Goal: Contribute content: Contribute content

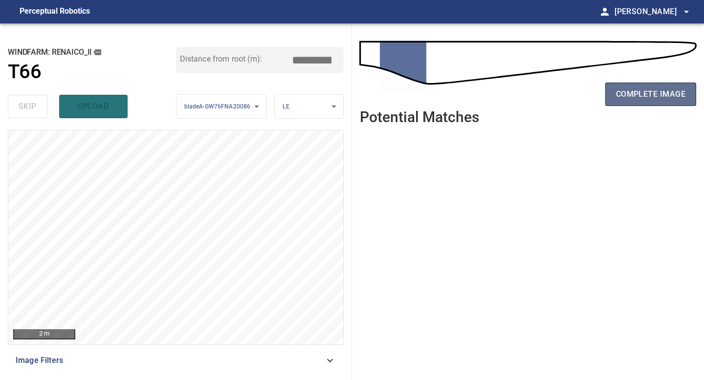
click at [643, 95] on span "complete image" at bounding box center [650, 95] width 69 height 14
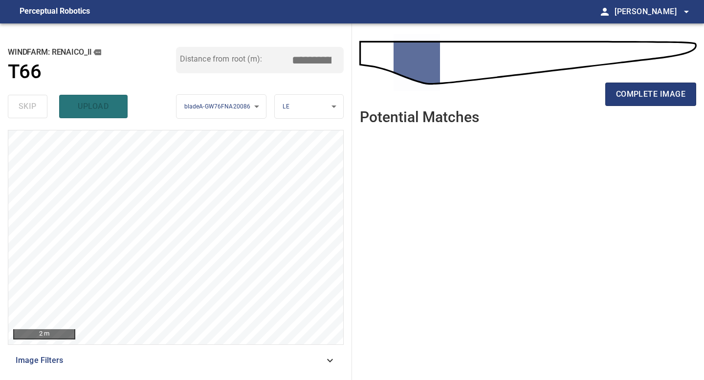
click at [643, 95] on span "complete image" at bounding box center [650, 95] width 69 height 14
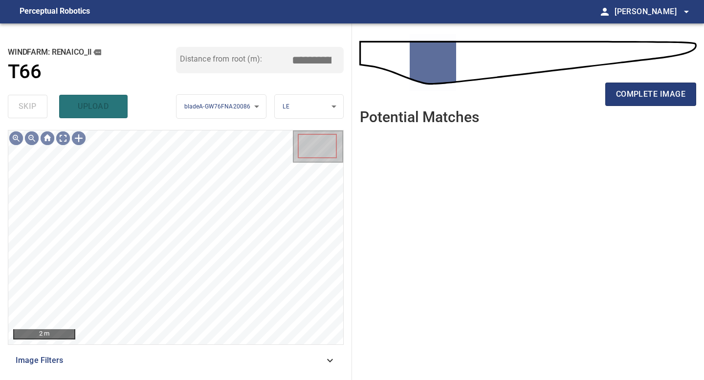
click at [643, 95] on span "complete image" at bounding box center [650, 95] width 69 height 14
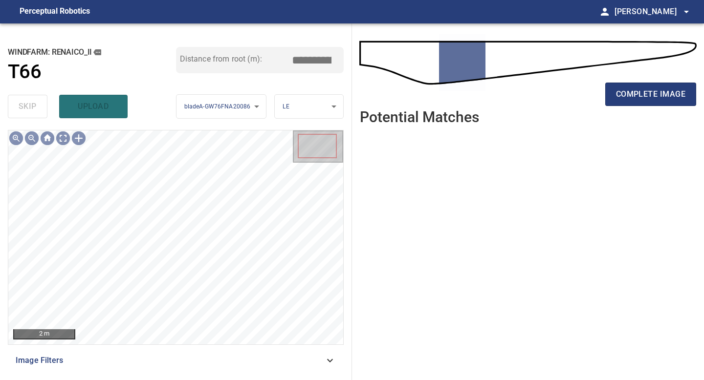
click at [643, 95] on span "complete image" at bounding box center [650, 95] width 69 height 14
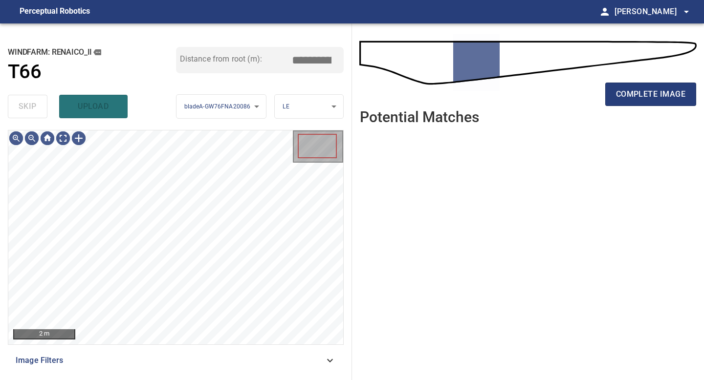
click at [643, 95] on span "complete image" at bounding box center [650, 95] width 69 height 14
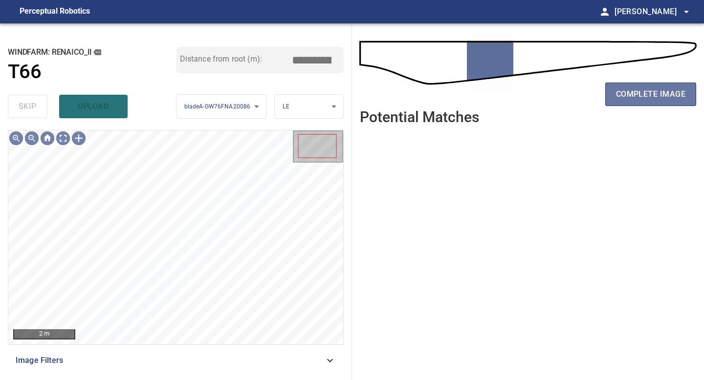
click at [643, 95] on span "complete image" at bounding box center [650, 95] width 69 height 14
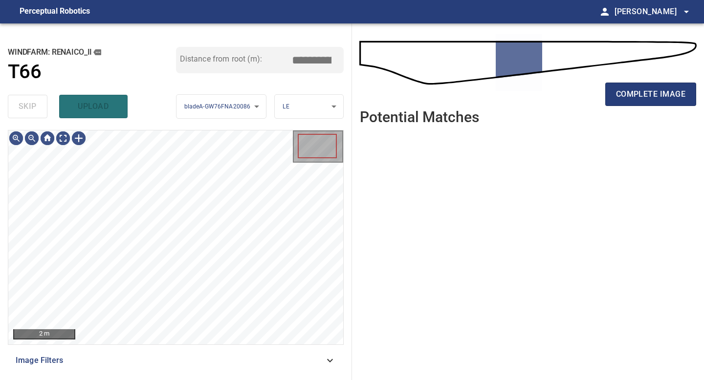
click at [643, 95] on span "complete image" at bounding box center [650, 95] width 69 height 14
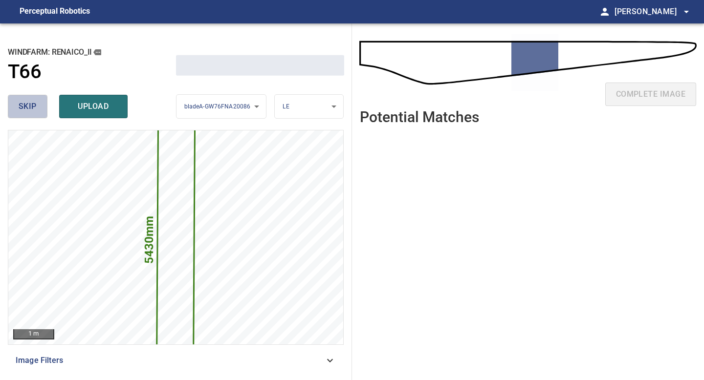
click at [27, 107] on span "skip" at bounding box center [28, 107] width 18 height 14
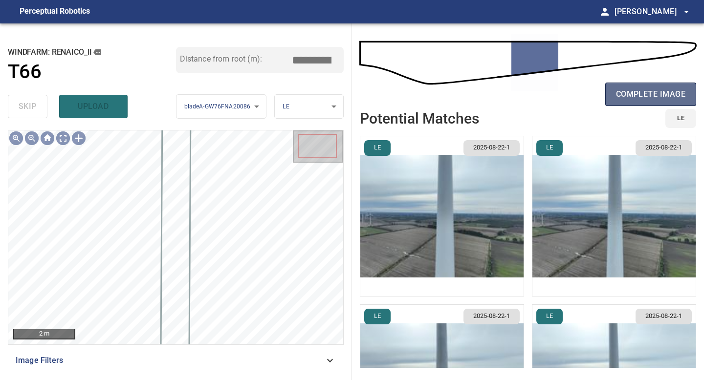
click at [644, 99] on span "complete image" at bounding box center [650, 95] width 69 height 14
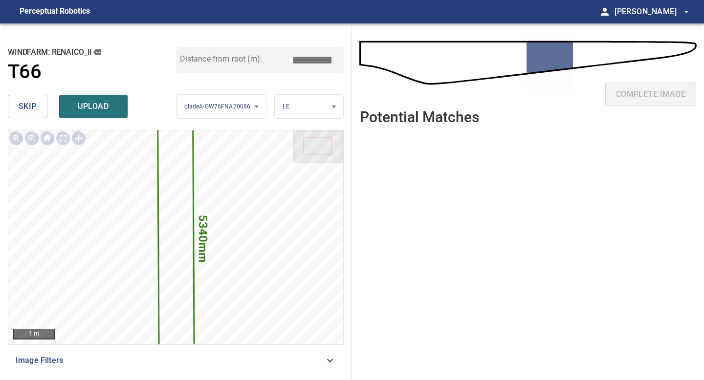
click at [31, 103] on span "skip" at bounding box center [28, 107] width 18 height 14
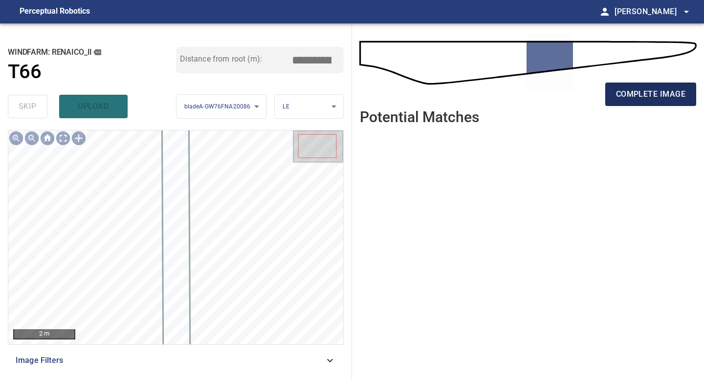
click at [644, 97] on span "complete image" at bounding box center [650, 95] width 69 height 14
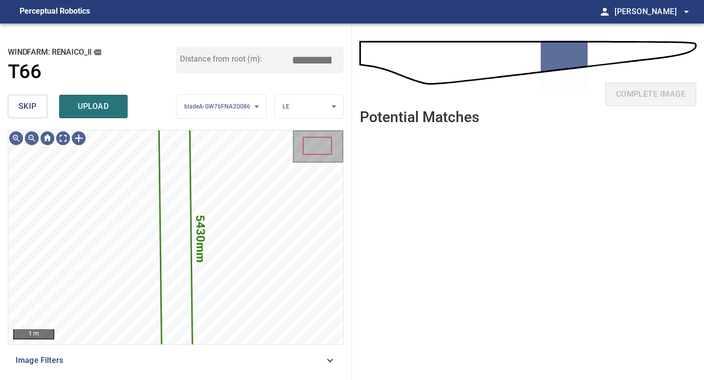
click at [30, 107] on span "skip" at bounding box center [28, 107] width 18 height 14
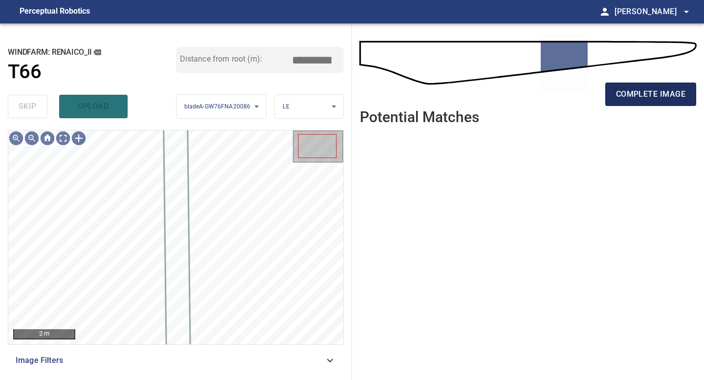
click at [636, 103] on button "complete image" at bounding box center [650, 94] width 91 height 23
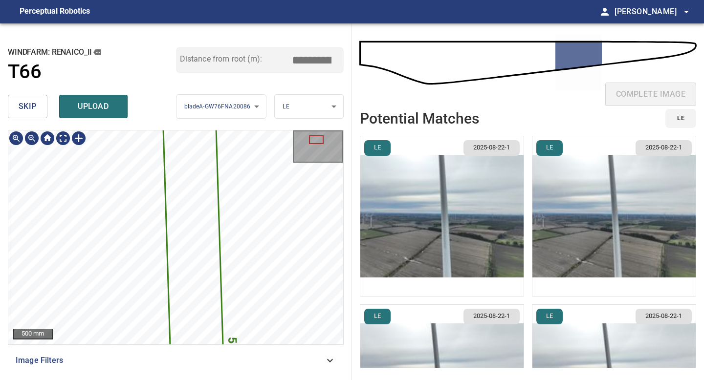
click at [444, 231] on img "button" at bounding box center [441, 216] width 163 height 160
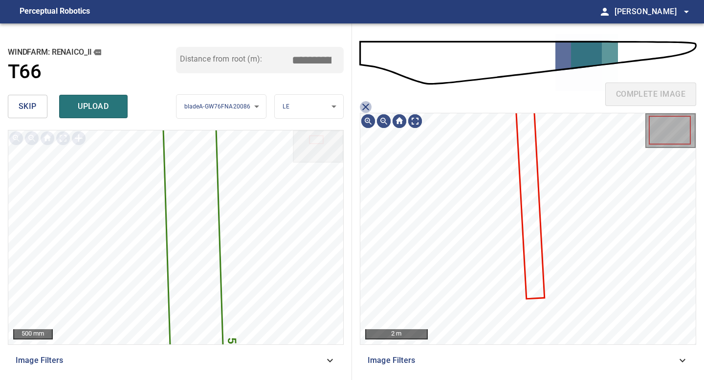
click at [364, 104] on icon "close matching imageResolution:" at bounding box center [366, 107] width 12 height 12
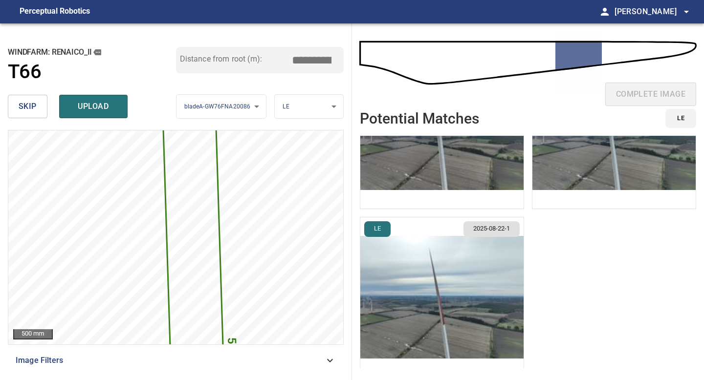
scroll to position [424, 0]
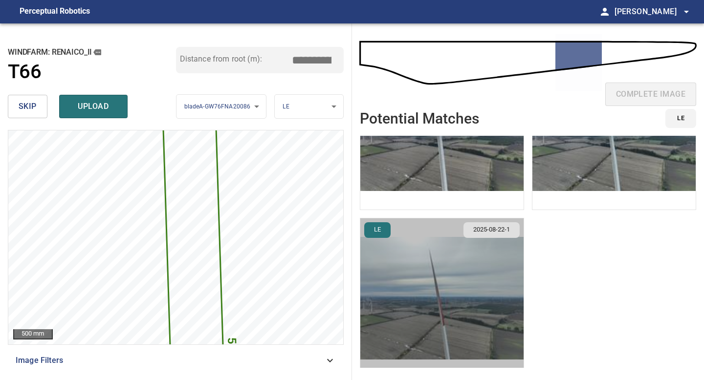
click at [404, 300] on img "button" at bounding box center [441, 299] width 163 height 160
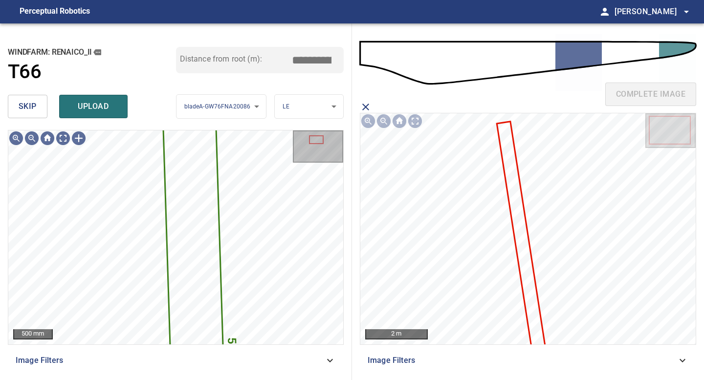
click at [364, 107] on icon "close matching imageResolution:" at bounding box center [366, 107] width 12 height 12
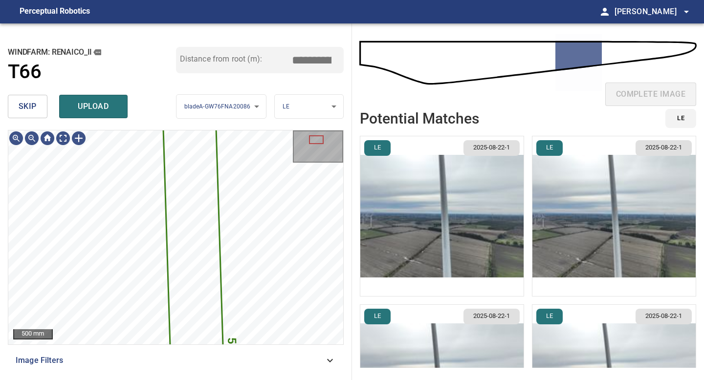
click at [22, 101] on span "skip" at bounding box center [28, 107] width 18 height 14
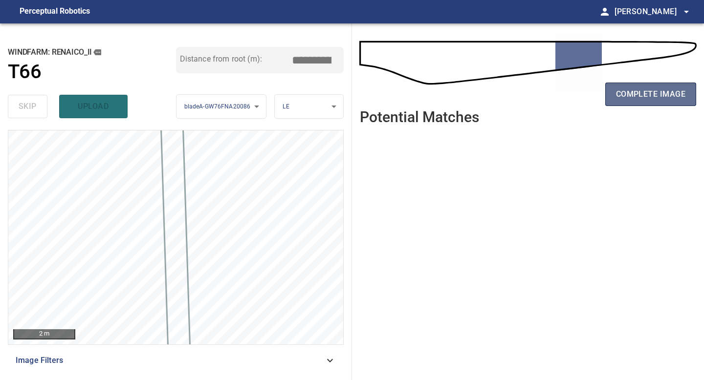
click at [641, 95] on span "complete image" at bounding box center [650, 95] width 69 height 14
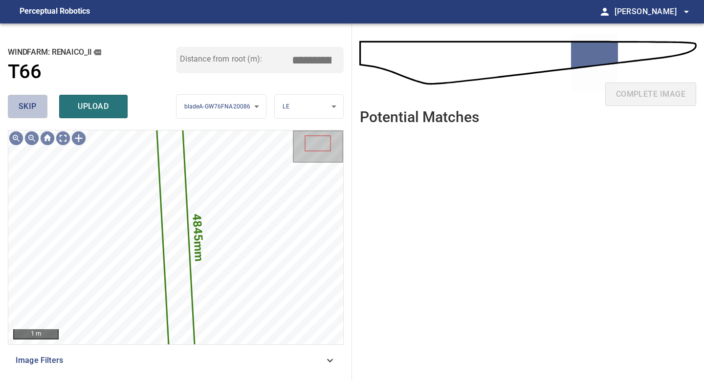
click at [18, 107] on button "skip" at bounding box center [28, 106] width 40 height 23
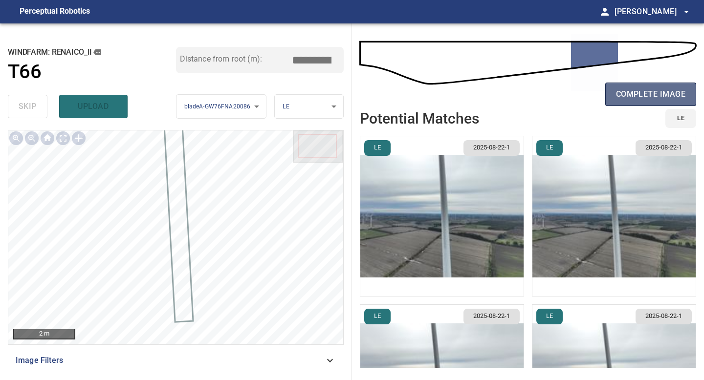
click at [661, 102] on button "complete image" at bounding box center [650, 94] width 91 height 23
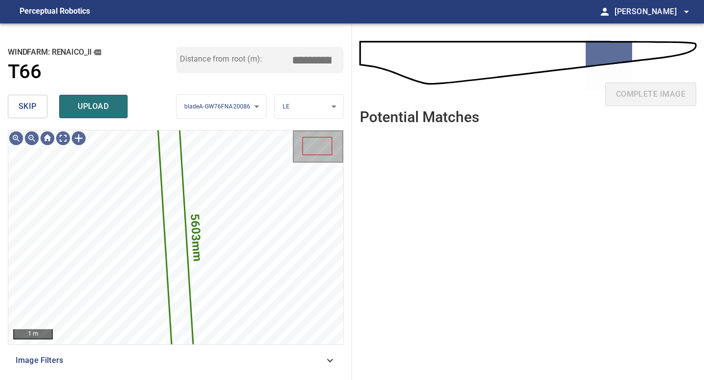
click at [23, 101] on span "skip" at bounding box center [28, 107] width 18 height 14
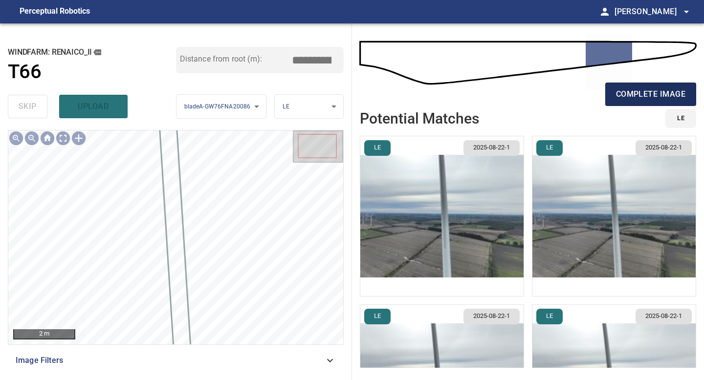
click at [625, 102] on button "complete image" at bounding box center [650, 94] width 91 height 23
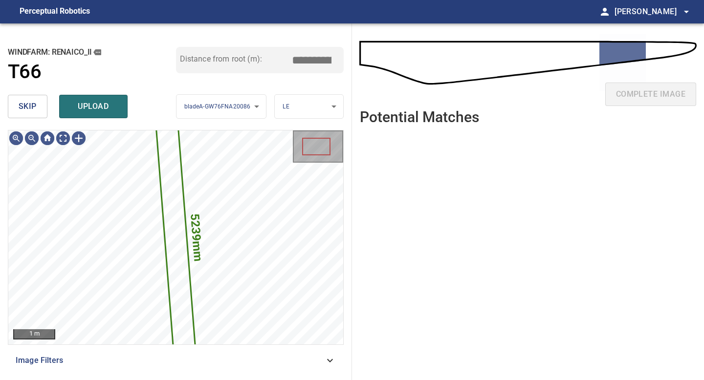
click at [18, 96] on button "skip" at bounding box center [28, 106] width 40 height 23
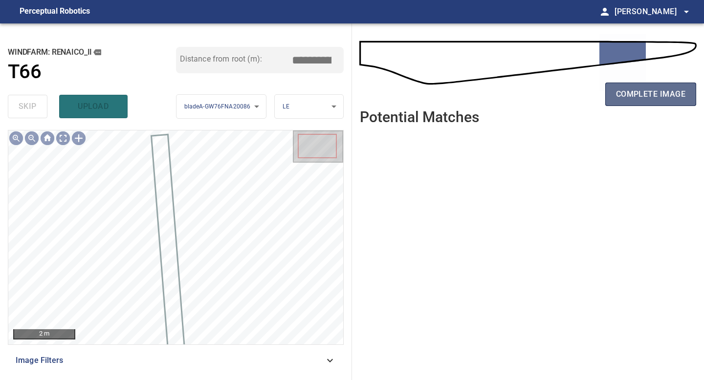
click at [629, 95] on span "complete image" at bounding box center [650, 95] width 69 height 14
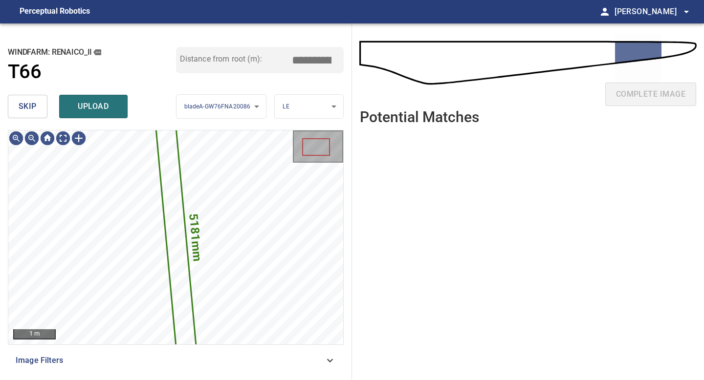
click at [32, 112] on span "skip" at bounding box center [28, 107] width 18 height 14
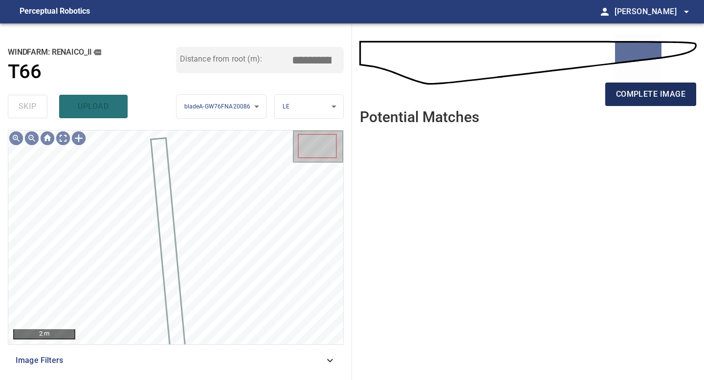
click at [641, 98] on span "complete image" at bounding box center [650, 95] width 69 height 14
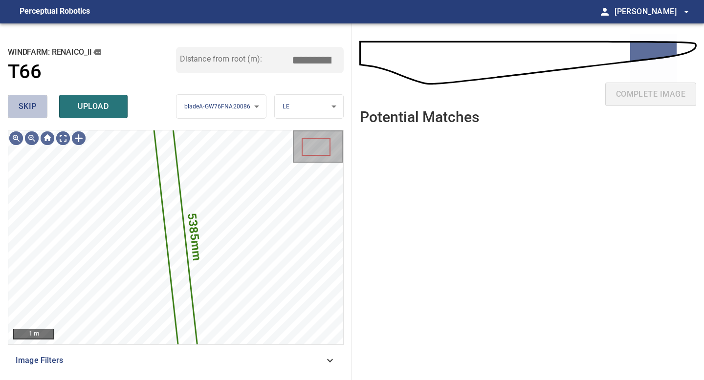
click at [33, 107] on span "skip" at bounding box center [28, 107] width 18 height 14
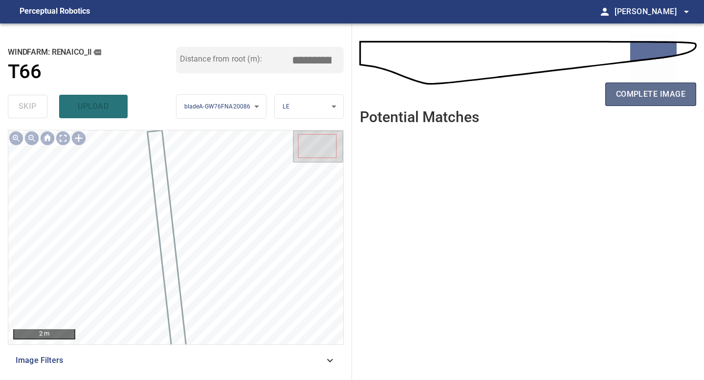
click at [640, 101] on button "complete image" at bounding box center [650, 94] width 91 height 23
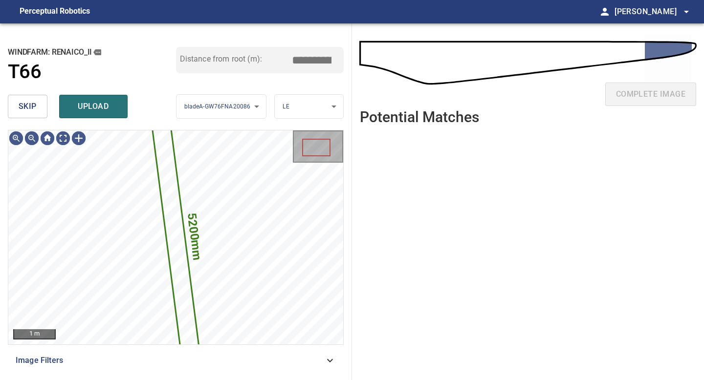
click at [19, 105] on span "skip" at bounding box center [28, 107] width 18 height 14
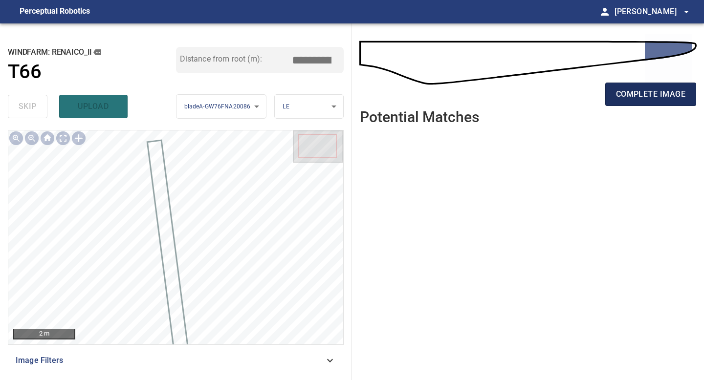
click at [648, 101] on button "complete image" at bounding box center [650, 94] width 91 height 23
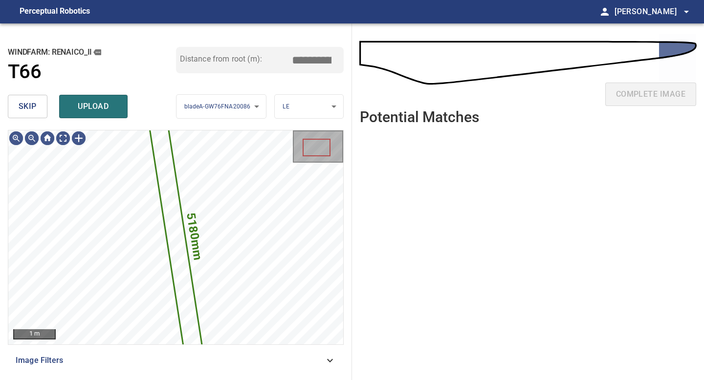
click at [16, 96] on button "skip" at bounding box center [28, 106] width 40 height 23
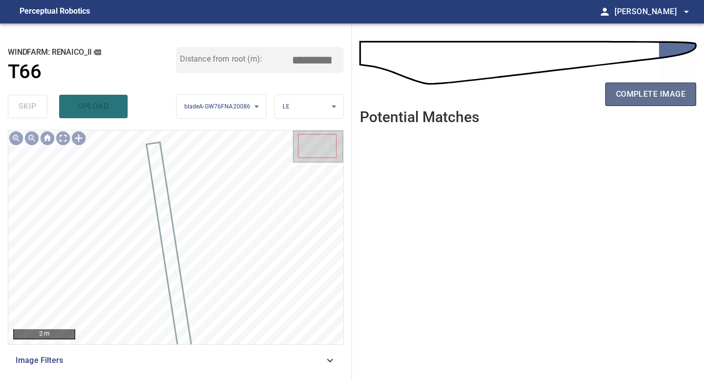
click at [656, 94] on span "complete image" at bounding box center [650, 95] width 69 height 14
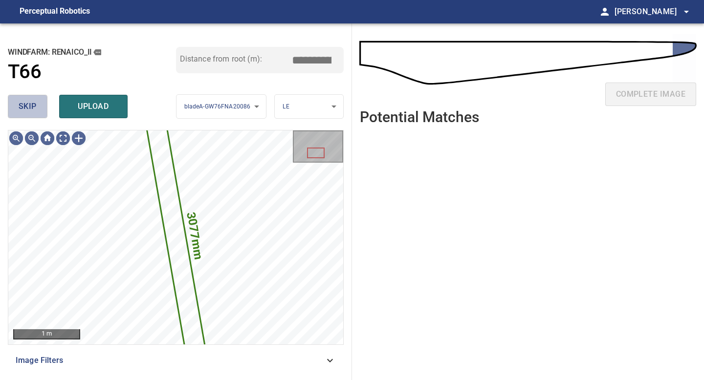
click at [35, 106] on span "skip" at bounding box center [28, 107] width 18 height 14
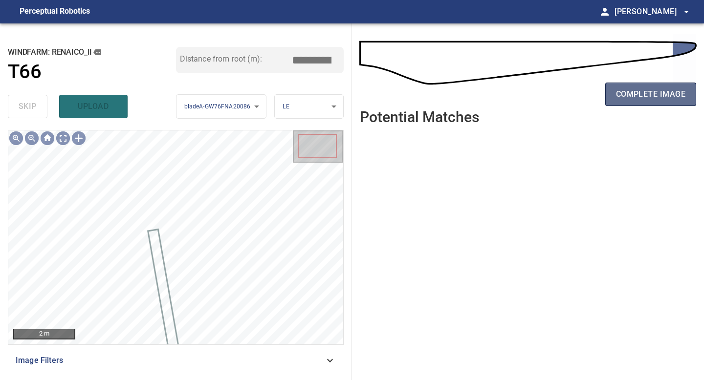
click at [635, 98] on span "complete image" at bounding box center [650, 95] width 69 height 14
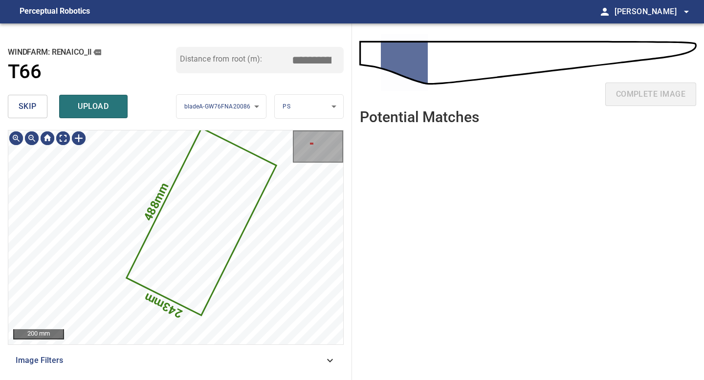
click at [27, 110] on span "skip" at bounding box center [28, 107] width 18 height 14
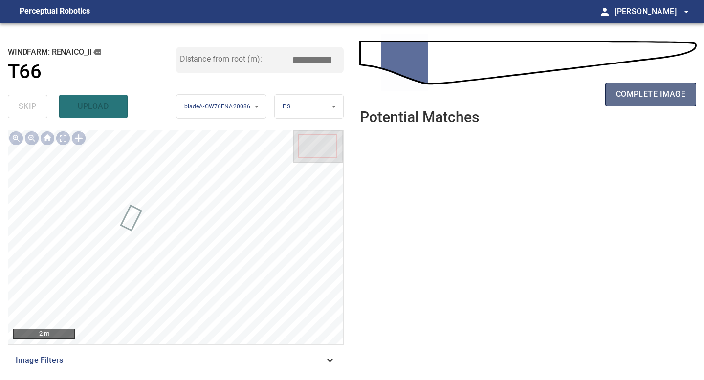
click at [661, 88] on span "complete image" at bounding box center [650, 95] width 69 height 14
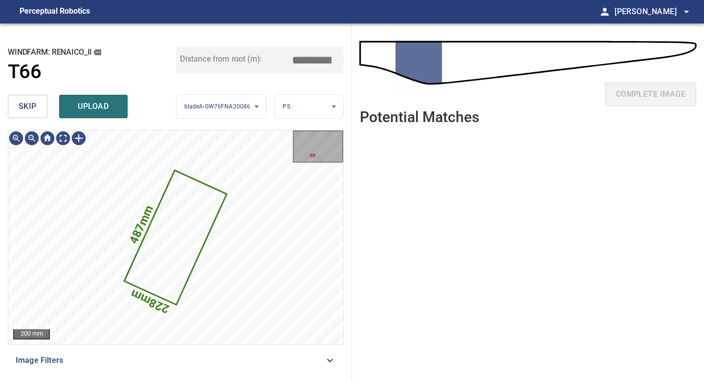
click at [40, 97] on button "skip" at bounding box center [28, 106] width 40 height 23
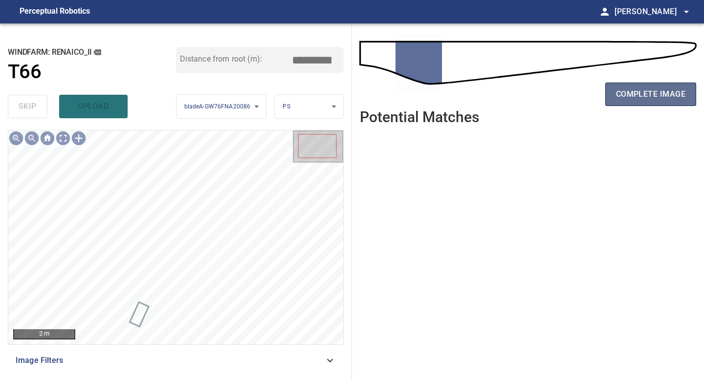
click at [642, 97] on span "complete image" at bounding box center [650, 95] width 69 height 14
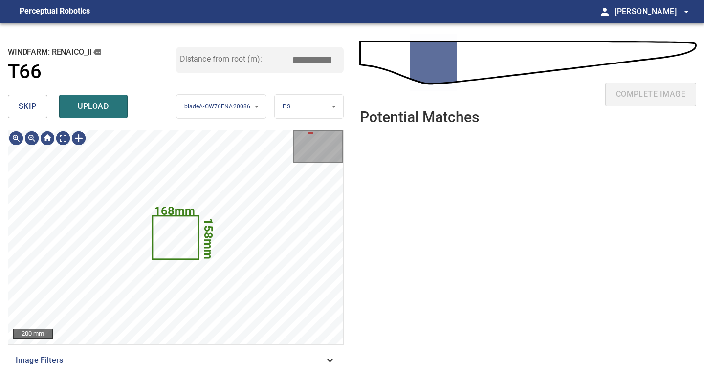
click at [31, 100] on span "skip" at bounding box center [28, 107] width 18 height 14
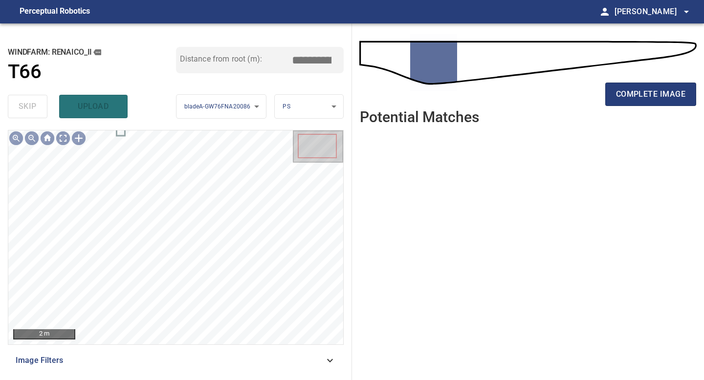
click at [655, 112] on div "complete image" at bounding box center [528, 98] width 336 height 39
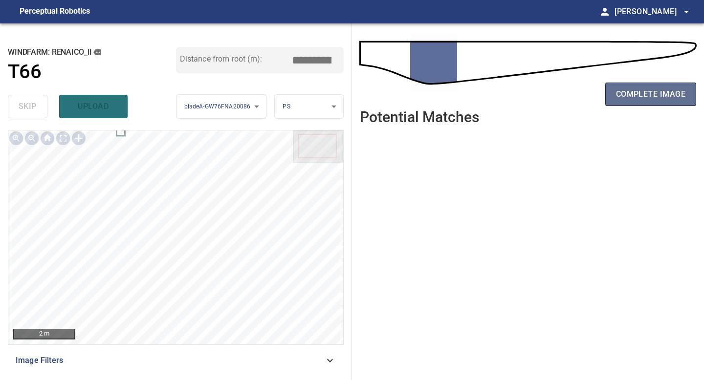
click at [658, 94] on span "complete image" at bounding box center [650, 95] width 69 height 14
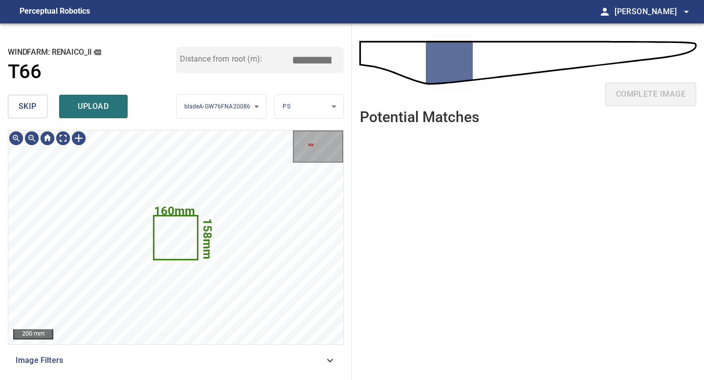
click at [37, 103] on button "skip" at bounding box center [28, 106] width 40 height 23
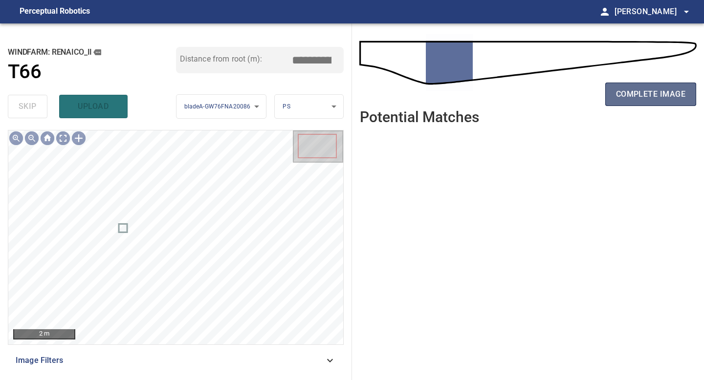
click at [654, 94] on span "complete image" at bounding box center [650, 95] width 69 height 14
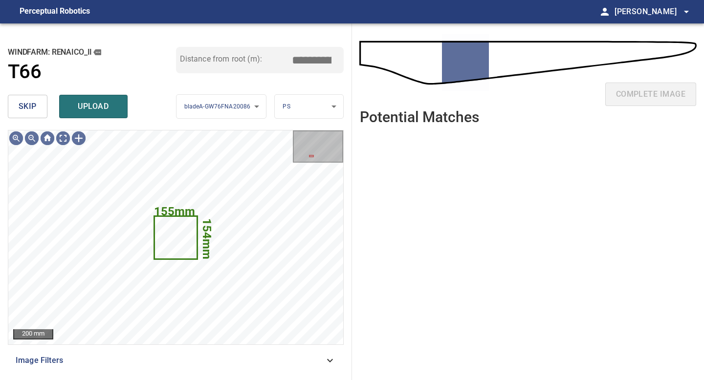
click at [38, 113] on button "skip" at bounding box center [28, 106] width 40 height 23
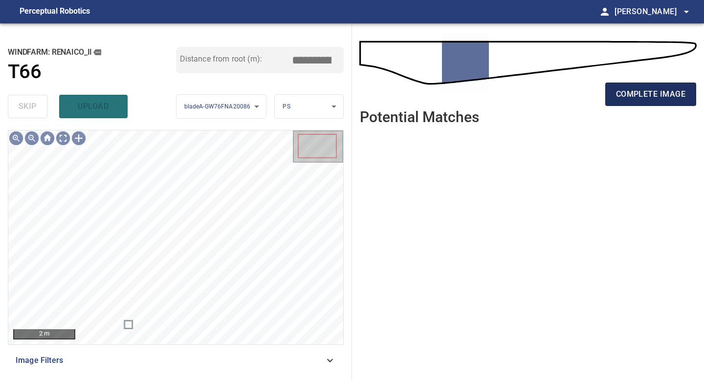
click at [622, 105] on button "complete image" at bounding box center [650, 94] width 91 height 23
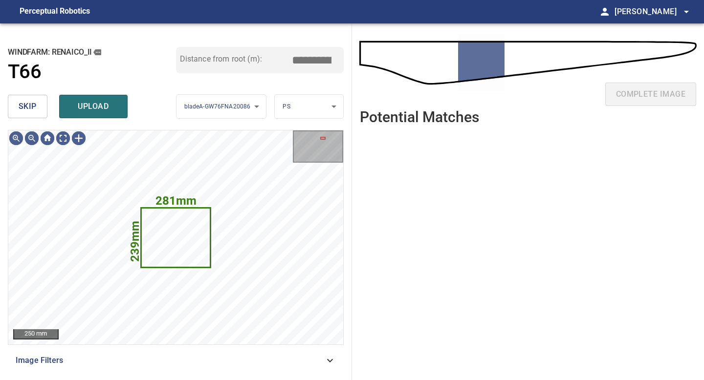
click at [19, 104] on span "skip" at bounding box center [28, 107] width 18 height 14
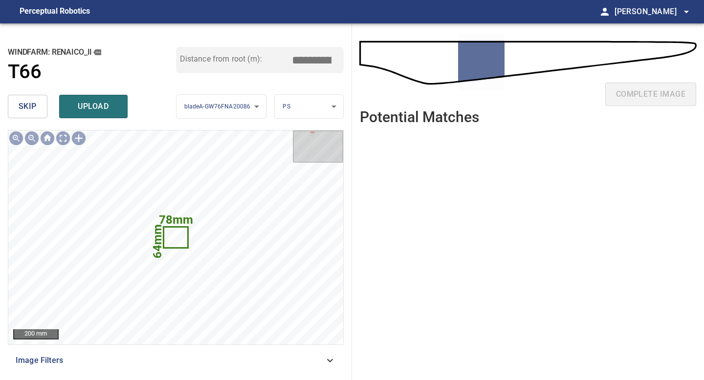
click at [639, 91] on div "complete image" at bounding box center [528, 98] width 336 height 39
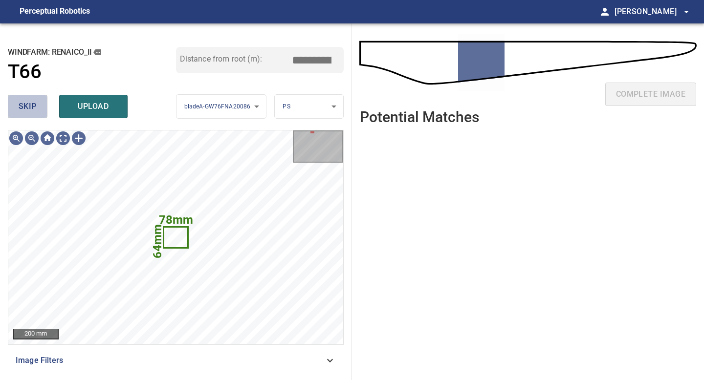
click at [21, 106] on span "skip" at bounding box center [28, 107] width 18 height 14
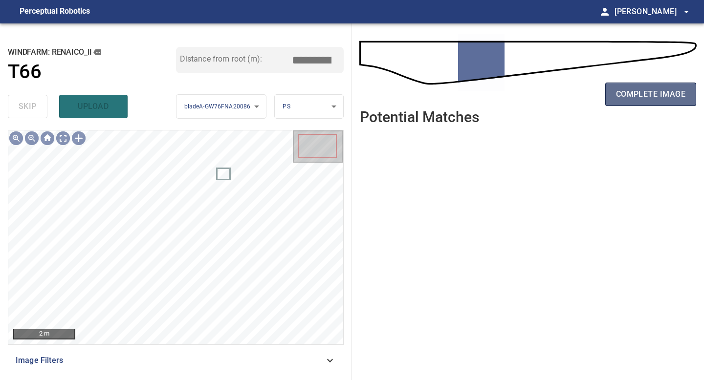
click at [639, 100] on span "complete image" at bounding box center [650, 95] width 69 height 14
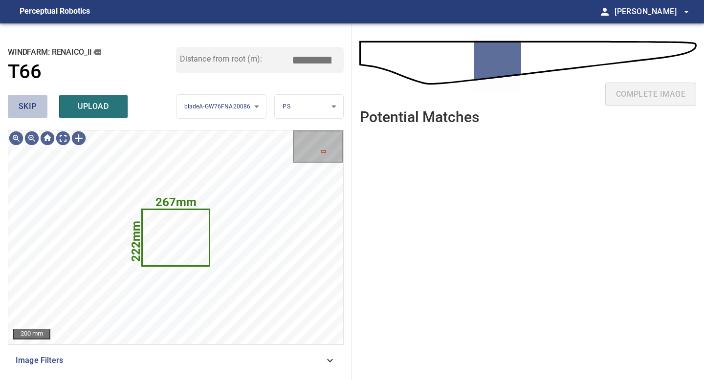
click at [40, 108] on button "skip" at bounding box center [28, 106] width 40 height 23
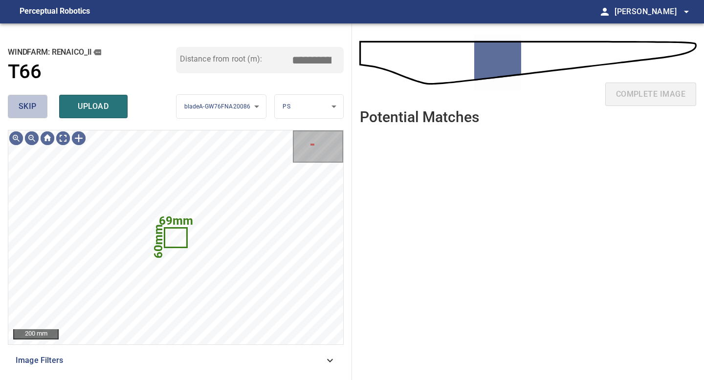
click at [40, 108] on button "skip" at bounding box center [28, 106] width 40 height 23
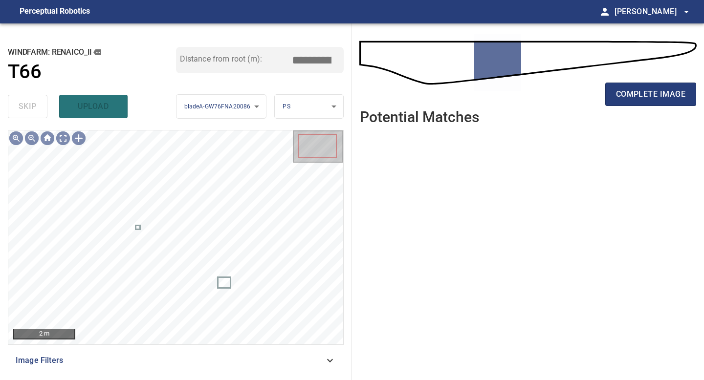
click at [641, 107] on div "complete image" at bounding box center [528, 98] width 336 height 39
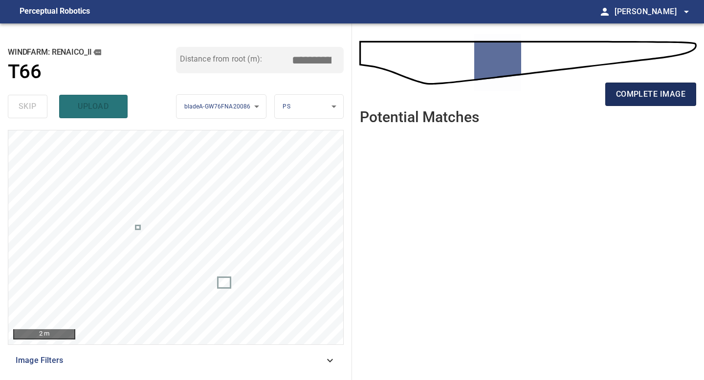
click at [629, 95] on span "complete image" at bounding box center [650, 95] width 69 height 14
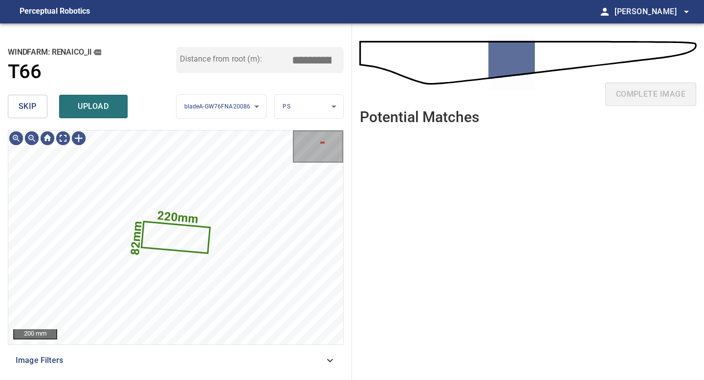
click at [37, 104] on button "skip" at bounding box center [28, 106] width 40 height 23
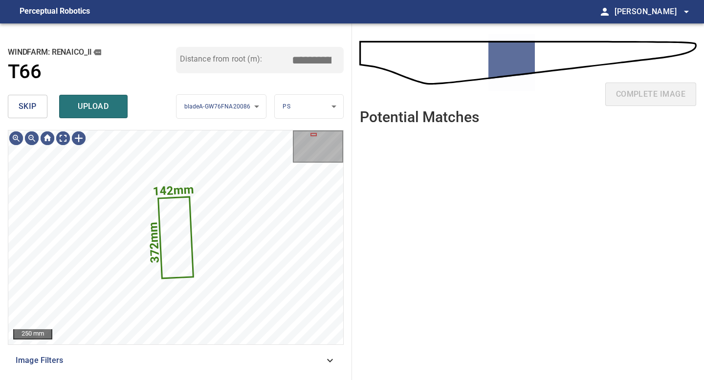
click at [37, 104] on button "skip" at bounding box center [28, 106] width 40 height 23
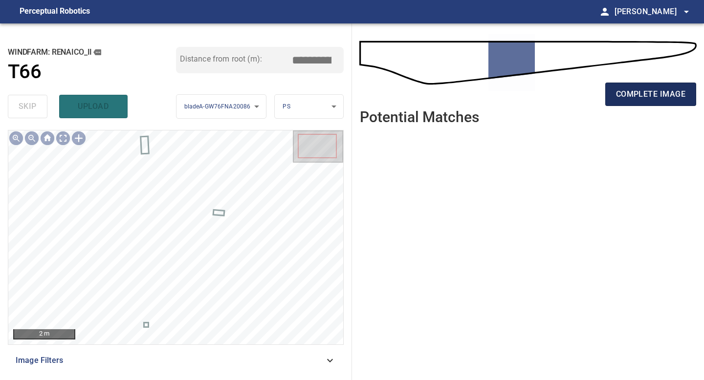
click at [660, 92] on span "complete image" at bounding box center [650, 95] width 69 height 14
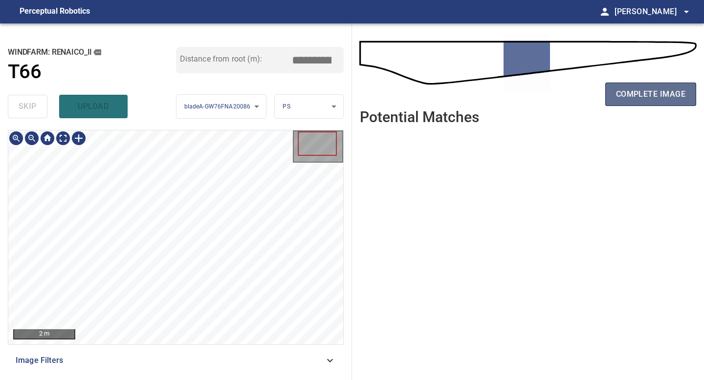
click at [623, 101] on button "complete image" at bounding box center [650, 94] width 91 height 23
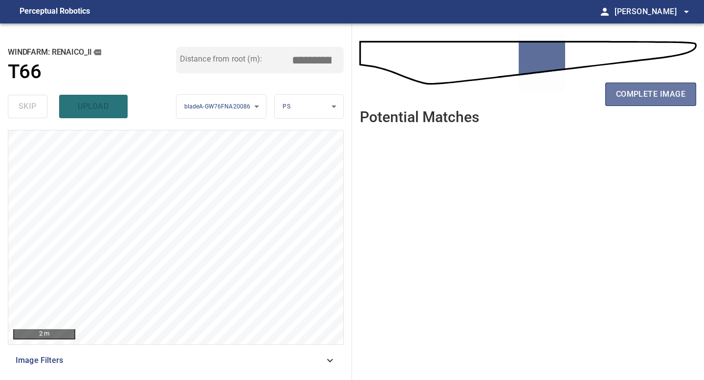
click at [623, 101] on button "complete image" at bounding box center [650, 94] width 91 height 23
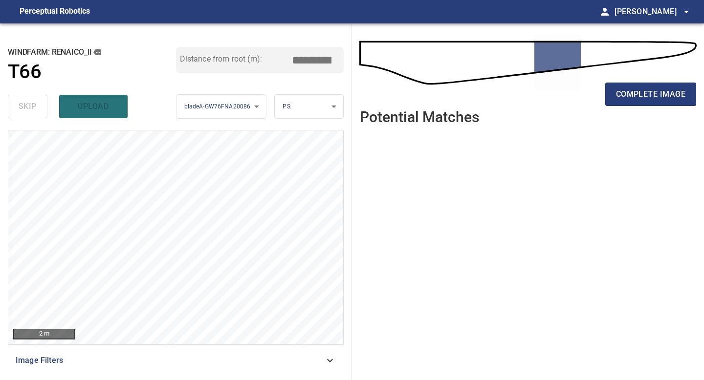
click at [623, 101] on button "complete image" at bounding box center [650, 94] width 91 height 23
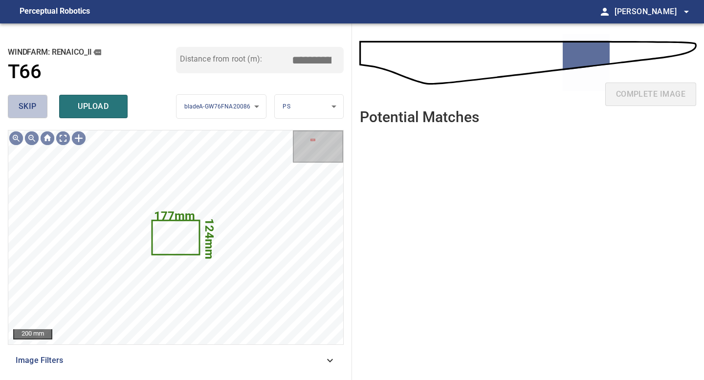
click at [26, 104] on span "skip" at bounding box center [28, 107] width 18 height 14
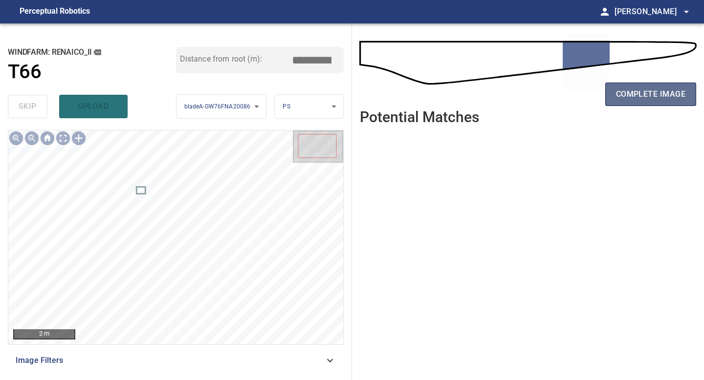
click at [654, 102] on button "complete image" at bounding box center [650, 94] width 91 height 23
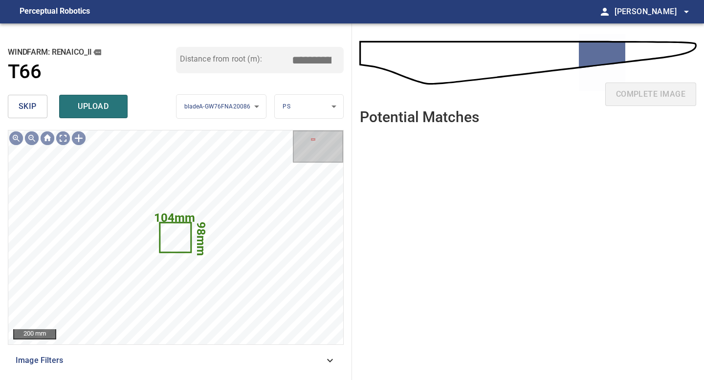
click at [23, 109] on span "skip" at bounding box center [28, 107] width 18 height 14
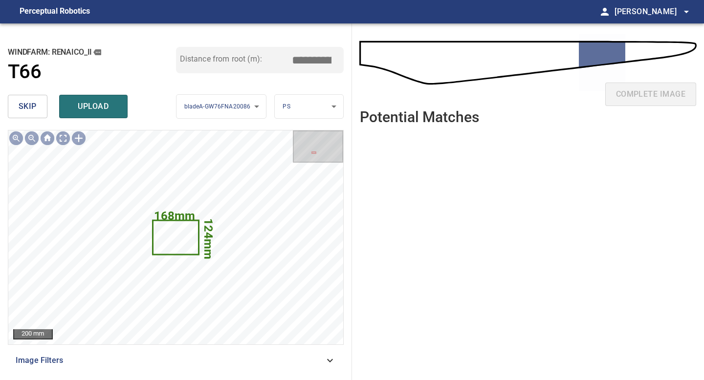
click at [23, 109] on span "skip" at bounding box center [28, 107] width 18 height 14
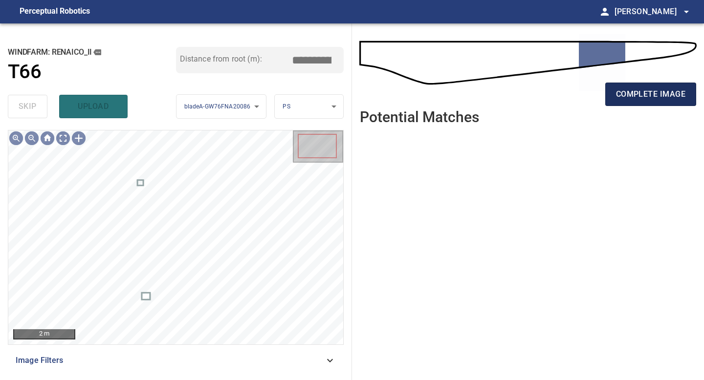
click at [647, 95] on span "complete image" at bounding box center [650, 95] width 69 height 14
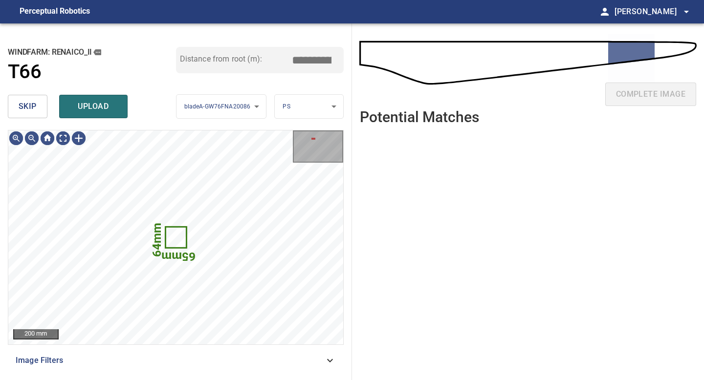
click at [30, 105] on span "skip" at bounding box center [28, 107] width 18 height 14
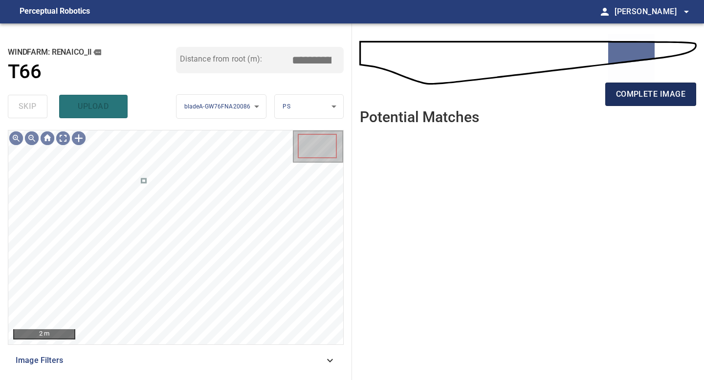
click at [653, 88] on span "complete image" at bounding box center [650, 95] width 69 height 14
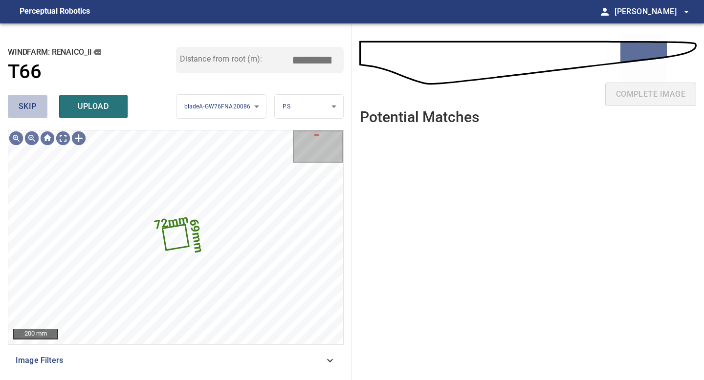
click at [24, 109] on span "skip" at bounding box center [28, 107] width 18 height 14
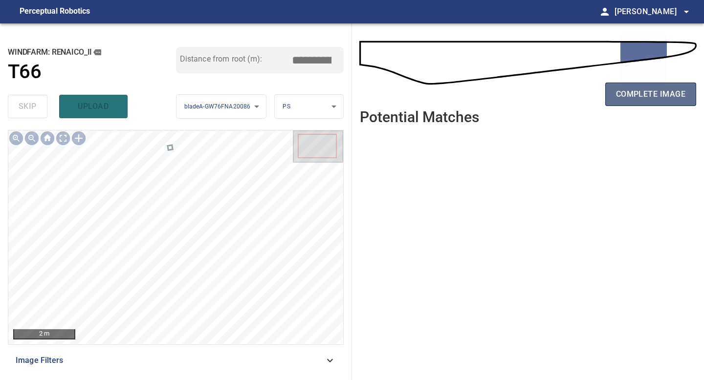
click at [667, 86] on button "complete image" at bounding box center [650, 94] width 91 height 23
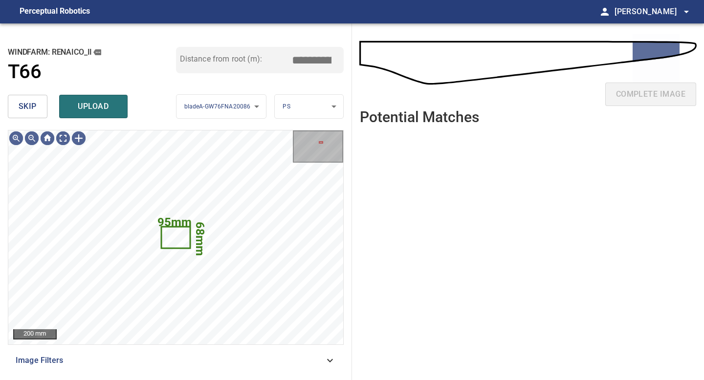
click at [23, 105] on span "skip" at bounding box center [28, 107] width 18 height 14
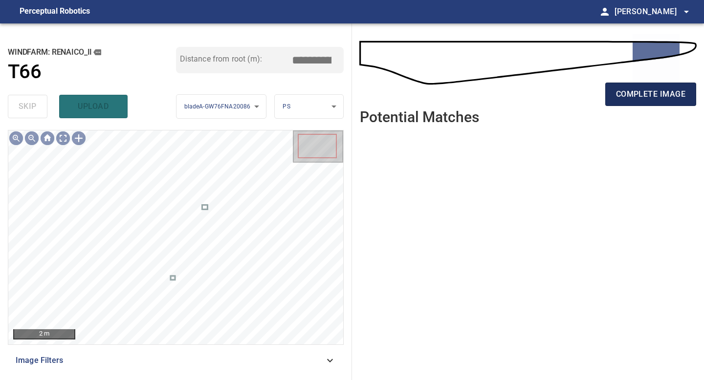
click at [638, 93] on span "complete image" at bounding box center [650, 95] width 69 height 14
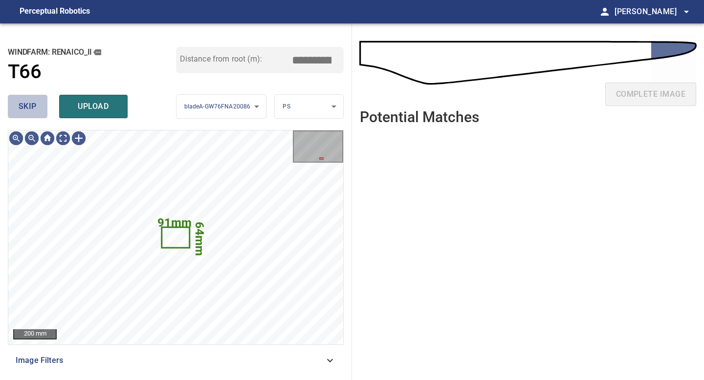
click at [29, 113] on span "skip" at bounding box center [28, 107] width 18 height 14
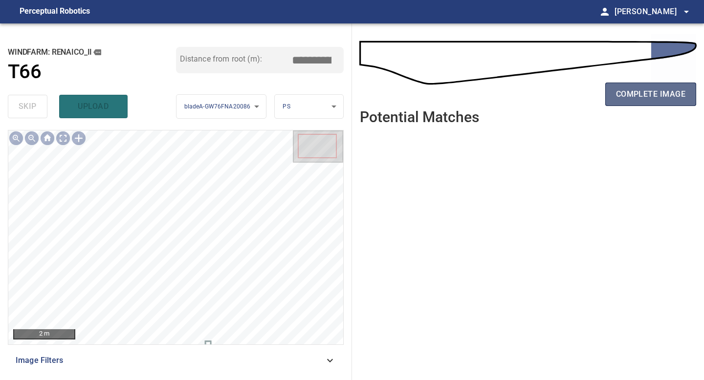
click at [652, 94] on span "complete image" at bounding box center [650, 95] width 69 height 14
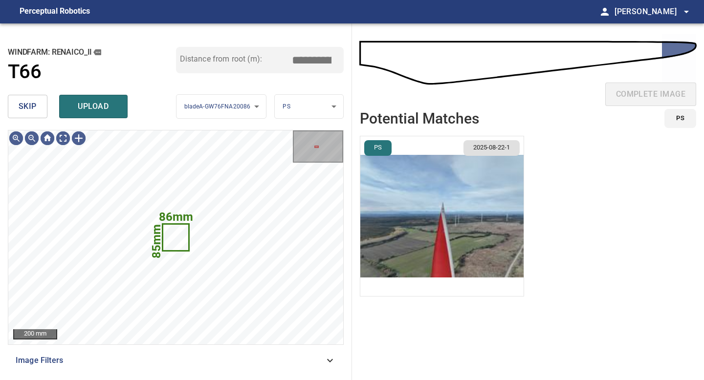
click at [23, 108] on span "skip" at bounding box center [28, 107] width 18 height 14
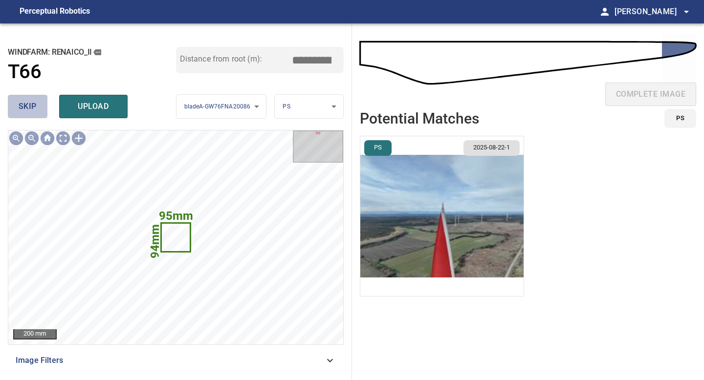
click at [23, 108] on span "skip" at bounding box center [28, 107] width 18 height 14
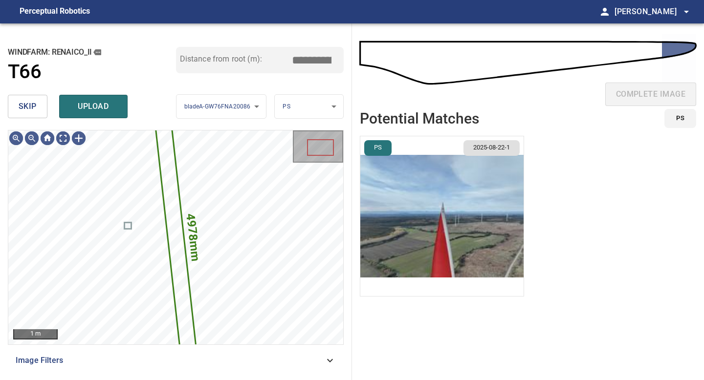
click at [23, 115] on button "skip" at bounding box center [28, 106] width 40 height 23
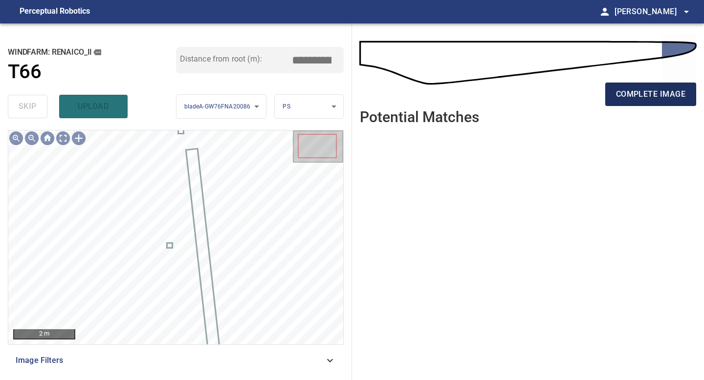
click at [662, 93] on span "complete image" at bounding box center [650, 95] width 69 height 14
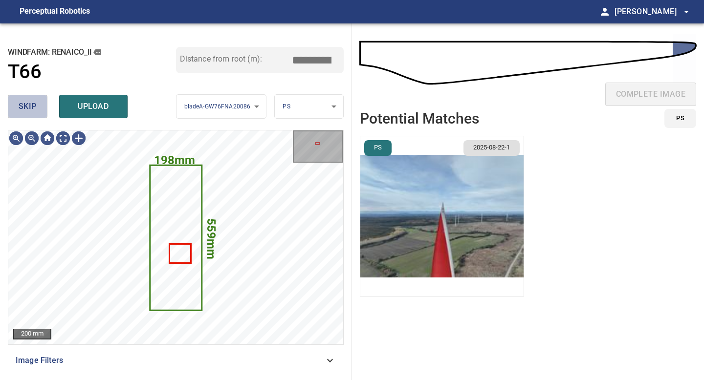
click at [34, 107] on span "skip" at bounding box center [28, 107] width 18 height 14
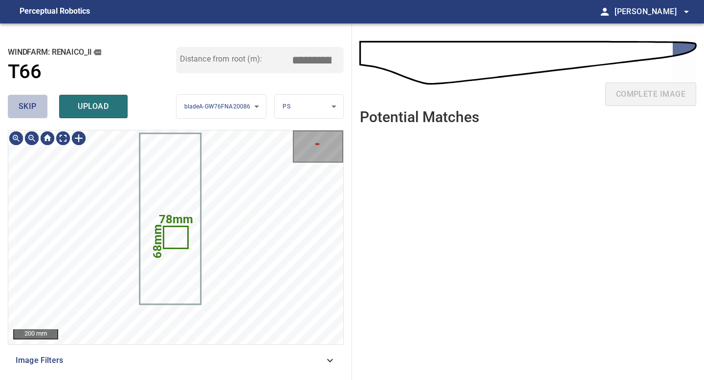
click at [34, 107] on span "skip" at bounding box center [28, 107] width 18 height 14
click at [34, 107] on div "skip upload" at bounding box center [92, 106] width 168 height 31
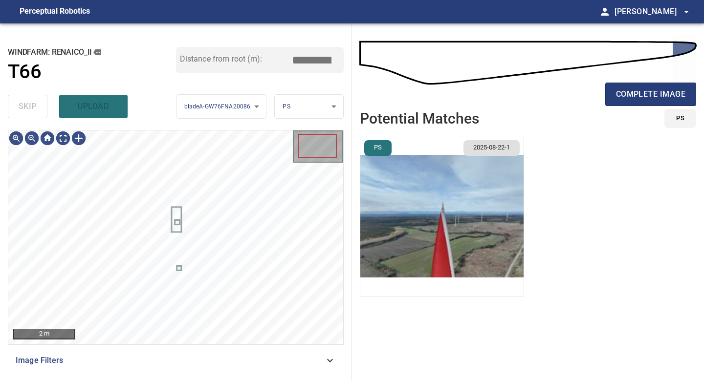
type input "*****"
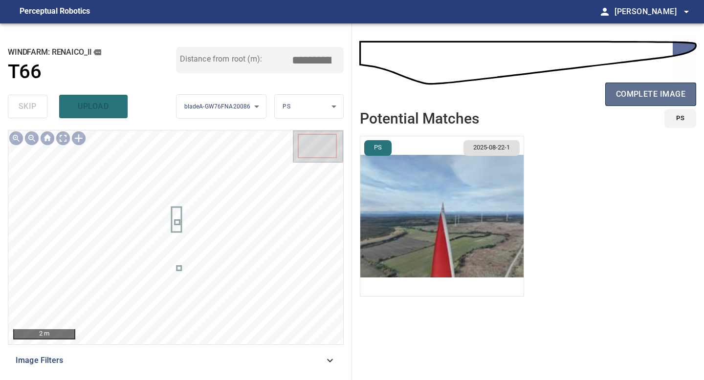
click at [661, 99] on span "complete image" at bounding box center [650, 95] width 69 height 14
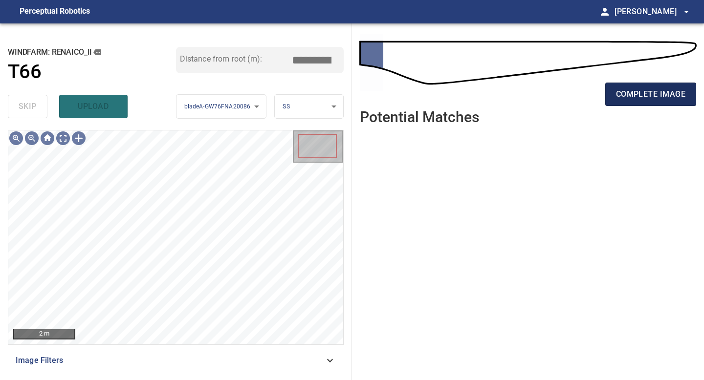
click at [657, 88] on span "complete image" at bounding box center [650, 95] width 69 height 14
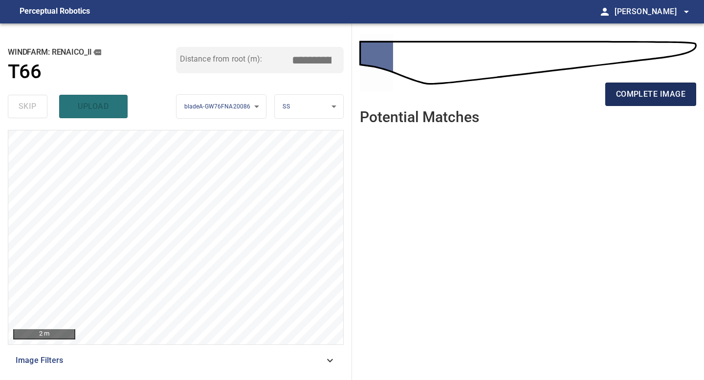
click at [649, 94] on span "complete image" at bounding box center [650, 95] width 69 height 14
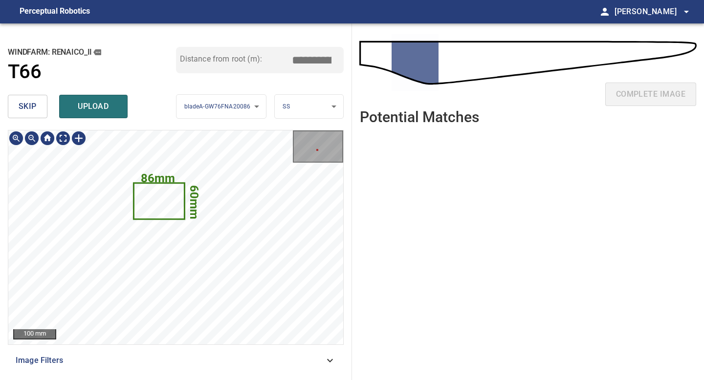
click at [42, 100] on button "skip" at bounding box center [28, 106] width 40 height 23
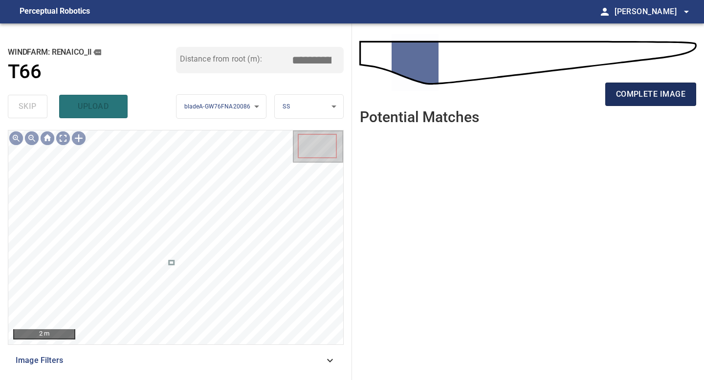
click at [644, 100] on span "complete image" at bounding box center [650, 95] width 69 height 14
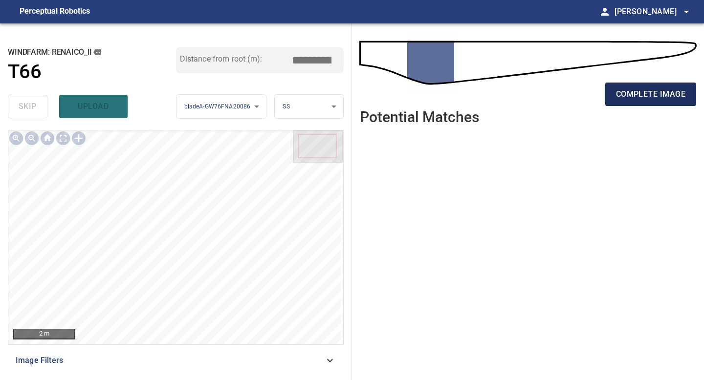
click at [640, 95] on span "complete image" at bounding box center [650, 95] width 69 height 14
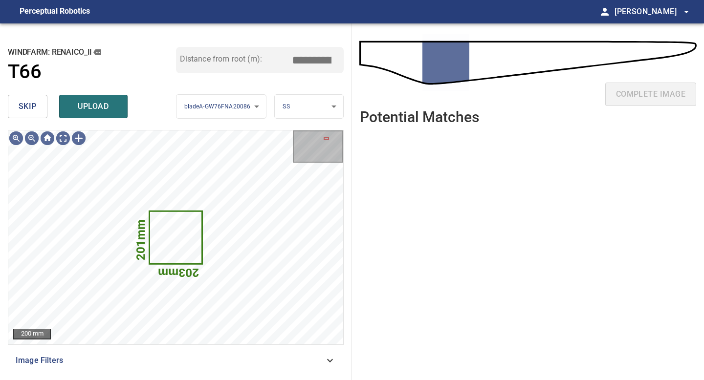
click at [31, 106] on span "skip" at bounding box center [28, 107] width 18 height 14
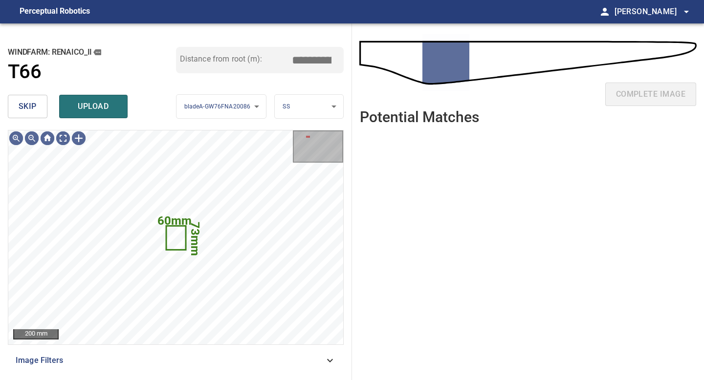
click at [31, 106] on span "skip" at bounding box center [28, 107] width 18 height 14
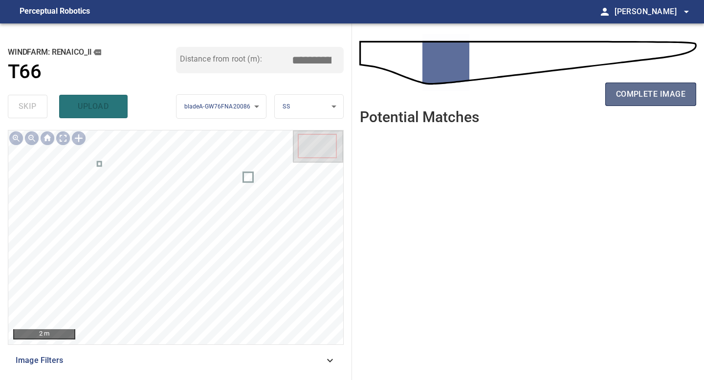
click at [637, 103] on button "complete image" at bounding box center [650, 94] width 91 height 23
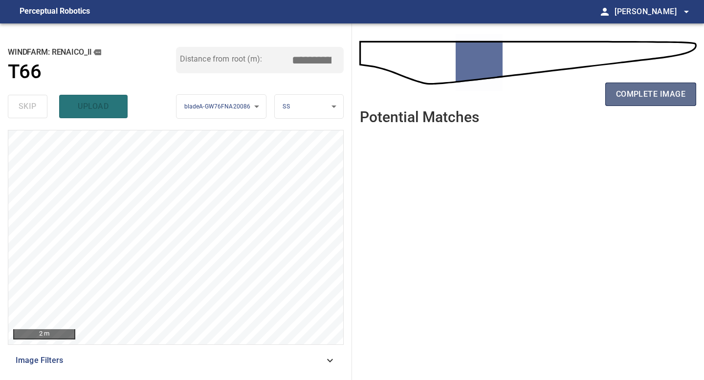
click at [640, 92] on span "complete image" at bounding box center [650, 95] width 69 height 14
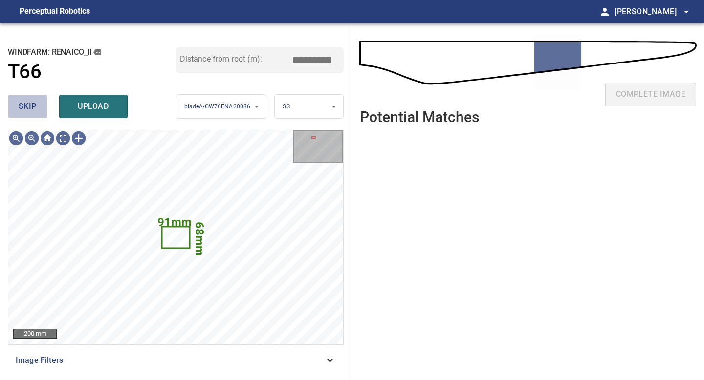
click at [27, 106] on span "skip" at bounding box center [28, 107] width 18 height 14
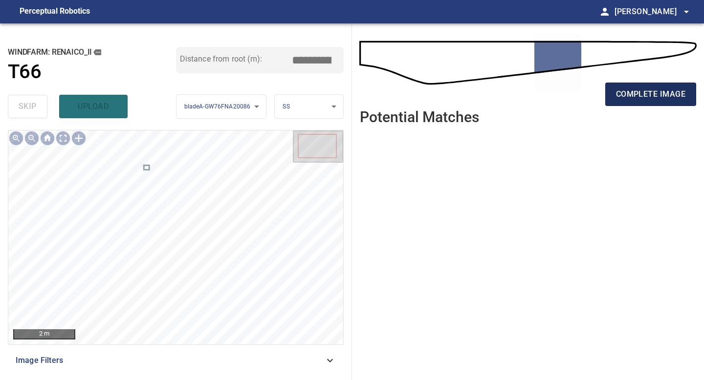
click at [625, 91] on span "complete image" at bounding box center [650, 95] width 69 height 14
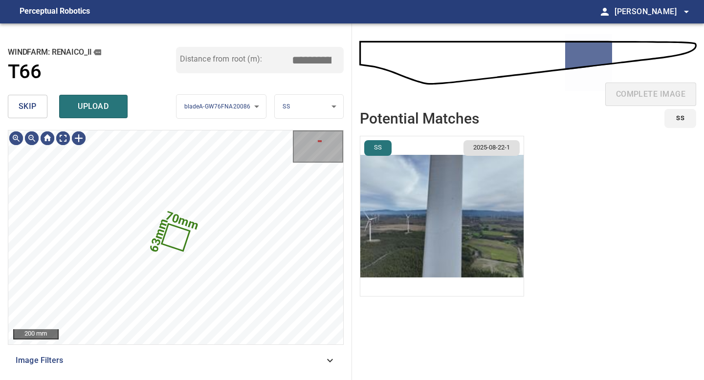
click at [22, 109] on span "skip" at bounding box center [28, 107] width 18 height 14
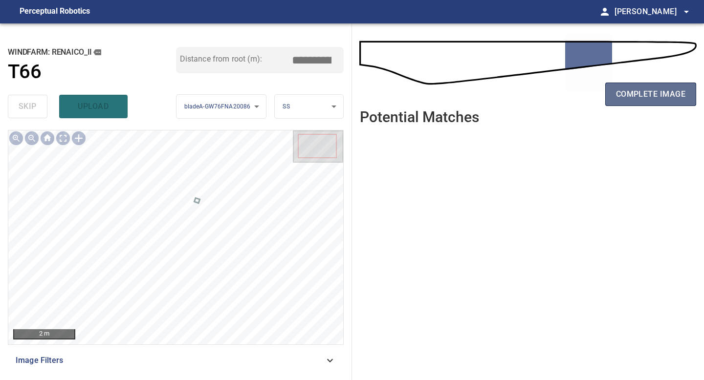
click at [670, 92] on span "complete image" at bounding box center [650, 95] width 69 height 14
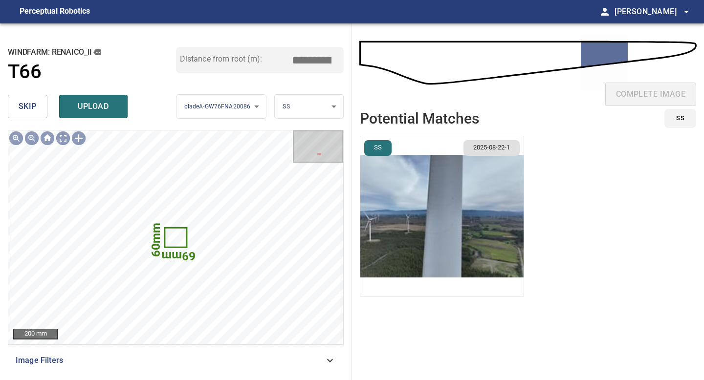
click at [32, 104] on span "skip" at bounding box center [28, 107] width 18 height 14
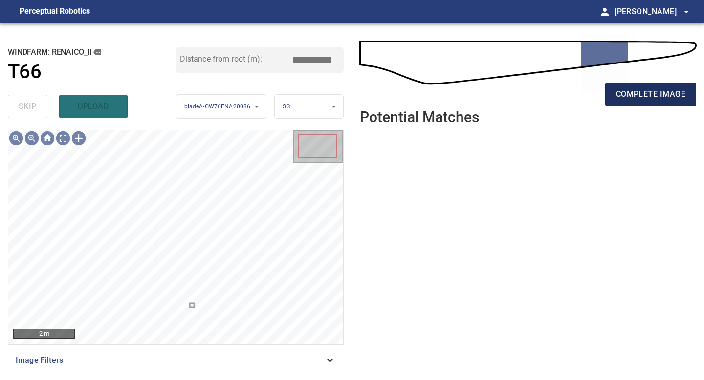
click at [644, 100] on span "complete image" at bounding box center [650, 95] width 69 height 14
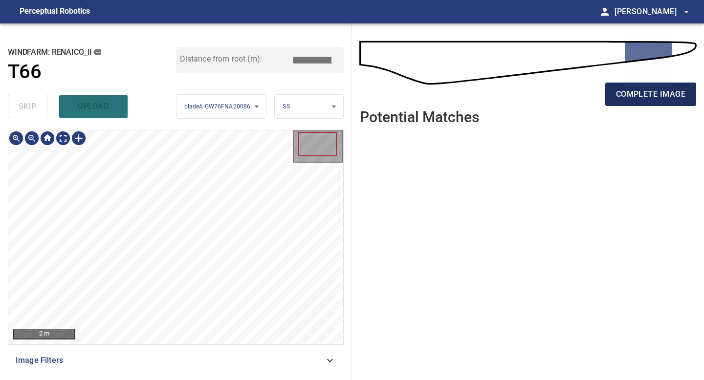
click at [638, 93] on span "complete image" at bounding box center [650, 95] width 69 height 14
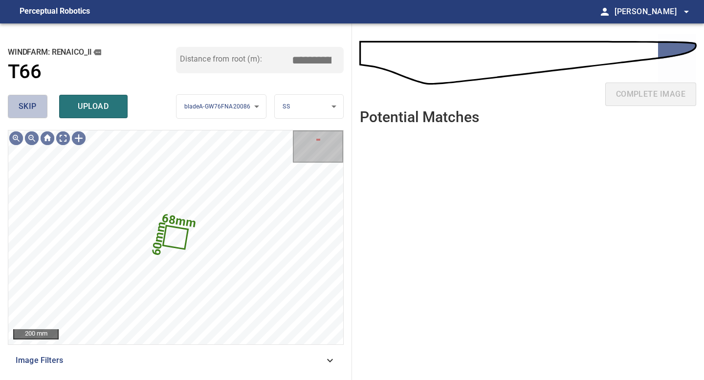
click at [29, 97] on button "skip" at bounding box center [28, 106] width 40 height 23
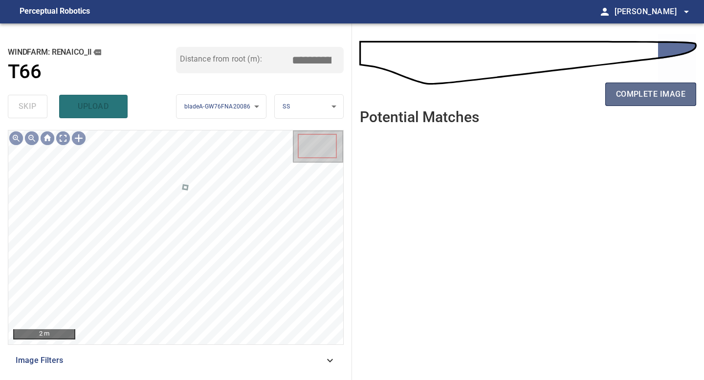
click at [640, 84] on button "complete image" at bounding box center [650, 94] width 91 height 23
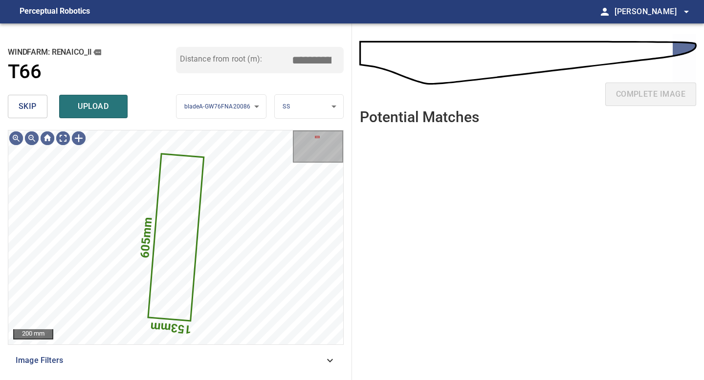
click at [26, 104] on span "skip" at bounding box center [28, 107] width 18 height 14
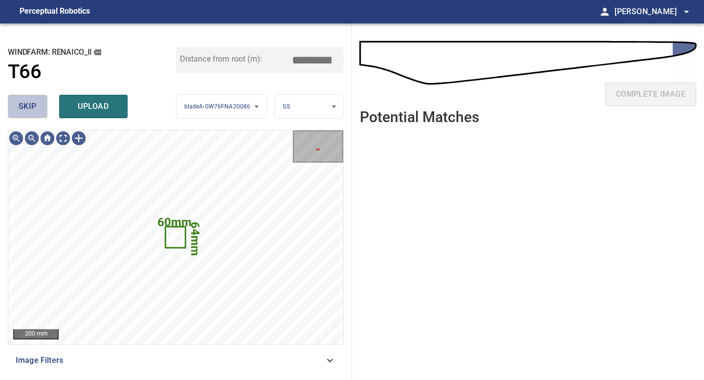
click at [26, 104] on span "skip" at bounding box center [28, 107] width 18 height 14
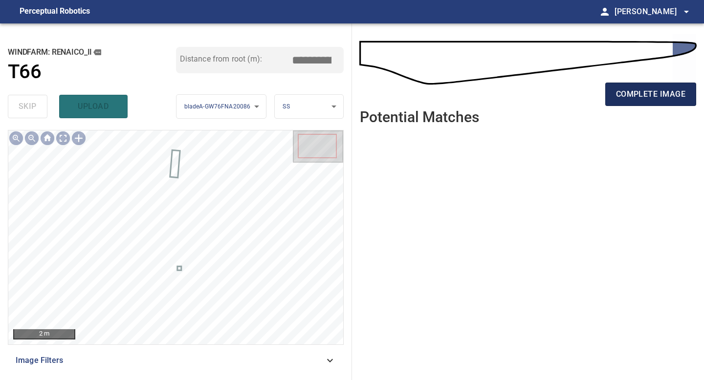
click at [640, 102] on button "complete image" at bounding box center [650, 94] width 91 height 23
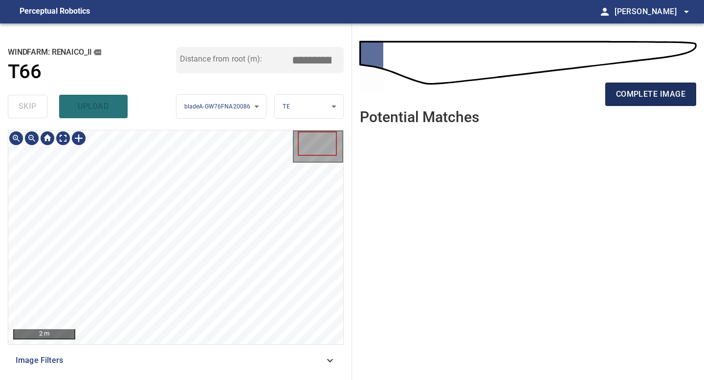
click at [631, 90] on span "complete image" at bounding box center [650, 95] width 69 height 14
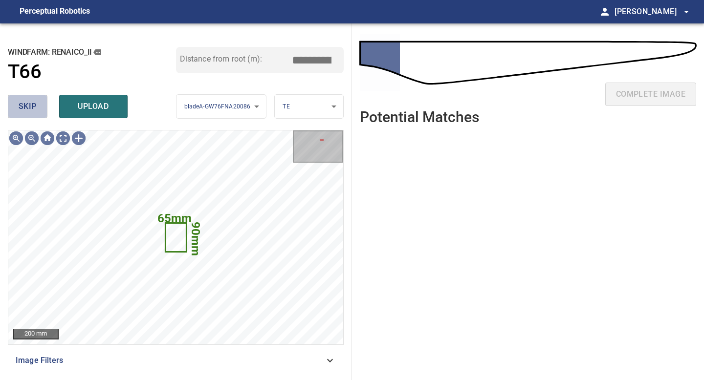
click at [41, 113] on button "skip" at bounding box center [28, 106] width 40 height 23
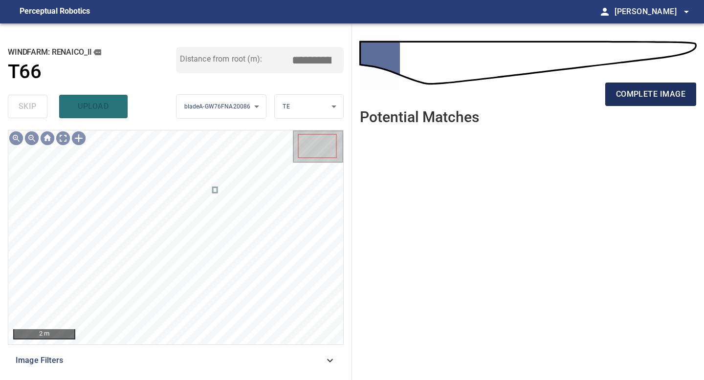
click at [641, 90] on span "complete image" at bounding box center [650, 95] width 69 height 14
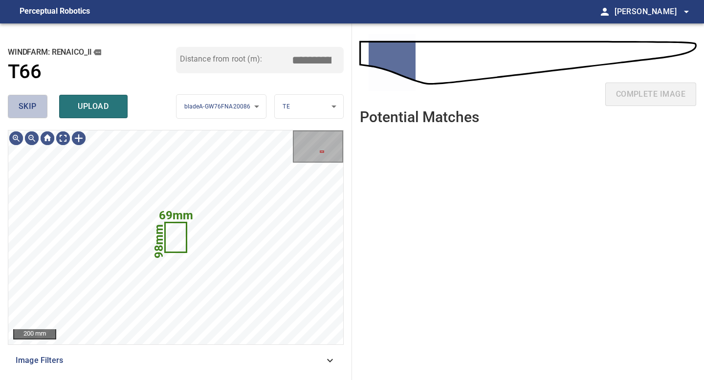
click at [33, 110] on span "skip" at bounding box center [28, 107] width 18 height 14
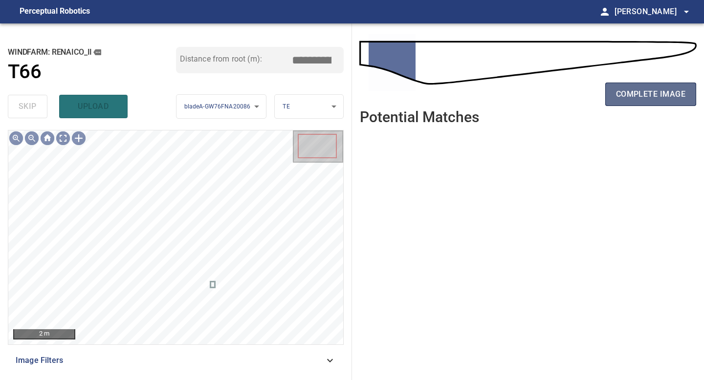
click at [641, 90] on span "complete image" at bounding box center [650, 95] width 69 height 14
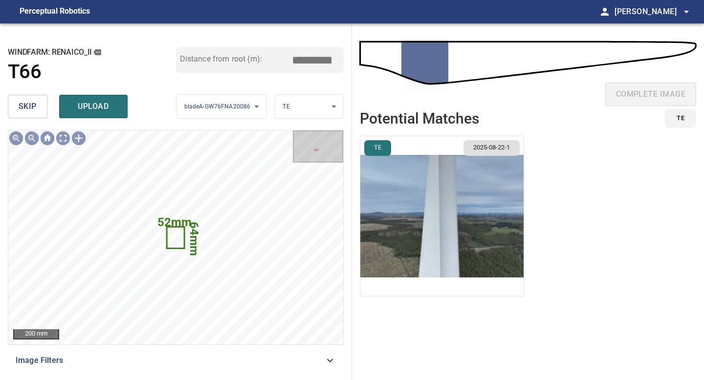
click at [37, 111] on button "skip" at bounding box center [28, 106] width 40 height 23
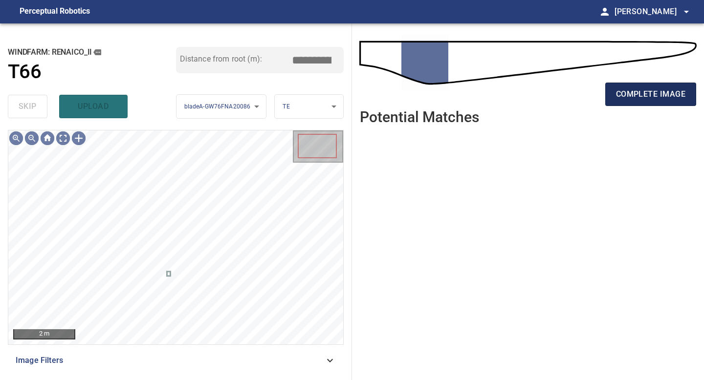
click at [643, 91] on span "complete image" at bounding box center [650, 95] width 69 height 14
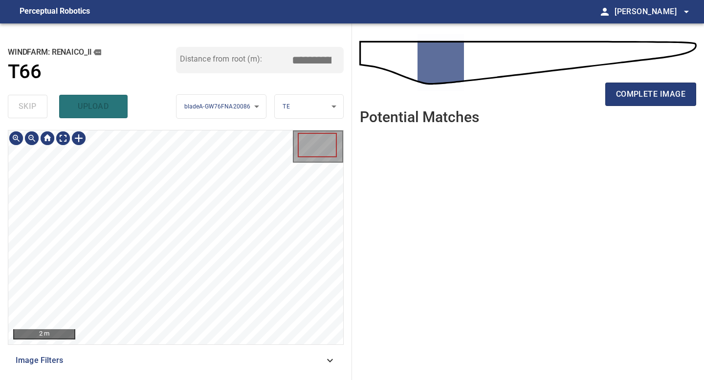
click at [183, 380] on div "**********" at bounding box center [176, 201] width 352 height 357
click at [639, 101] on button "complete image" at bounding box center [650, 94] width 91 height 23
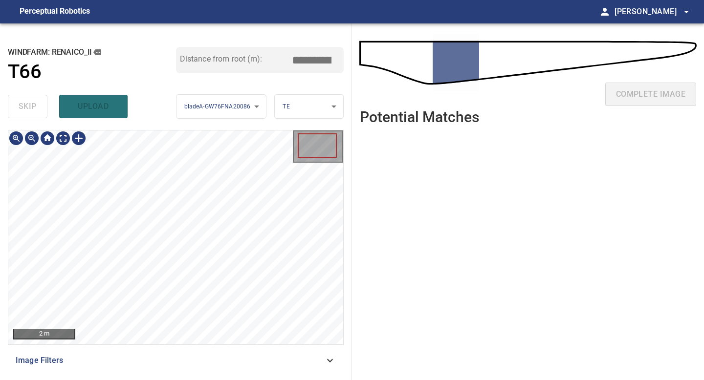
click at [203, 377] on div "**********" at bounding box center [176, 201] width 352 height 357
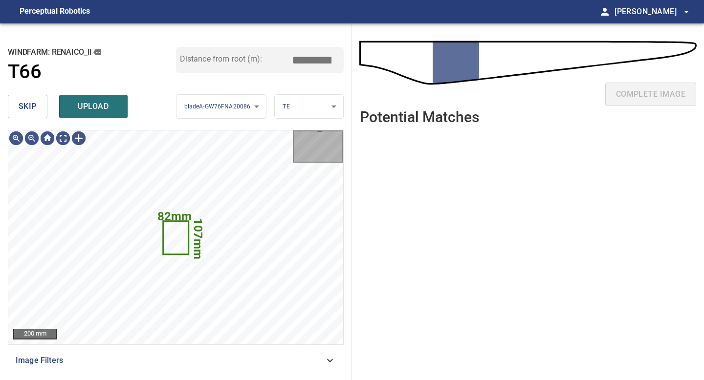
click at [26, 101] on span "skip" at bounding box center [28, 107] width 18 height 14
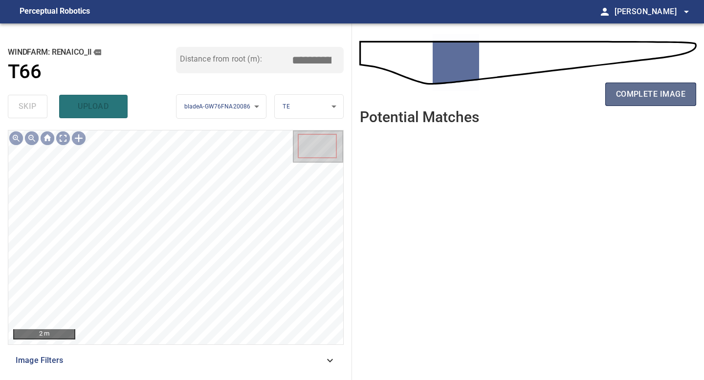
click at [630, 91] on span "complete image" at bounding box center [650, 95] width 69 height 14
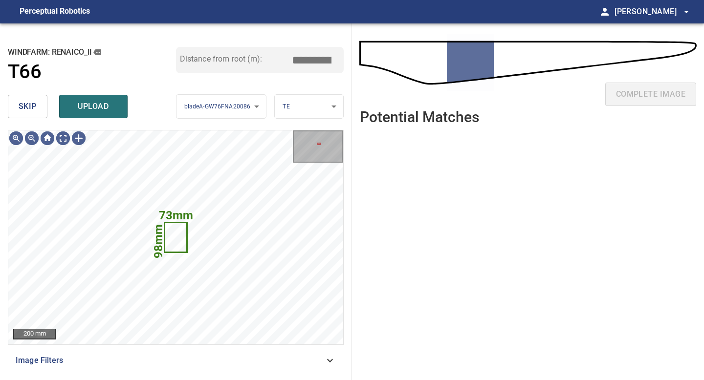
click at [35, 102] on span "skip" at bounding box center [28, 107] width 18 height 14
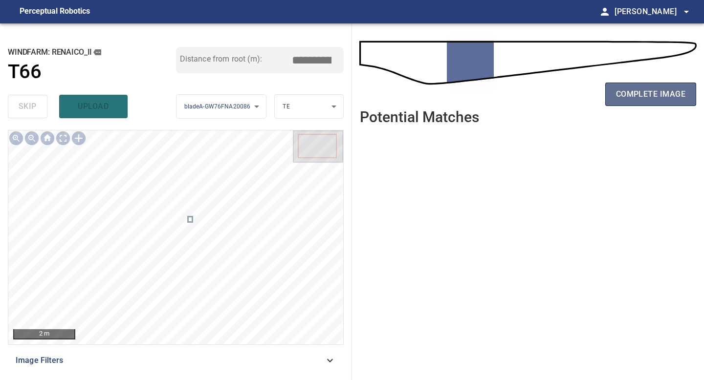
click at [657, 91] on span "complete image" at bounding box center [650, 95] width 69 height 14
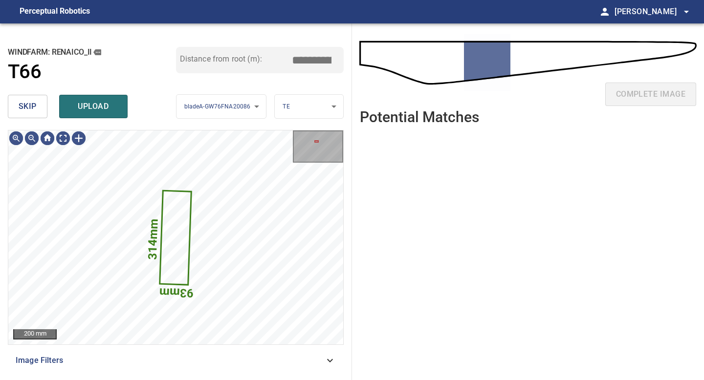
click at [37, 115] on button "skip" at bounding box center [28, 106] width 40 height 23
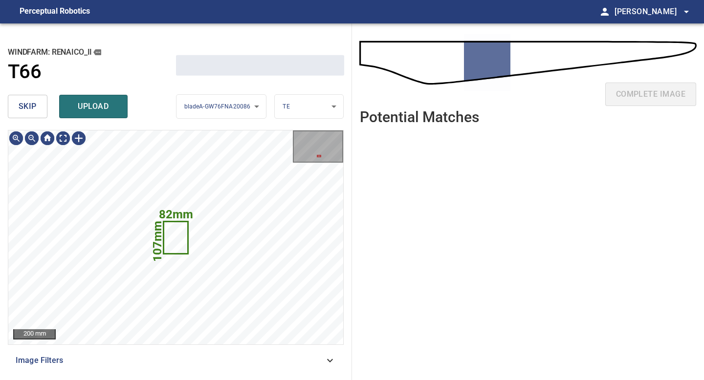
click at [37, 115] on button "skip" at bounding box center [28, 106] width 40 height 23
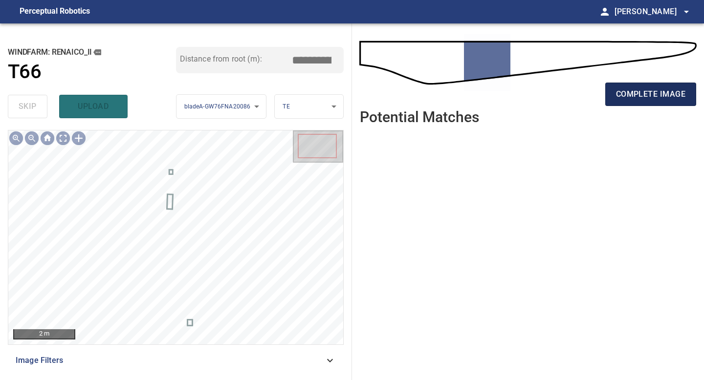
click at [627, 94] on span "complete image" at bounding box center [650, 95] width 69 height 14
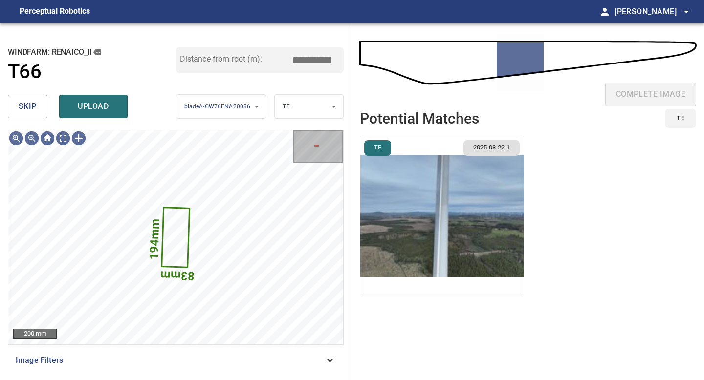
click at [30, 105] on span "skip" at bounding box center [28, 107] width 18 height 14
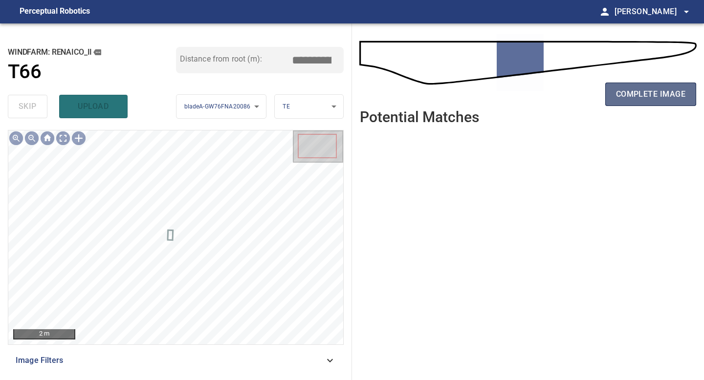
click at [639, 94] on span "complete image" at bounding box center [650, 95] width 69 height 14
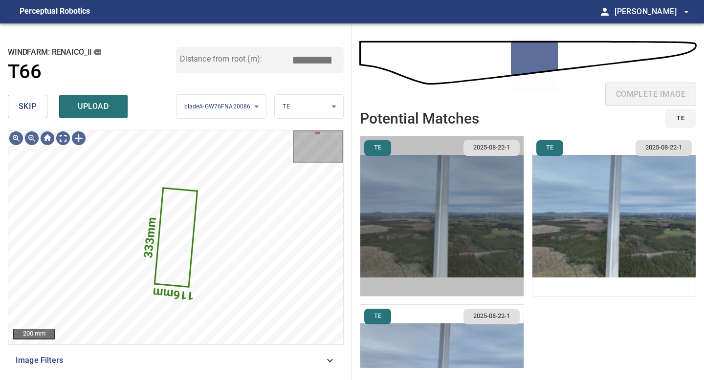
click at [421, 196] on img "button" at bounding box center [441, 216] width 163 height 160
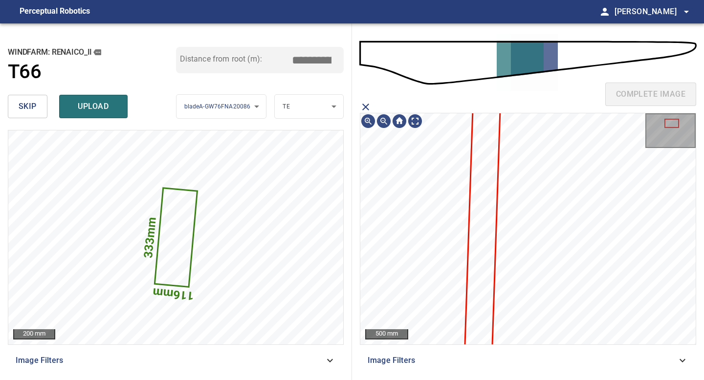
click at [31, 109] on span "skip" at bounding box center [28, 107] width 18 height 14
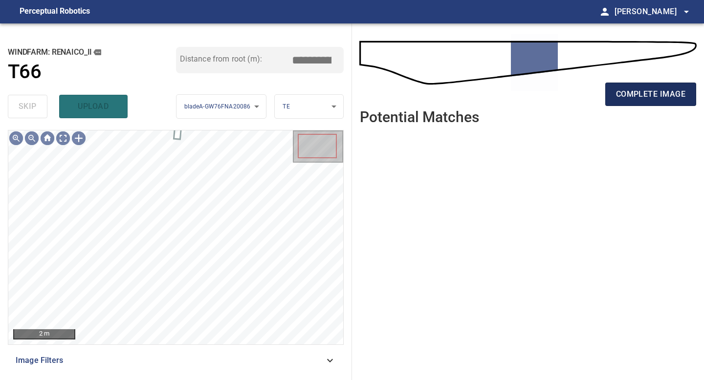
click at [608, 85] on button "complete image" at bounding box center [650, 94] width 91 height 23
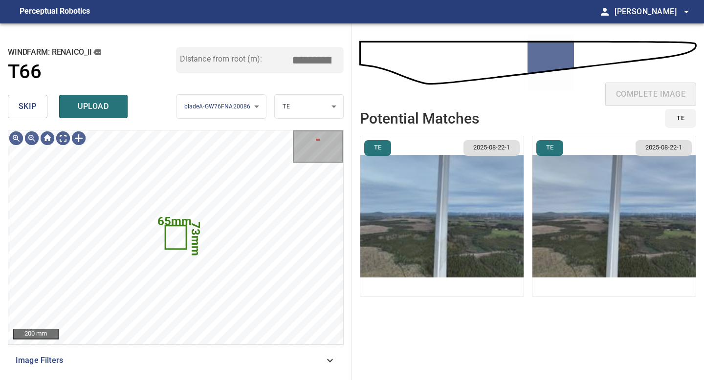
click at [38, 110] on button "skip" at bounding box center [28, 106] width 40 height 23
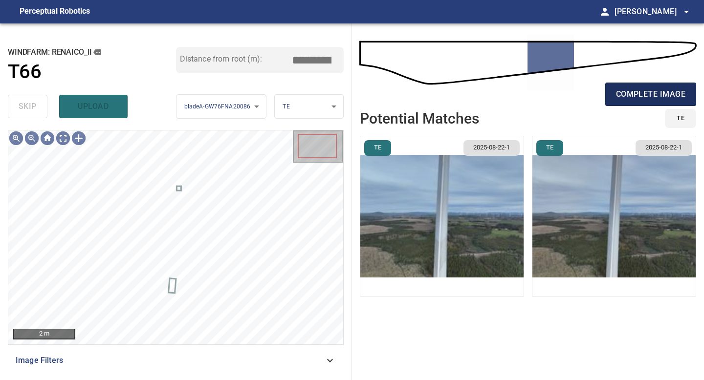
click at [657, 93] on span "complete image" at bounding box center [650, 95] width 69 height 14
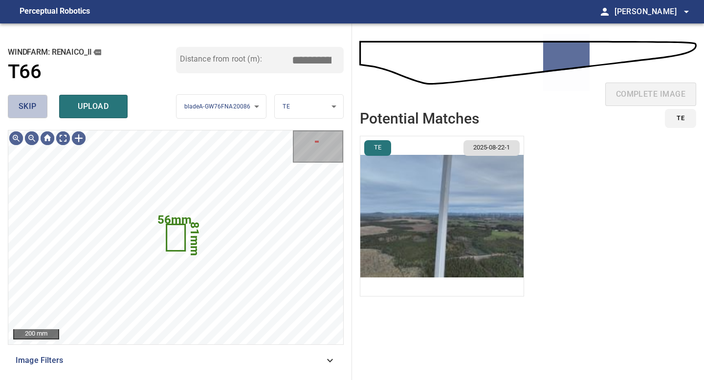
click at [42, 99] on button "skip" at bounding box center [28, 106] width 40 height 23
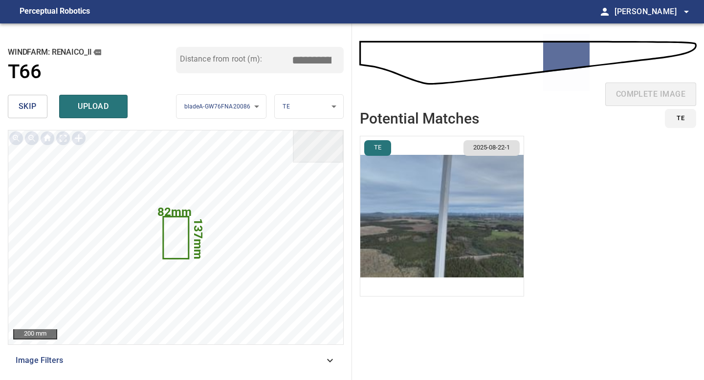
click at [28, 104] on span "skip" at bounding box center [28, 107] width 18 height 14
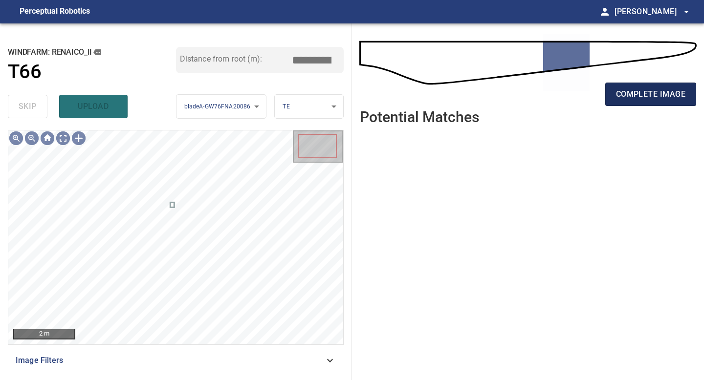
click at [657, 95] on span "complete image" at bounding box center [650, 95] width 69 height 14
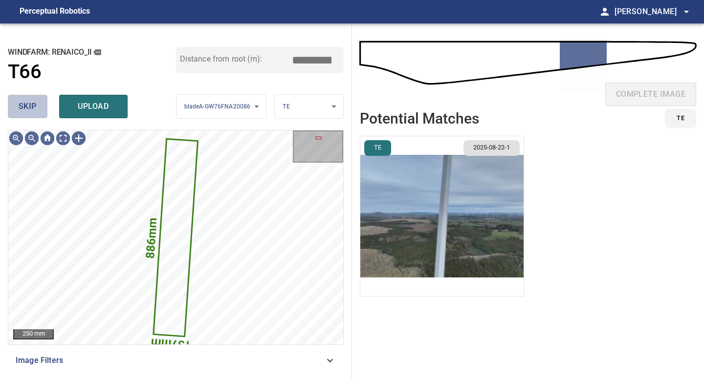
click at [44, 104] on button "skip" at bounding box center [28, 106] width 40 height 23
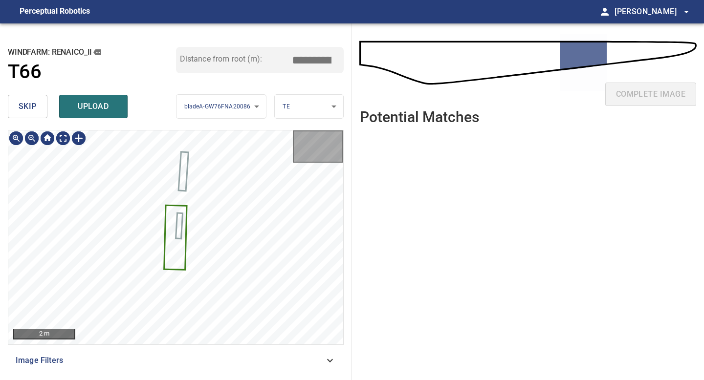
click at [44, 104] on button "skip" at bounding box center [28, 106] width 40 height 23
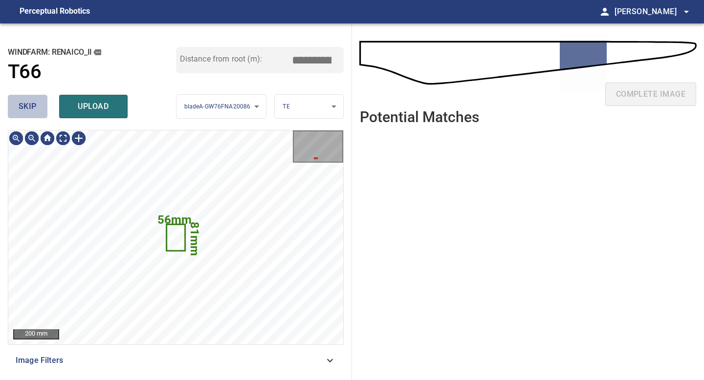
click at [44, 104] on button "skip" at bounding box center [28, 106] width 40 height 23
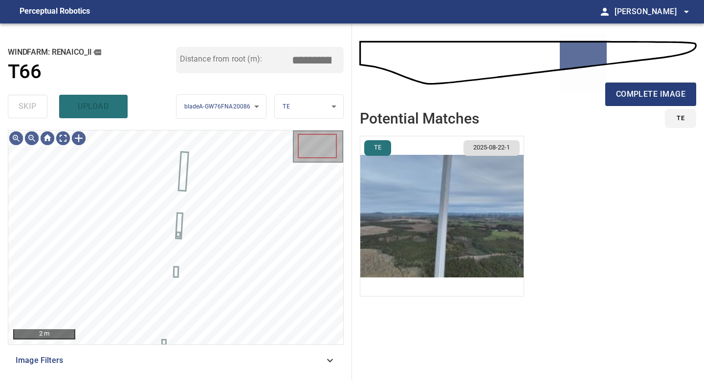
type input "*****"
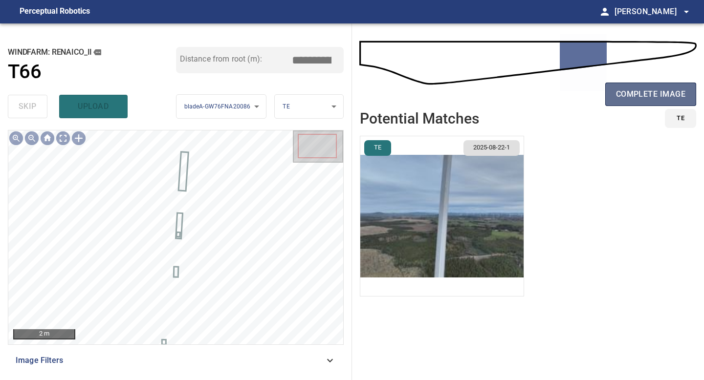
click at [653, 94] on span "complete image" at bounding box center [650, 95] width 69 height 14
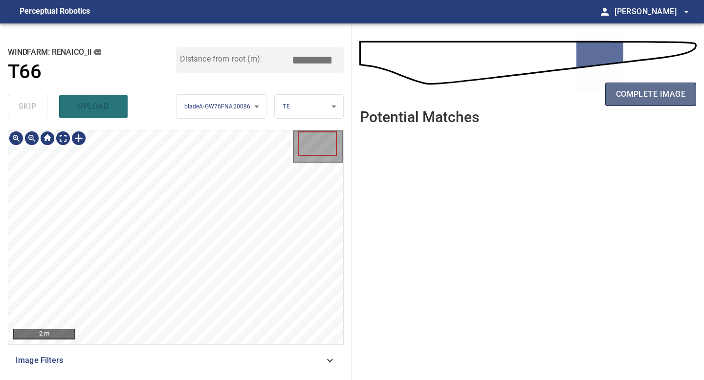
click at [669, 95] on span "complete image" at bounding box center [650, 95] width 69 height 14
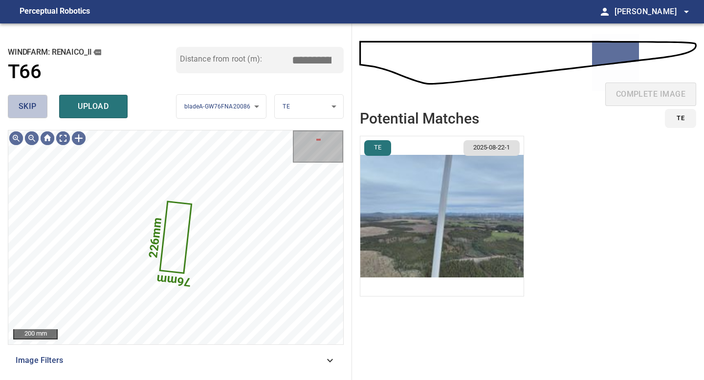
click at [32, 101] on span "skip" at bounding box center [28, 107] width 18 height 14
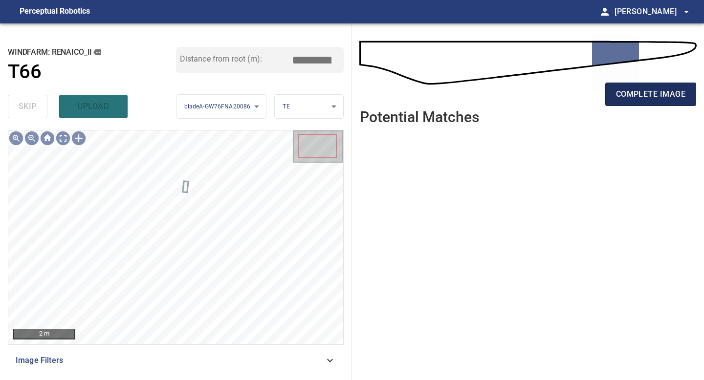
click at [636, 100] on span "complete image" at bounding box center [650, 95] width 69 height 14
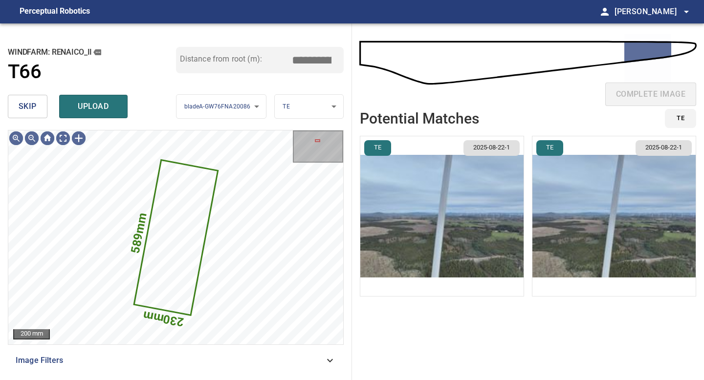
click at [22, 108] on span "skip" at bounding box center [28, 107] width 18 height 14
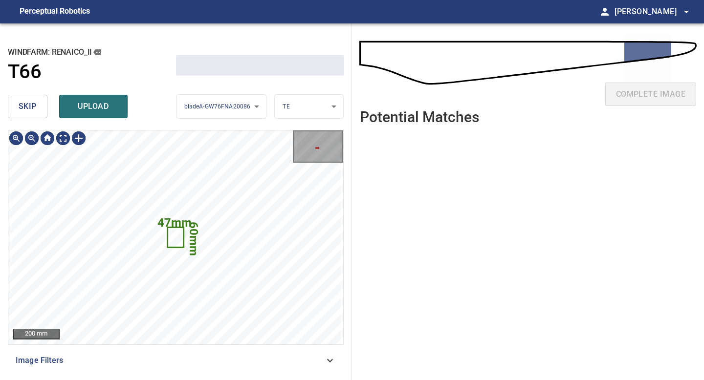
click at [22, 108] on span "skip" at bounding box center [28, 107] width 18 height 14
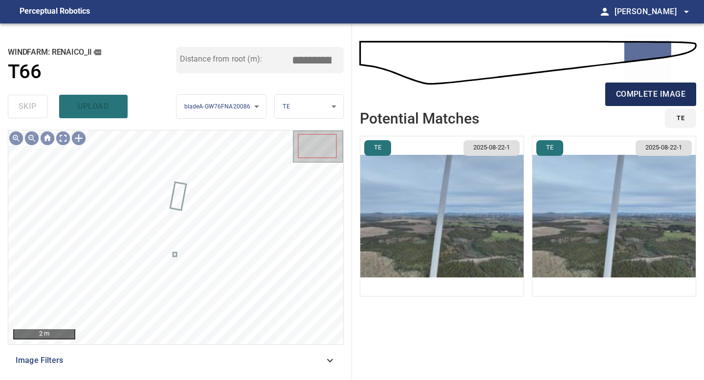
click at [636, 95] on span "complete image" at bounding box center [650, 95] width 69 height 14
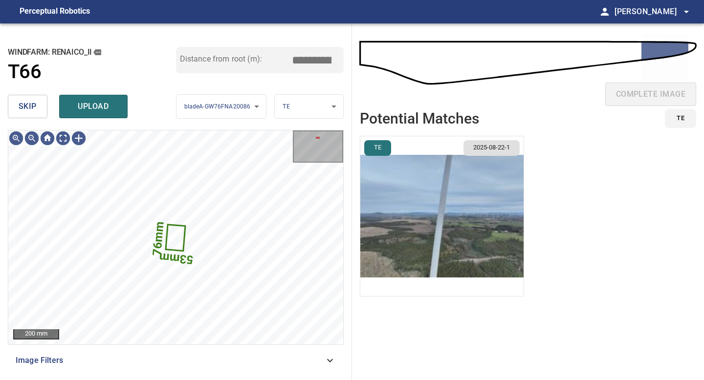
click at [27, 108] on span "skip" at bounding box center [28, 107] width 18 height 14
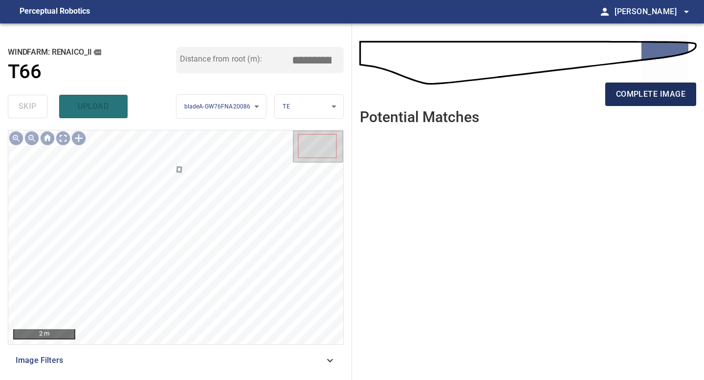
click at [635, 102] on button "complete image" at bounding box center [650, 94] width 91 height 23
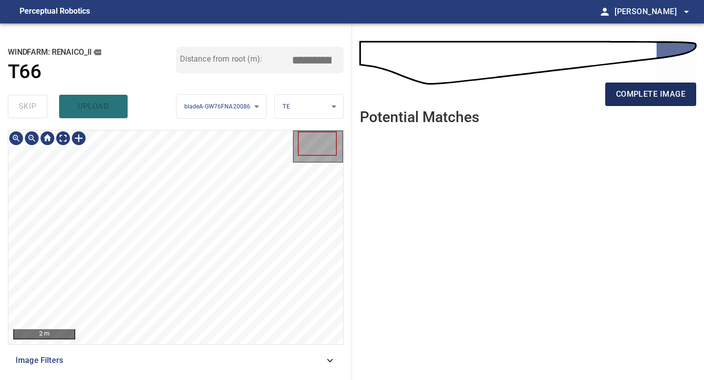
click at [663, 102] on button "complete image" at bounding box center [650, 94] width 91 height 23
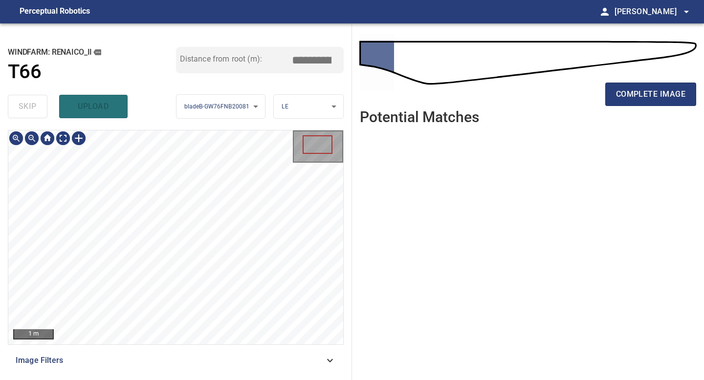
click at [197, 380] on div "**********" at bounding box center [176, 201] width 352 height 357
click at [648, 89] on span "complete image" at bounding box center [650, 95] width 69 height 14
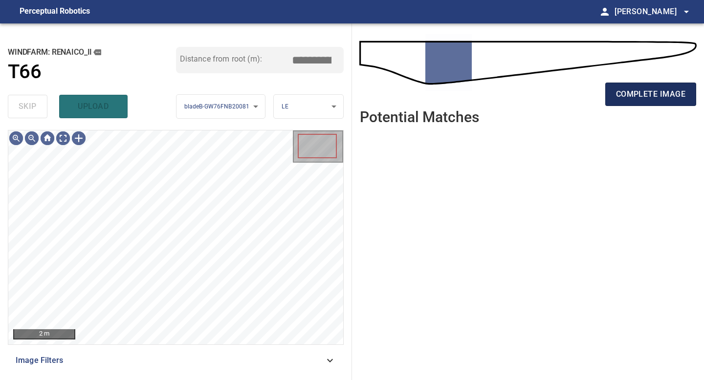
click at [648, 91] on span "complete image" at bounding box center [650, 95] width 69 height 14
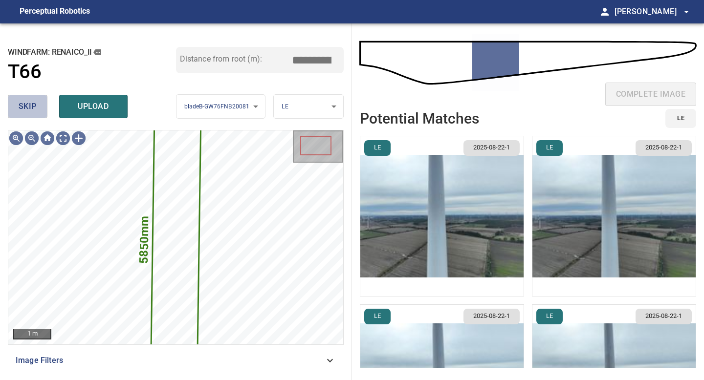
click at [31, 101] on span "skip" at bounding box center [28, 107] width 18 height 14
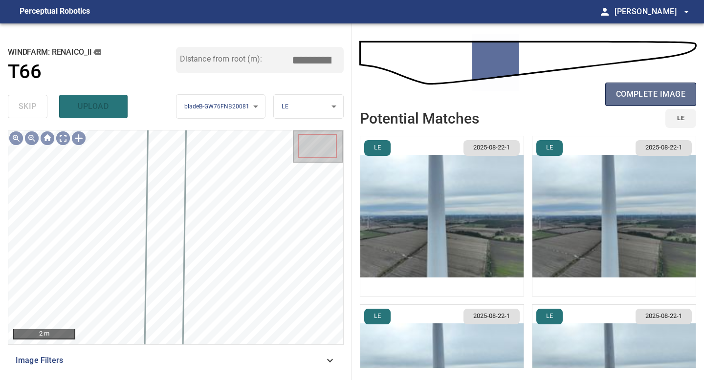
click at [640, 91] on span "complete image" at bounding box center [650, 95] width 69 height 14
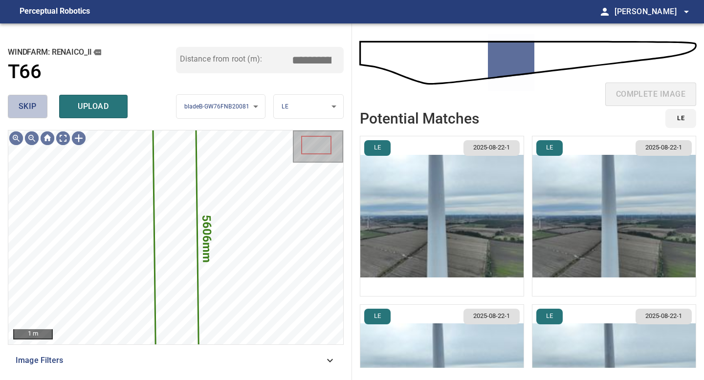
click at [35, 103] on span "skip" at bounding box center [28, 107] width 18 height 14
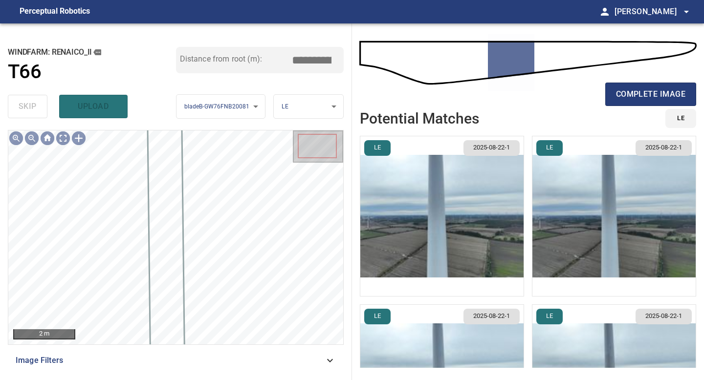
click at [659, 106] on div "complete image" at bounding box center [528, 98] width 336 height 39
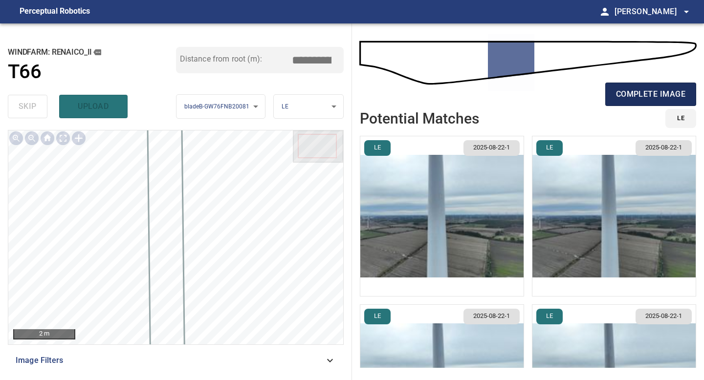
click at [658, 102] on button "complete image" at bounding box center [650, 94] width 91 height 23
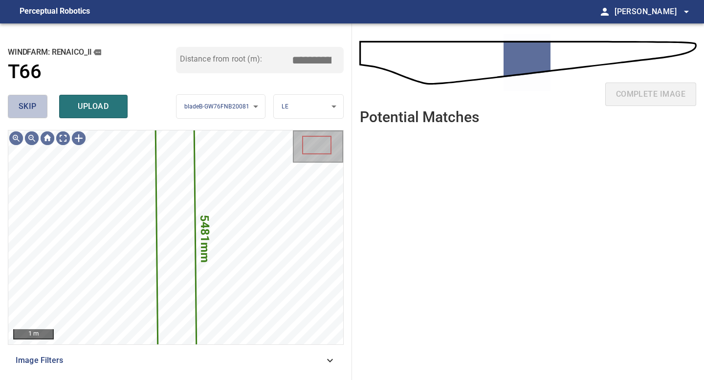
click at [44, 99] on button "skip" at bounding box center [28, 106] width 40 height 23
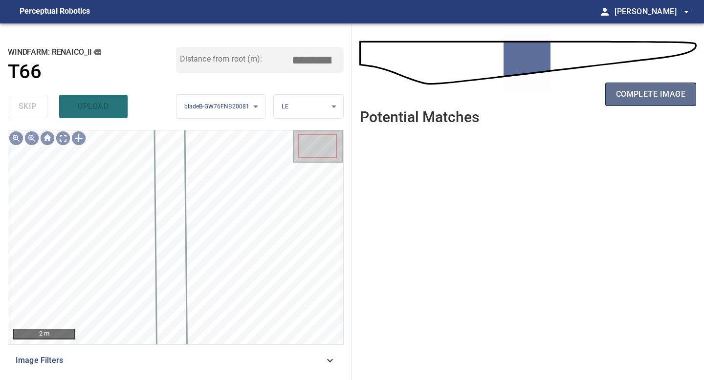
click at [622, 91] on span "complete image" at bounding box center [650, 95] width 69 height 14
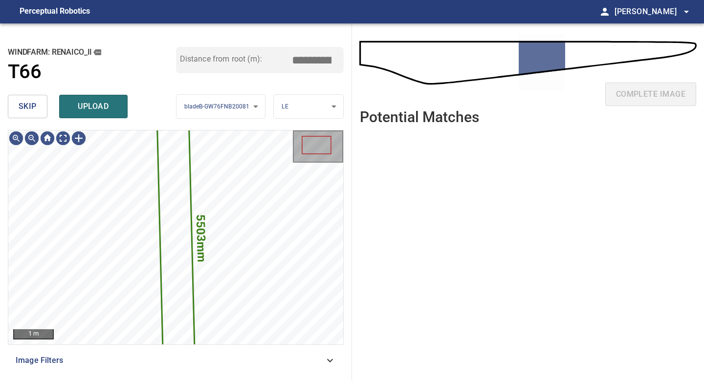
click at [35, 93] on div "skip upload" at bounding box center [92, 106] width 168 height 31
click at [25, 107] on span "skip" at bounding box center [28, 107] width 18 height 14
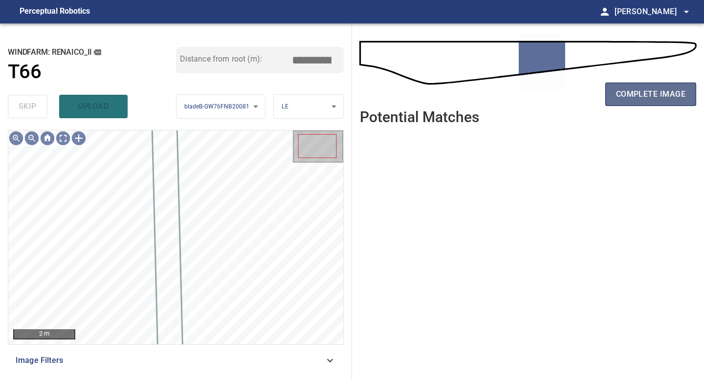
click at [629, 91] on span "complete image" at bounding box center [650, 95] width 69 height 14
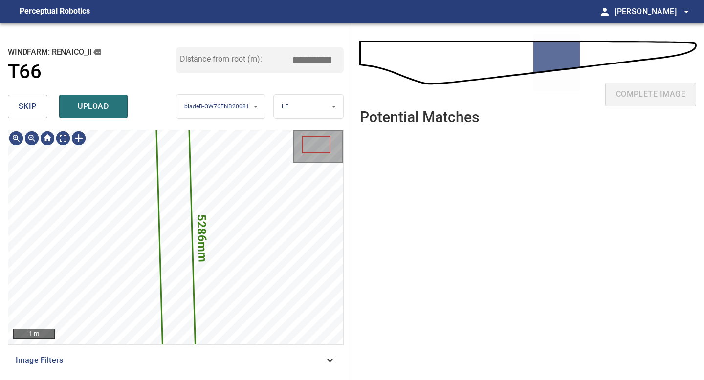
click at [22, 95] on button "skip" at bounding box center [28, 106] width 40 height 23
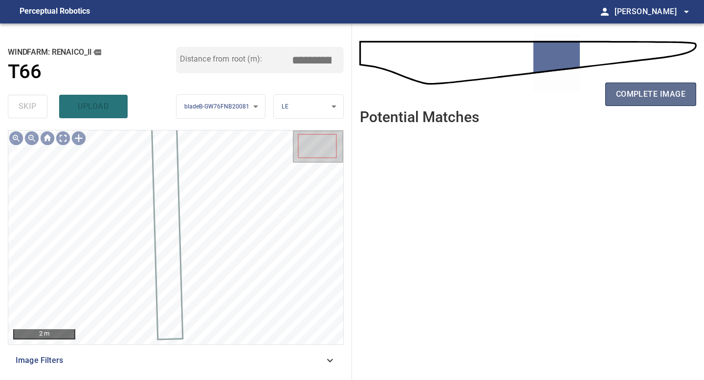
click at [629, 101] on button "complete image" at bounding box center [650, 94] width 91 height 23
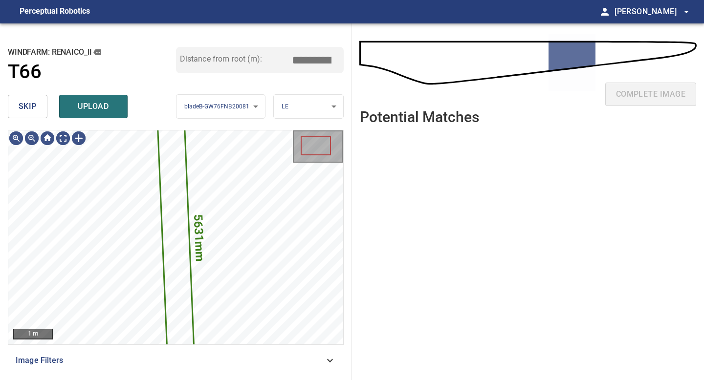
click at [21, 104] on span "skip" at bounding box center [28, 107] width 18 height 14
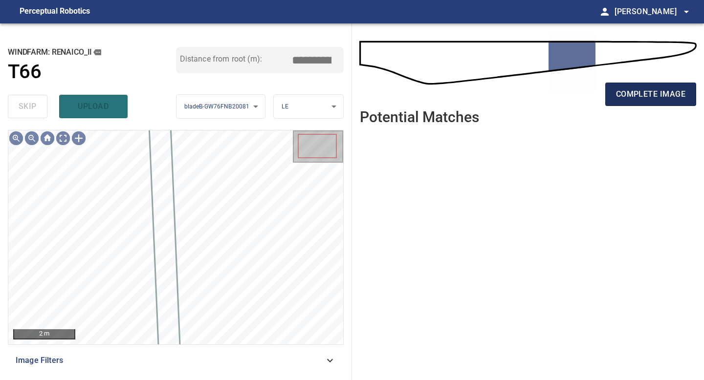
click at [636, 97] on span "complete image" at bounding box center [650, 95] width 69 height 14
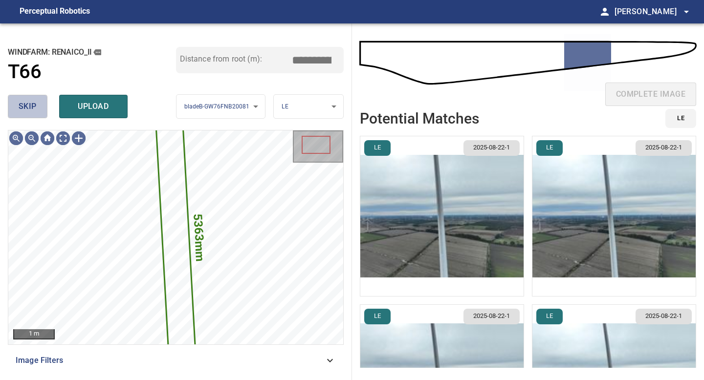
click at [31, 97] on button "skip" at bounding box center [28, 106] width 40 height 23
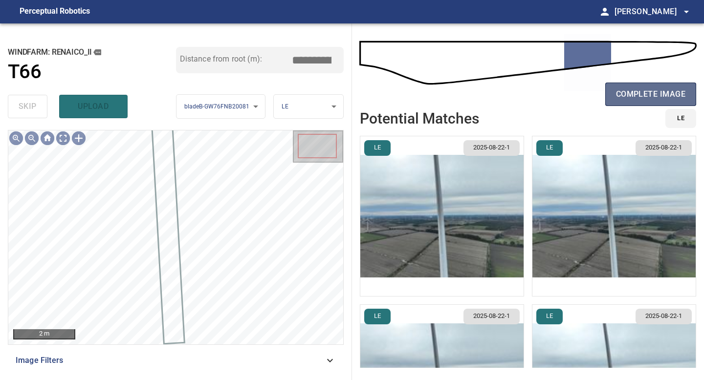
click at [651, 90] on span "complete image" at bounding box center [650, 95] width 69 height 14
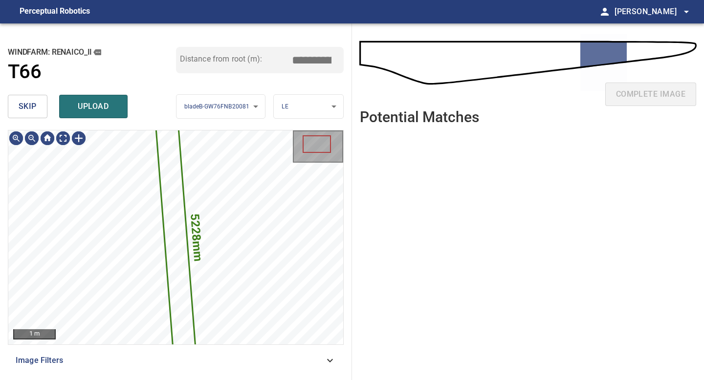
click at [40, 113] on button "skip" at bounding box center [28, 106] width 40 height 23
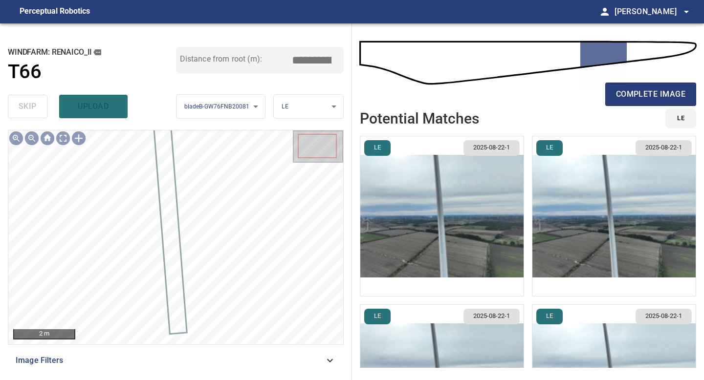
click at [642, 78] on div "complete image" at bounding box center [528, 66] width 336 height 70
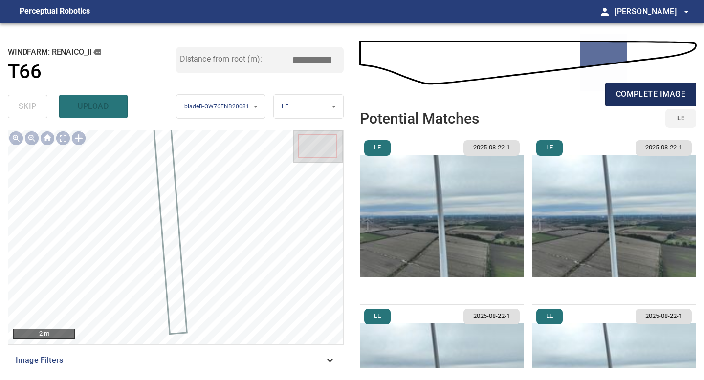
click at [639, 97] on span "complete image" at bounding box center [650, 95] width 69 height 14
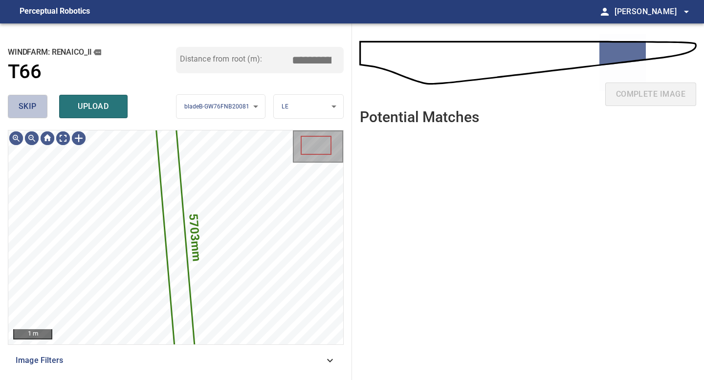
click at [9, 103] on button "skip" at bounding box center [28, 106] width 40 height 23
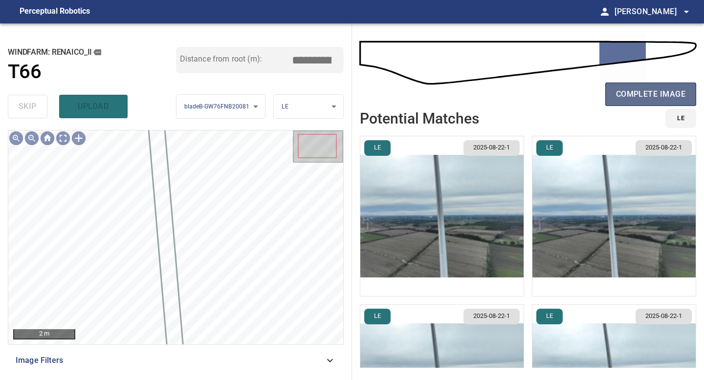
click at [630, 94] on span "complete image" at bounding box center [650, 95] width 69 height 14
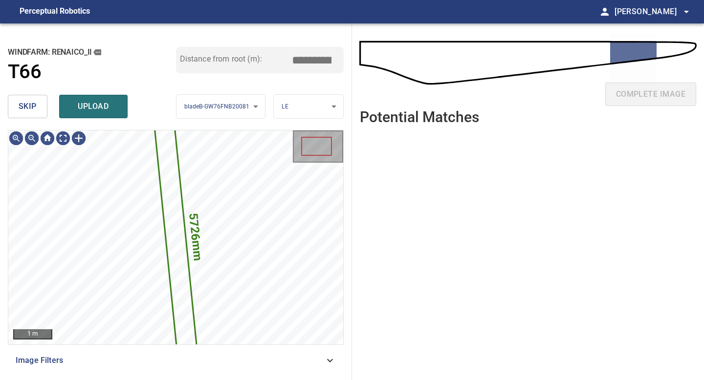
click at [23, 108] on span "skip" at bounding box center [28, 107] width 18 height 14
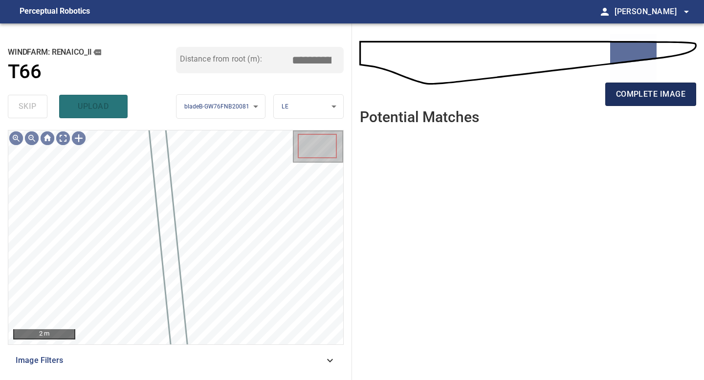
click at [638, 95] on span "complete image" at bounding box center [650, 95] width 69 height 14
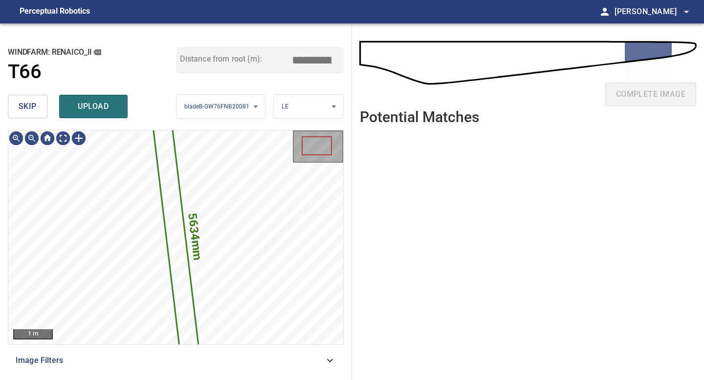
click at [30, 109] on span "skip" at bounding box center [28, 107] width 18 height 14
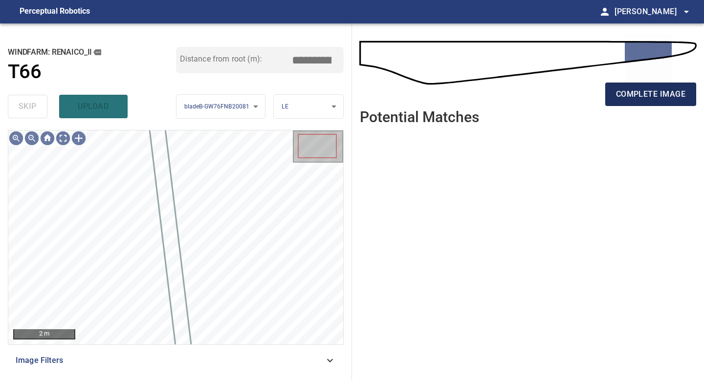
click at [665, 92] on span "complete image" at bounding box center [650, 95] width 69 height 14
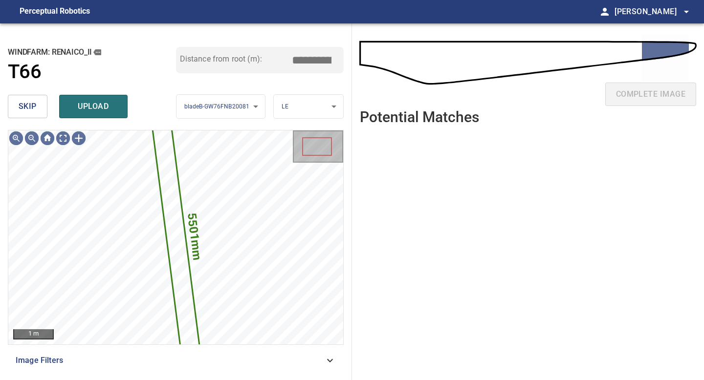
click at [14, 104] on button "skip" at bounding box center [28, 106] width 40 height 23
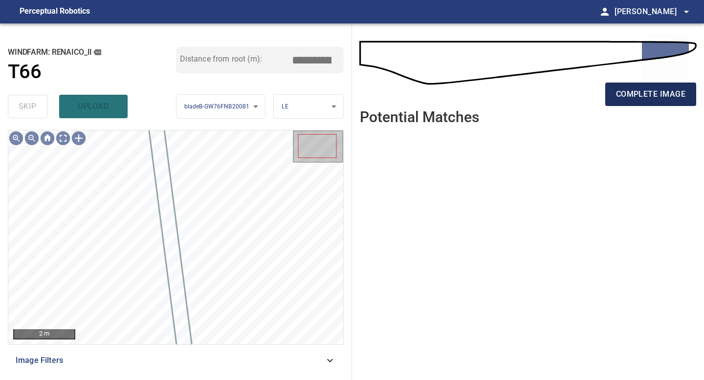
click at [672, 98] on span "complete image" at bounding box center [650, 95] width 69 height 14
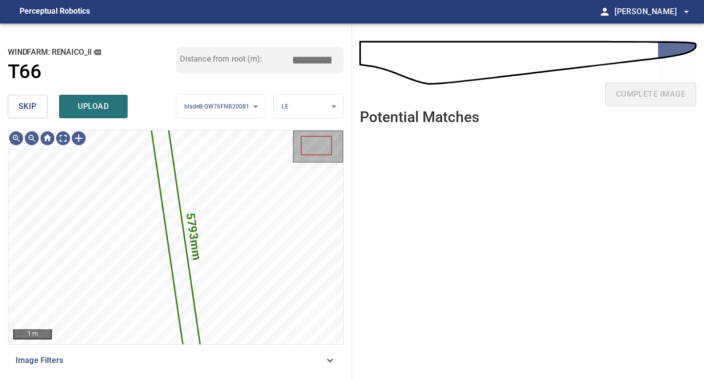
click at [31, 114] on button "skip" at bounding box center [28, 106] width 40 height 23
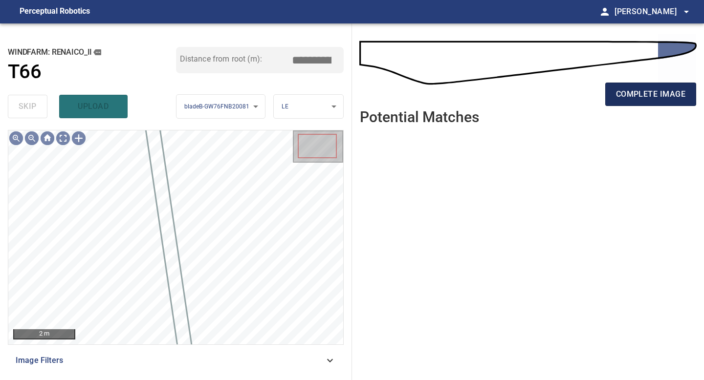
click at [642, 91] on span "complete image" at bounding box center [650, 95] width 69 height 14
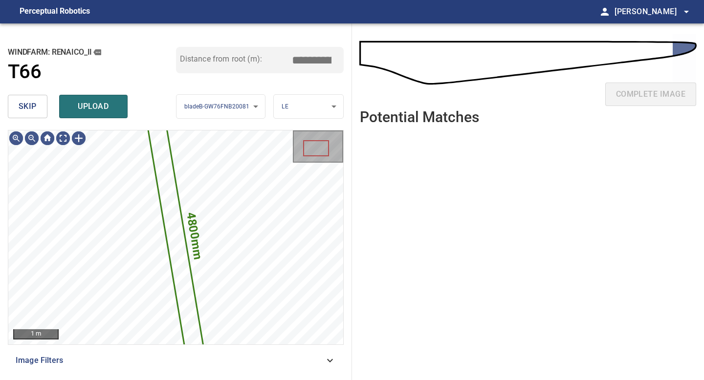
click at [36, 107] on span "skip" at bounding box center [28, 107] width 18 height 14
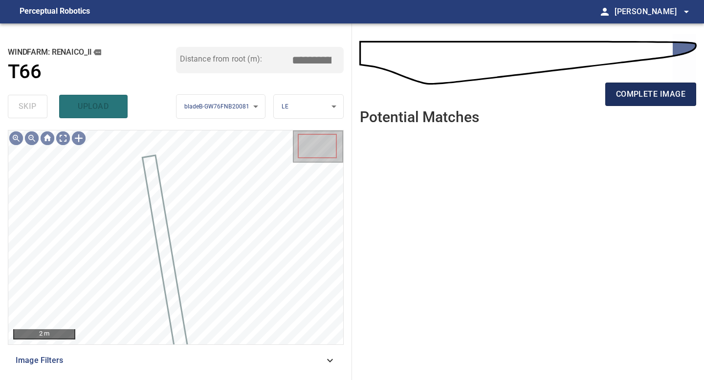
click at [654, 97] on span "complete image" at bounding box center [650, 95] width 69 height 14
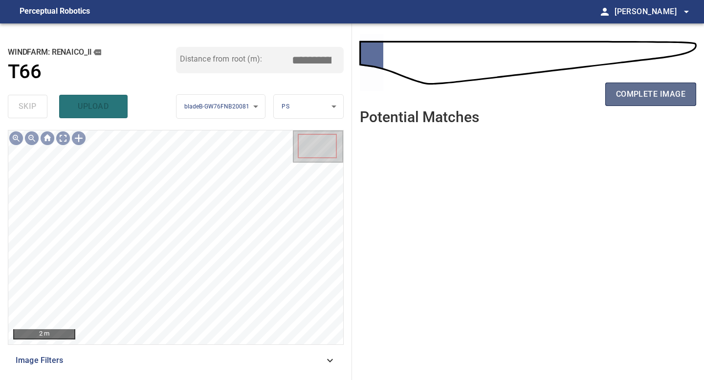
click at [647, 88] on span "complete image" at bounding box center [650, 95] width 69 height 14
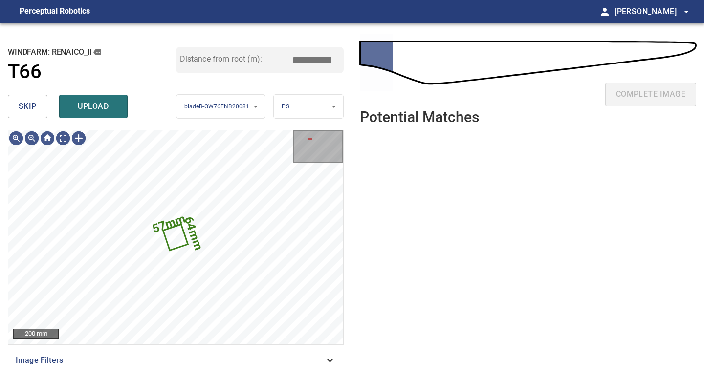
click at [29, 113] on span "skip" at bounding box center [28, 107] width 18 height 14
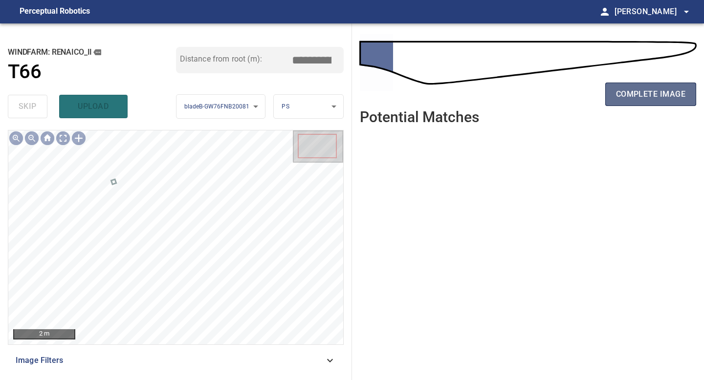
click at [641, 89] on span "complete image" at bounding box center [650, 95] width 69 height 14
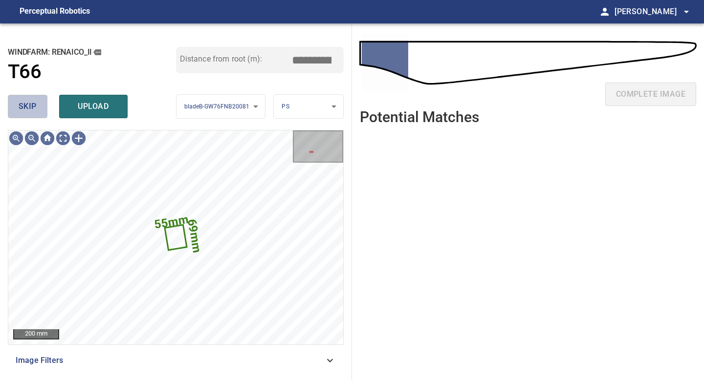
click at [35, 111] on span "skip" at bounding box center [28, 107] width 18 height 14
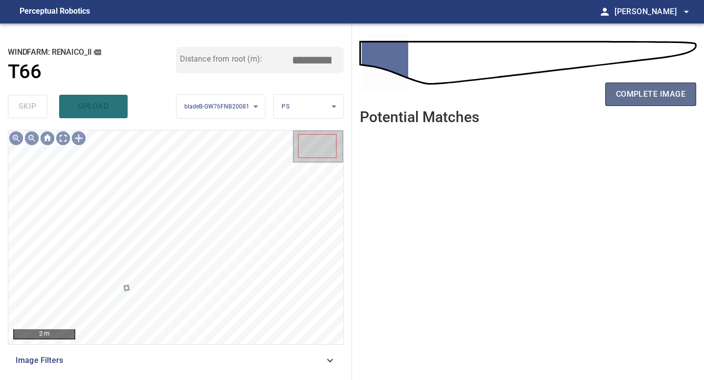
click at [651, 87] on button "complete image" at bounding box center [650, 94] width 91 height 23
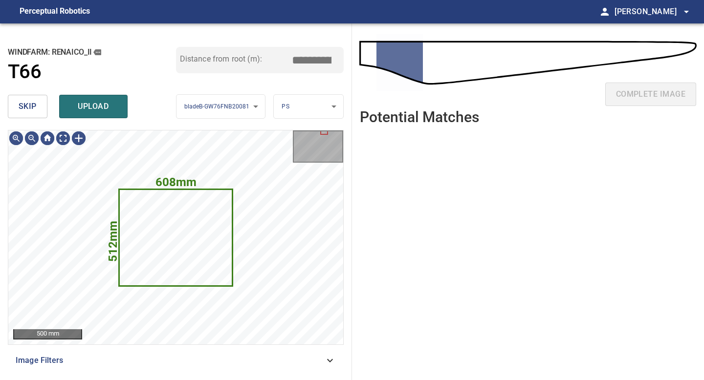
click at [33, 105] on span "skip" at bounding box center [28, 107] width 18 height 14
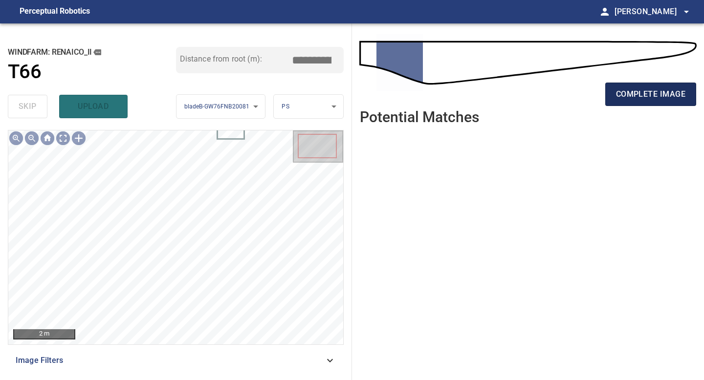
click at [639, 101] on span "complete image" at bounding box center [650, 95] width 69 height 14
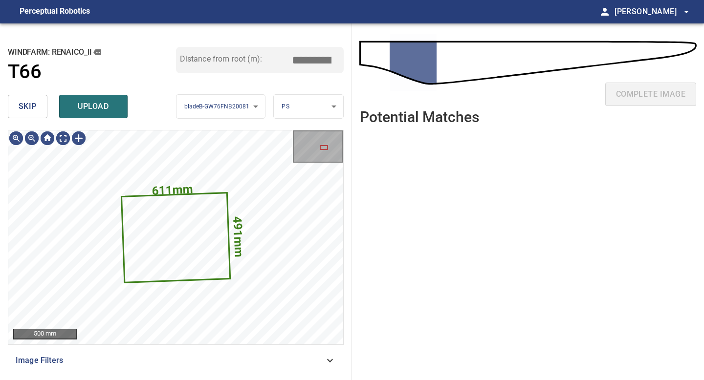
click at [35, 109] on span "skip" at bounding box center [28, 107] width 18 height 14
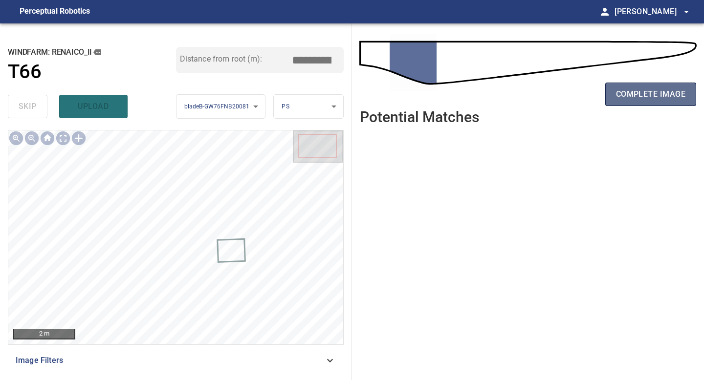
click at [633, 96] on span "complete image" at bounding box center [650, 95] width 69 height 14
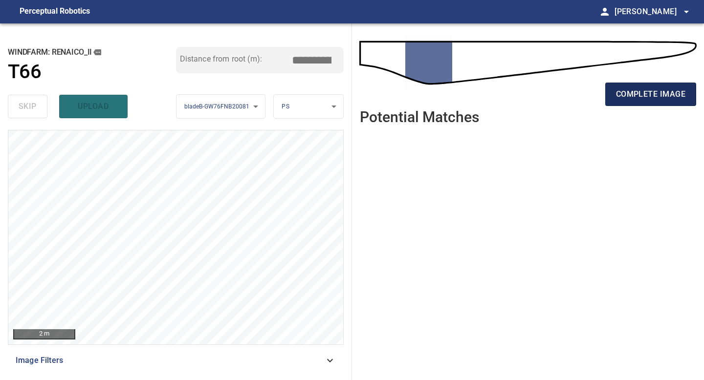
click at [630, 91] on span "complete image" at bounding box center [650, 95] width 69 height 14
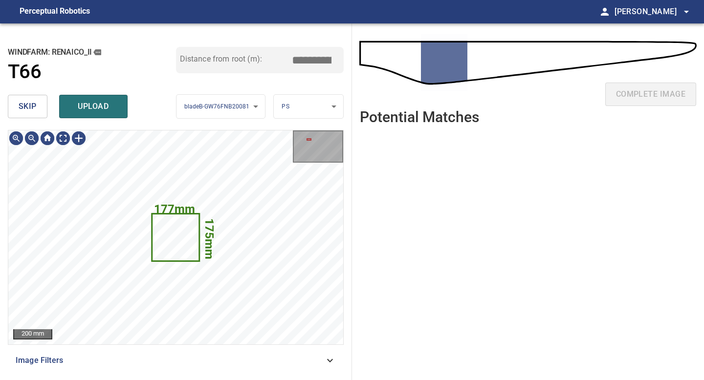
click at [37, 107] on button "skip" at bounding box center [28, 106] width 40 height 23
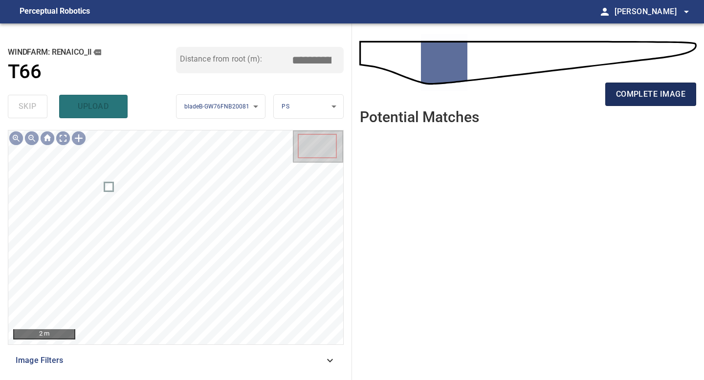
click at [616, 96] on span "complete image" at bounding box center [650, 95] width 69 height 14
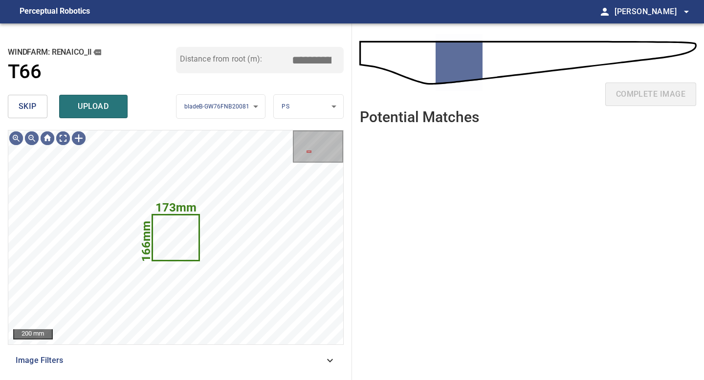
click at [22, 104] on span "skip" at bounding box center [28, 107] width 18 height 14
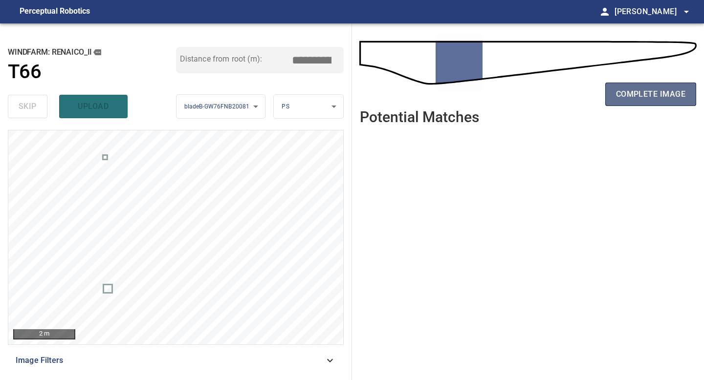
click at [630, 96] on span "complete image" at bounding box center [650, 95] width 69 height 14
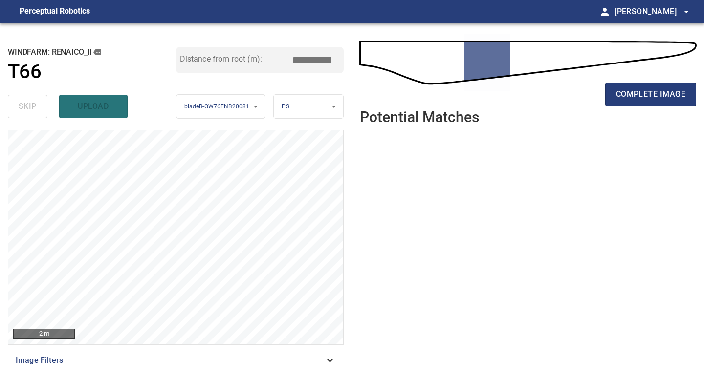
click at [630, 96] on span "complete image" at bounding box center [650, 95] width 69 height 14
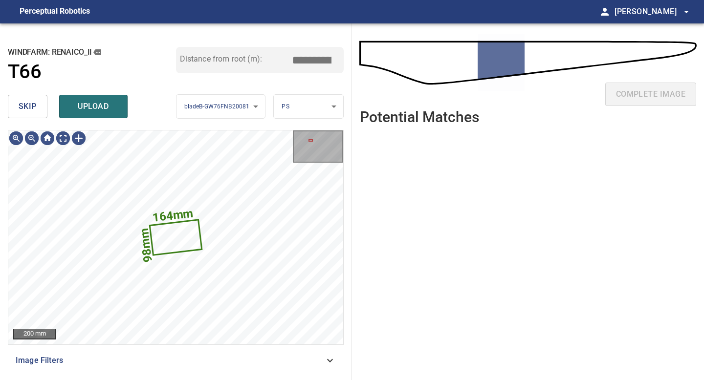
click at [31, 105] on span "skip" at bounding box center [28, 107] width 18 height 14
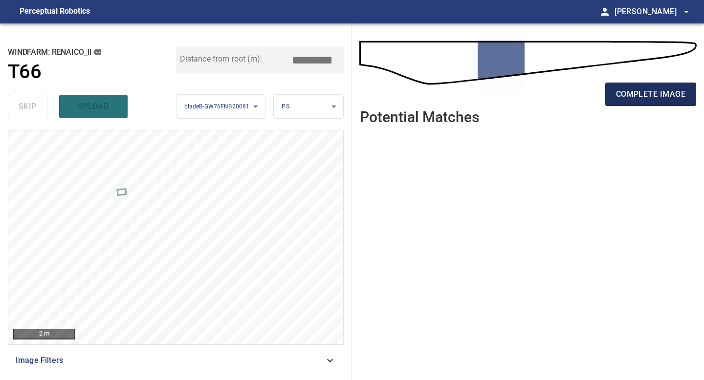
click at [638, 96] on span "complete image" at bounding box center [650, 95] width 69 height 14
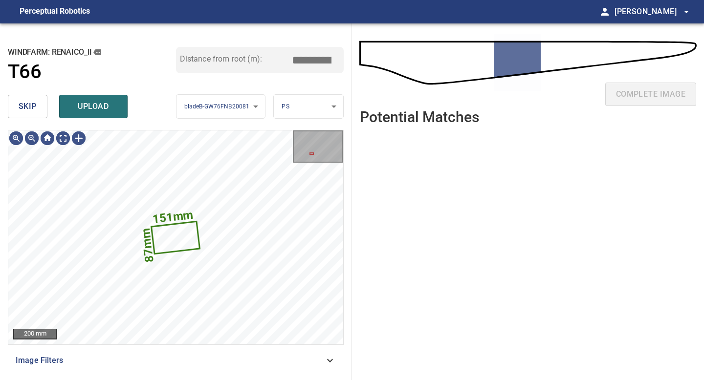
click at [39, 107] on button "skip" at bounding box center [28, 106] width 40 height 23
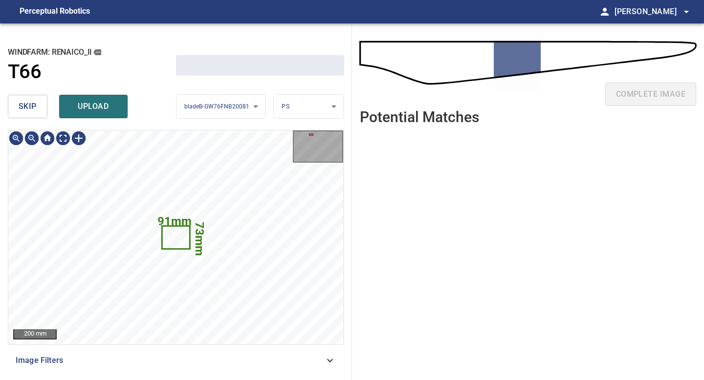
click at [39, 107] on button "skip" at bounding box center [28, 106] width 40 height 23
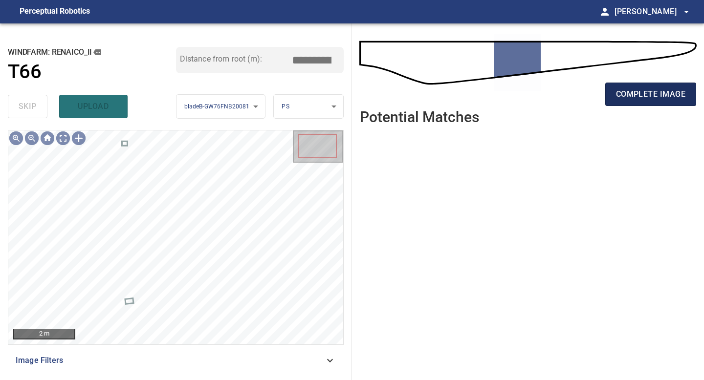
click at [642, 95] on span "complete image" at bounding box center [650, 95] width 69 height 14
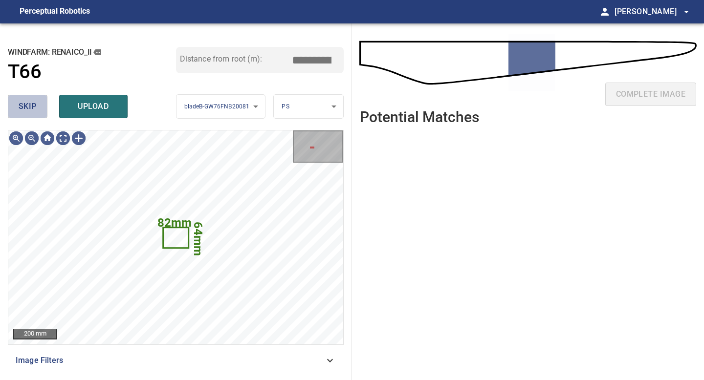
click at [39, 103] on button "skip" at bounding box center [28, 106] width 40 height 23
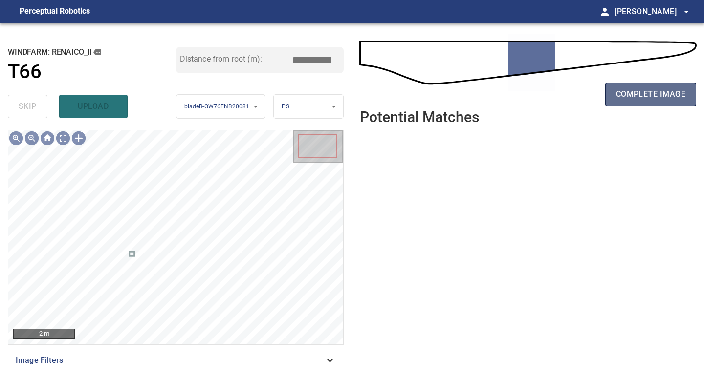
click at [634, 89] on span "complete image" at bounding box center [650, 95] width 69 height 14
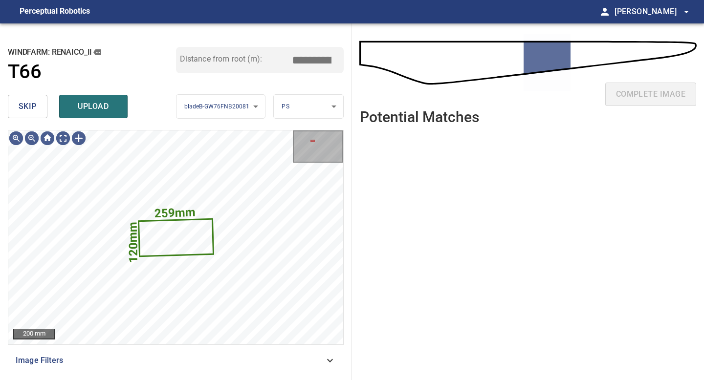
click at [34, 105] on span "skip" at bounding box center [28, 107] width 18 height 14
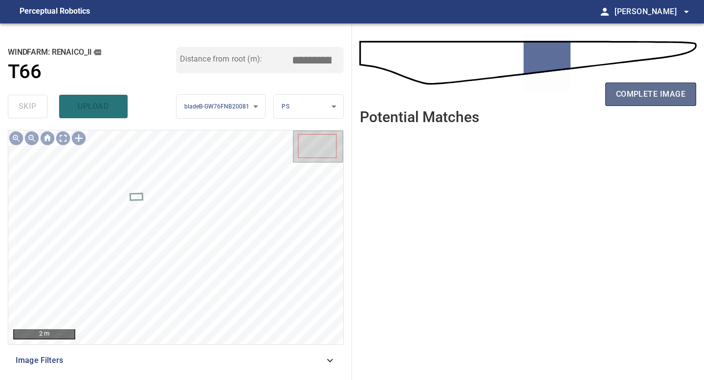
click at [653, 95] on span "complete image" at bounding box center [650, 95] width 69 height 14
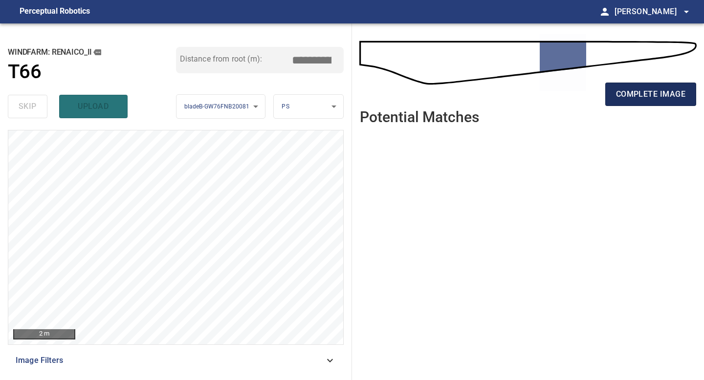
click at [652, 95] on span "complete image" at bounding box center [650, 95] width 69 height 14
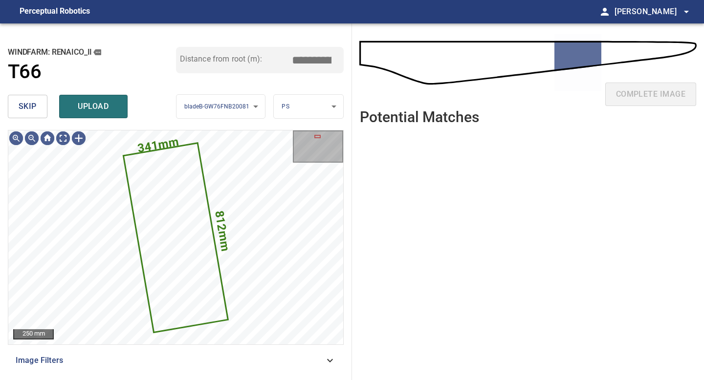
click at [31, 108] on span "skip" at bounding box center [28, 107] width 18 height 14
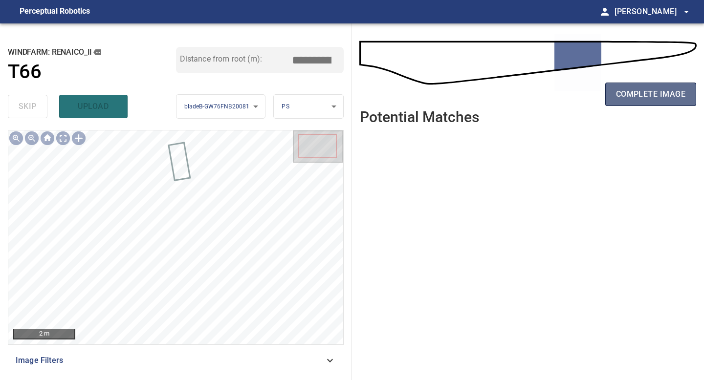
click at [638, 96] on span "complete image" at bounding box center [650, 95] width 69 height 14
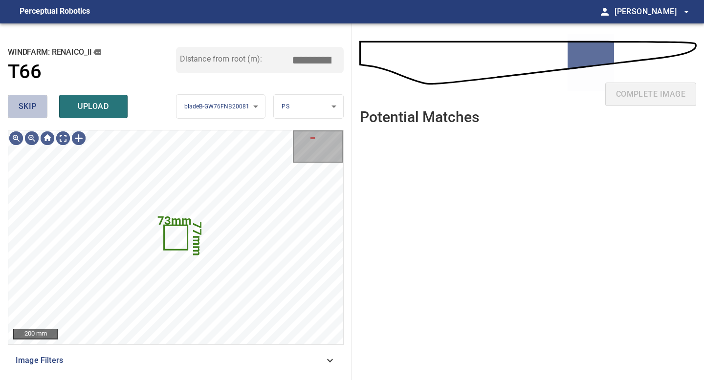
click at [35, 110] on span "skip" at bounding box center [28, 107] width 18 height 14
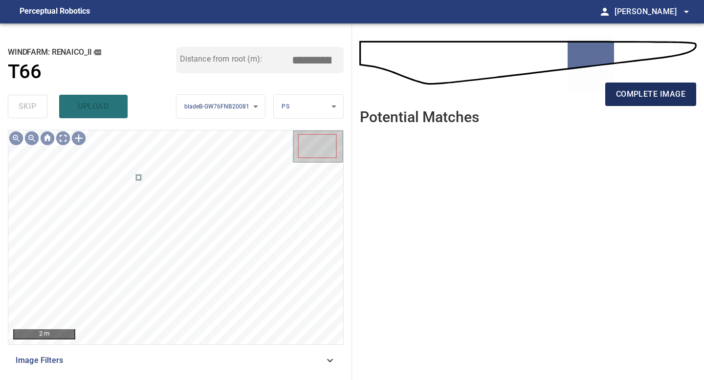
click at [633, 98] on span "complete image" at bounding box center [650, 95] width 69 height 14
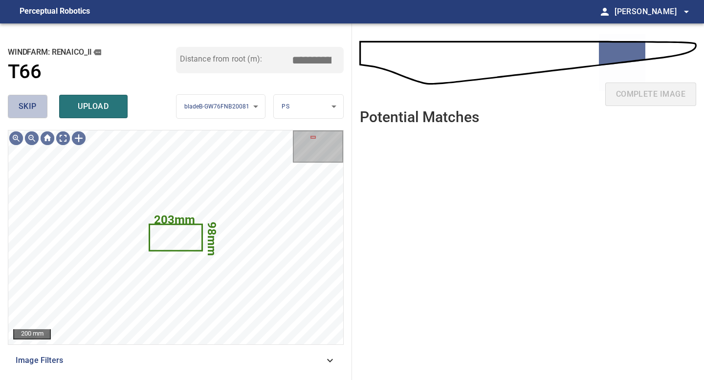
click at [33, 104] on span "skip" at bounding box center [28, 107] width 18 height 14
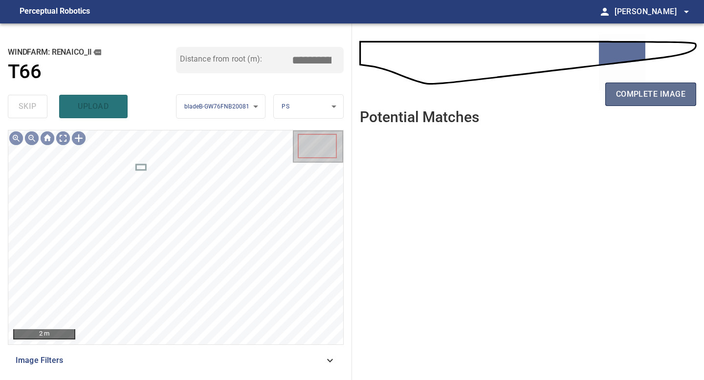
click at [632, 92] on span "complete image" at bounding box center [650, 95] width 69 height 14
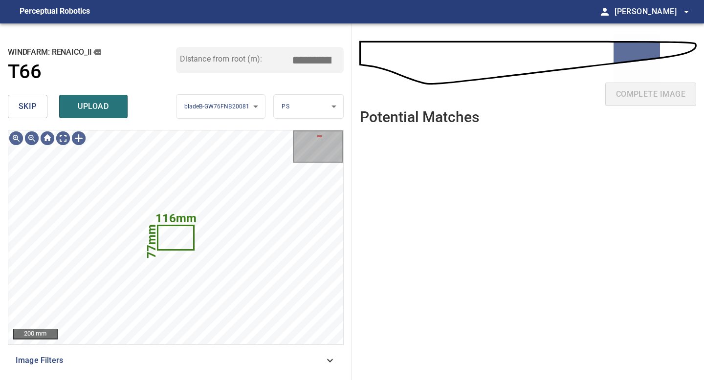
click at [36, 107] on button "skip" at bounding box center [28, 106] width 40 height 23
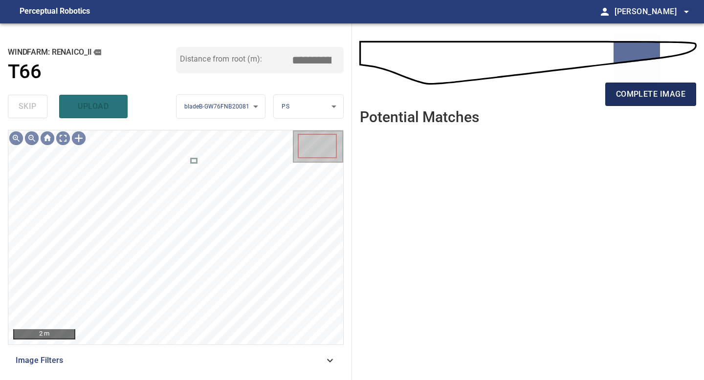
click at [642, 99] on span "complete image" at bounding box center [650, 95] width 69 height 14
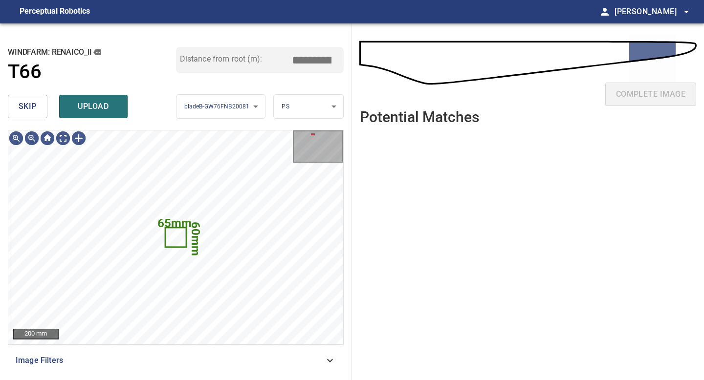
click at [32, 105] on span "skip" at bounding box center [28, 107] width 18 height 14
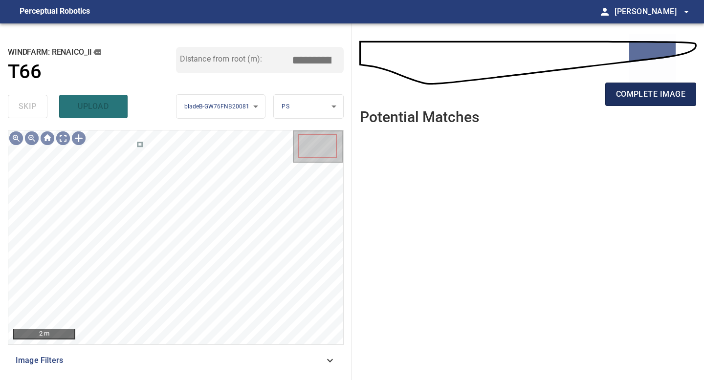
click at [653, 96] on span "complete image" at bounding box center [650, 95] width 69 height 14
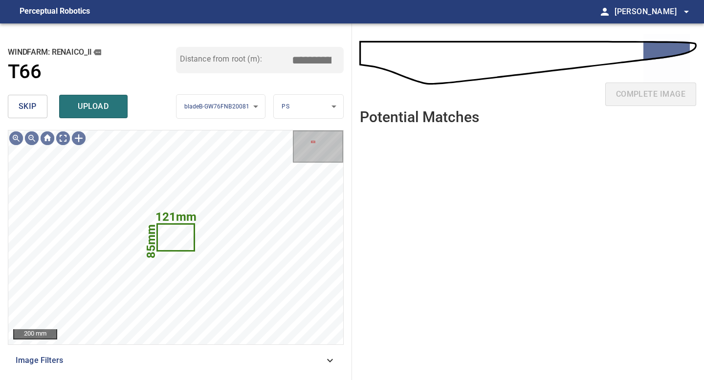
click at [27, 104] on span "skip" at bounding box center [28, 107] width 18 height 14
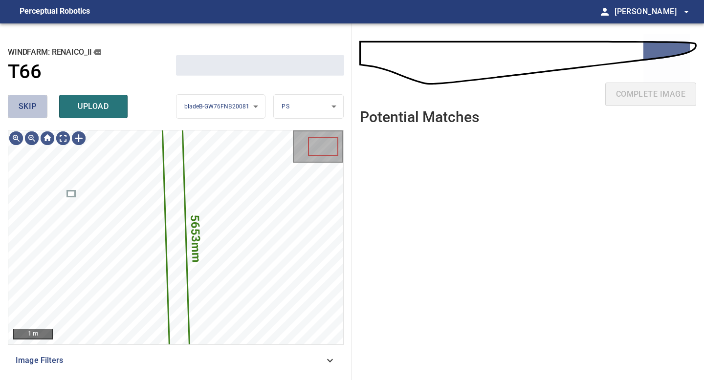
click at [27, 104] on span "skip" at bounding box center [28, 107] width 18 height 14
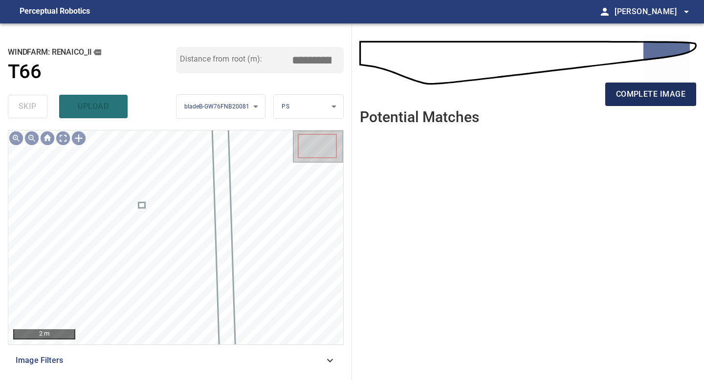
click at [639, 94] on span "complete image" at bounding box center [650, 95] width 69 height 14
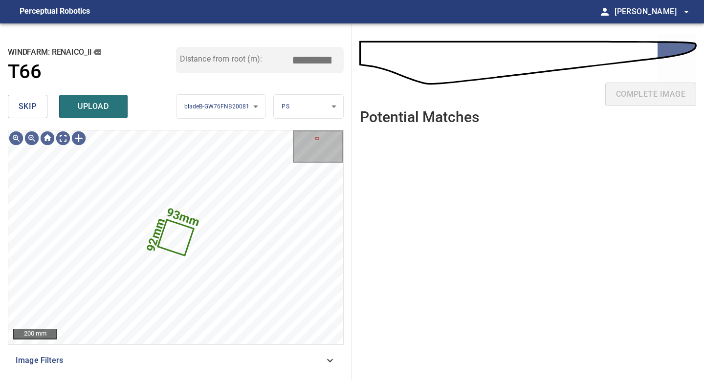
click at [30, 104] on span "skip" at bounding box center [28, 107] width 18 height 14
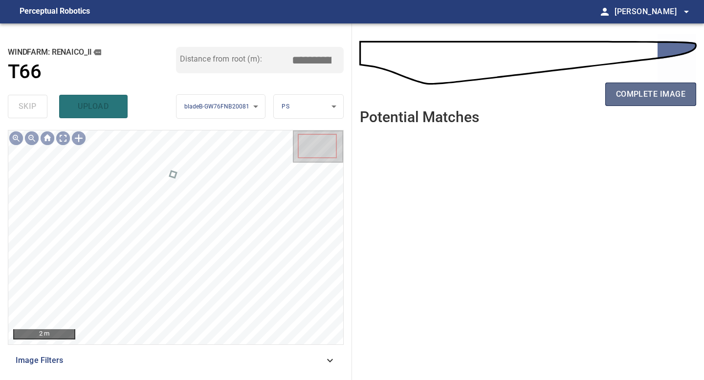
click at [626, 98] on span "complete image" at bounding box center [650, 95] width 69 height 14
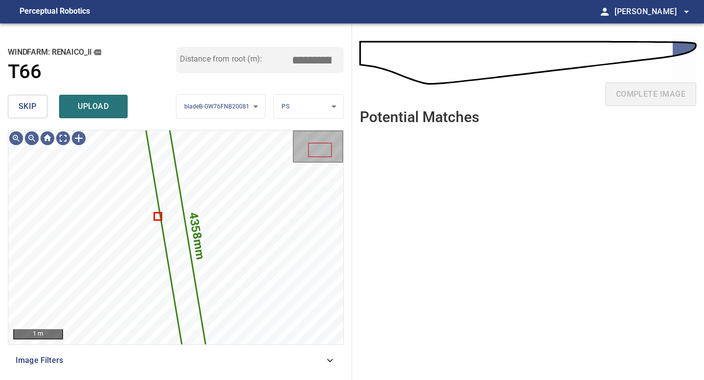
click at [34, 95] on button "skip" at bounding box center [28, 106] width 40 height 23
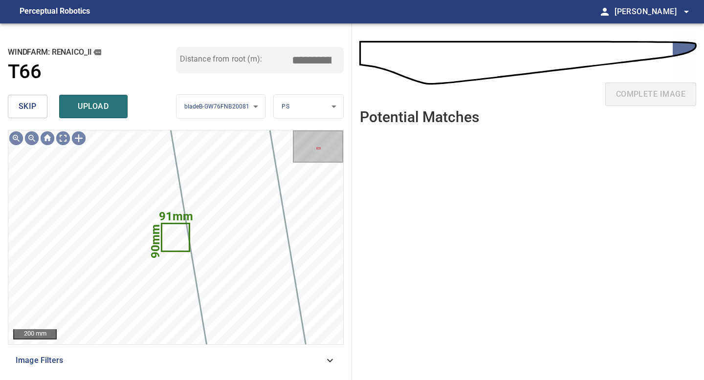
click at [34, 102] on span "skip" at bounding box center [28, 107] width 18 height 14
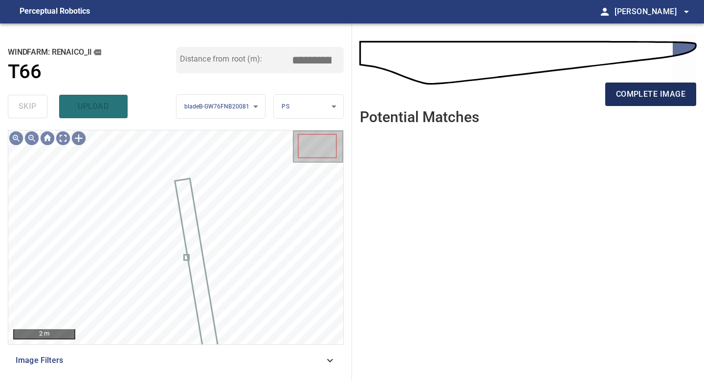
click at [642, 89] on span "complete image" at bounding box center [650, 95] width 69 height 14
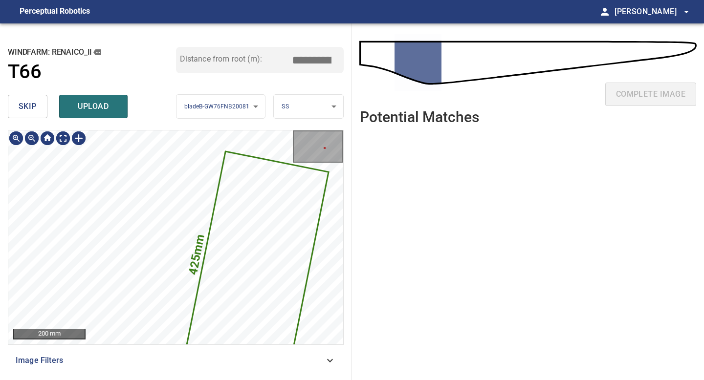
click at [41, 107] on button "skip" at bounding box center [28, 106] width 40 height 23
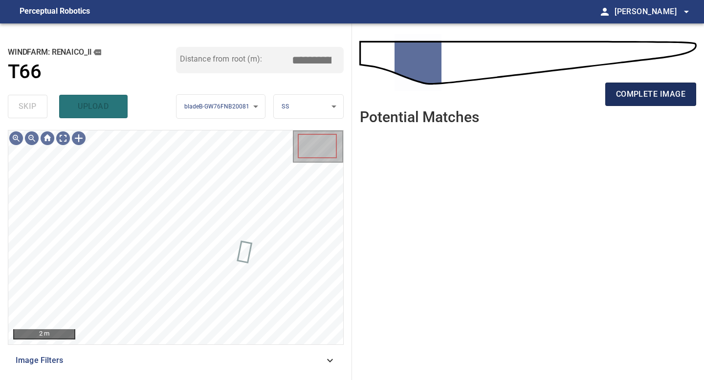
click at [655, 98] on span "complete image" at bounding box center [650, 95] width 69 height 14
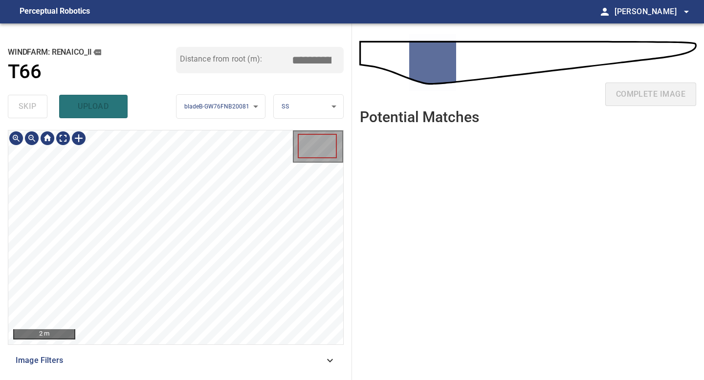
click at [191, 362] on div "2 m Image Filters" at bounding box center [176, 251] width 336 height 242
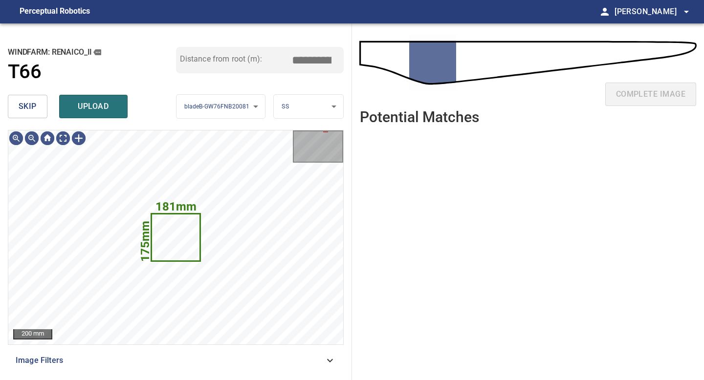
click at [28, 105] on span "skip" at bounding box center [28, 107] width 18 height 14
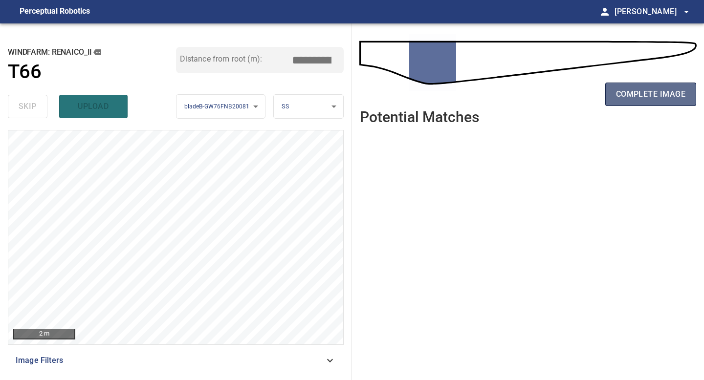
click at [622, 97] on span "complete image" at bounding box center [650, 95] width 69 height 14
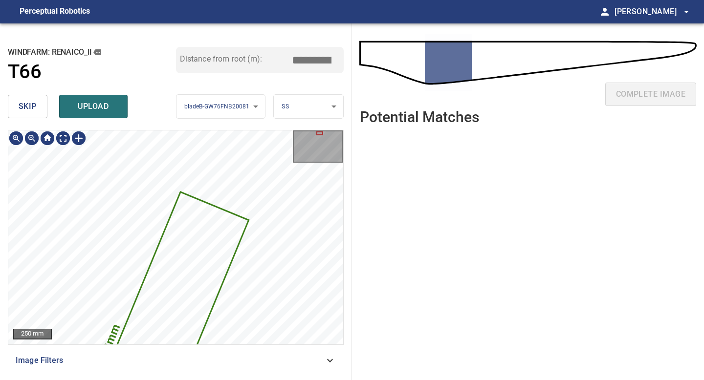
click at [33, 107] on span "skip" at bounding box center [28, 107] width 18 height 14
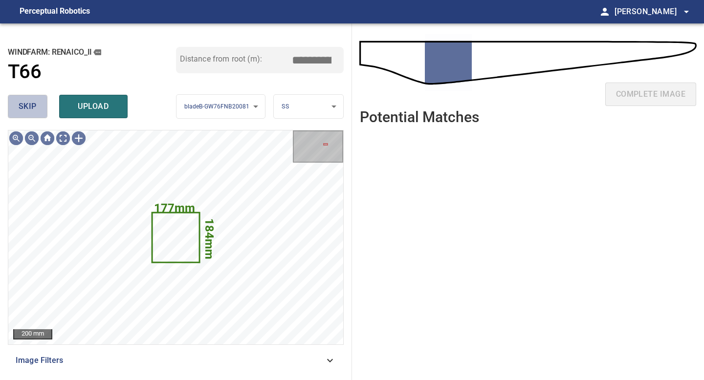
click at [33, 107] on span "skip" at bounding box center [28, 107] width 18 height 14
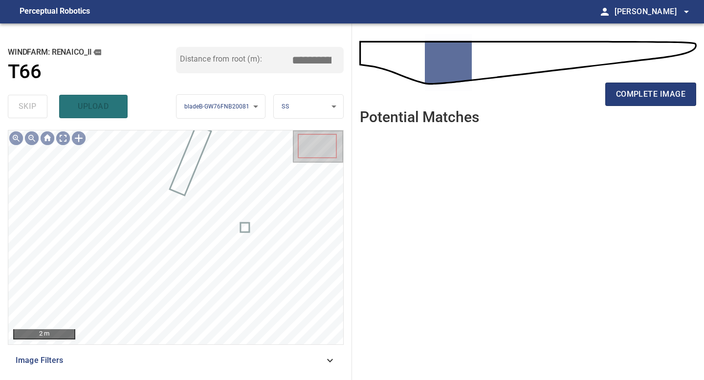
click at [662, 79] on div "complete image" at bounding box center [528, 98] width 336 height 39
click at [662, 81] on div "complete image" at bounding box center [528, 98] width 336 height 39
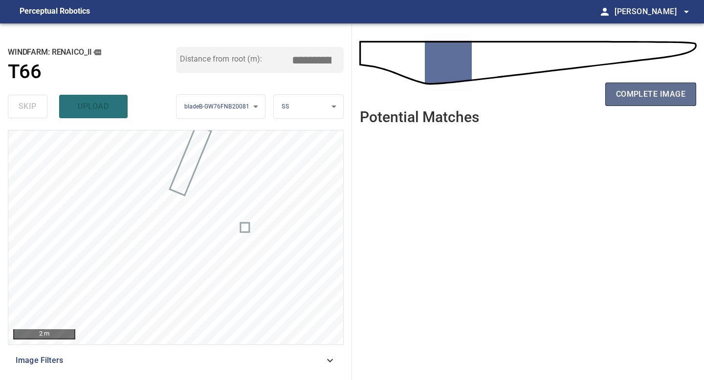
click at [634, 94] on span "complete image" at bounding box center [650, 95] width 69 height 14
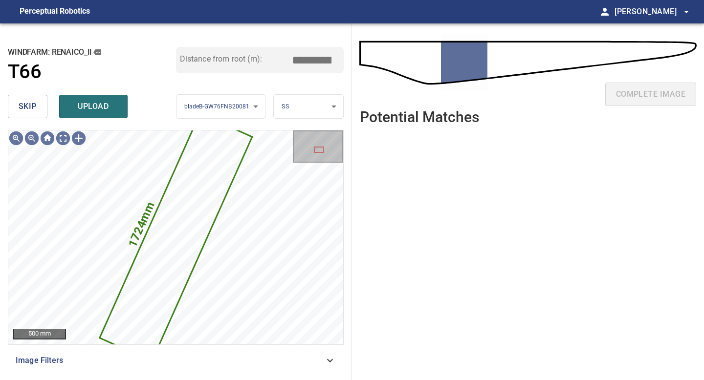
click at [30, 100] on span "skip" at bounding box center [28, 107] width 18 height 14
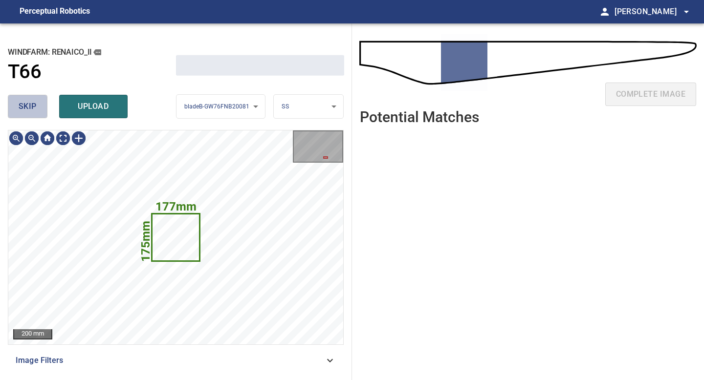
click at [30, 100] on span "skip" at bounding box center [28, 107] width 18 height 14
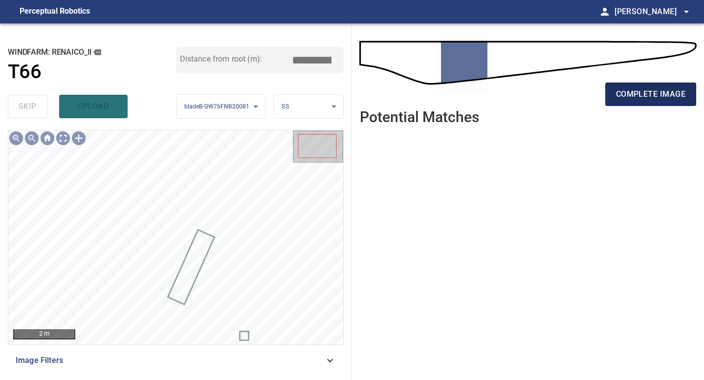
click at [633, 96] on span "complete image" at bounding box center [650, 95] width 69 height 14
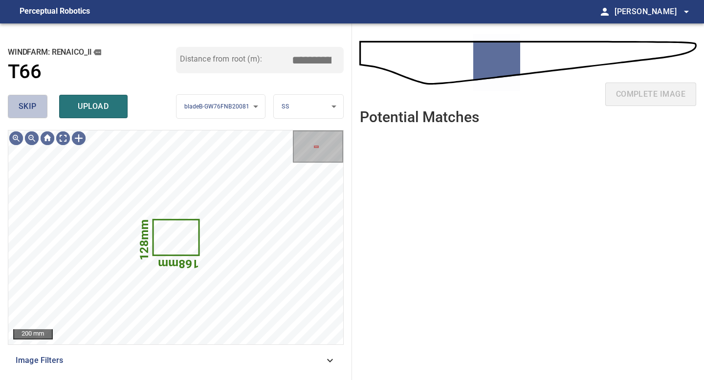
click at [40, 108] on button "skip" at bounding box center [28, 106] width 40 height 23
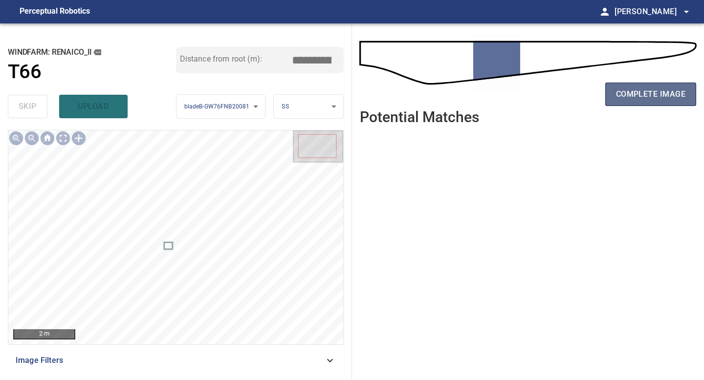
click at [652, 90] on span "complete image" at bounding box center [650, 95] width 69 height 14
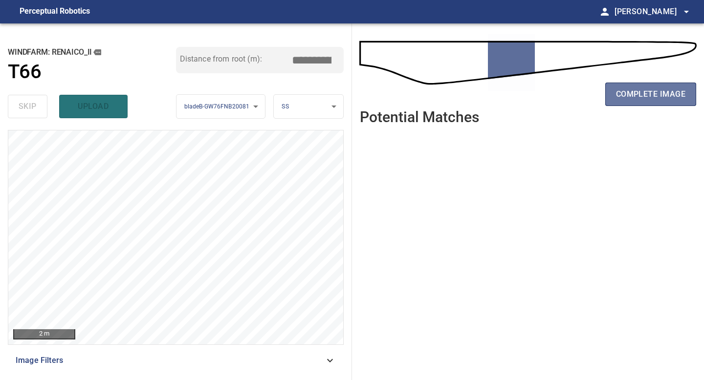
click at [652, 90] on span "complete image" at bounding box center [650, 95] width 69 height 14
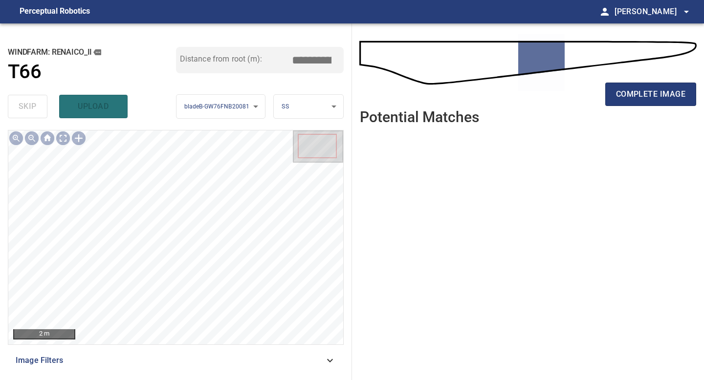
click at [652, 90] on span "complete image" at bounding box center [650, 95] width 69 height 14
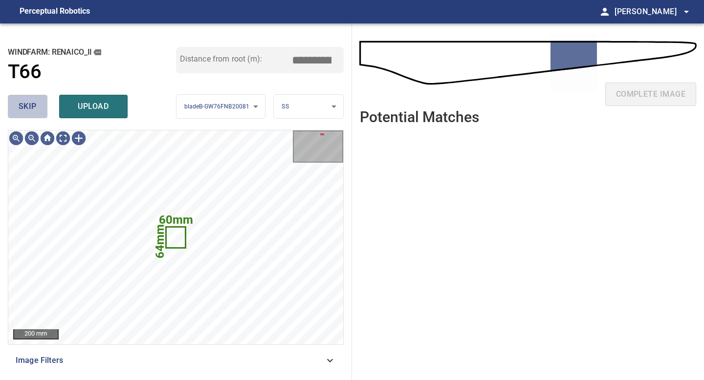
click at [27, 114] on button "skip" at bounding box center [28, 106] width 40 height 23
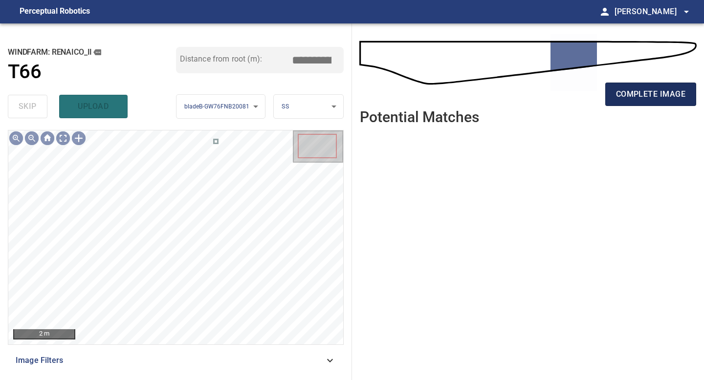
click at [644, 88] on span "complete image" at bounding box center [650, 95] width 69 height 14
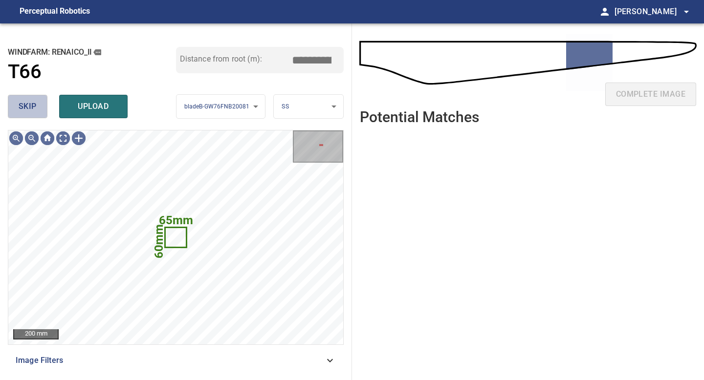
click at [23, 110] on span "skip" at bounding box center [28, 107] width 18 height 14
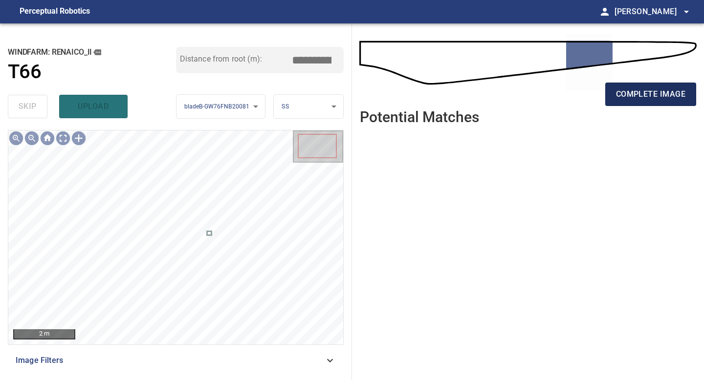
click at [653, 96] on span "complete image" at bounding box center [650, 95] width 69 height 14
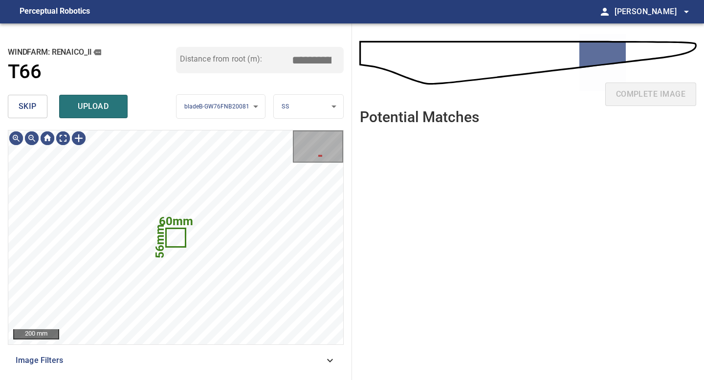
click at [33, 103] on span "skip" at bounding box center [28, 107] width 18 height 14
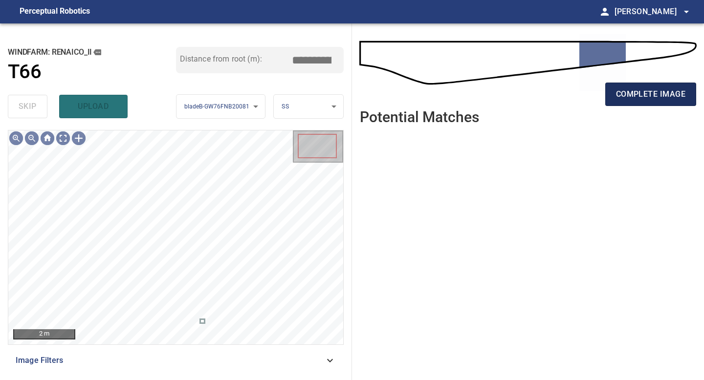
click at [643, 94] on span "complete image" at bounding box center [650, 95] width 69 height 14
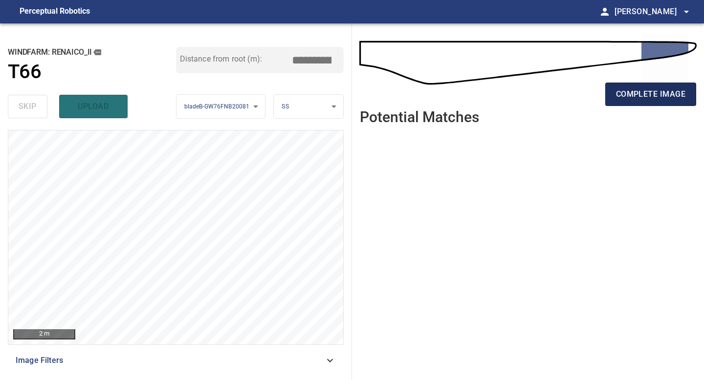
click at [660, 87] on button "complete image" at bounding box center [650, 94] width 91 height 23
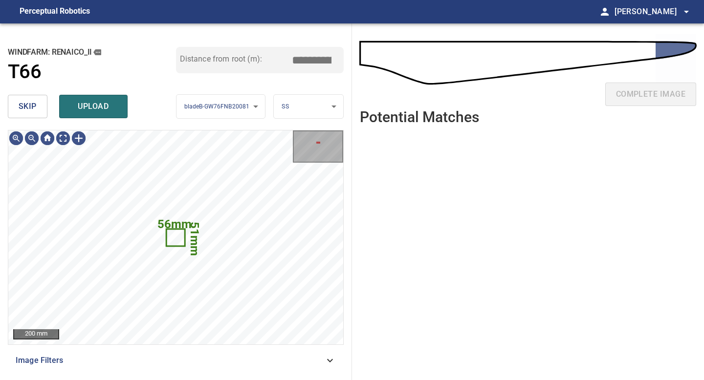
click at [28, 104] on span "skip" at bounding box center [28, 107] width 18 height 14
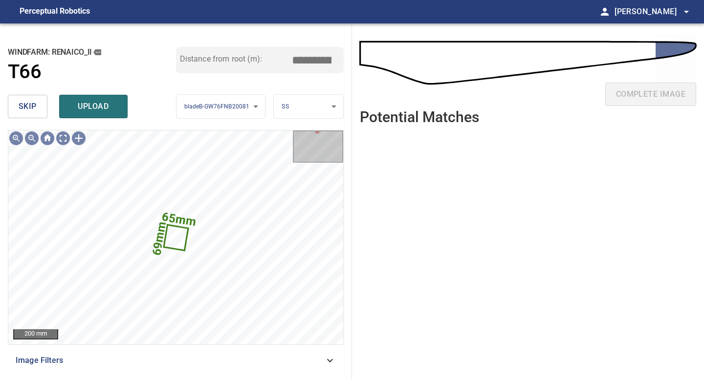
click at [25, 110] on span "skip" at bounding box center [28, 107] width 18 height 14
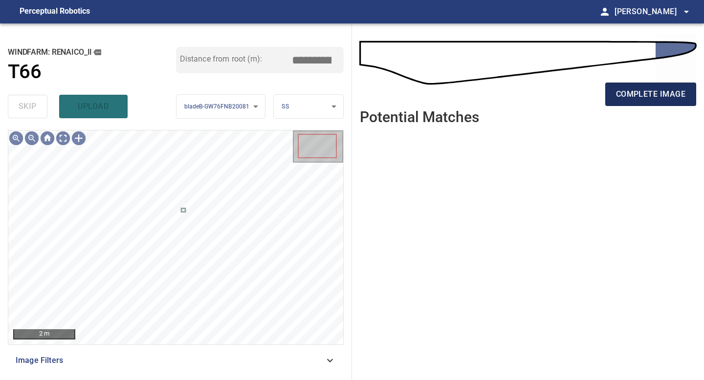
click at [641, 94] on span "complete image" at bounding box center [650, 95] width 69 height 14
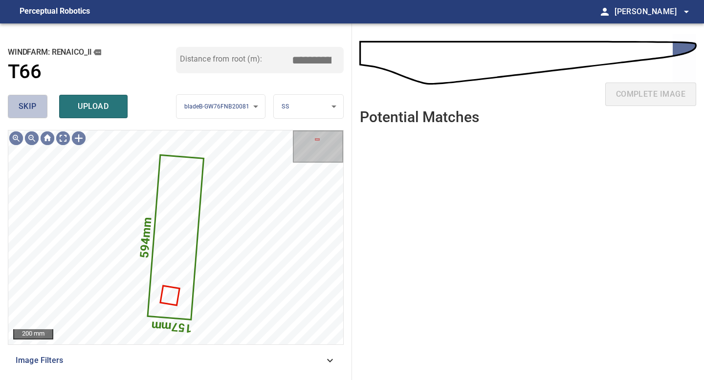
click at [17, 95] on button "skip" at bounding box center [28, 106] width 40 height 23
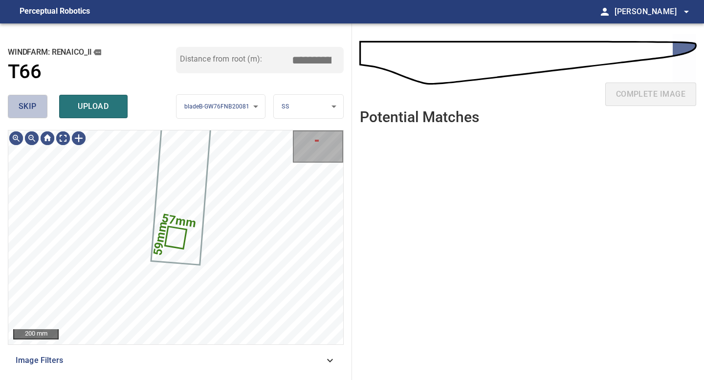
click at [25, 99] on button "skip" at bounding box center [28, 106] width 40 height 23
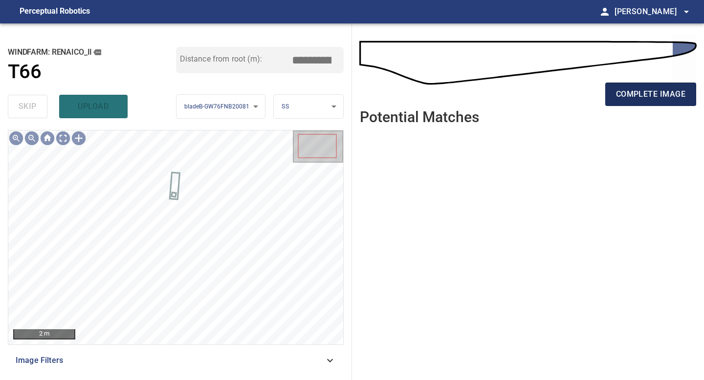
click at [639, 94] on span "complete image" at bounding box center [650, 95] width 69 height 14
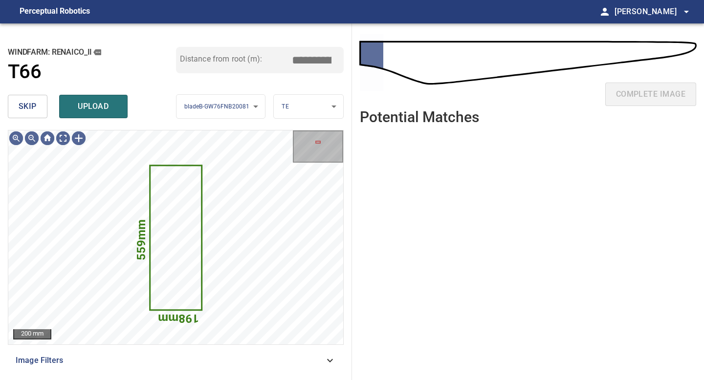
click at [33, 93] on div "skip upload" at bounding box center [92, 106] width 168 height 31
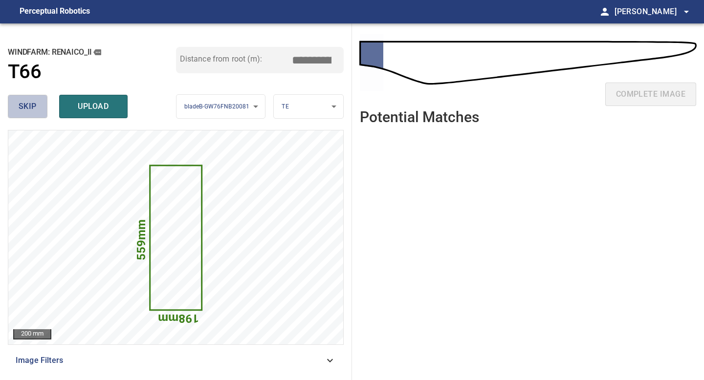
click at [33, 104] on span "skip" at bounding box center [28, 107] width 18 height 14
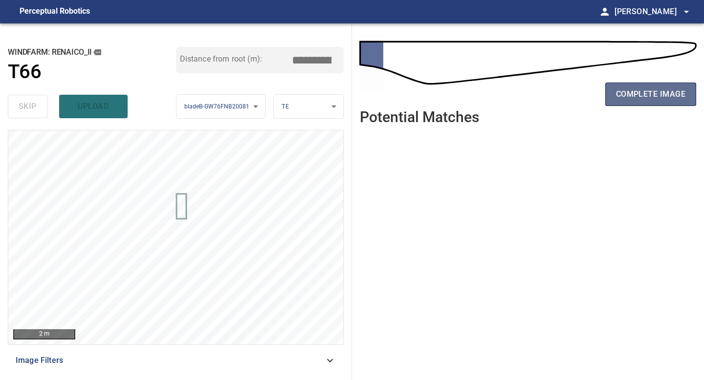
click at [626, 95] on span "complete image" at bounding box center [650, 95] width 69 height 14
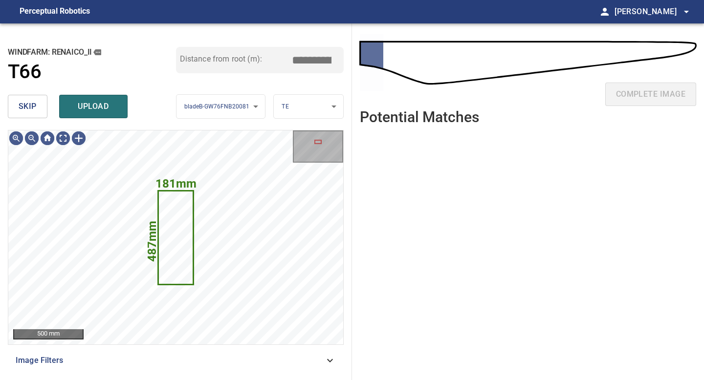
click at [36, 108] on span "skip" at bounding box center [28, 107] width 18 height 14
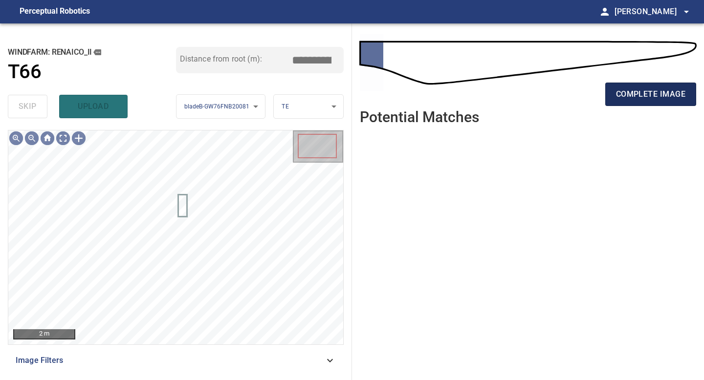
click at [646, 95] on span "complete image" at bounding box center [650, 95] width 69 height 14
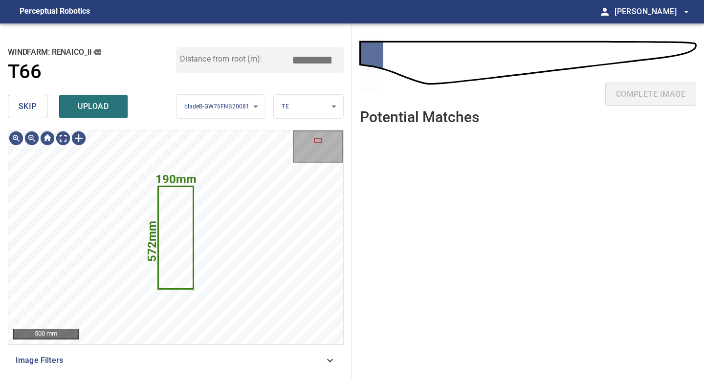
click at [28, 109] on span "skip" at bounding box center [28, 107] width 18 height 14
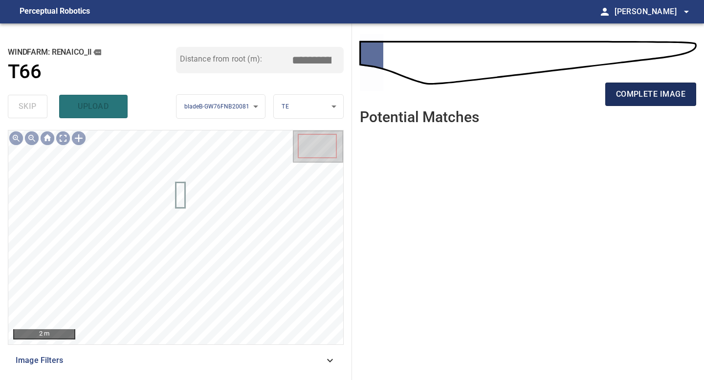
click at [643, 97] on span "complete image" at bounding box center [650, 95] width 69 height 14
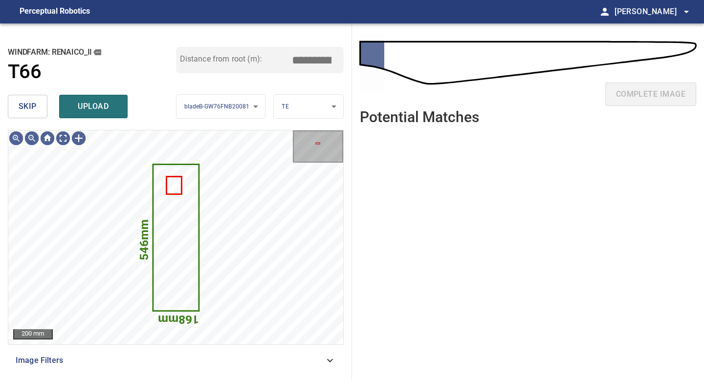
click at [40, 111] on button "skip" at bounding box center [28, 106] width 40 height 23
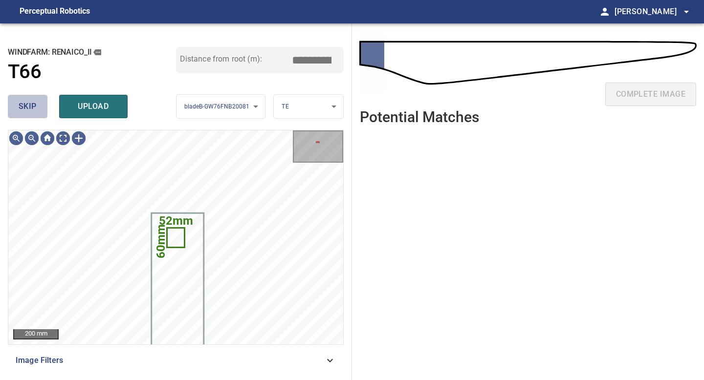
click at [40, 111] on button "skip" at bounding box center [28, 106] width 40 height 23
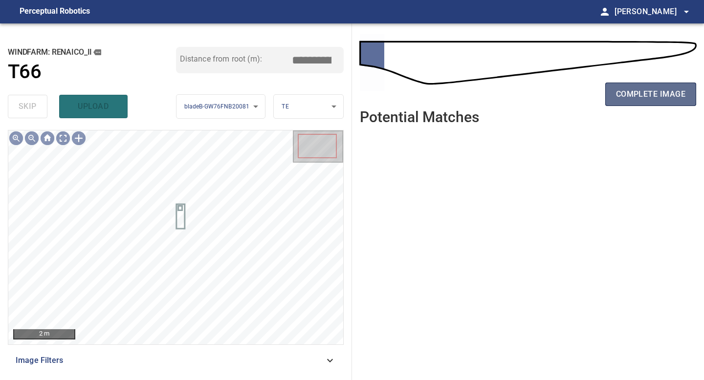
click at [622, 91] on span "complete image" at bounding box center [650, 95] width 69 height 14
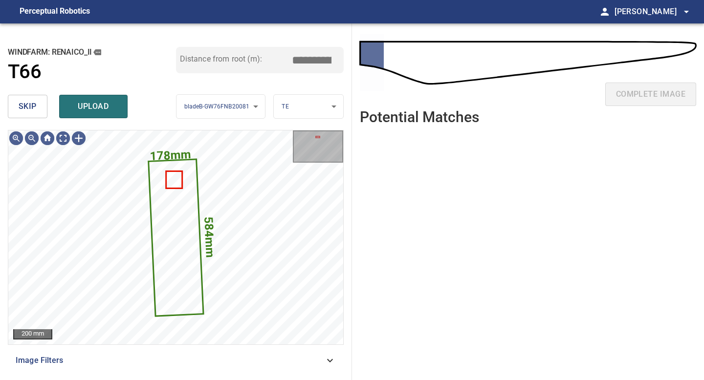
click at [34, 106] on span "skip" at bounding box center [28, 107] width 18 height 14
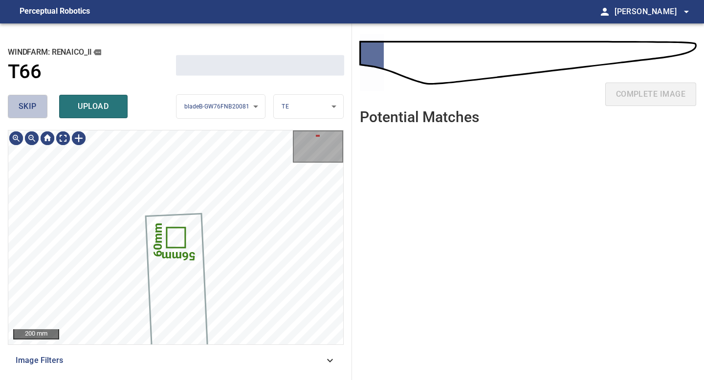
click at [34, 106] on span "skip" at bounding box center [28, 107] width 18 height 14
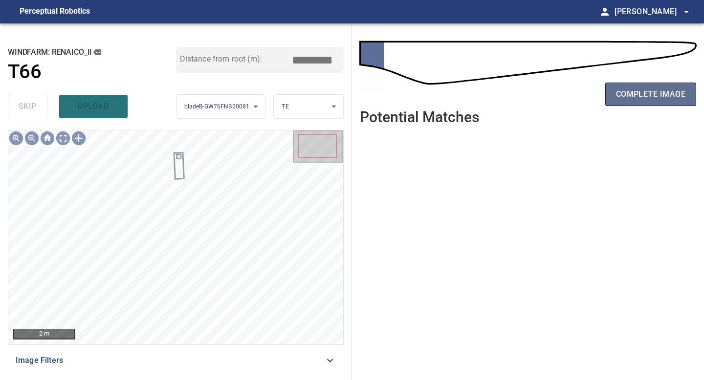
click at [629, 99] on span "complete image" at bounding box center [650, 95] width 69 height 14
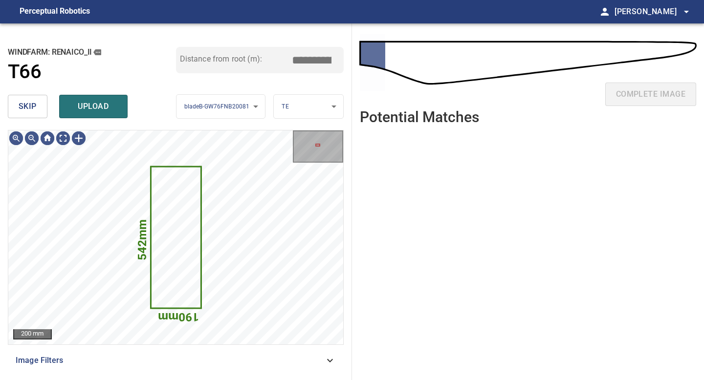
click at [17, 102] on button "skip" at bounding box center [28, 106] width 40 height 23
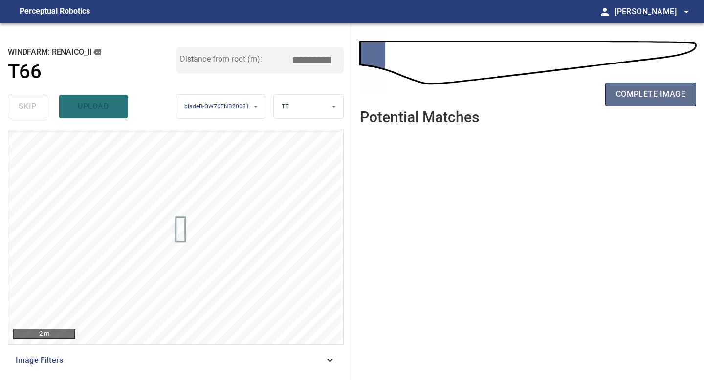
click at [658, 96] on span "complete image" at bounding box center [650, 95] width 69 height 14
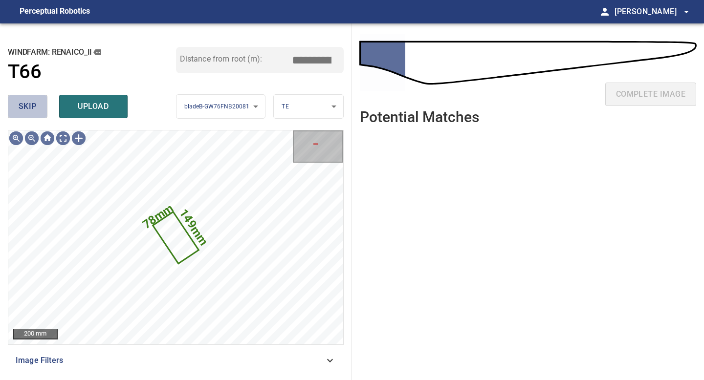
click at [40, 106] on button "skip" at bounding box center [28, 106] width 40 height 23
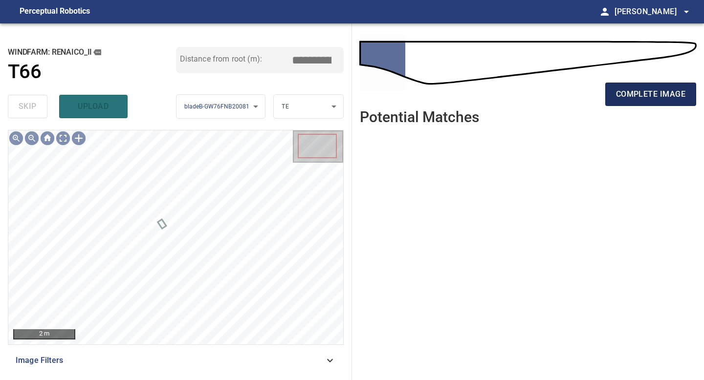
click at [641, 93] on span "complete image" at bounding box center [650, 95] width 69 height 14
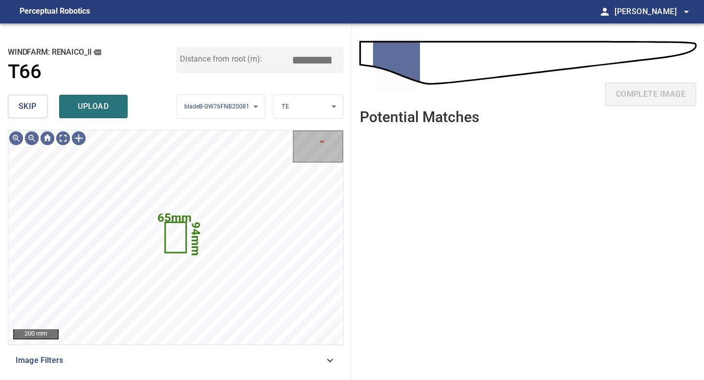
click at [23, 104] on span "skip" at bounding box center [28, 107] width 18 height 14
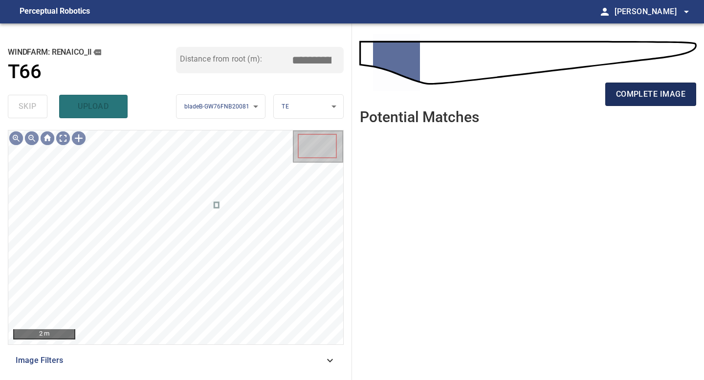
click at [644, 98] on span "complete image" at bounding box center [650, 95] width 69 height 14
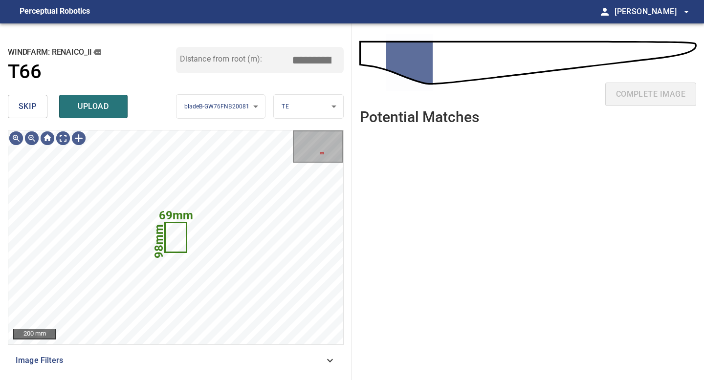
click at [32, 105] on span "skip" at bounding box center [28, 107] width 18 height 14
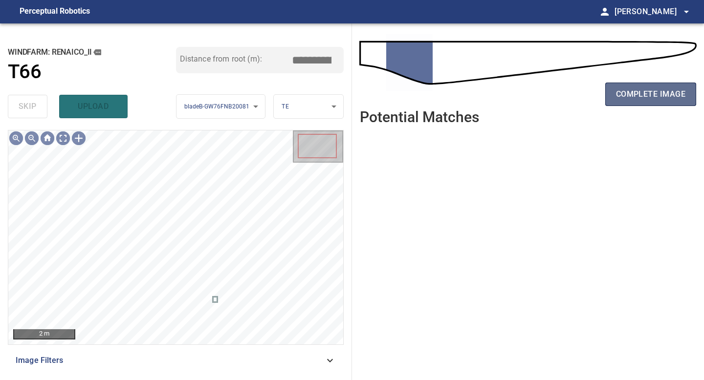
click at [635, 94] on span "complete image" at bounding box center [650, 95] width 69 height 14
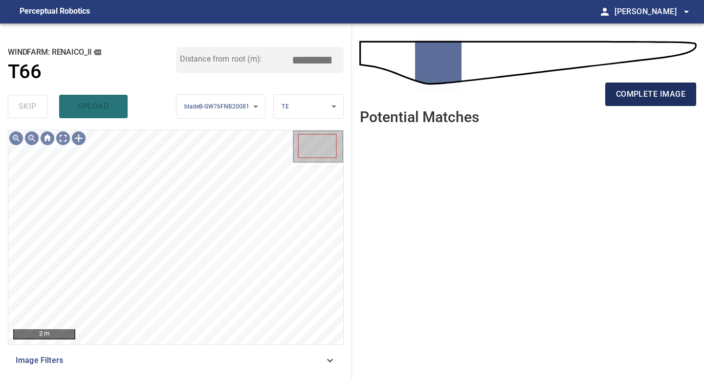
click at [638, 93] on span "complete image" at bounding box center [650, 95] width 69 height 14
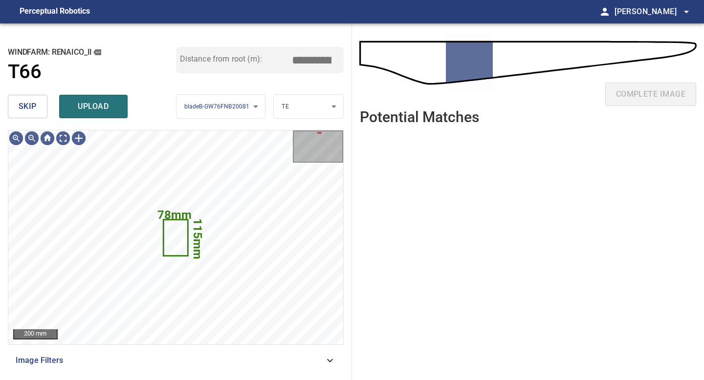
click at [25, 108] on span "skip" at bounding box center [28, 107] width 18 height 14
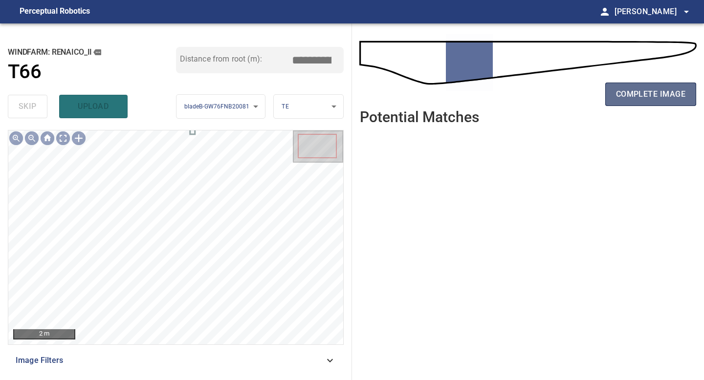
click at [652, 91] on span "complete image" at bounding box center [650, 95] width 69 height 14
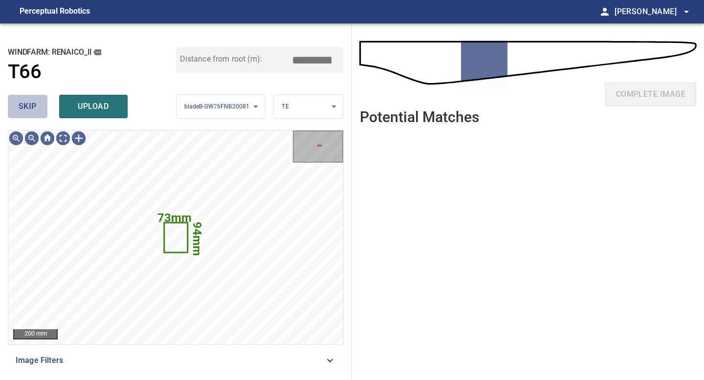
click at [34, 112] on span "skip" at bounding box center [28, 107] width 18 height 14
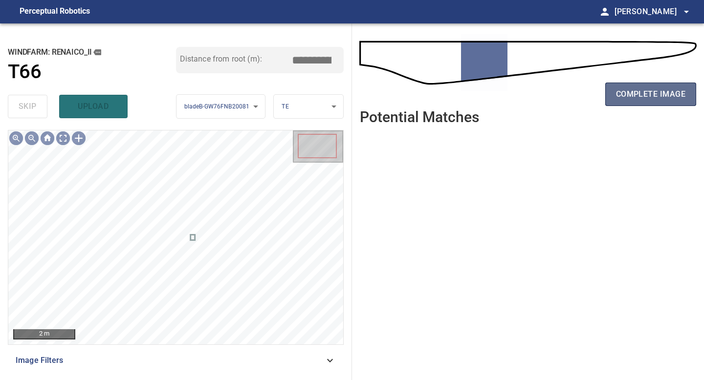
click at [647, 92] on span "complete image" at bounding box center [650, 95] width 69 height 14
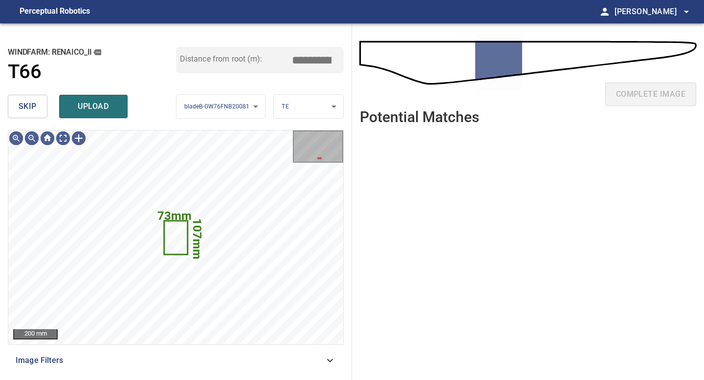
click at [36, 102] on span "skip" at bounding box center [28, 107] width 18 height 14
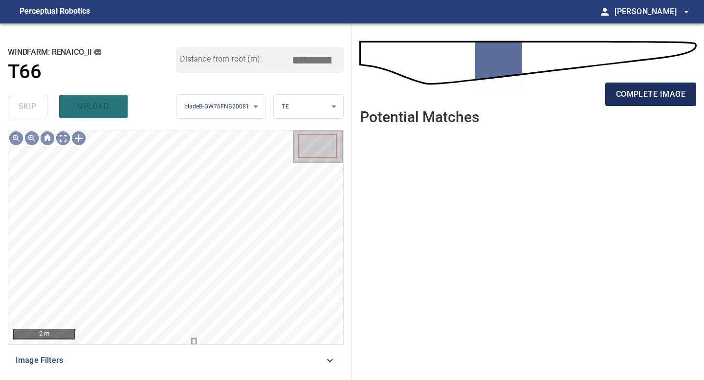
click at [657, 97] on span "complete image" at bounding box center [650, 95] width 69 height 14
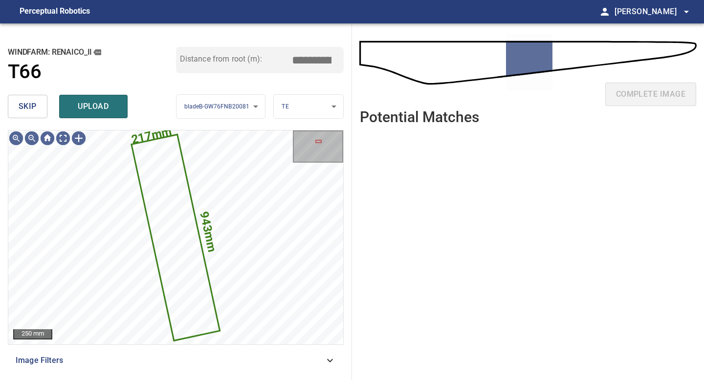
click at [32, 106] on span "skip" at bounding box center [28, 107] width 18 height 14
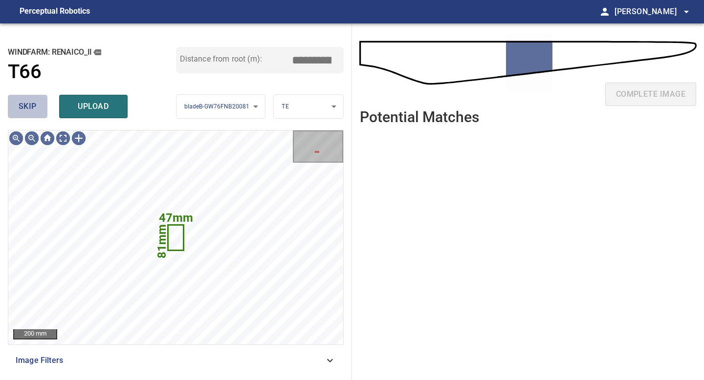
click at [32, 106] on span "skip" at bounding box center [28, 107] width 18 height 14
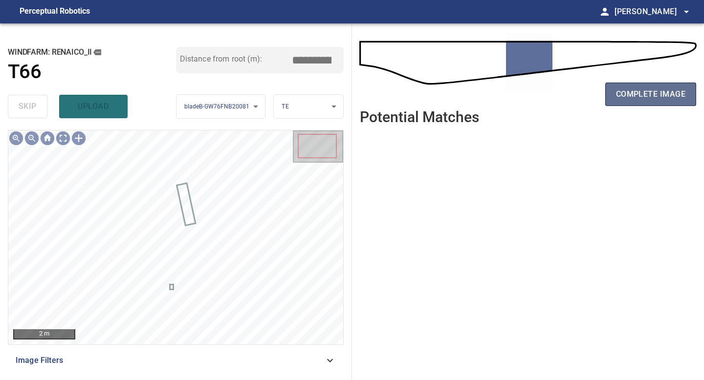
click at [655, 88] on span "complete image" at bounding box center [650, 95] width 69 height 14
click at [652, 96] on span "complete image" at bounding box center [650, 95] width 69 height 14
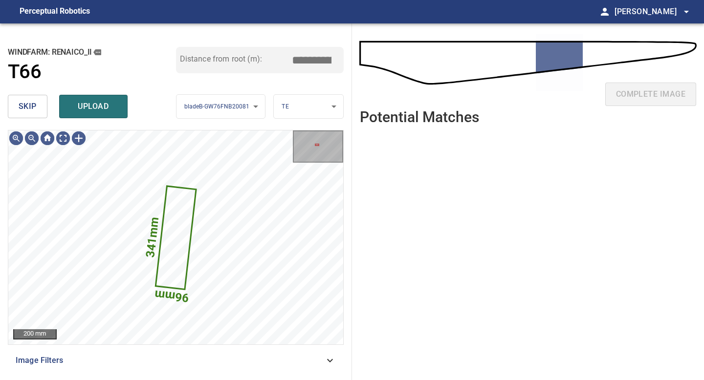
click at [31, 102] on span "skip" at bounding box center [28, 107] width 18 height 14
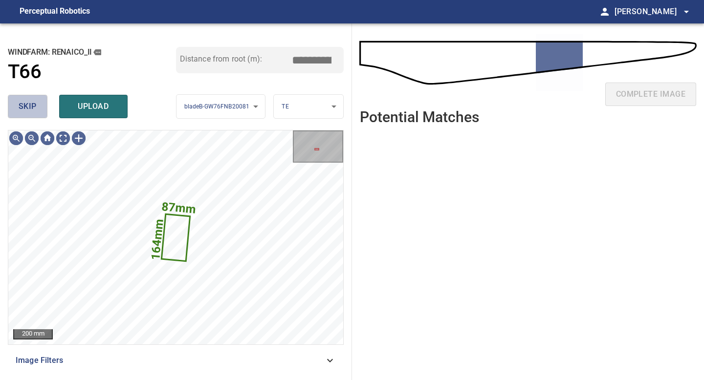
click at [31, 102] on span "skip" at bounding box center [28, 107] width 18 height 14
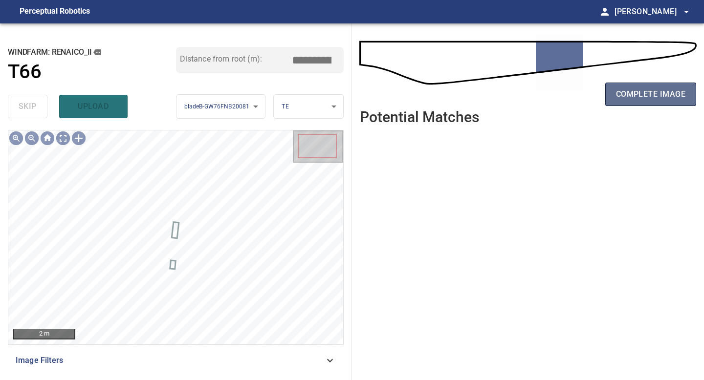
click at [638, 94] on span "complete image" at bounding box center [650, 95] width 69 height 14
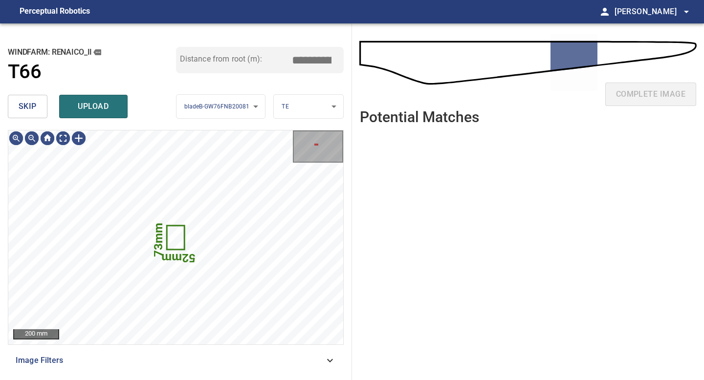
click at [36, 102] on span "skip" at bounding box center [28, 107] width 18 height 14
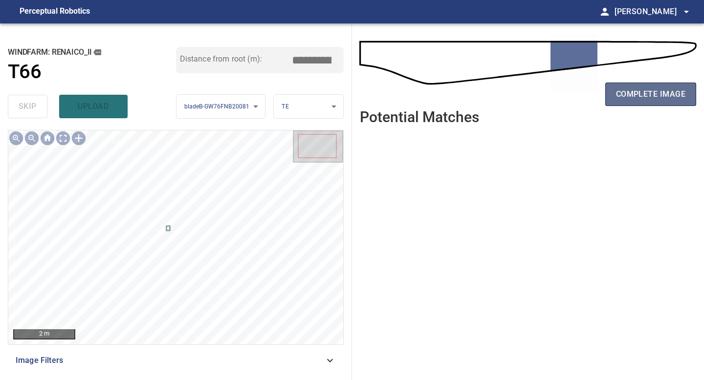
click at [639, 95] on span "complete image" at bounding box center [650, 95] width 69 height 14
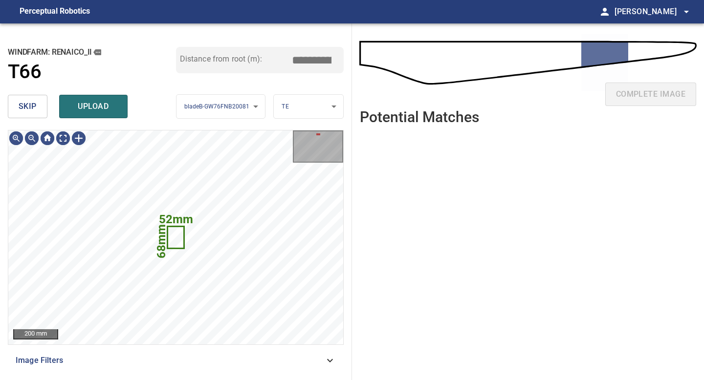
click at [36, 112] on button "skip" at bounding box center [28, 106] width 40 height 23
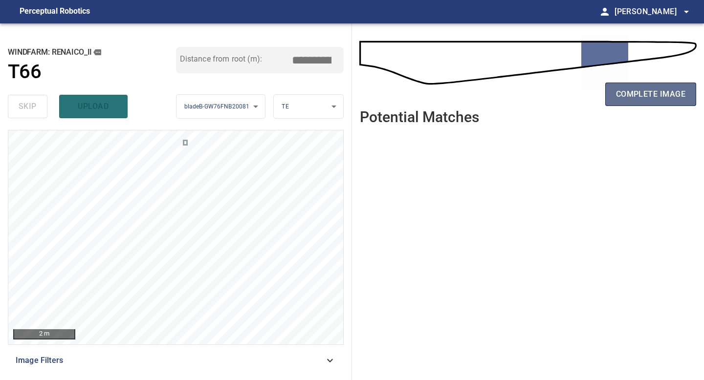
click at [645, 102] on button "complete image" at bounding box center [650, 94] width 91 height 23
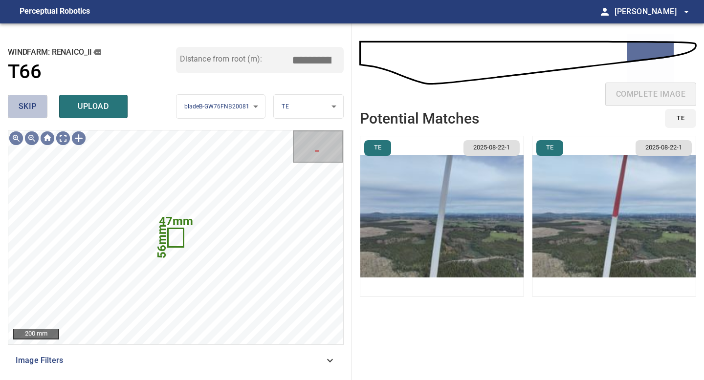
click at [32, 100] on span "skip" at bounding box center [28, 107] width 18 height 14
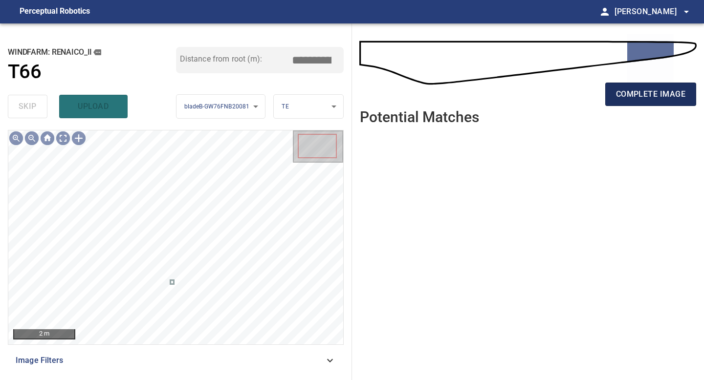
click at [666, 92] on span "complete image" at bounding box center [650, 95] width 69 height 14
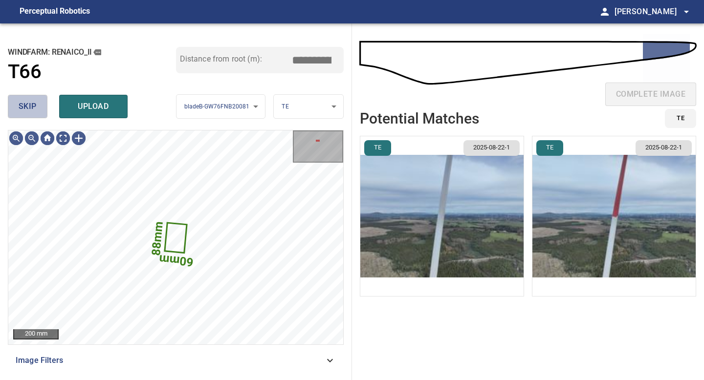
click at [30, 109] on span "skip" at bounding box center [28, 107] width 18 height 14
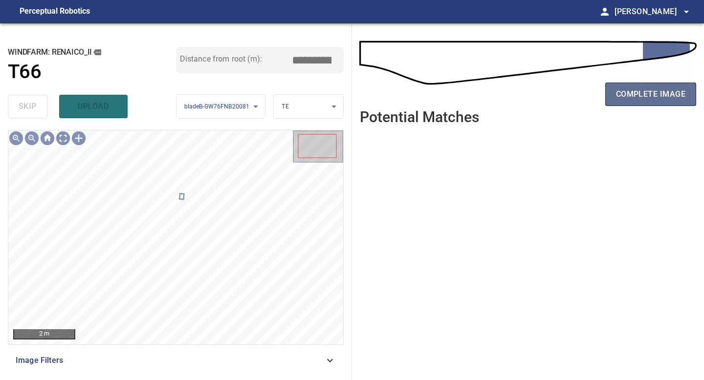
click at [649, 94] on span "complete image" at bounding box center [650, 95] width 69 height 14
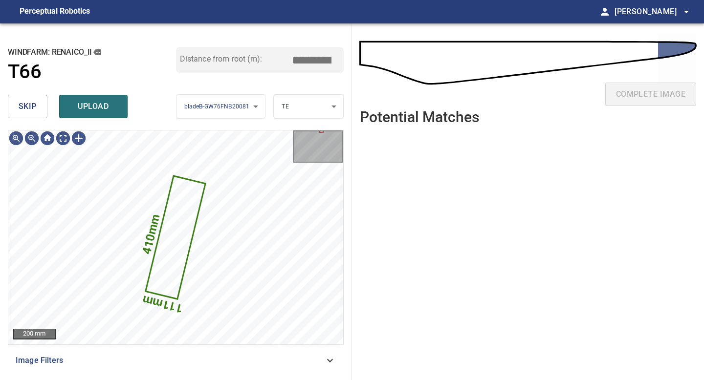
click at [21, 112] on span "skip" at bounding box center [28, 107] width 18 height 14
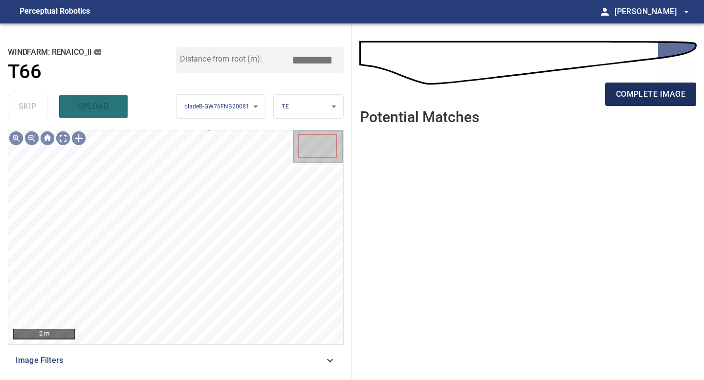
click at [636, 96] on span "complete image" at bounding box center [650, 95] width 69 height 14
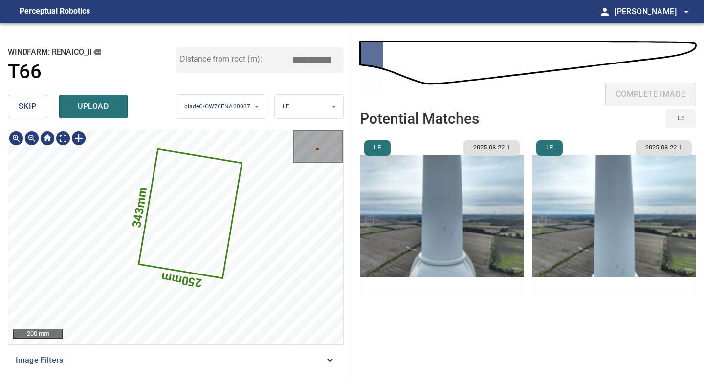
click at [469, 228] on img "button" at bounding box center [441, 216] width 163 height 160
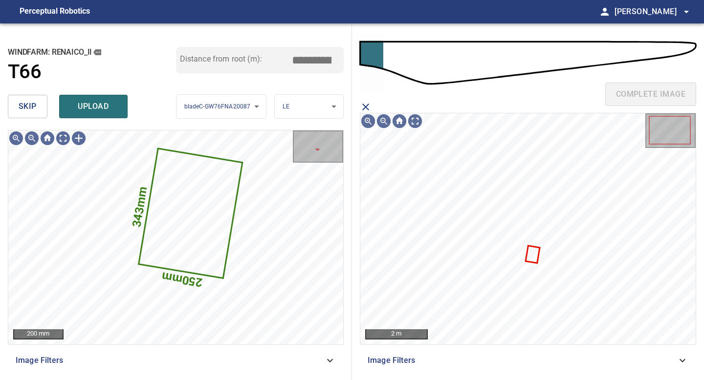
click at [537, 255] on icon at bounding box center [533, 255] width 13 height 16
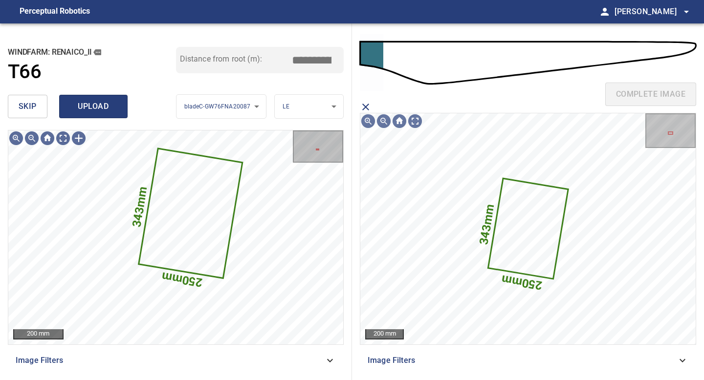
click at [66, 104] on button "upload" at bounding box center [93, 106] width 68 height 23
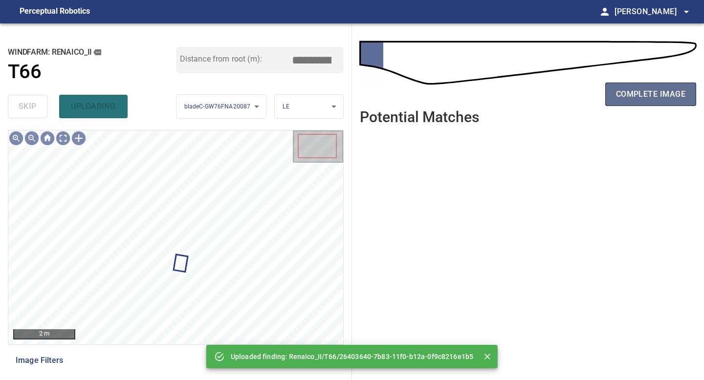
click at [655, 88] on span "complete image" at bounding box center [650, 95] width 69 height 14
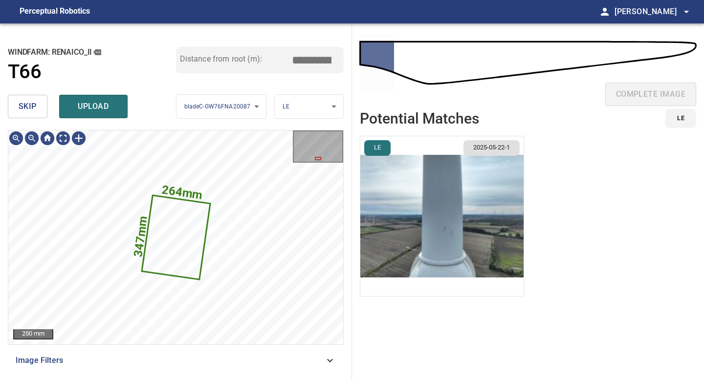
click at [499, 225] on img "button" at bounding box center [441, 216] width 163 height 160
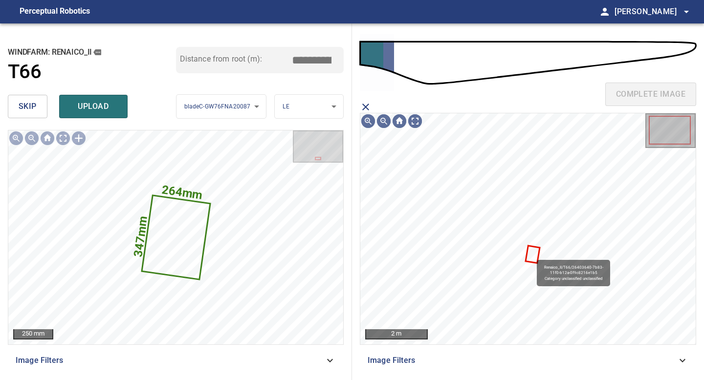
click at [532, 255] on icon at bounding box center [533, 255] width 13 height 16
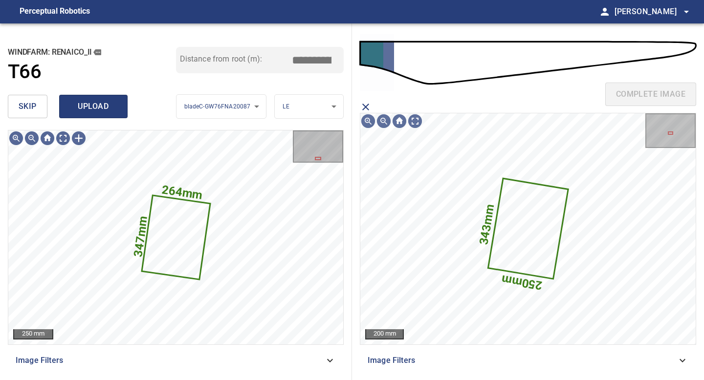
click at [99, 105] on span "upload" at bounding box center [93, 107] width 47 height 14
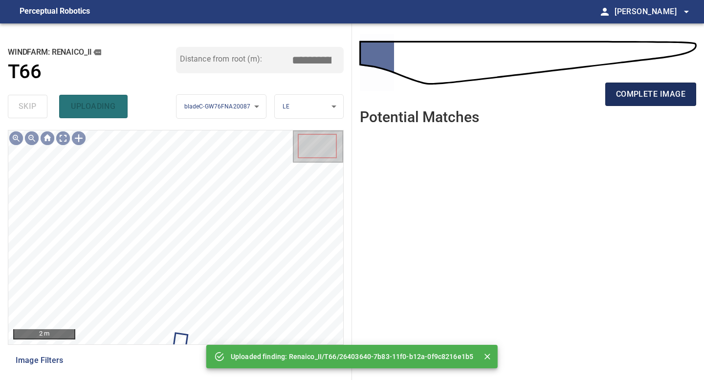
click at [663, 97] on span "complete image" at bounding box center [650, 95] width 69 height 14
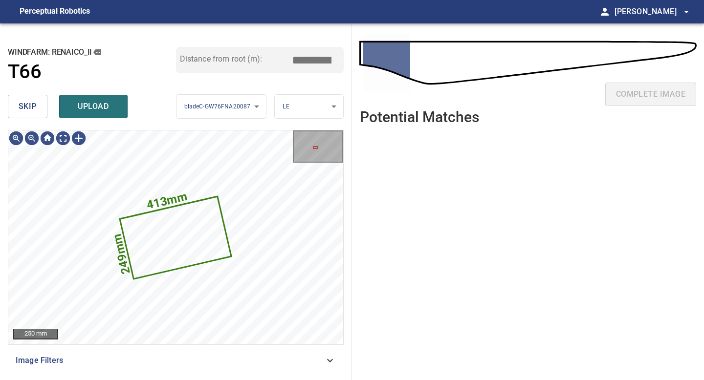
click at [39, 102] on button "skip" at bounding box center [28, 106] width 40 height 23
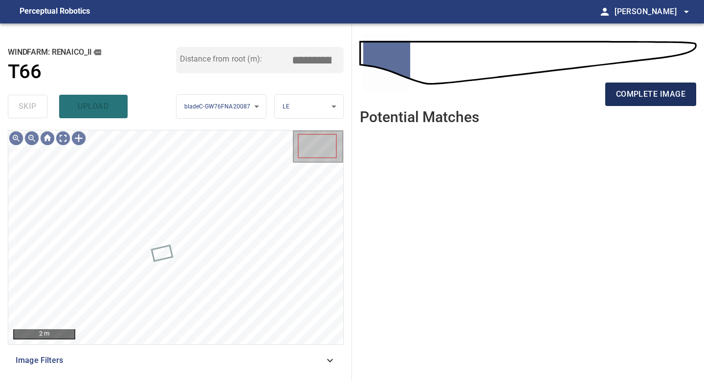
click at [647, 99] on span "complete image" at bounding box center [650, 95] width 69 height 14
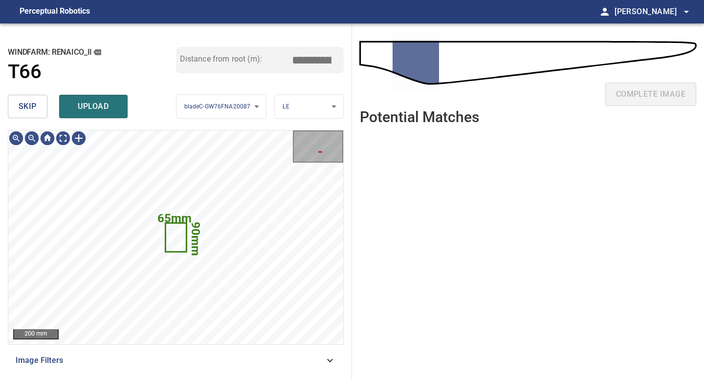
click at [28, 115] on button "skip" at bounding box center [28, 106] width 40 height 23
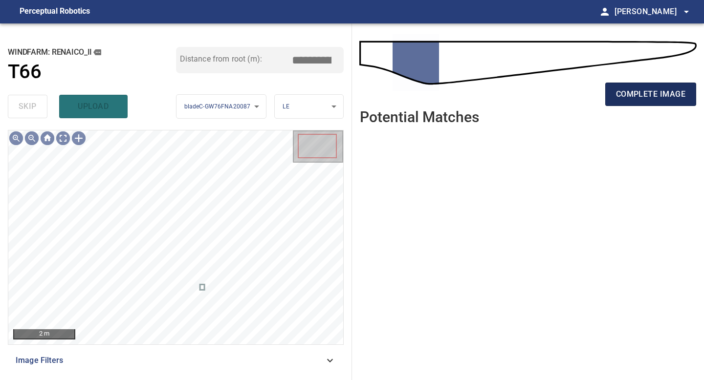
click at [659, 100] on span "complete image" at bounding box center [650, 95] width 69 height 14
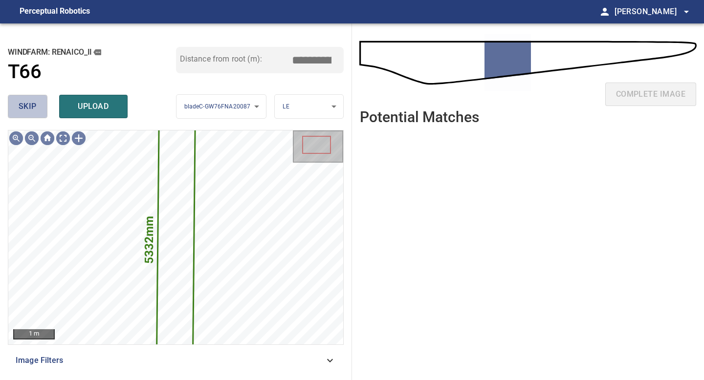
click at [44, 105] on button "skip" at bounding box center [28, 106] width 40 height 23
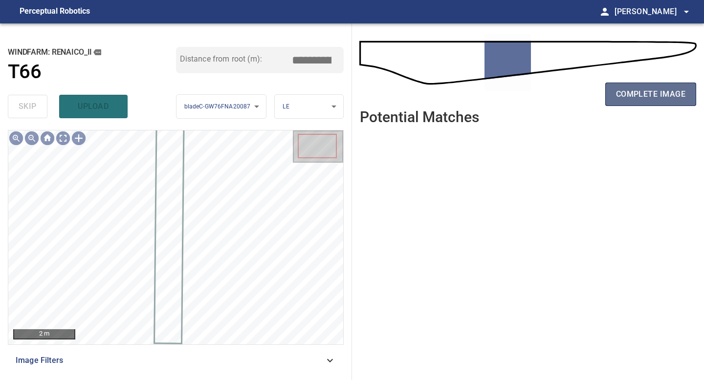
click at [641, 85] on button "complete image" at bounding box center [650, 94] width 91 height 23
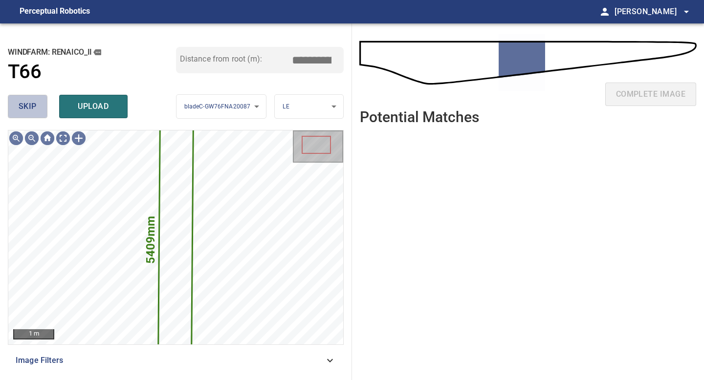
click at [35, 98] on button "skip" at bounding box center [28, 106] width 40 height 23
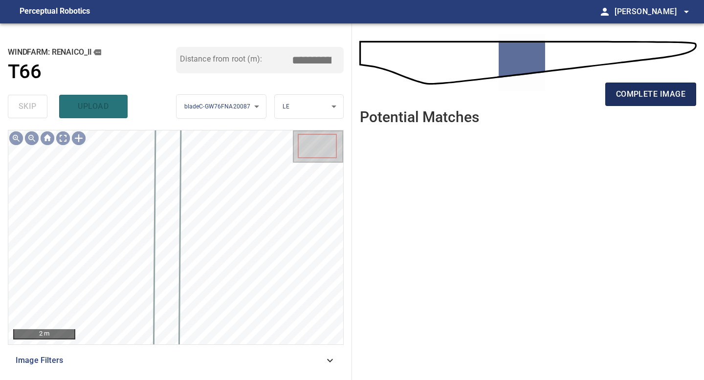
click at [637, 93] on span "complete image" at bounding box center [650, 95] width 69 height 14
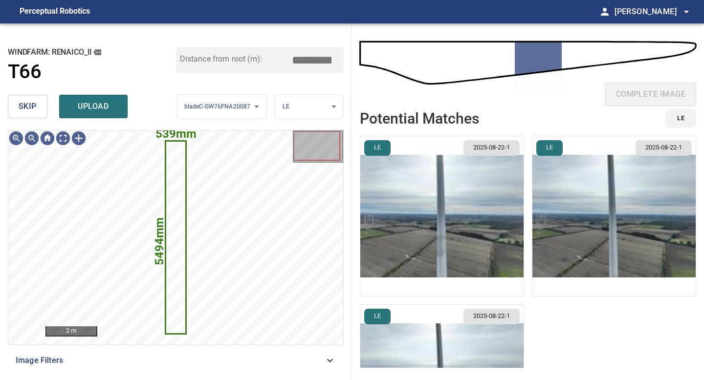
click at [23, 94] on div "skip upload" at bounding box center [92, 106] width 168 height 31
click at [22, 109] on span "skip" at bounding box center [28, 107] width 18 height 14
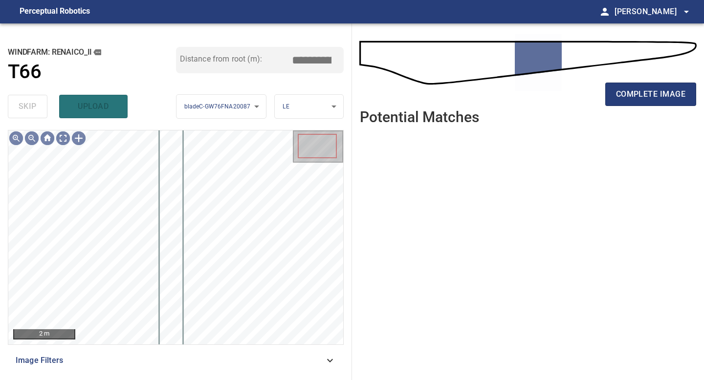
click at [618, 107] on div "complete image" at bounding box center [528, 98] width 336 height 39
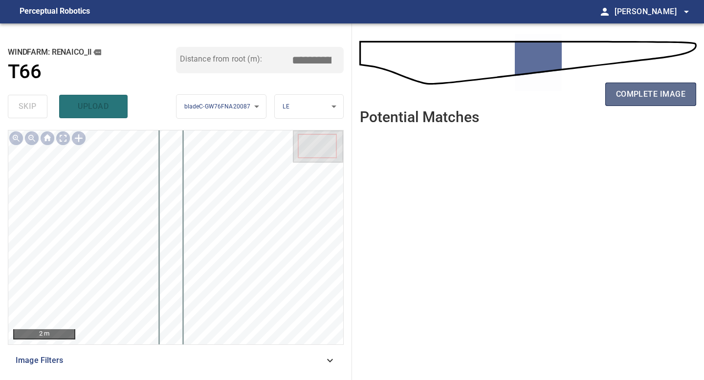
click at [617, 96] on span "complete image" at bounding box center [650, 95] width 69 height 14
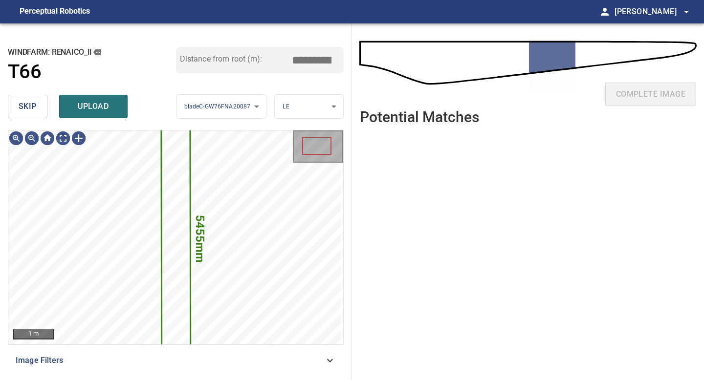
click at [37, 105] on button "skip" at bounding box center [28, 106] width 40 height 23
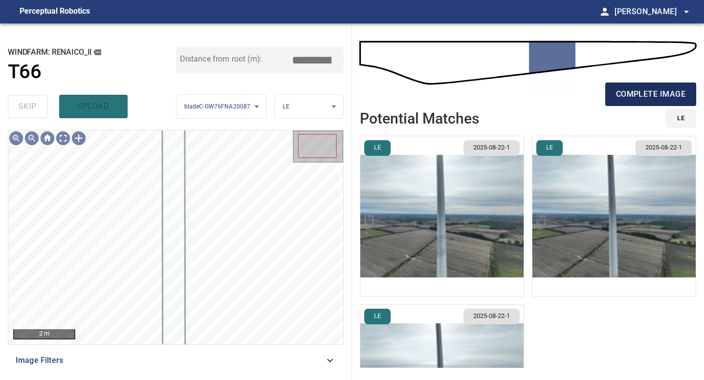
click at [654, 96] on span "complete image" at bounding box center [650, 95] width 69 height 14
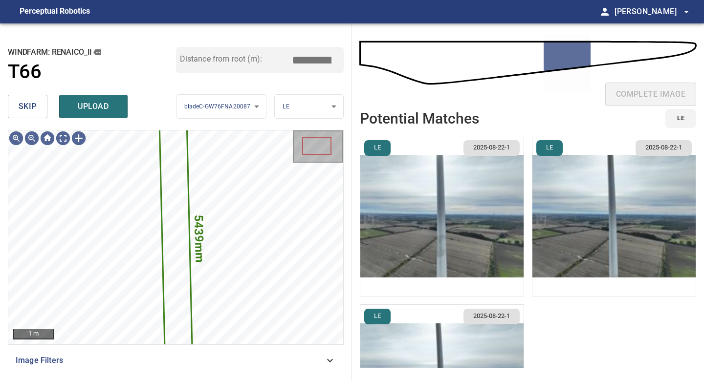
click at [34, 101] on span "skip" at bounding box center [28, 107] width 18 height 14
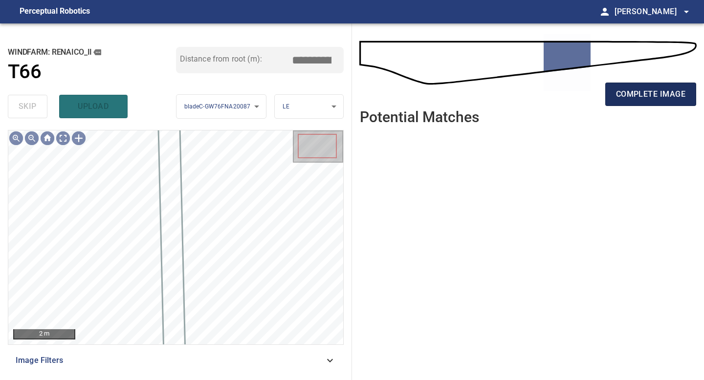
click at [675, 90] on span "complete image" at bounding box center [650, 95] width 69 height 14
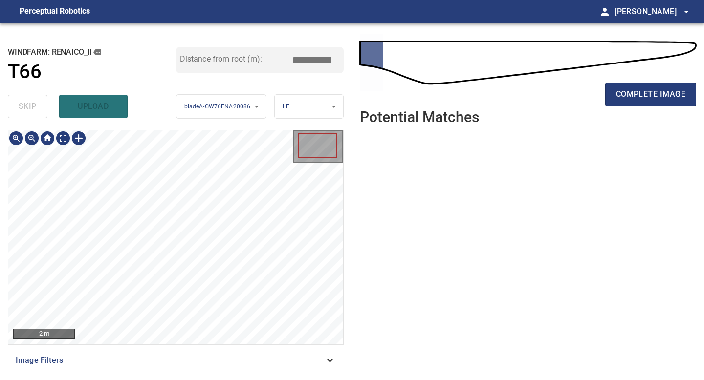
click at [194, 367] on div "2 m Image Filters" at bounding box center [176, 251] width 336 height 242
click at [660, 84] on button "complete image" at bounding box center [650, 94] width 91 height 23
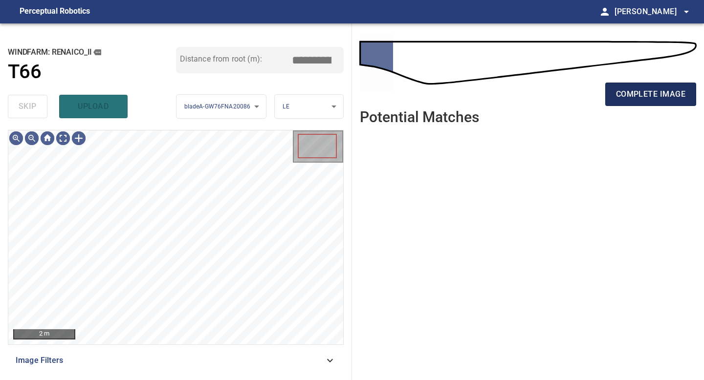
click at [652, 94] on span "complete image" at bounding box center [650, 95] width 69 height 14
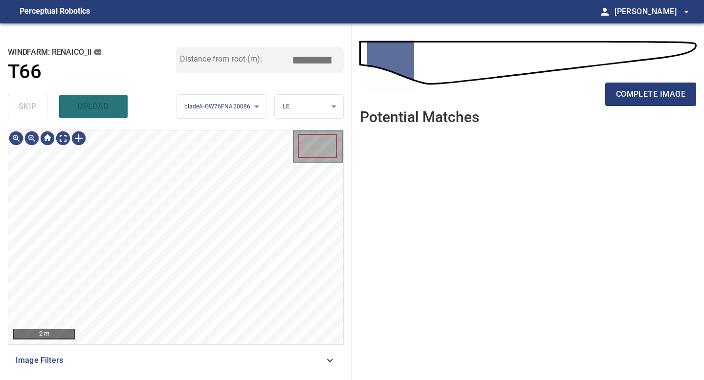
click at [652, 94] on span "complete image" at bounding box center [650, 95] width 69 height 14
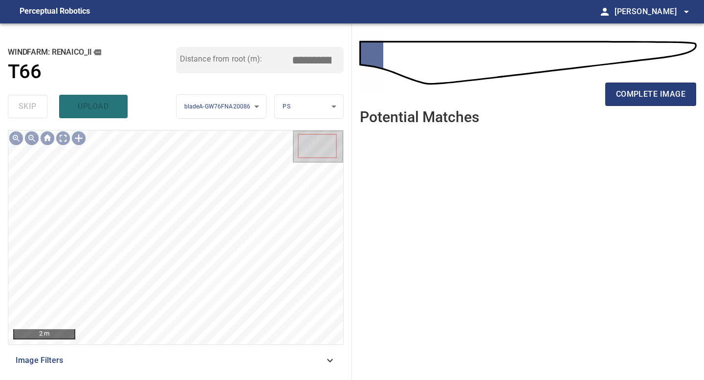
click at [652, 94] on span "complete image" at bounding box center [650, 95] width 69 height 14
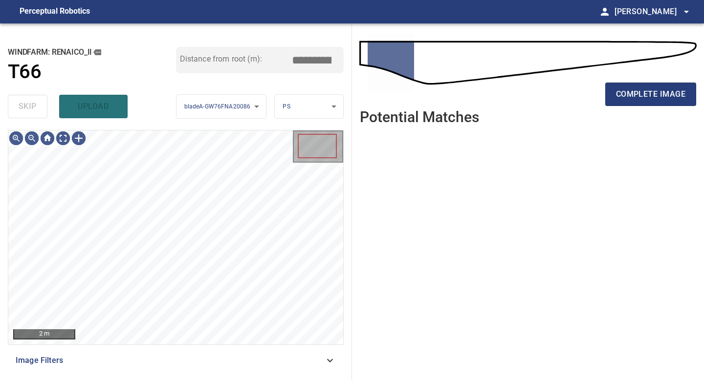
click at [652, 94] on span "complete image" at bounding box center [650, 95] width 69 height 14
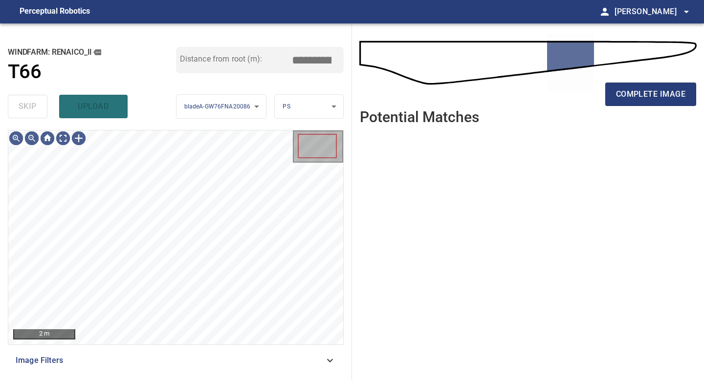
click at [652, 94] on span "complete image" at bounding box center [650, 95] width 69 height 14
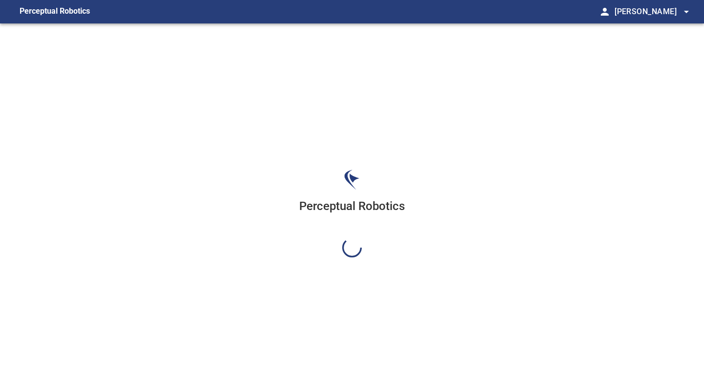
click at [652, 94] on div "Perceptual Robotics" at bounding box center [352, 213] width 704 height 380
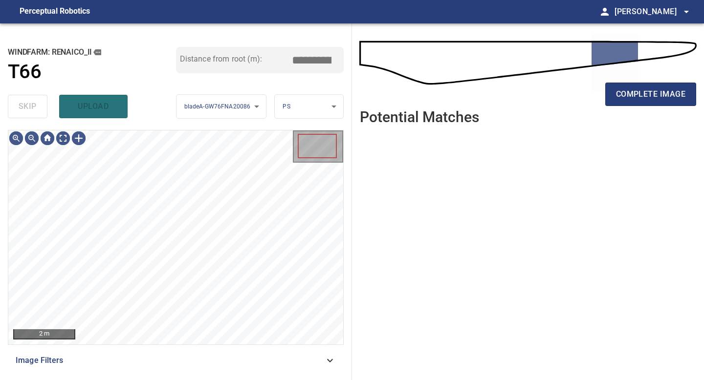
click at [652, 94] on span "complete image" at bounding box center [650, 95] width 69 height 14
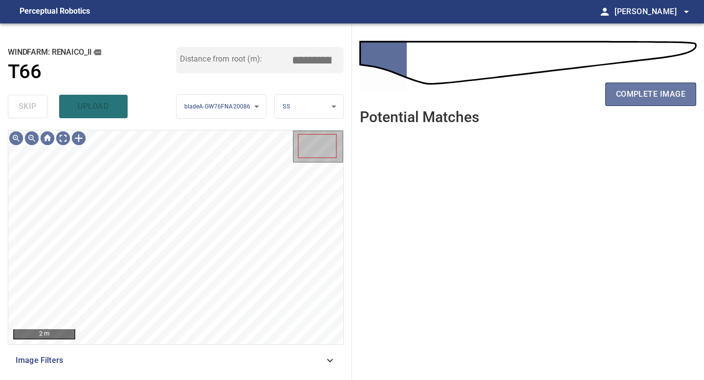
click at [652, 94] on span "complete image" at bounding box center [650, 95] width 69 height 14
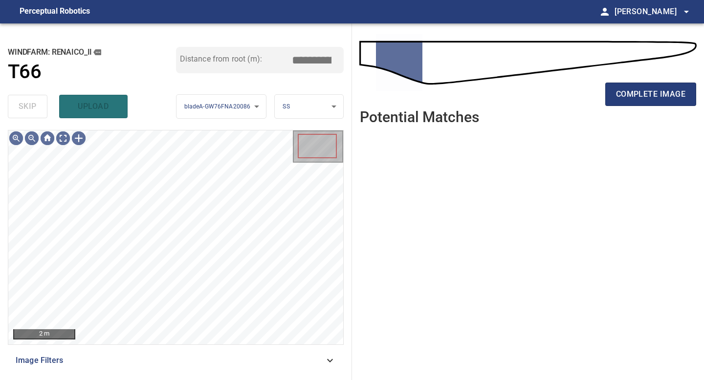
click at [652, 94] on span "complete image" at bounding box center [650, 95] width 69 height 14
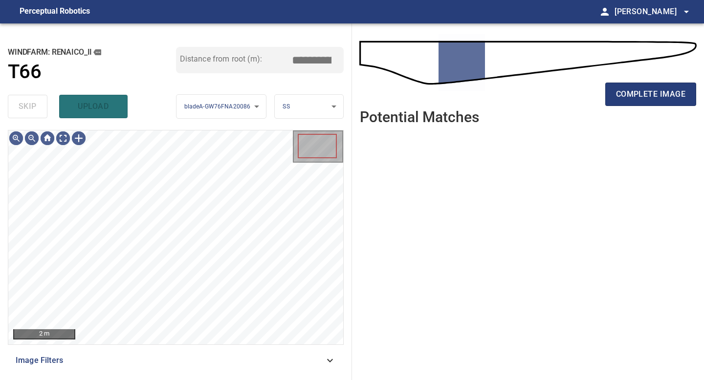
click at [652, 94] on span "complete image" at bounding box center [650, 95] width 69 height 14
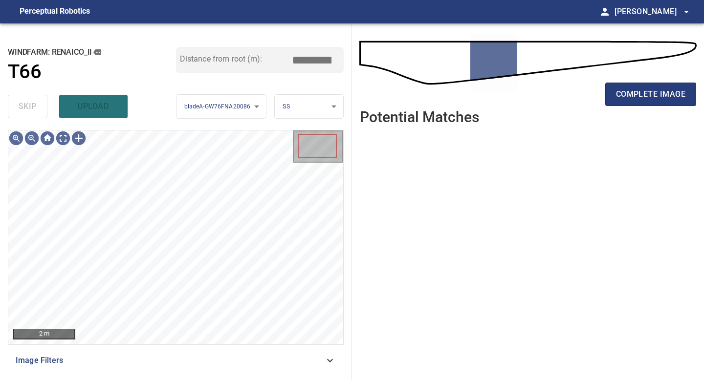
click at [652, 94] on span "complete image" at bounding box center [650, 95] width 69 height 14
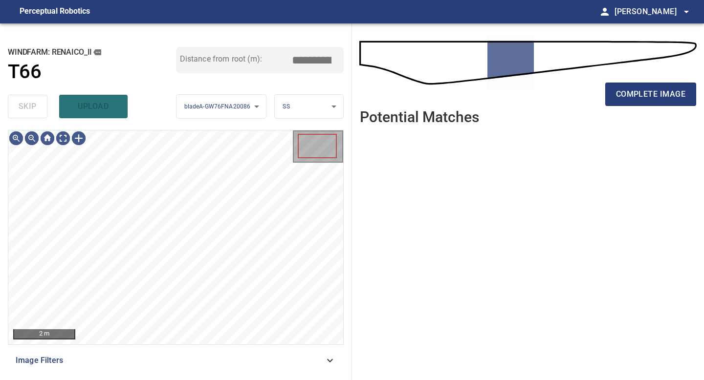
click at [652, 94] on span "complete image" at bounding box center [650, 95] width 69 height 14
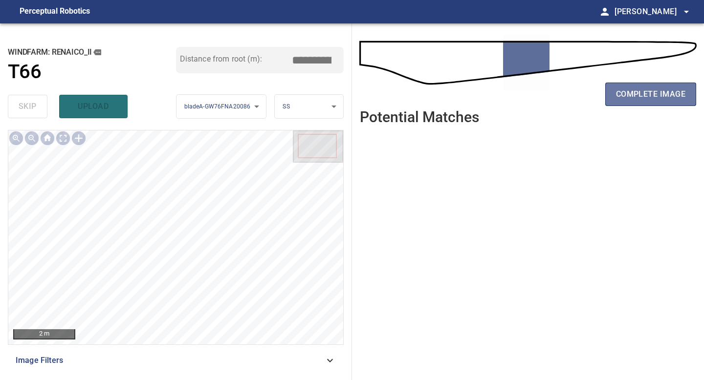
click at [652, 94] on span "complete image" at bounding box center [650, 95] width 69 height 14
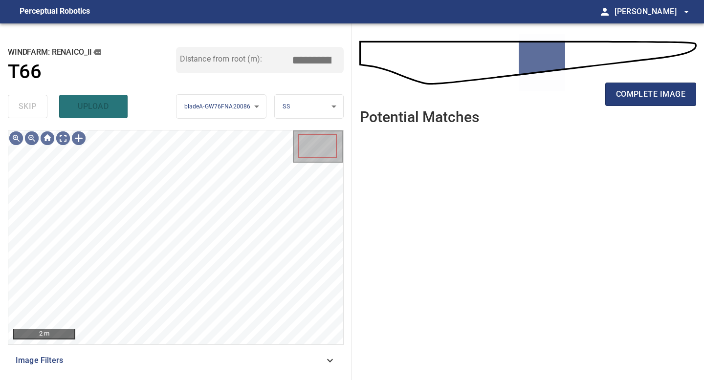
click at [652, 94] on span "complete image" at bounding box center [650, 95] width 69 height 14
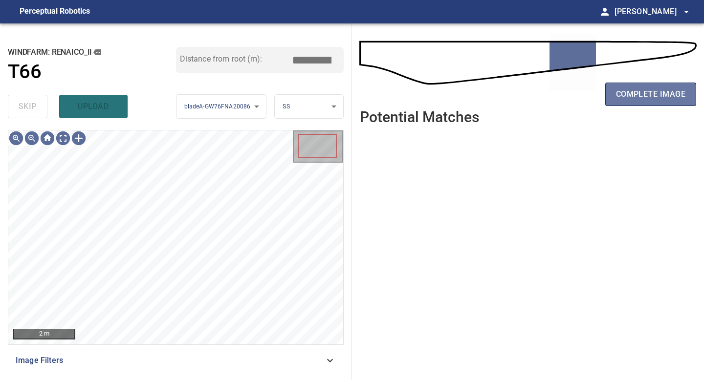
click at [652, 94] on span "complete image" at bounding box center [650, 95] width 69 height 14
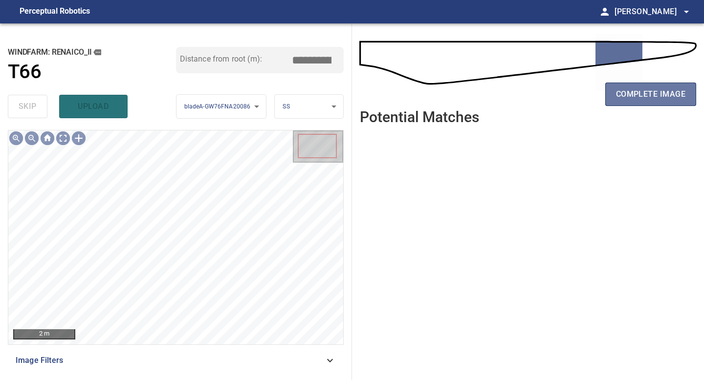
click at [652, 94] on span "complete image" at bounding box center [650, 95] width 69 height 14
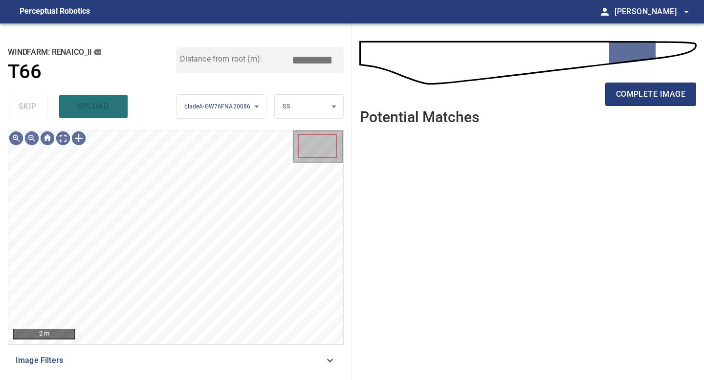
click at [652, 94] on span "complete image" at bounding box center [650, 95] width 69 height 14
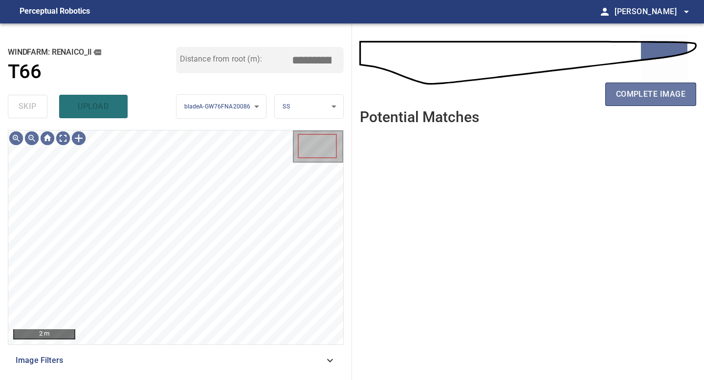
click at [652, 94] on span "complete image" at bounding box center [650, 95] width 69 height 14
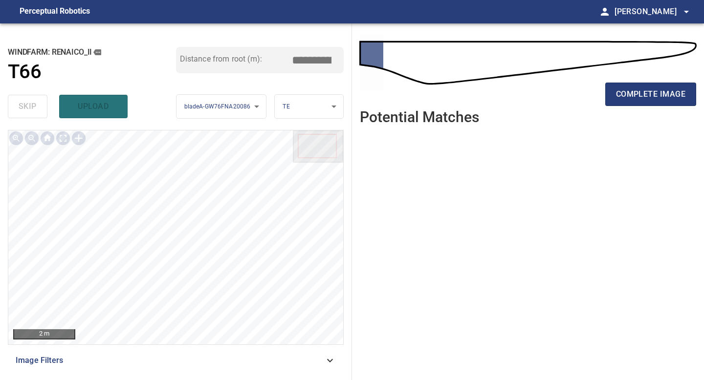
click at [652, 94] on span "complete image" at bounding box center [650, 95] width 69 height 14
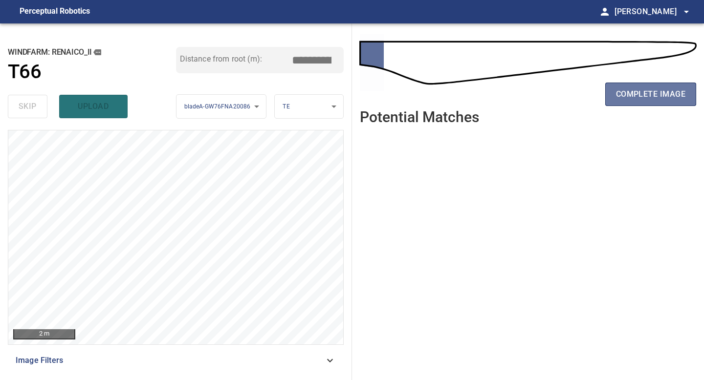
click at [652, 94] on span "complete image" at bounding box center [650, 95] width 69 height 14
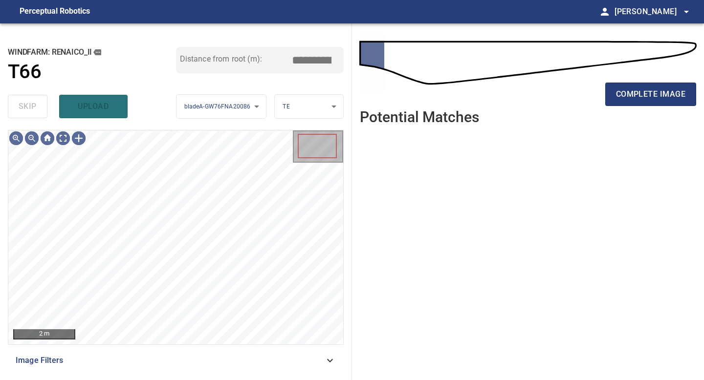
click at [652, 94] on span "complete image" at bounding box center [650, 95] width 69 height 14
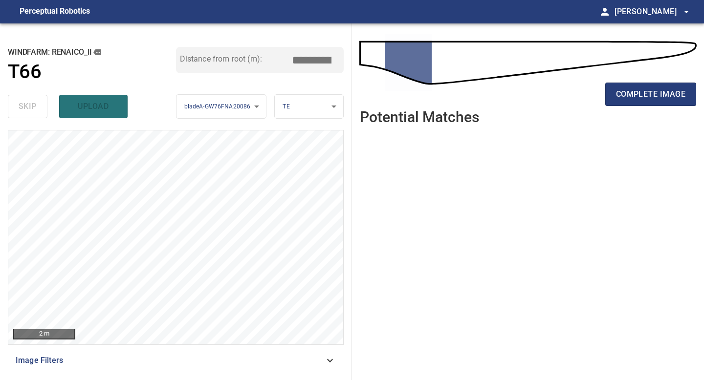
click at [652, 94] on span "complete image" at bounding box center [650, 95] width 69 height 14
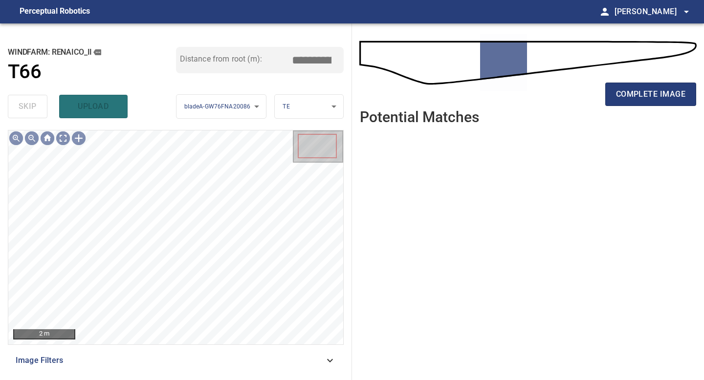
click at [652, 94] on span "complete image" at bounding box center [650, 95] width 69 height 14
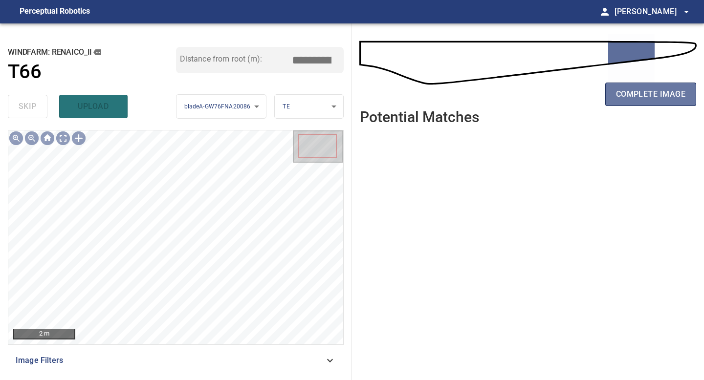
click at [652, 94] on span "complete image" at bounding box center [650, 95] width 69 height 14
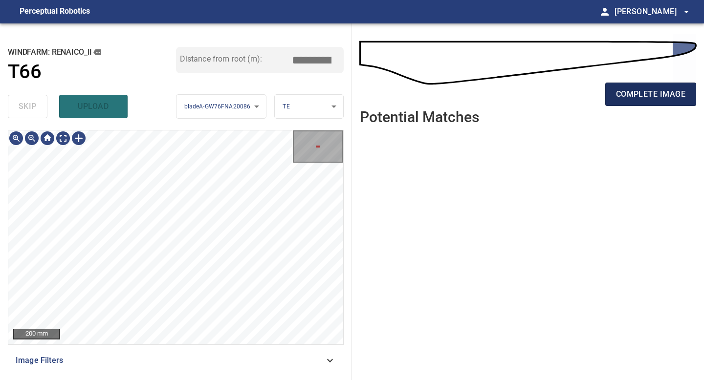
click at [654, 90] on span "complete image" at bounding box center [650, 95] width 69 height 14
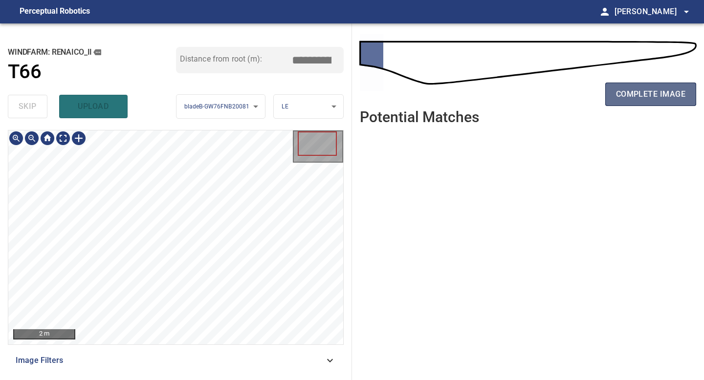
click at [651, 88] on span "complete image" at bounding box center [650, 95] width 69 height 14
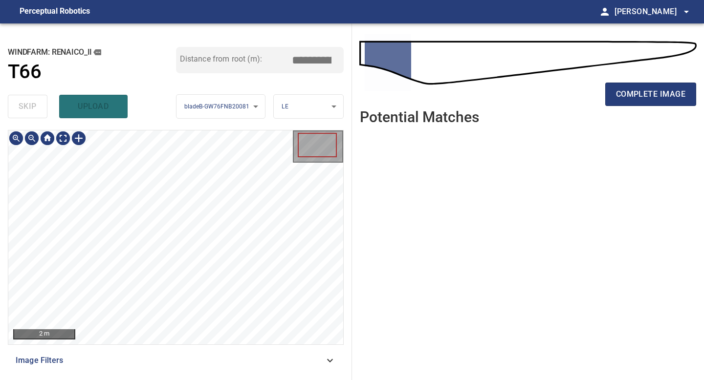
click at [198, 358] on div "2 m Image Filters" at bounding box center [176, 251] width 336 height 242
click at [643, 89] on span "complete image" at bounding box center [650, 95] width 69 height 14
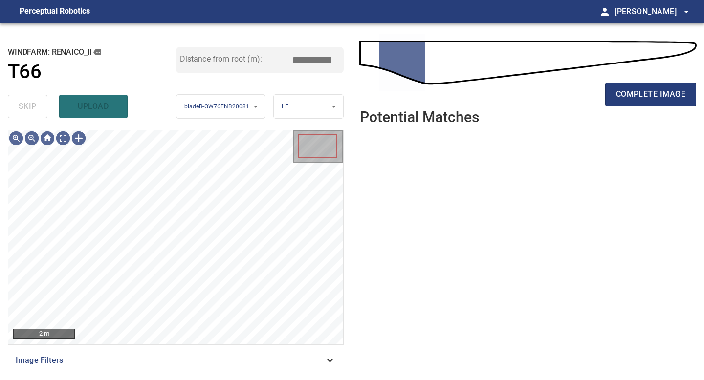
click at [630, 92] on span "complete image" at bounding box center [650, 95] width 69 height 14
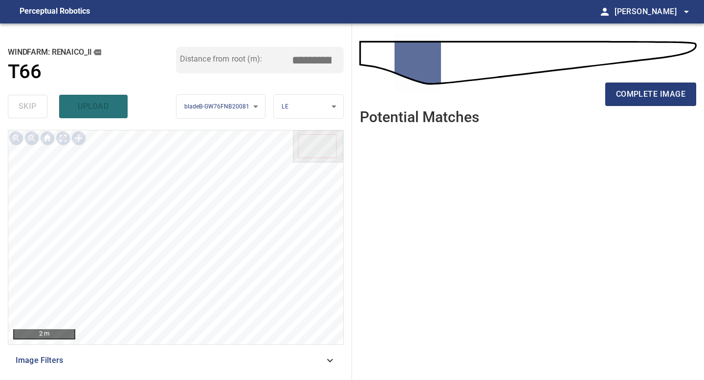
click at [630, 92] on span "complete image" at bounding box center [650, 95] width 69 height 14
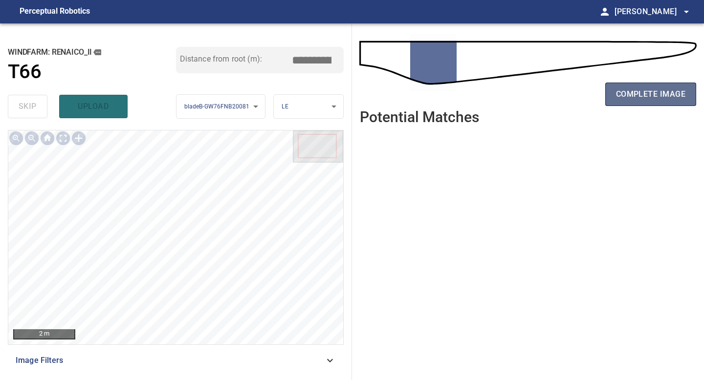
click at [619, 91] on span "complete image" at bounding box center [650, 95] width 69 height 14
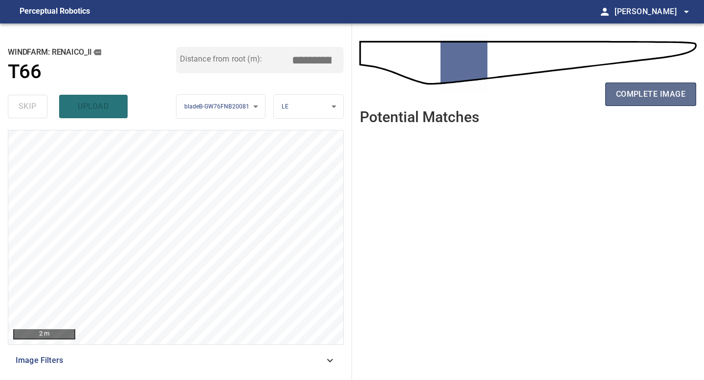
click at [628, 97] on span "complete image" at bounding box center [650, 95] width 69 height 14
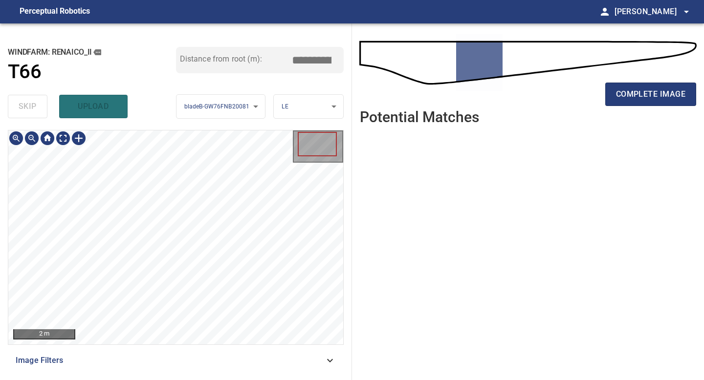
click at [647, 107] on div "complete image" at bounding box center [528, 98] width 336 height 39
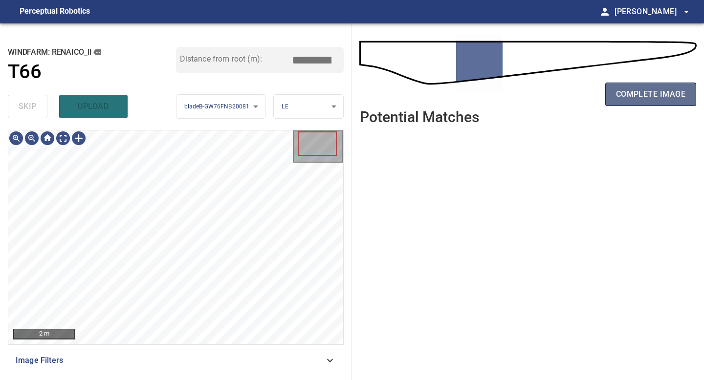
click at [647, 99] on span "complete image" at bounding box center [650, 95] width 69 height 14
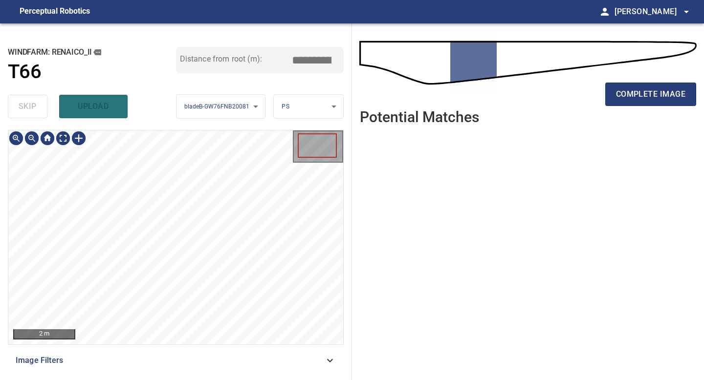
click at [183, 359] on div "2 m Image Filters" at bounding box center [176, 251] width 336 height 242
click at [660, 95] on span "complete image" at bounding box center [650, 95] width 69 height 14
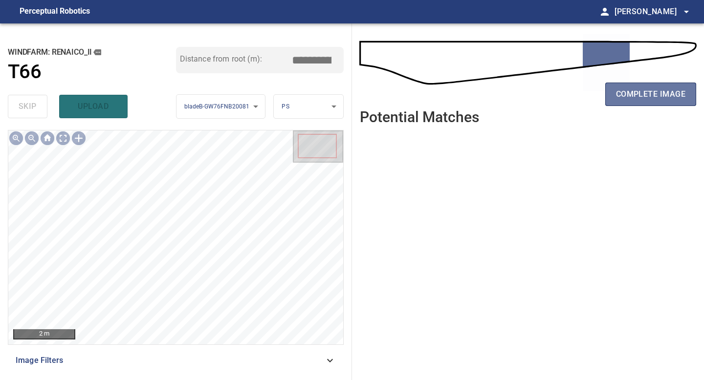
click at [660, 95] on span "complete image" at bounding box center [650, 95] width 69 height 14
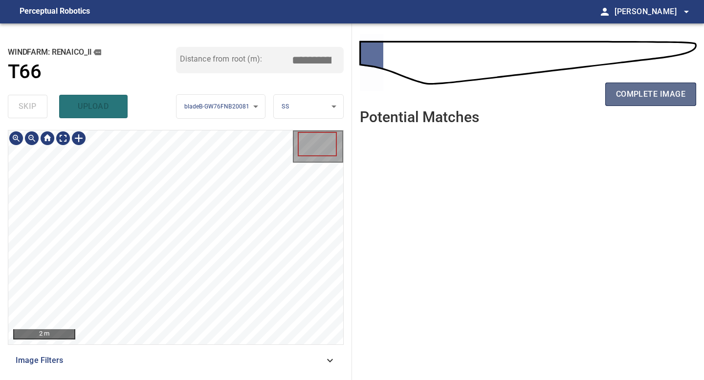
click at [660, 97] on span "complete image" at bounding box center [650, 95] width 69 height 14
click at [166, 353] on div "2 m Image Filters" at bounding box center [176, 251] width 336 height 242
click at [643, 93] on span "complete image" at bounding box center [650, 95] width 69 height 14
click at [659, 88] on span "complete image" at bounding box center [650, 95] width 69 height 14
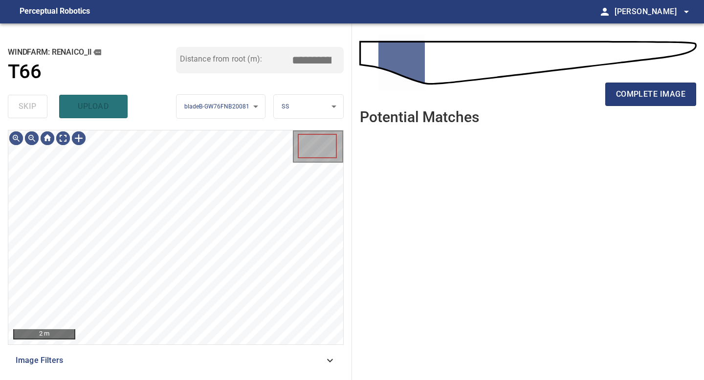
click at [657, 98] on span "complete image" at bounding box center [650, 95] width 69 height 14
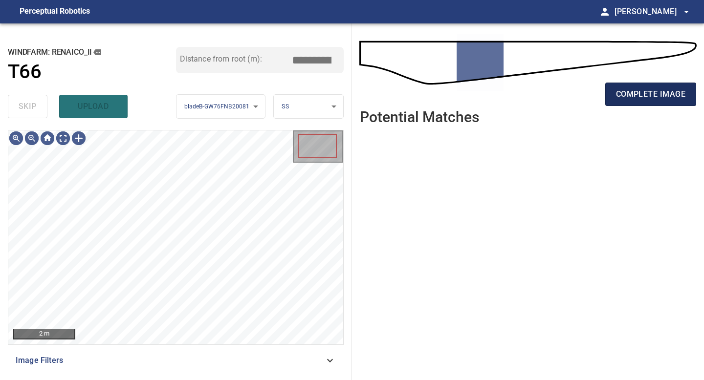
click at [653, 93] on span "complete image" at bounding box center [650, 95] width 69 height 14
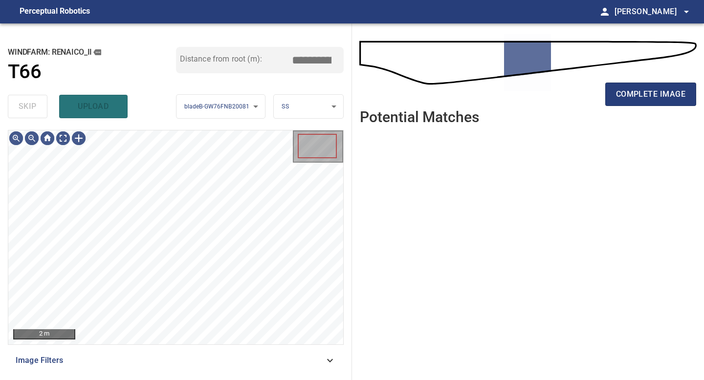
click at [653, 93] on span "complete image" at bounding box center [650, 95] width 69 height 14
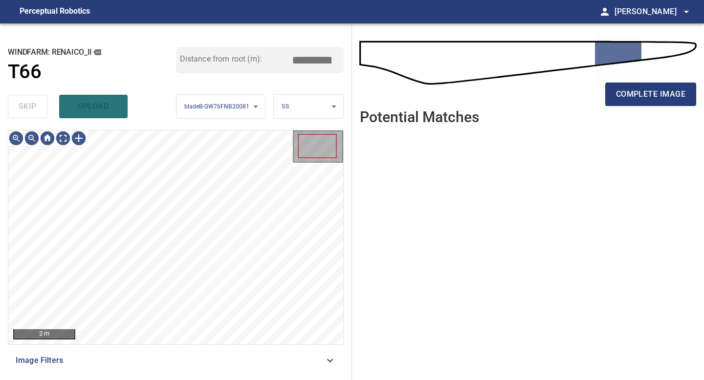
click at [653, 93] on span "complete image" at bounding box center [650, 95] width 69 height 14
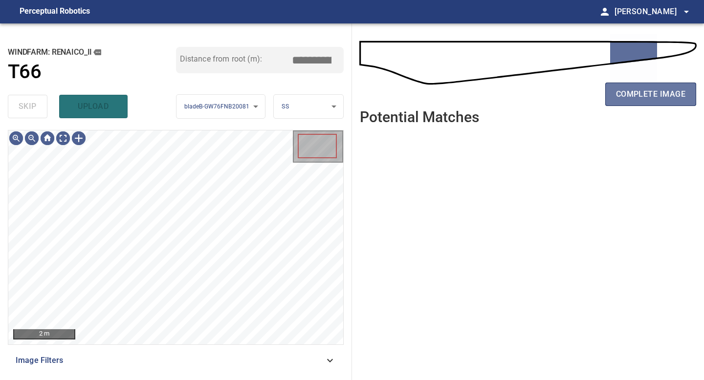
click at [653, 93] on span "complete image" at bounding box center [650, 95] width 69 height 14
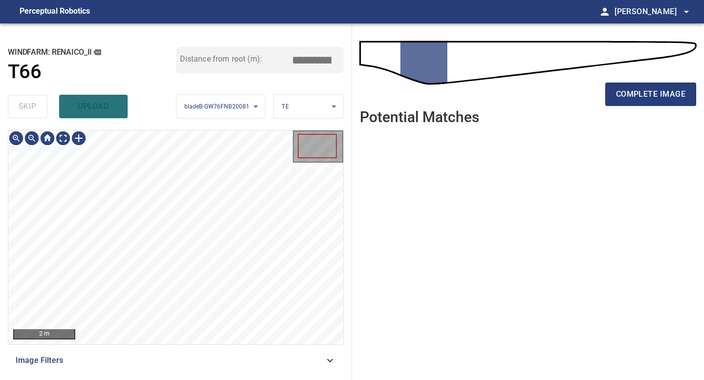
click at [653, 93] on span "complete image" at bounding box center [650, 95] width 69 height 14
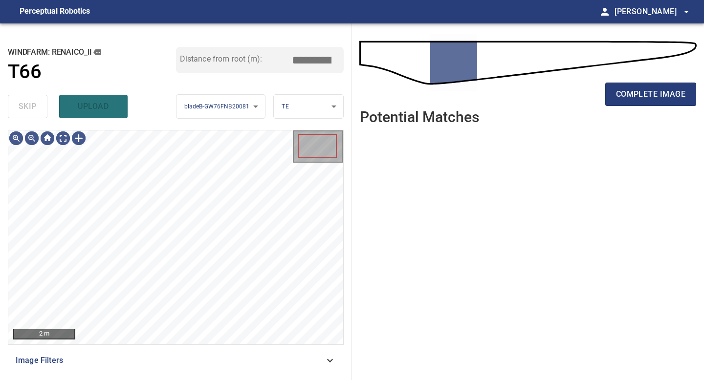
click at [653, 93] on span "complete image" at bounding box center [650, 95] width 69 height 14
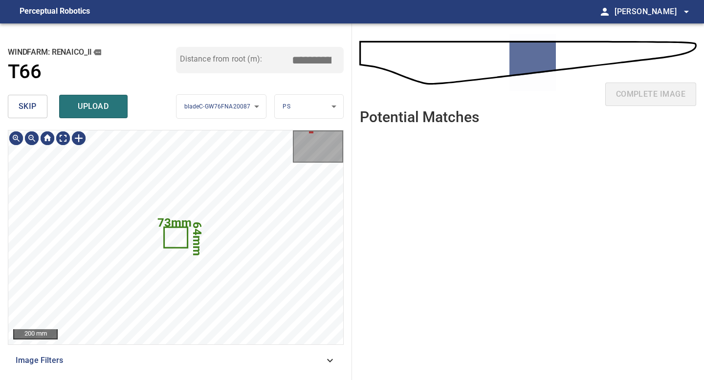
click at [26, 109] on span "skip" at bounding box center [28, 107] width 18 height 14
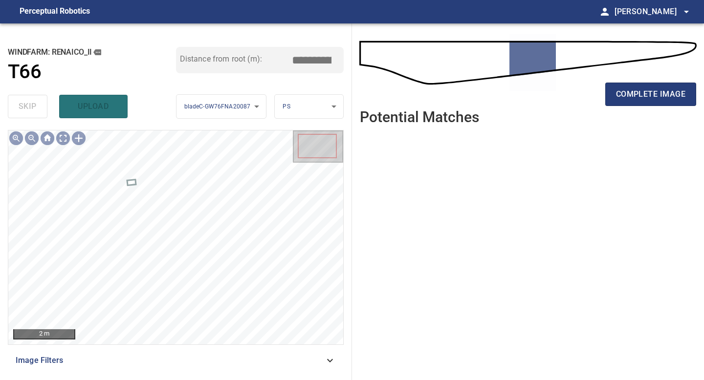
click at [643, 77] on div "complete image" at bounding box center [528, 66] width 336 height 70
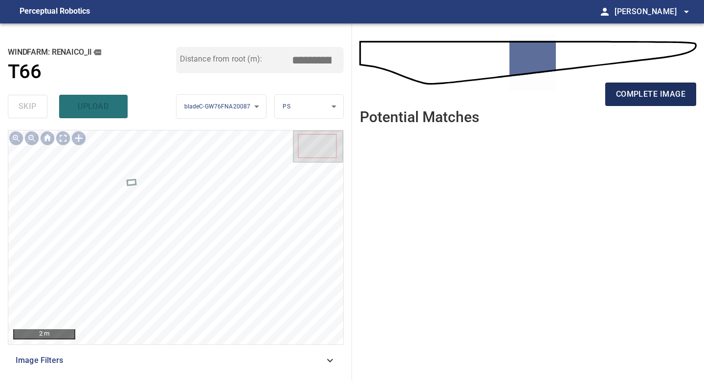
click at [643, 88] on span "complete image" at bounding box center [650, 95] width 69 height 14
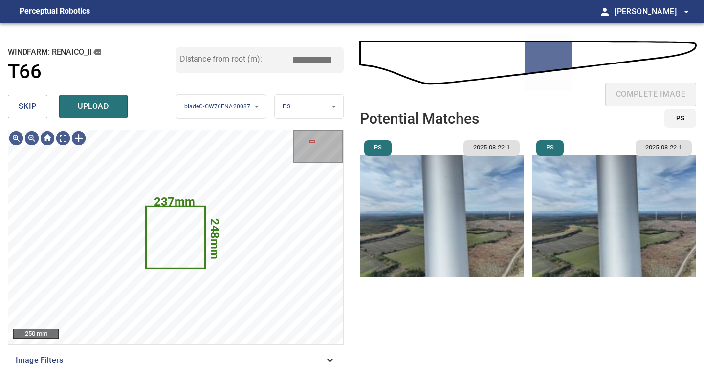
click at [41, 106] on button "skip" at bounding box center [28, 106] width 40 height 23
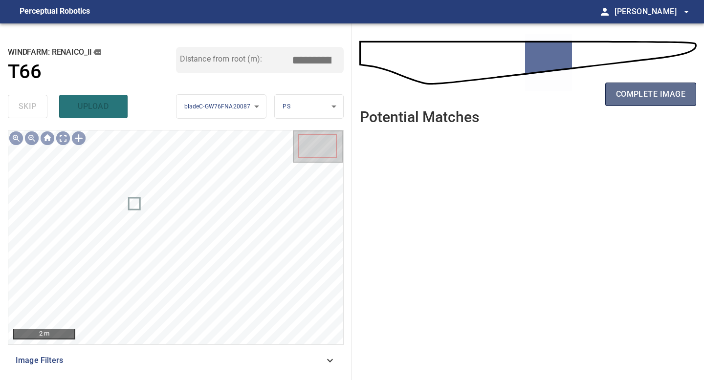
click at [645, 94] on span "complete image" at bounding box center [650, 95] width 69 height 14
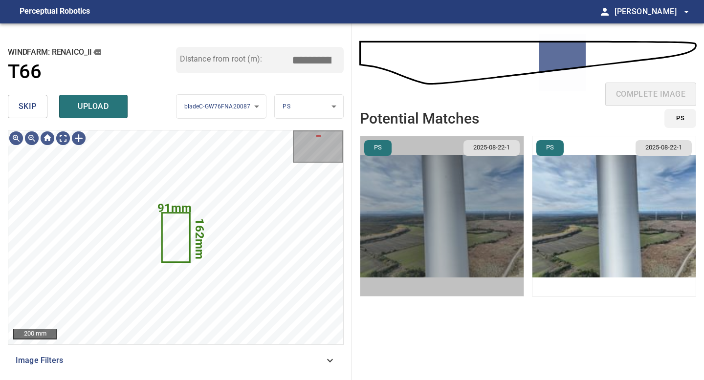
click at [462, 216] on img "button" at bounding box center [441, 216] width 163 height 160
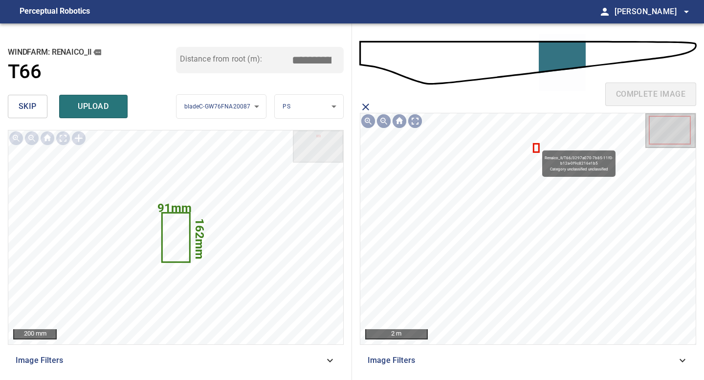
click at [537, 146] on icon at bounding box center [536, 148] width 4 height 7
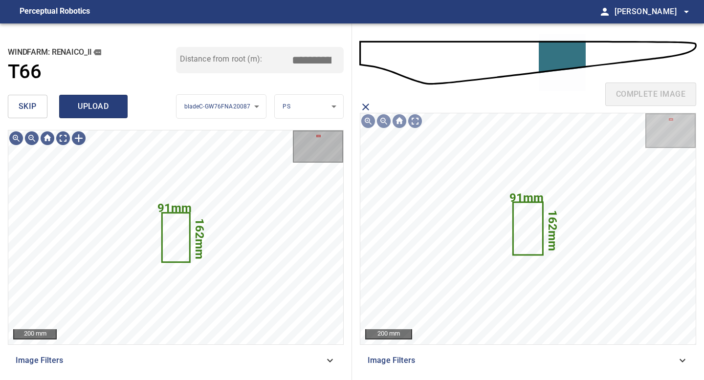
click at [103, 96] on button "upload" at bounding box center [93, 106] width 68 height 23
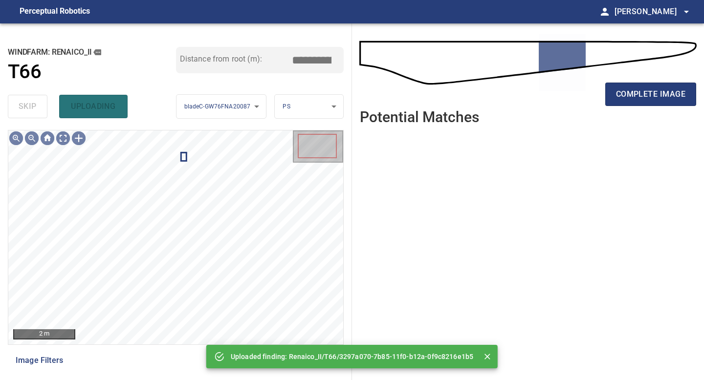
click at [624, 77] on div "complete image" at bounding box center [528, 66] width 336 height 70
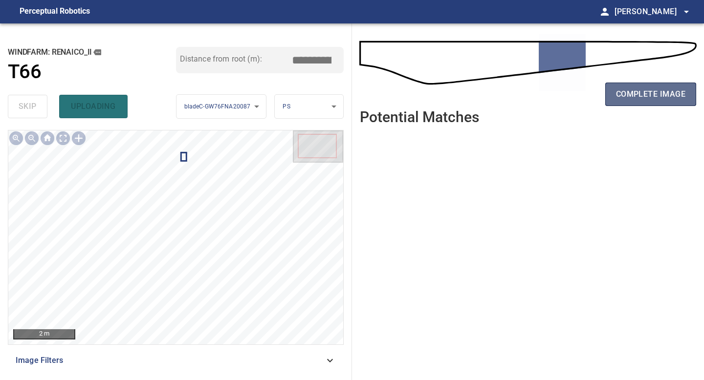
click at [624, 91] on span "complete image" at bounding box center [650, 95] width 69 height 14
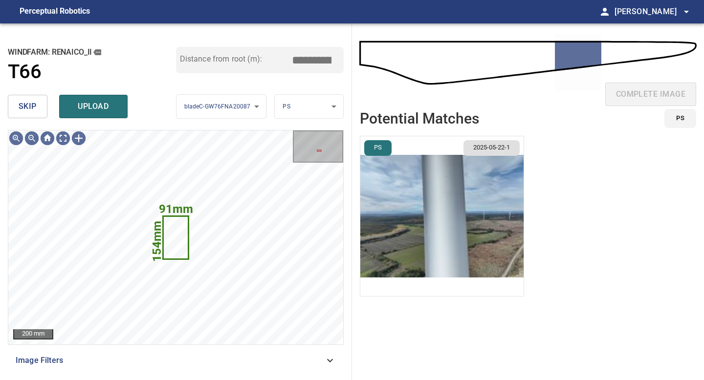
click at [464, 204] on img "button" at bounding box center [441, 216] width 163 height 160
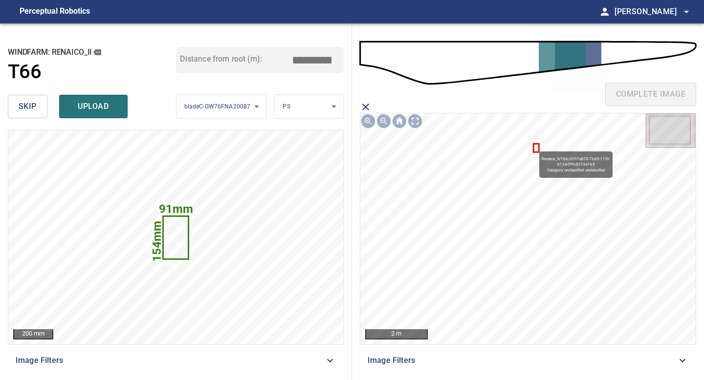
click at [534, 147] on icon at bounding box center [536, 148] width 4 height 7
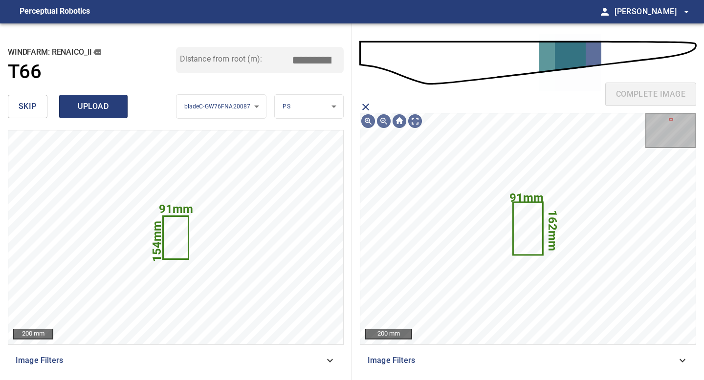
click at [106, 102] on span "upload" at bounding box center [93, 107] width 47 height 14
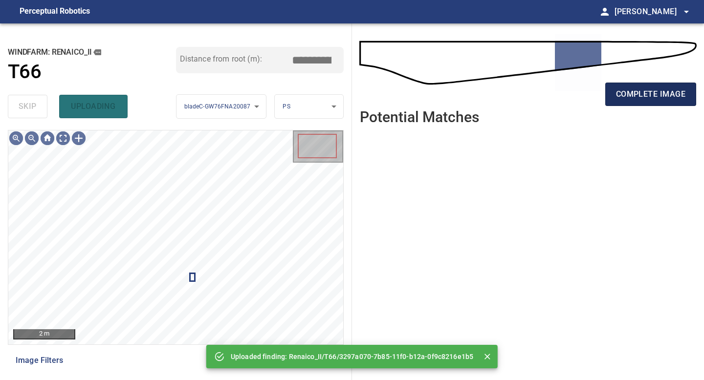
click at [648, 95] on span "complete image" at bounding box center [650, 95] width 69 height 14
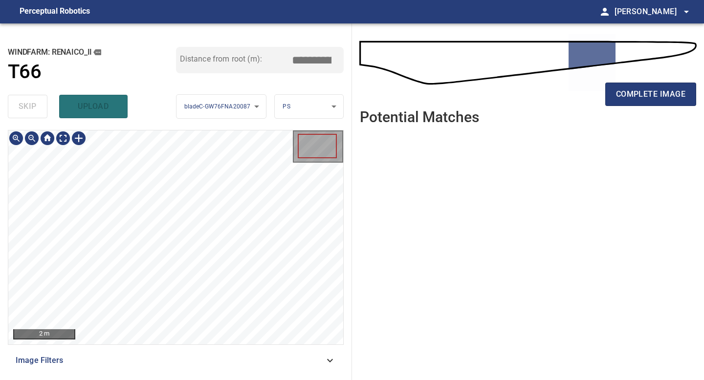
click at [210, 380] on div "**********" at bounding box center [176, 201] width 352 height 357
click at [654, 104] on button "complete image" at bounding box center [650, 94] width 91 height 23
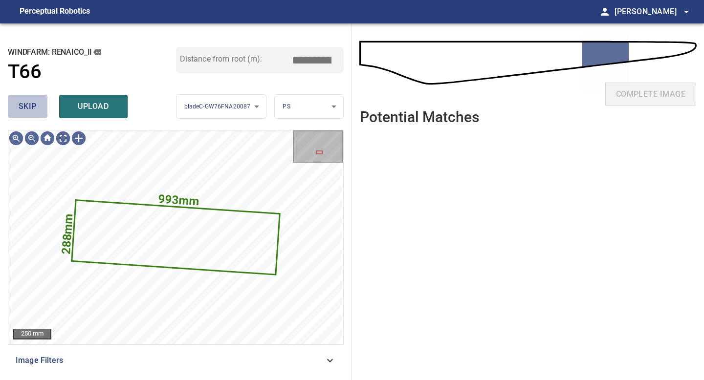
click at [35, 104] on span "skip" at bounding box center [28, 107] width 18 height 14
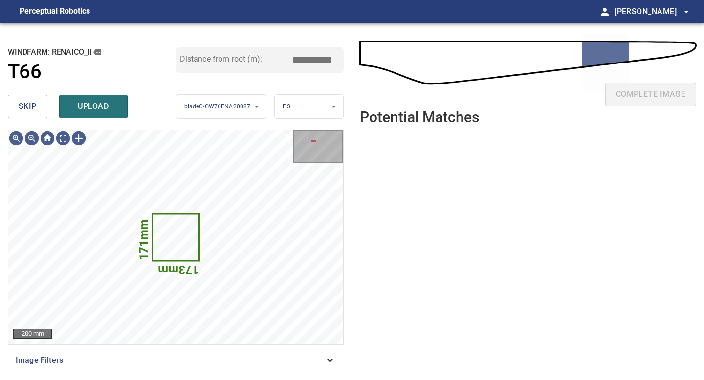
click at [35, 104] on span "skip" at bounding box center [28, 107] width 18 height 14
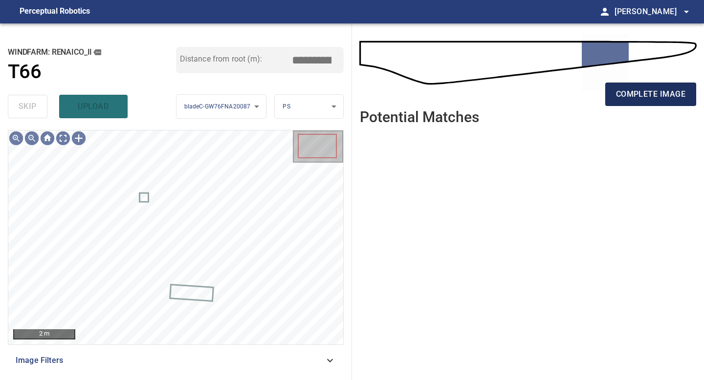
click at [638, 104] on button "complete image" at bounding box center [650, 94] width 91 height 23
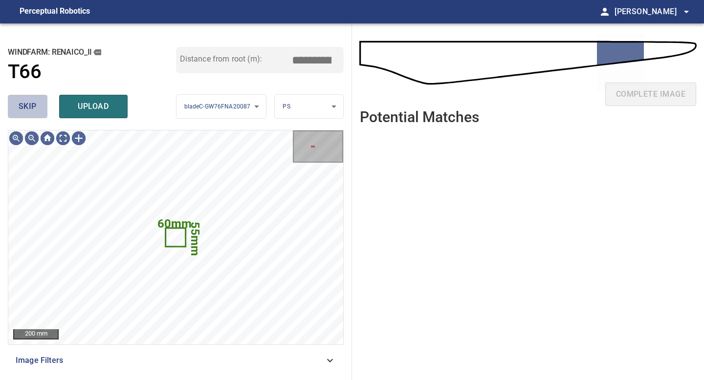
click at [38, 108] on button "skip" at bounding box center [28, 106] width 40 height 23
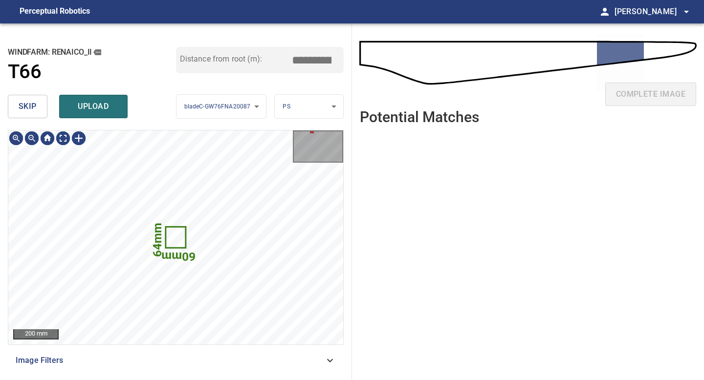
type input "*****"
click at [31, 111] on span "skip" at bounding box center [28, 107] width 18 height 14
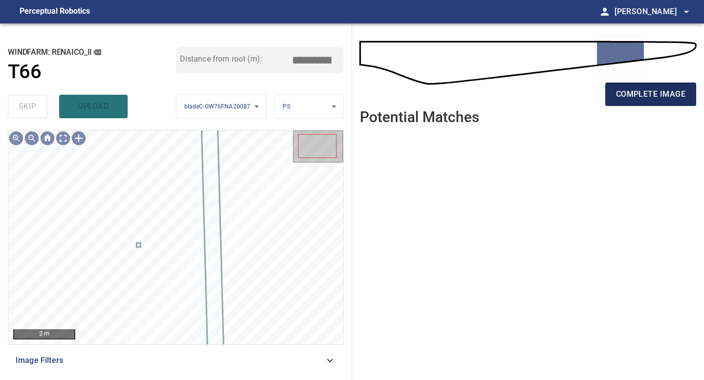
click at [642, 96] on span "complete image" at bounding box center [650, 95] width 69 height 14
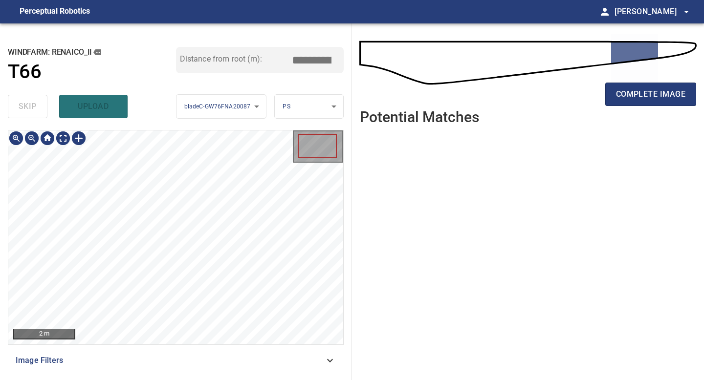
click at [175, 380] on div "**********" at bounding box center [176, 201] width 352 height 357
click at [638, 95] on span "complete image" at bounding box center [650, 95] width 69 height 14
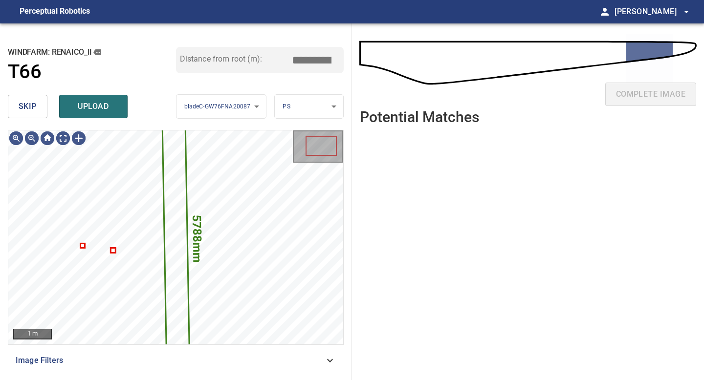
click at [33, 103] on span "skip" at bounding box center [28, 107] width 18 height 14
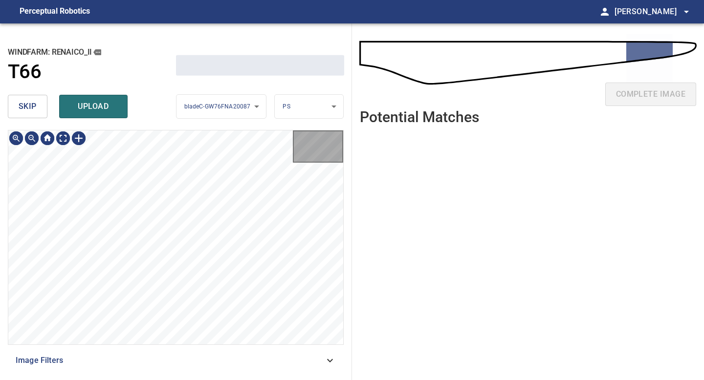
click at [33, 103] on span "skip" at bounding box center [28, 107] width 18 height 14
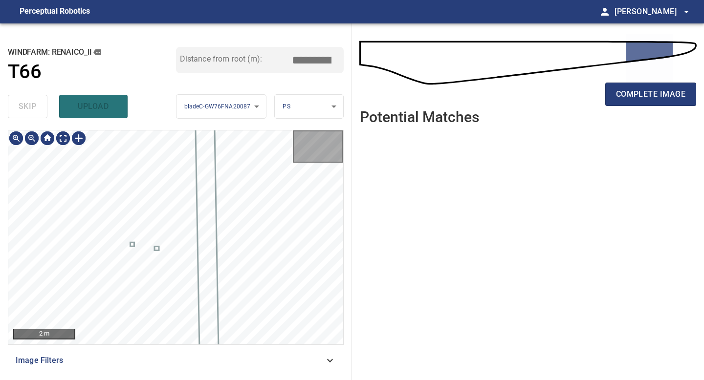
type input "*****"
click at [33, 103] on div "skip upload" at bounding box center [92, 106] width 168 height 31
click at [656, 111] on div "complete image" at bounding box center [528, 98] width 336 height 39
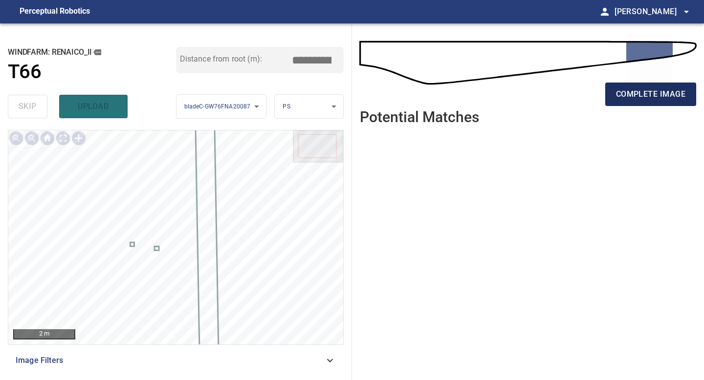
click at [656, 104] on button "complete image" at bounding box center [650, 94] width 91 height 23
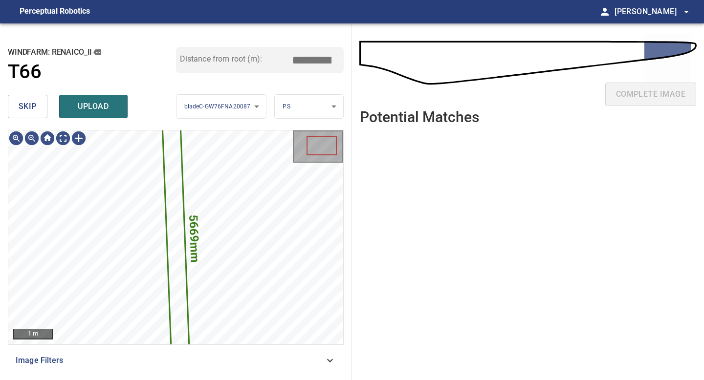
click at [34, 109] on span "skip" at bounding box center [28, 107] width 18 height 14
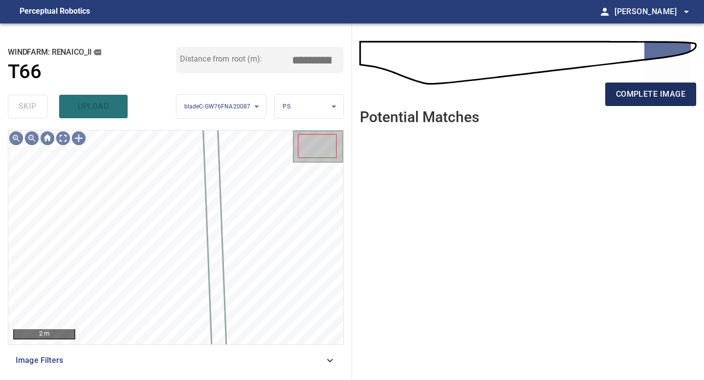
click at [641, 90] on span "complete image" at bounding box center [650, 95] width 69 height 14
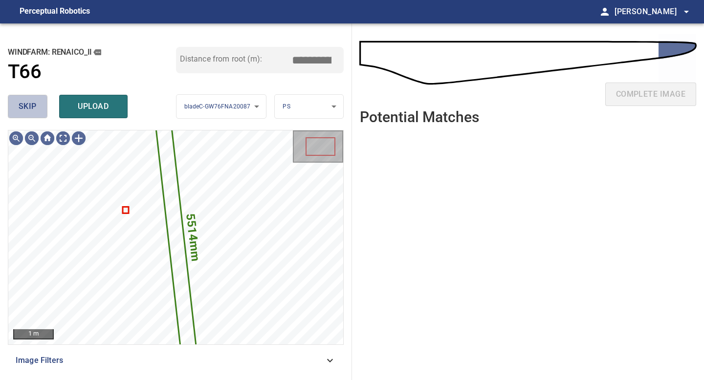
click at [36, 102] on span "skip" at bounding box center [28, 107] width 18 height 14
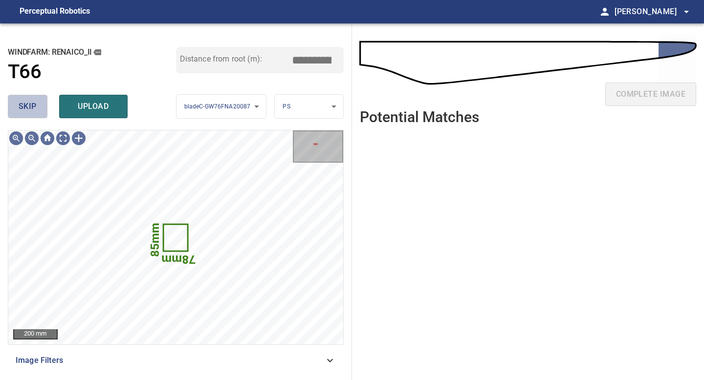
click at [35, 107] on span "skip" at bounding box center [28, 107] width 18 height 14
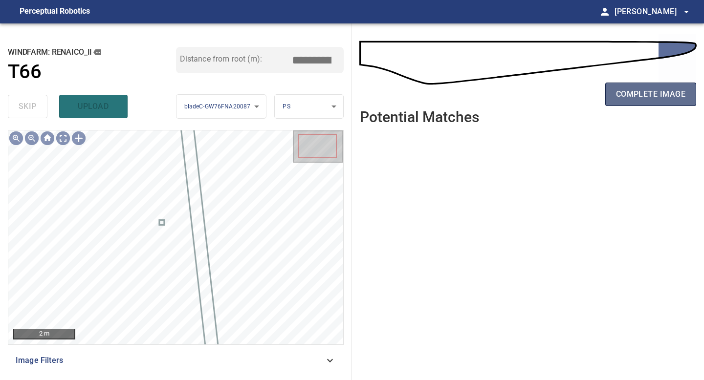
click at [628, 95] on span "complete image" at bounding box center [650, 95] width 69 height 14
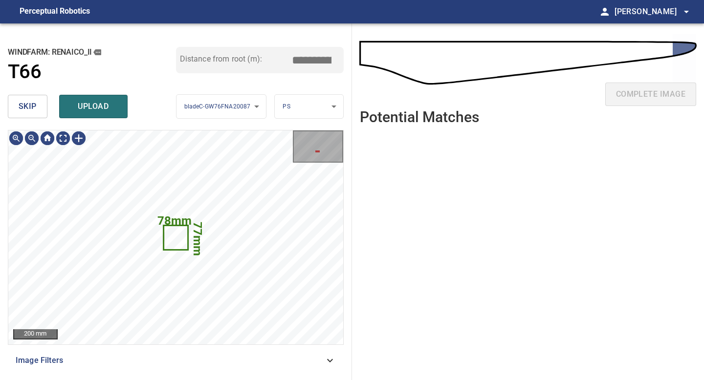
click at [30, 105] on span "skip" at bounding box center [28, 107] width 18 height 14
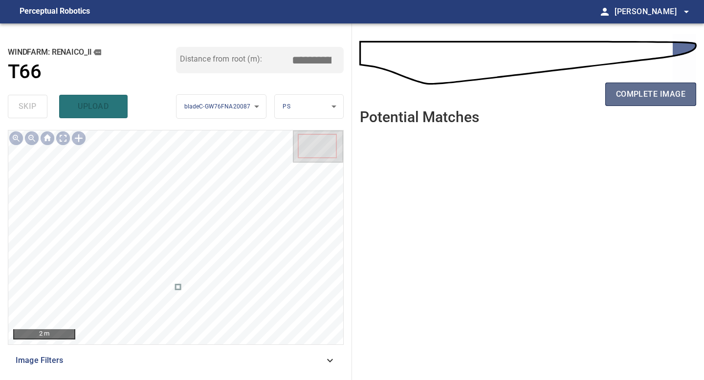
click at [642, 85] on button "complete image" at bounding box center [650, 94] width 91 height 23
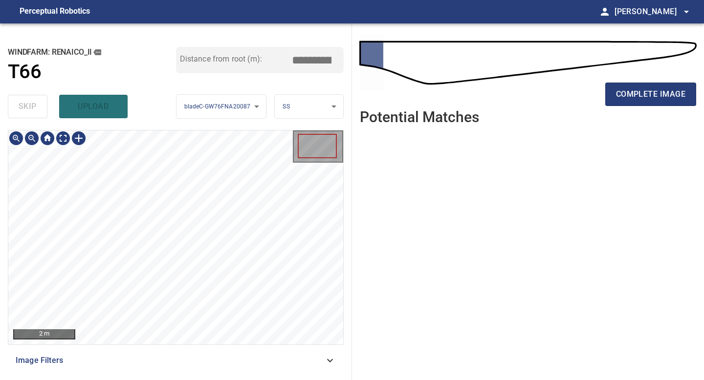
click at [208, 380] on div "**********" at bounding box center [176, 201] width 352 height 357
click at [657, 96] on span "complete image" at bounding box center [650, 95] width 69 height 14
click at [193, 380] on div "**********" at bounding box center [176, 201] width 352 height 357
click at [634, 97] on span "complete image" at bounding box center [650, 95] width 69 height 14
click at [204, 380] on div "**********" at bounding box center [176, 201] width 352 height 357
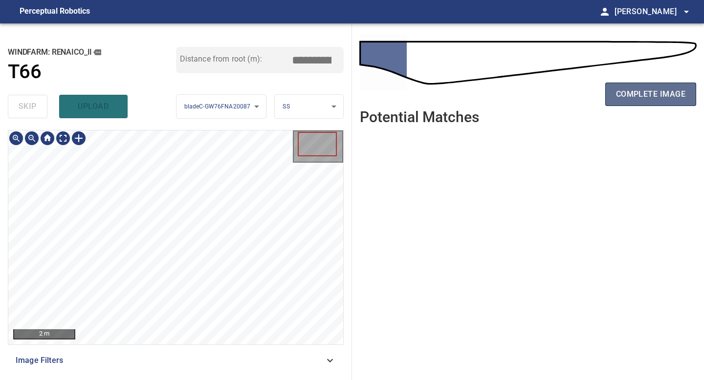
click at [660, 91] on span "complete image" at bounding box center [650, 95] width 69 height 14
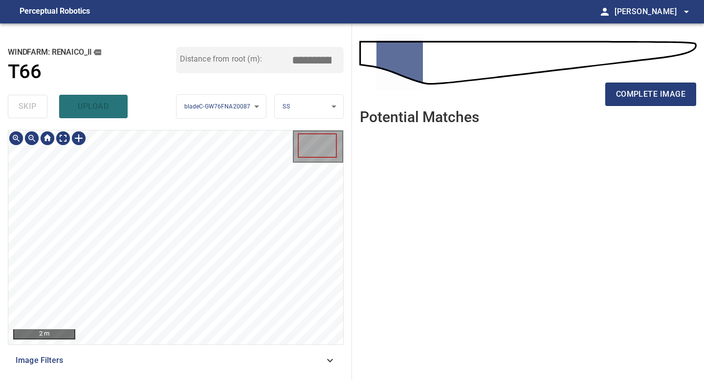
click at [89, 380] on div "**********" at bounding box center [176, 201] width 352 height 357
click at [644, 92] on span "complete image" at bounding box center [650, 95] width 69 height 14
click at [191, 380] on div "**********" at bounding box center [176, 201] width 352 height 357
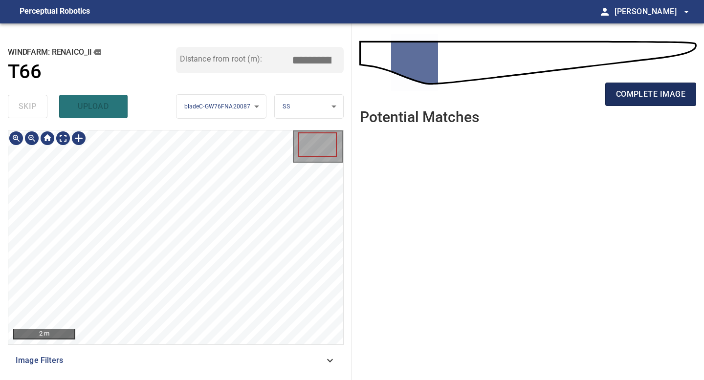
click at [653, 101] on span "complete image" at bounding box center [650, 95] width 69 height 14
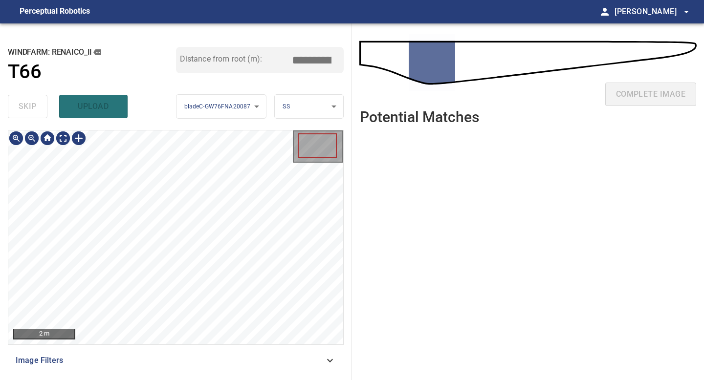
click at [202, 379] on div "**********" at bounding box center [176, 201] width 352 height 357
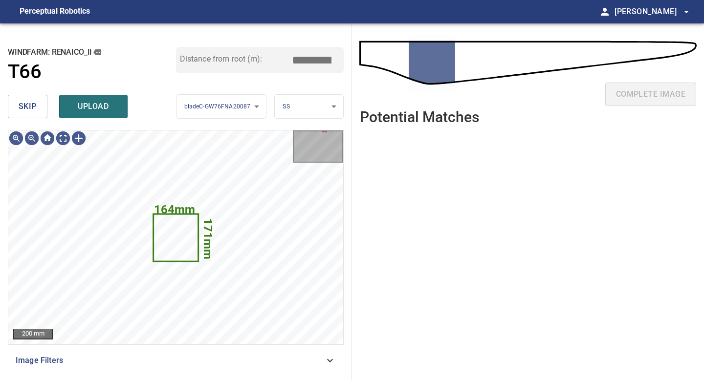
click at [42, 108] on button "skip" at bounding box center [28, 106] width 40 height 23
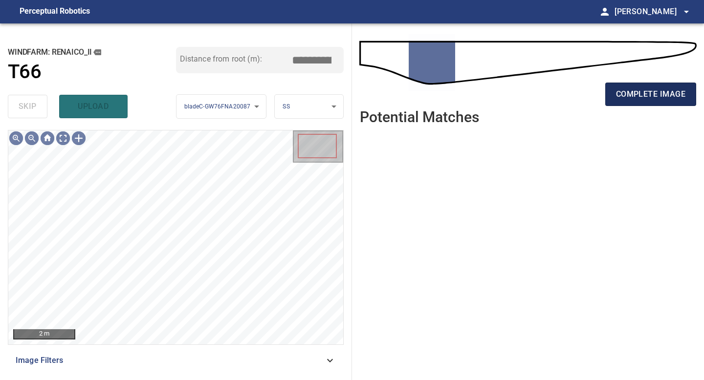
click at [650, 95] on span "complete image" at bounding box center [650, 95] width 69 height 14
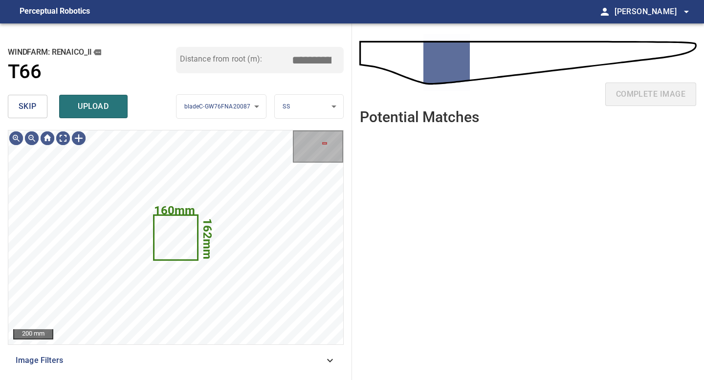
click at [39, 109] on button "skip" at bounding box center [28, 106] width 40 height 23
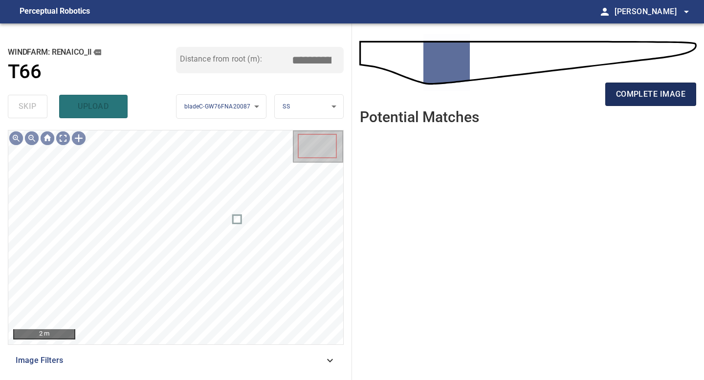
click at [659, 89] on span "complete image" at bounding box center [650, 95] width 69 height 14
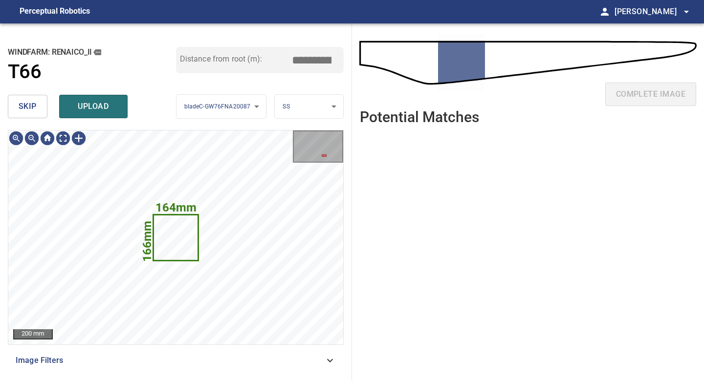
click at [31, 106] on span "skip" at bounding box center [28, 107] width 18 height 14
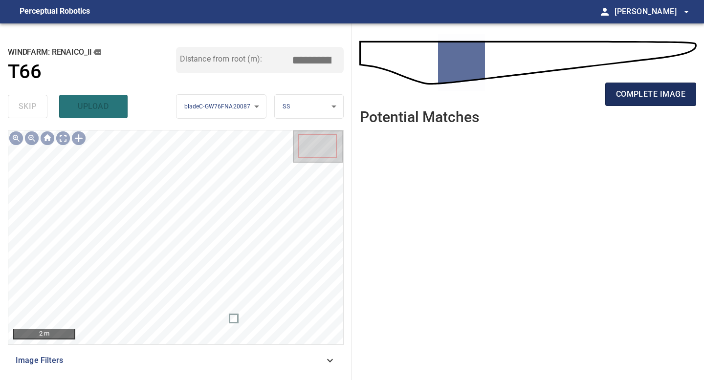
click at [659, 96] on span "complete image" at bounding box center [650, 95] width 69 height 14
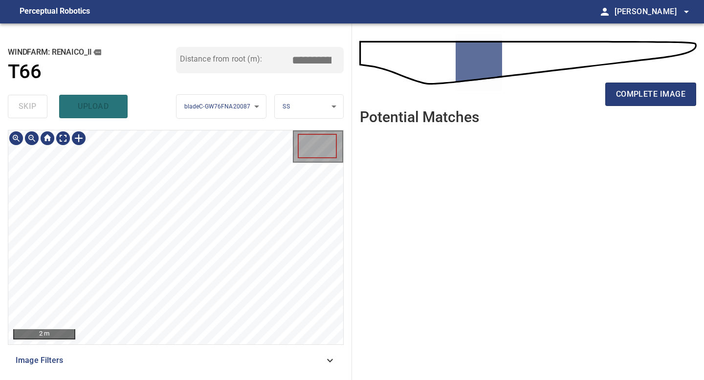
click at [189, 380] on div "**********" at bounding box center [176, 201] width 352 height 357
click at [660, 86] on button "complete image" at bounding box center [650, 94] width 91 height 23
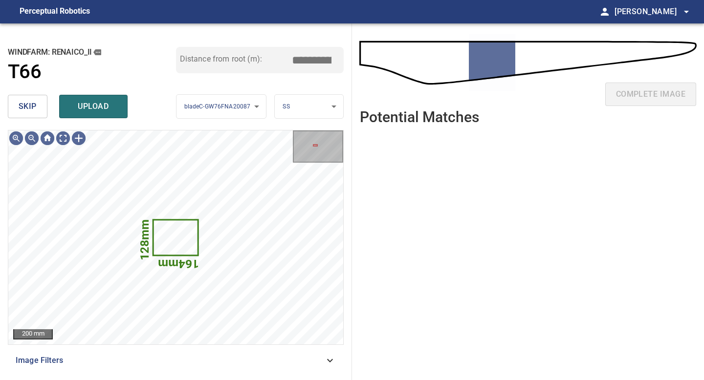
click at [41, 101] on button "skip" at bounding box center [28, 106] width 40 height 23
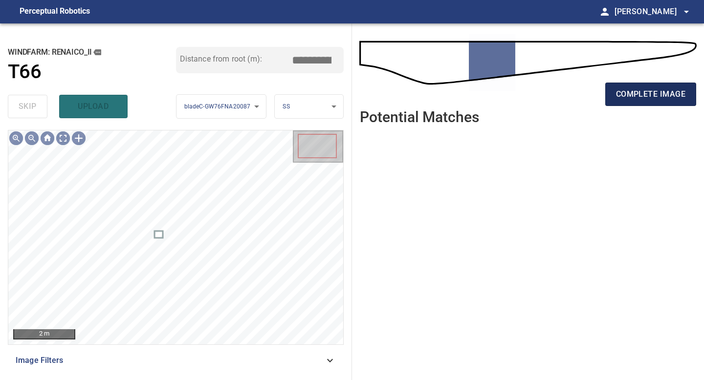
click at [631, 94] on span "complete image" at bounding box center [650, 95] width 69 height 14
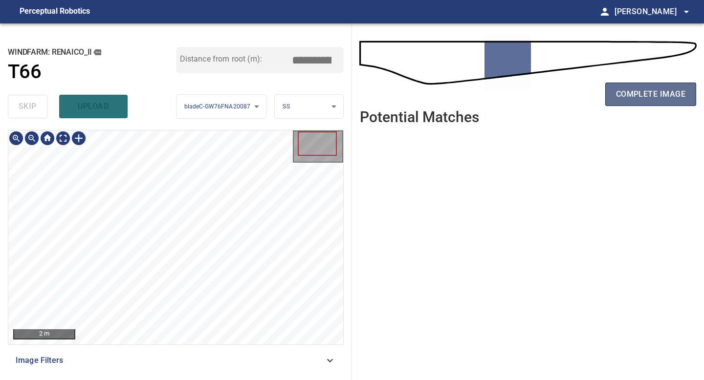
click at [650, 84] on button "complete image" at bounding box center [650, 94] width 91 height 23
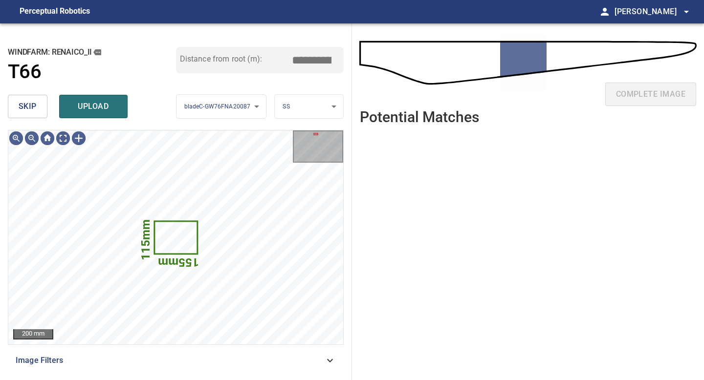
click at [26, 112] on span "skip" at bounding box center [28, 107] width 18 height 14
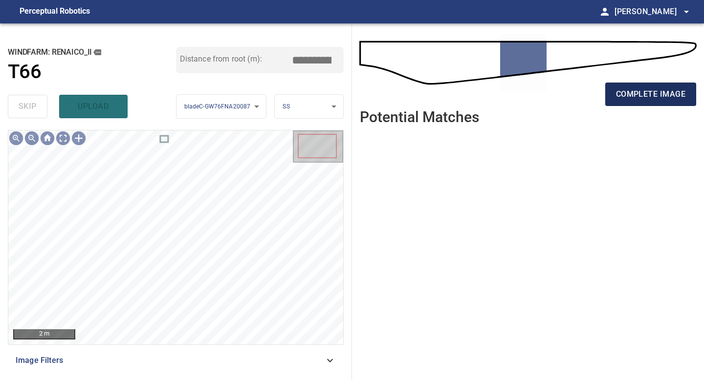
click at [646, 87] on button "complete image" at bounding box center [650, 94] width 91 height 23
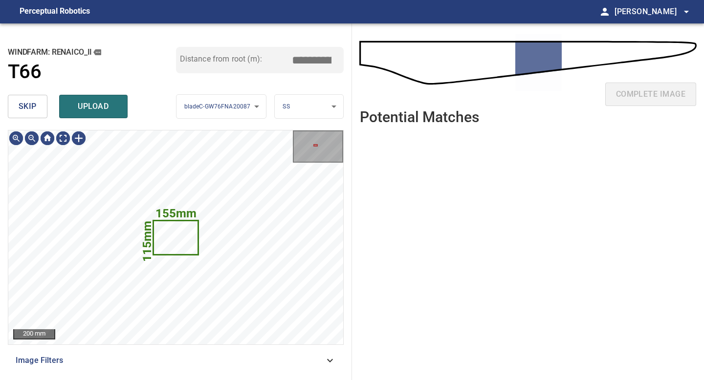
click at [45, 107] on button "skip" at bounding box center [28, 106] width 40 height 23
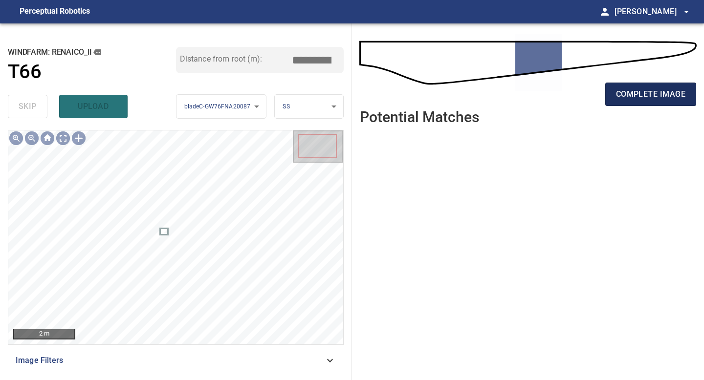
click at [657, 96] on span "complete image" at bounding box center [650, 95] width 69 height 14
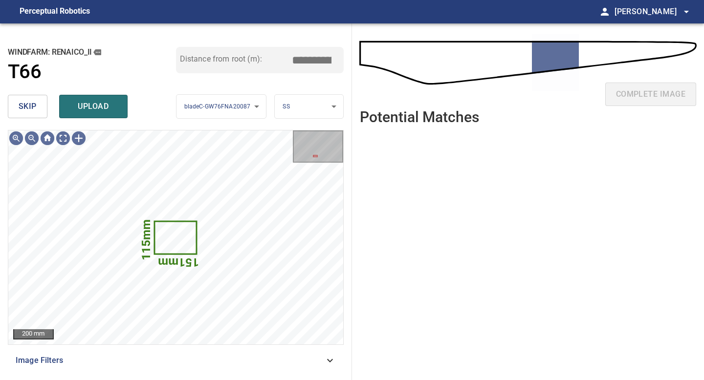
click at [32, 102] on span "skip" at bounding box center [28, 107] width 18 height 14
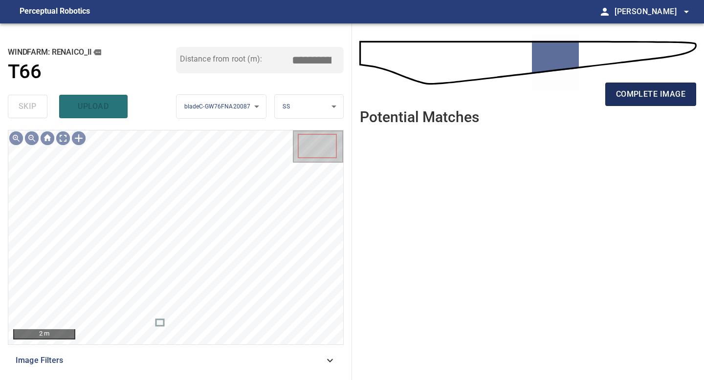
click at [654, 92] on span "complete image" at bounding box center [650, 95] width 69 height 14
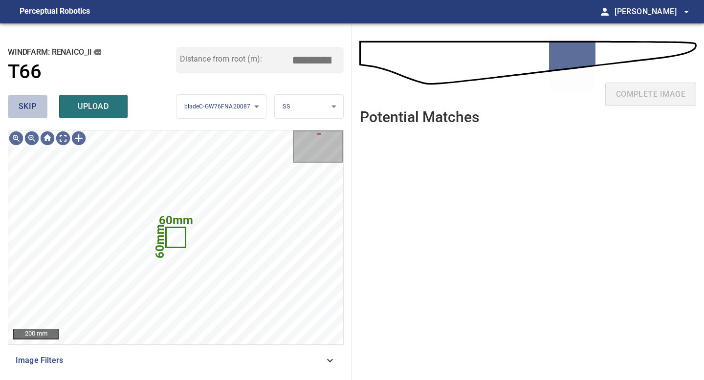
click at [40, 106] on button "skip" at bounding box center [28, 106] width 40 height 23
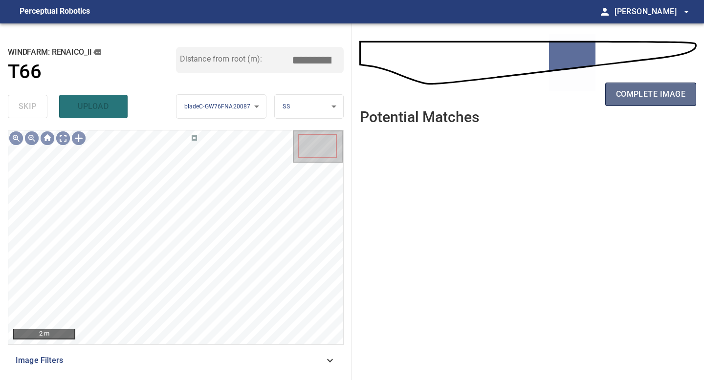
click at [672, 91] on span "complete image" at bounding box center [650, 95] width 69 height 14
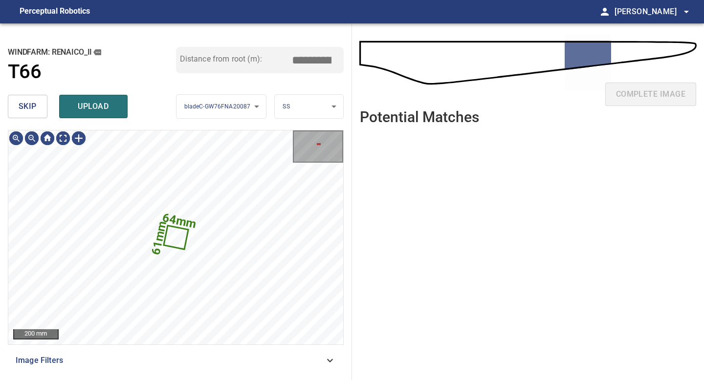
click at [25, 101] on span "skip" at bounding box center [28, 107] width 18 height 14
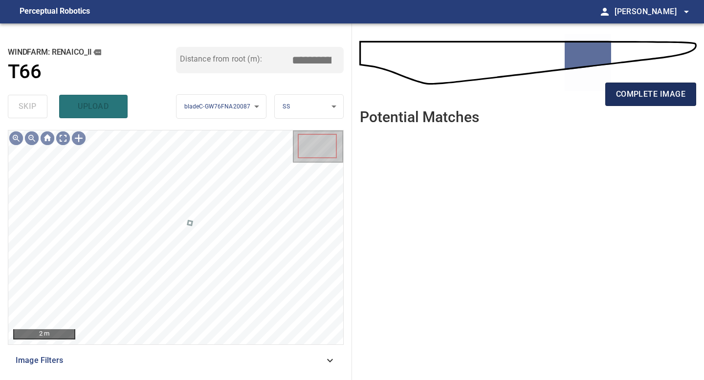
click at [638, 86] on button "complete image" at bounding box center [650, 94] width 91 height 23
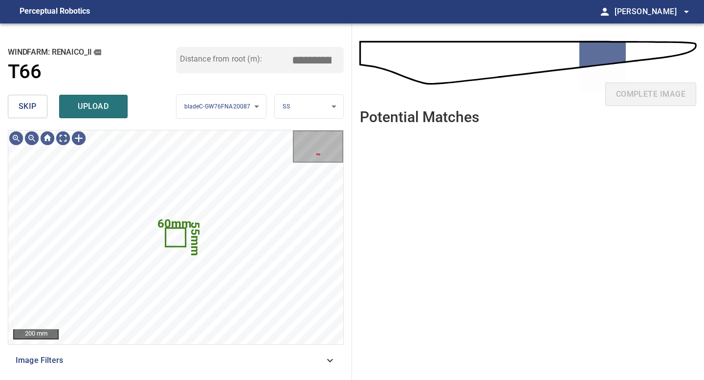
click at [37, 107] on button "skip" at bounding box center [28, 106] width 40 height 23
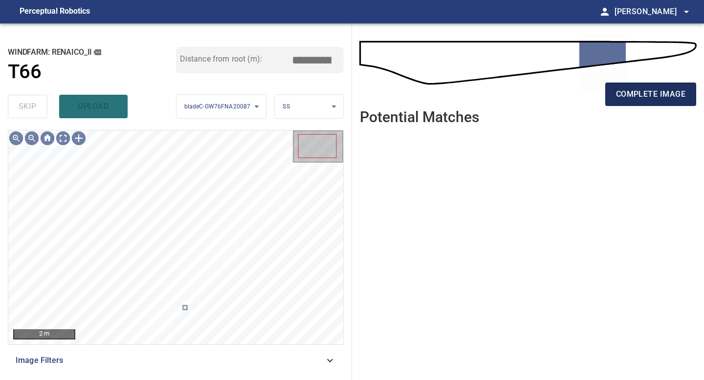
click at [657, 92] on span "complete image" at bounding box center [650, 95] width 69 height 14
click at [659, 92] on span "complete image" at bounding box center [650, 95] width 69 height 14
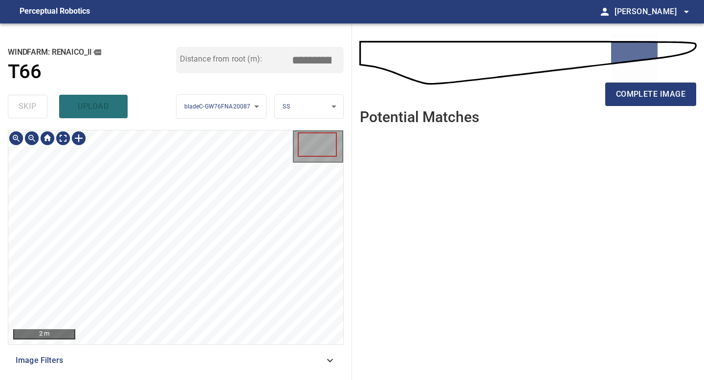
click at [168, 380] on div "**********" at bounding box center [176, 201] width 352 height 357
click at [649, 92] on span "complete image" at bounding box center [650, 95] width 69 height 14
click at [158, 380] on div "**********" at bounding box center [176, 201] width 352 height 357
click at [638, 104] on button "complete image" at bounding box center [650, 94] width 91 height 23
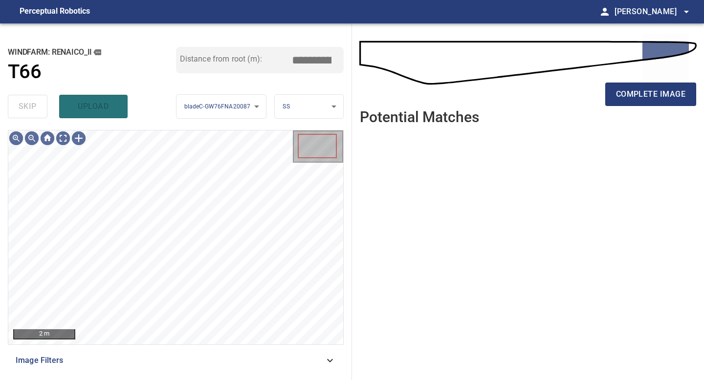
click at [638, 100] on span "complete image" at bounding box center [650, 95] width 69 height 14
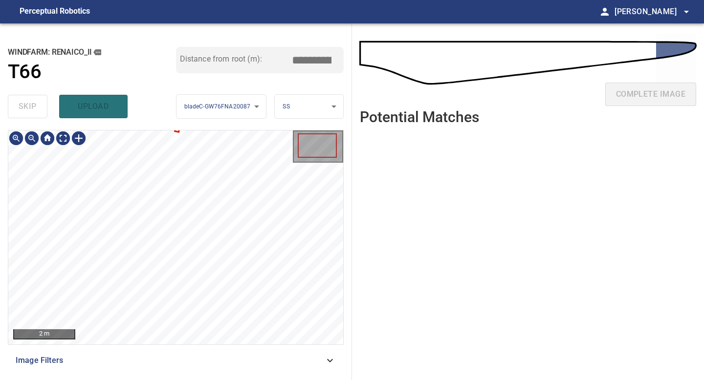
click at [181, 354] on div "2 m Image Filters" at bounding box center [176, 251] width 336 height 242
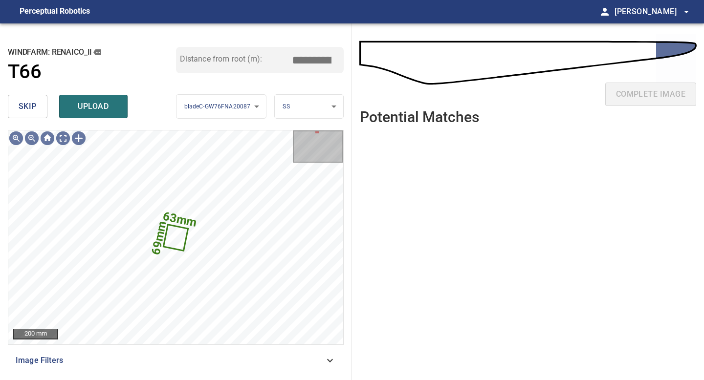
click at [39, 102] on button "skip" at bounding box center [28, 106] width 40 height 23
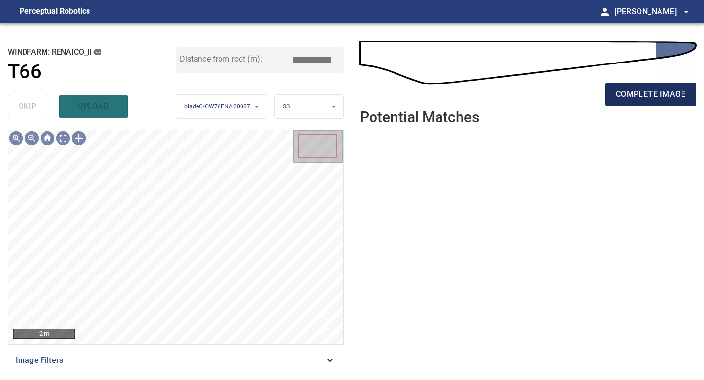
click at [638, 95] on span "complete image" at bounding box center [650, 95] width 69 height 14
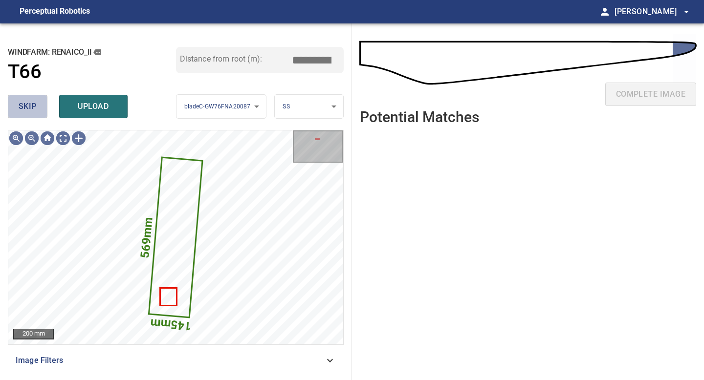
click at [32, 104] on span "skip" at bounding box center [28, 107] width 18 height 14
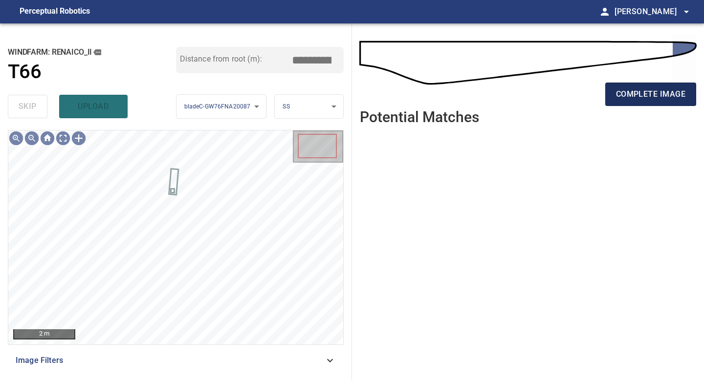
click at [638, 88] on span "complete image" at bounding box center [650, 95] width 69 height 14
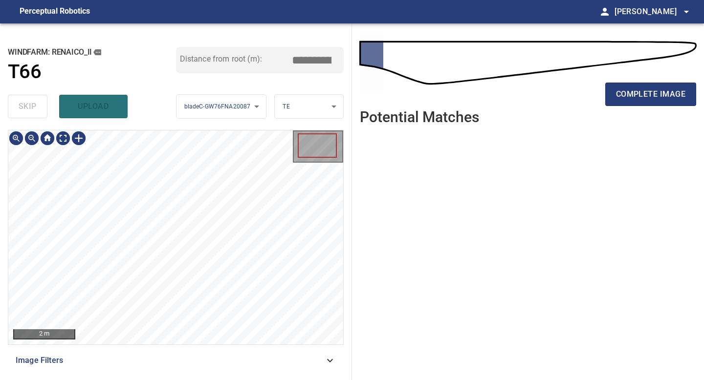
click at [154, 380] on div "**********" at bounding box center [176, 201] width 352 height 357
click at [645, 89] on span "complete image" at bounding box center [650, 95] width 69 height 14
click at [168, 367] on div "2 m Image Filters" at bounding box center [176, 251] width 336 height 242
click at [653, 99] on span "complete image" at bounding box center [650, 95] width 69 height 14
click at [657, 89] on span "complete image" at bounding box center [650, 95] width 69 height 14
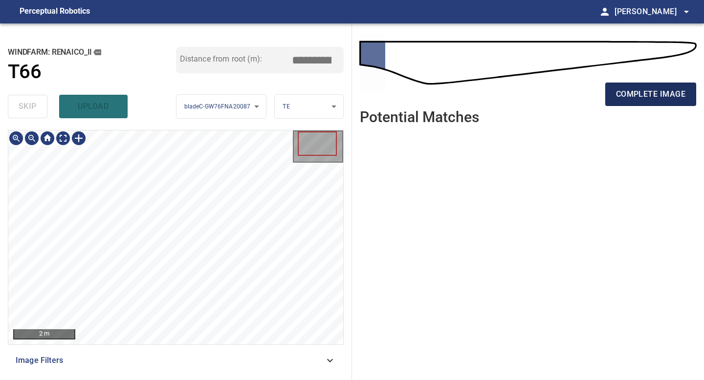
click at [668, 88] on span "complete image" at bounding box center [650, 95] width 69 height 14
click at [156, 373] on div "**********" at bounding box center [176, 201] width 352 height 357
click at [164, 376] on div "**********" at bounding box center [176, 201] width 352 height 357
click at [653, 87] on button "complete image" at bounding box center [650, 94] width 91 height 23
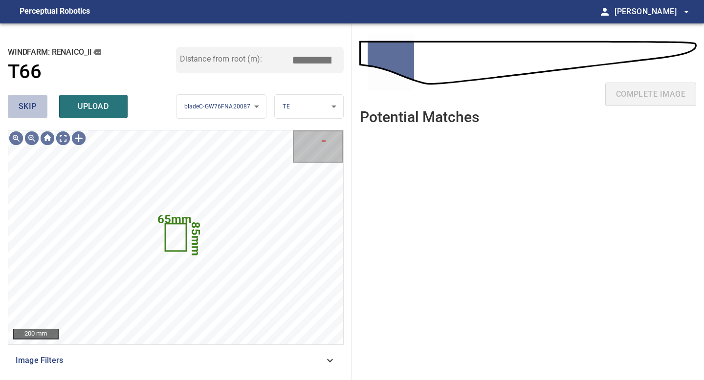
click at [35, 103] on span "skip" at bounding box center [28, 107] width 18 height 14
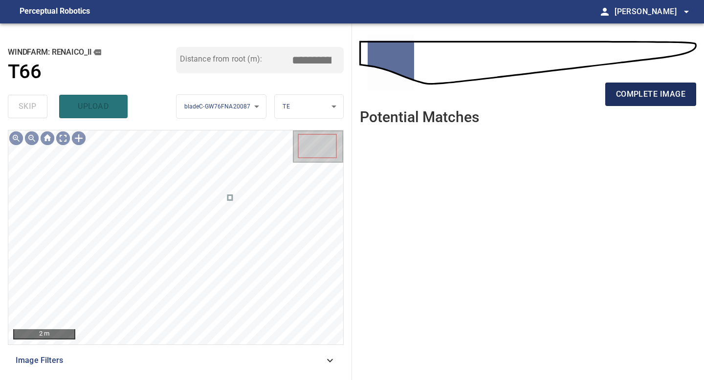
click at [645, 92] on span "complete image" at bounding box center [650, 95] width 69 height 14
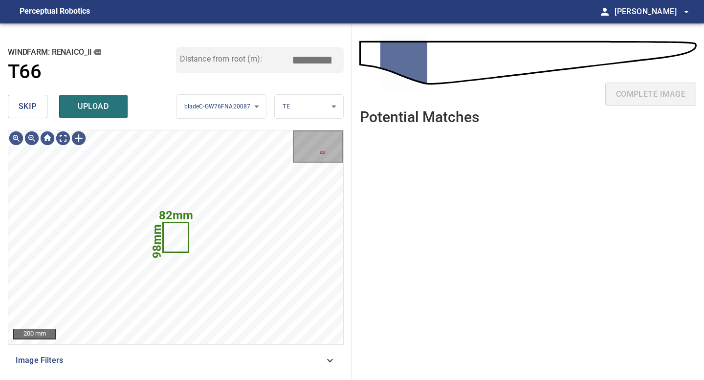
click at [29, 110] on span "skip" at bounding box center [28, 107] width 18 height 14
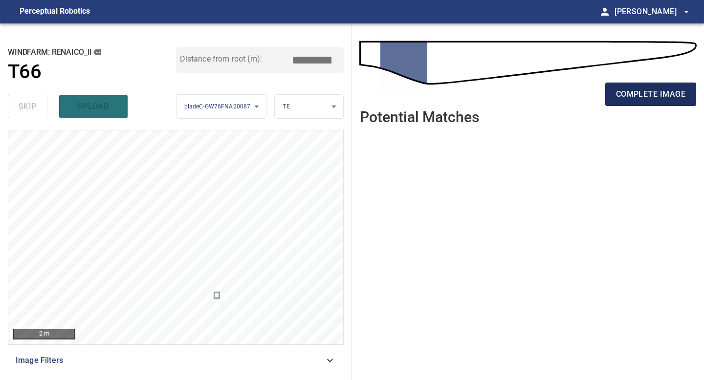
click at [652, 84] on button "complete image" at bounding box center [650, 94] width 91 height 23
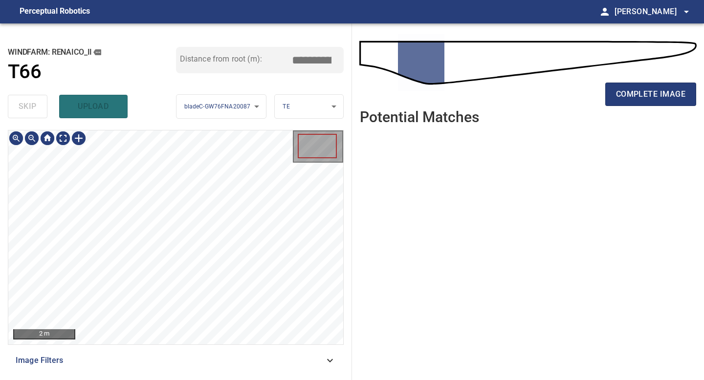
click at [158, 380] on div "**********" at bounding box center [176, 201] width 352 height 357
click at [639, 92] on span "complete image" at bounding box center [650, 95] width 69 height 14
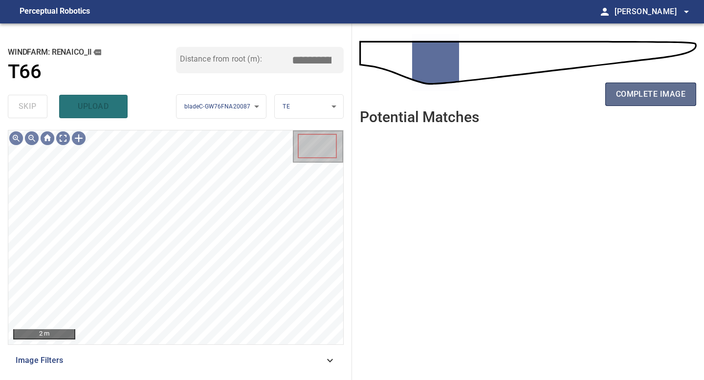
click at [660, 95] on span "complete image" at bounding box center [650, 95] width 69 height 14
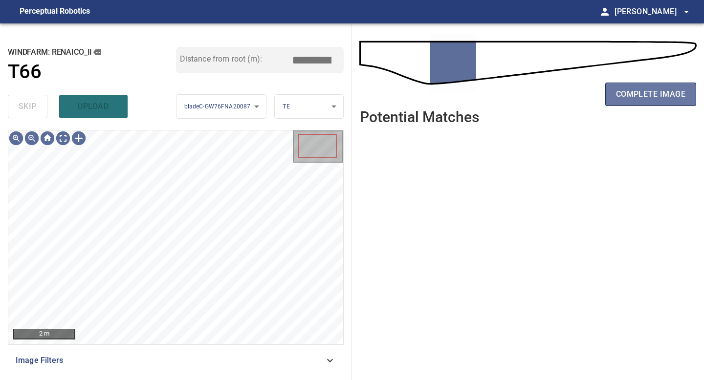
click at [660, 96] on span "complete image" at bounding box center [650, 95] width 69 height 14
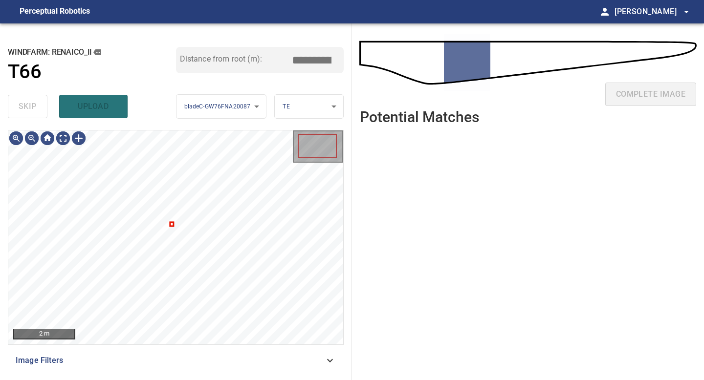
click at [660, 96] on div "complete image" at bounding box center [528, 98] width 336 height 39
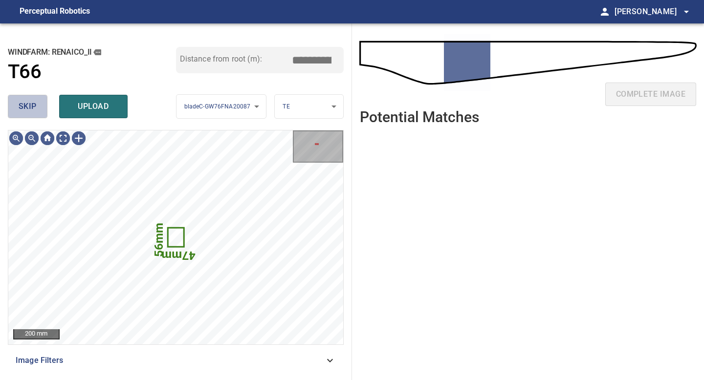
click at [46, 105] on button "skip" at bounding box center [28, 106] width 40 height 23
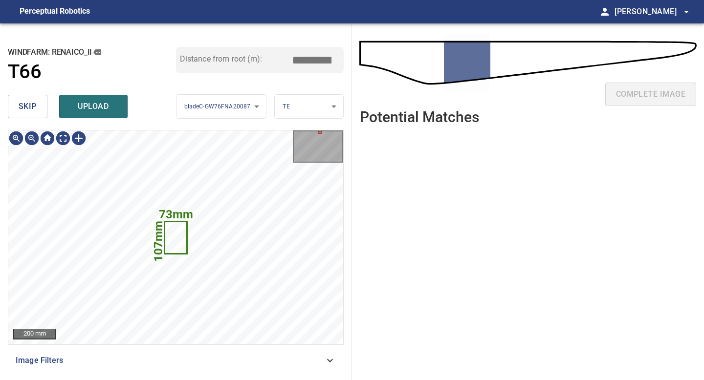
click at [30, 110] on span "skip" at bounding box center [28, 107] width 18 height 14
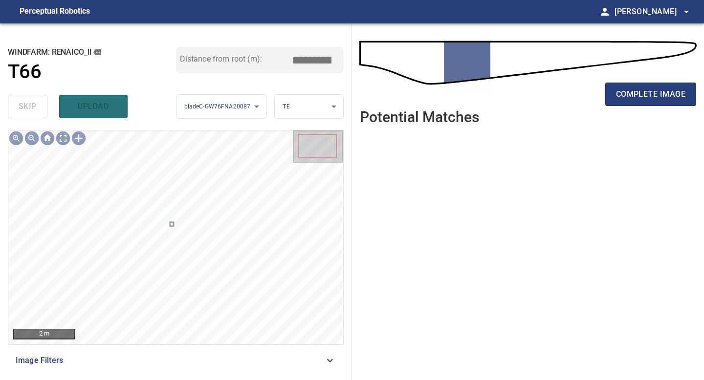
click at [661, 79] on div "complete image" at bounding box center [528, 98] width 336 height 39
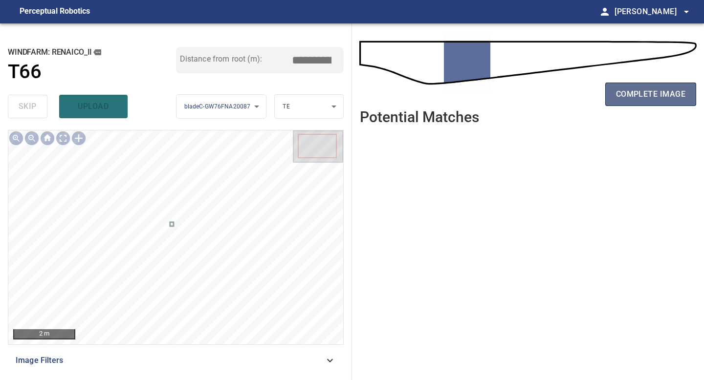
click at [661, 89] on span "complete image" at bounding box center [650, 95] width 69 height 14
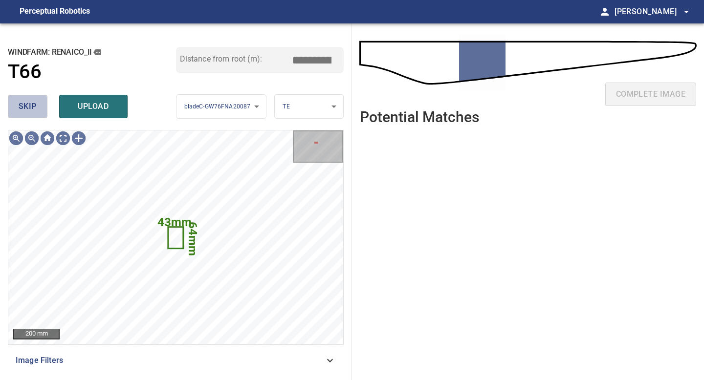
click at [26, 107] on span "skip" at bounding box center [28, 107] width 18 height 14
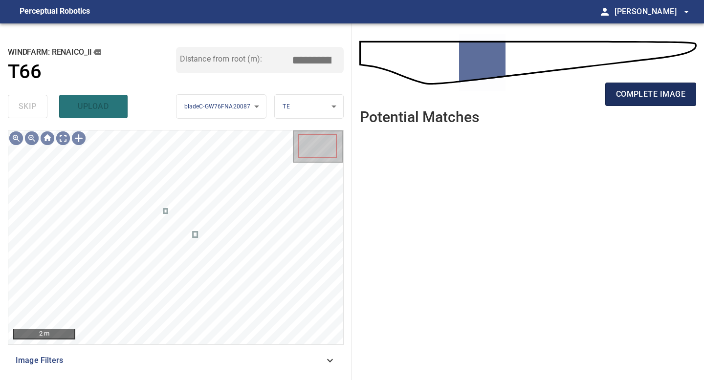
click at [659, 95] on span "complete image" at bounding box center [650, 95] width 69 height 14
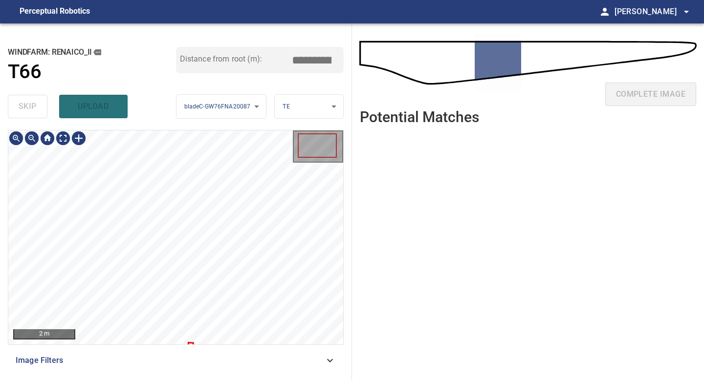
click at [159, 370] on div "2 m Image Filters" at bounding box center [176, 251] width 336 height 242
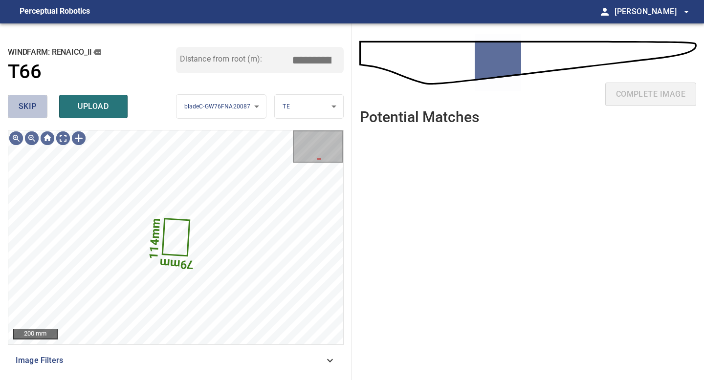
click at [44, 108] on button "skip" at bounding box center [28, 106] width 40 height 23
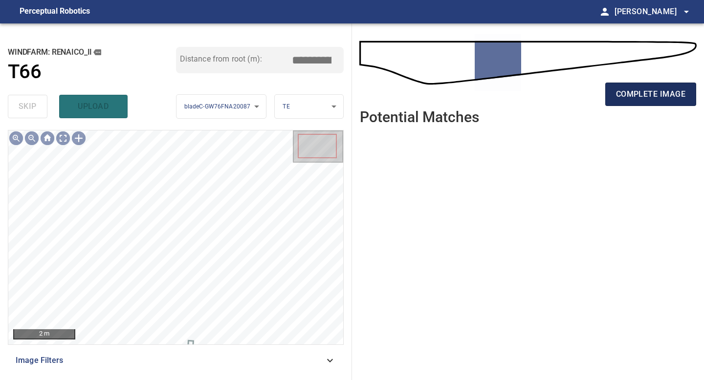
click at [624, 101] on button "complete image" at bounding box center [650, 94] width 91 height 23
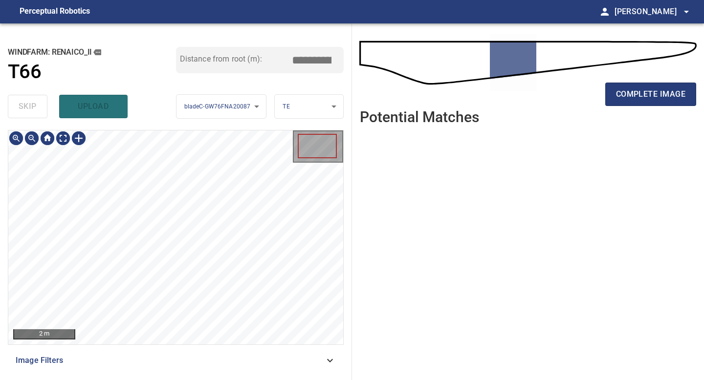
click at [180, 380] on div "**********" at bounding box center [176, 201] width 352 height 357
click at [673, 94] on span "complete image" at bounding box center [650, 95] width 69 height 14
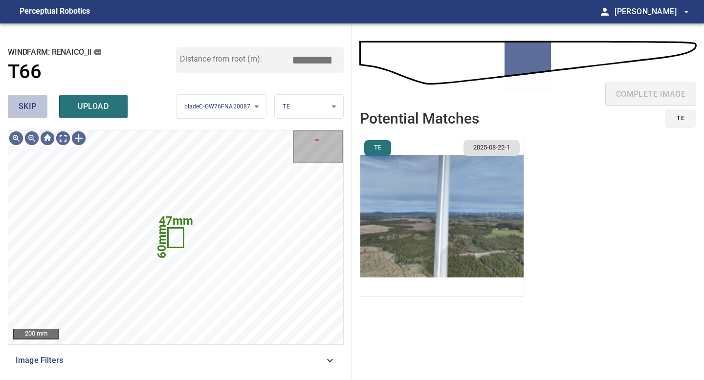
click at [40, 107] on button "skip" at bounding box center [28, 106] width 40 height 23
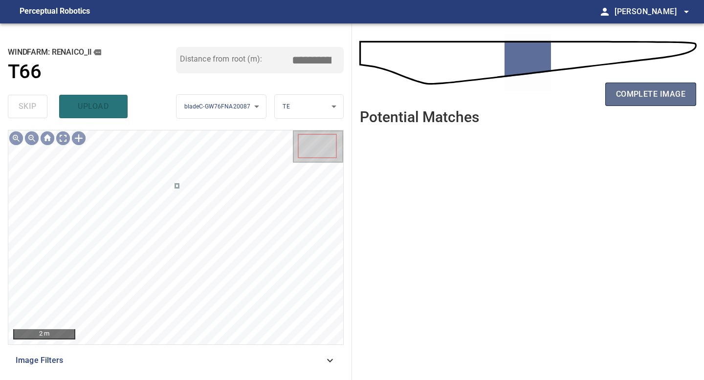
click at [627, 93] on span "complete image" at bounding box center [650, 95] width 69 height 14
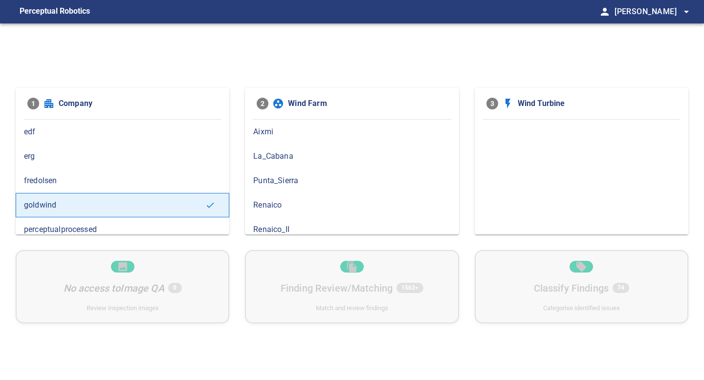
click at [281, 224] on span "Renaico_II" at bounding box center [351, 230] width 197 height 12
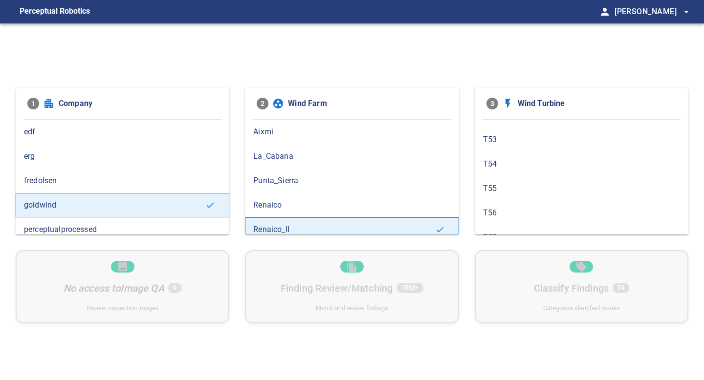
scroll to position [181, 0]
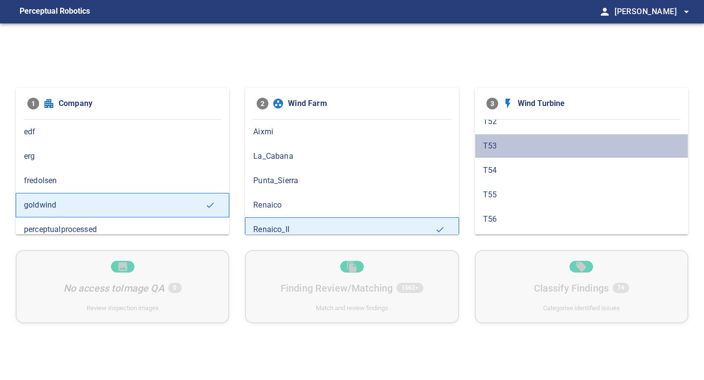
click at [506, 149] on span "T53" at bounding box center [581, 146] width 197 height 12
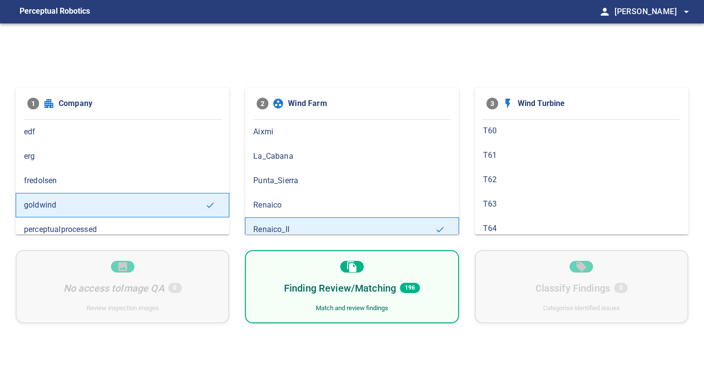
scroll to position [386, 0]
click at [562, 209] on span "T64" at bounding box center [581, 210] width 197 height 12
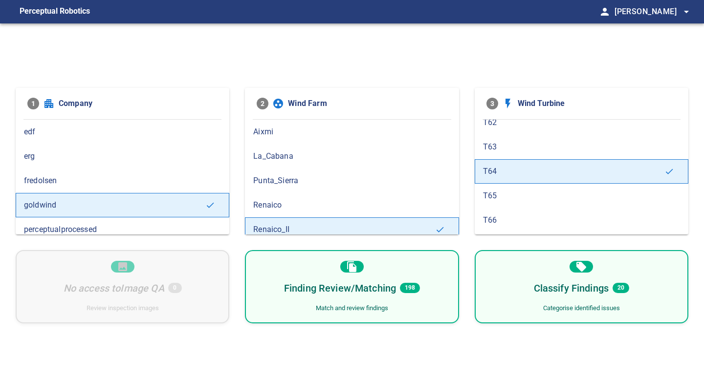
scroll to position [444, 0]
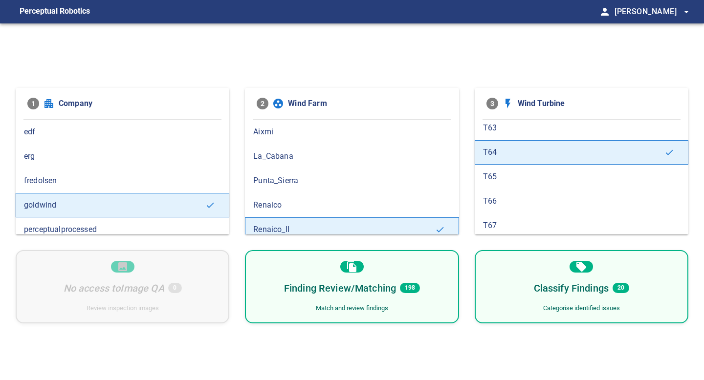
click at [512, 195] on div "T66" at bounding box center [582, 201] width 214 height 24
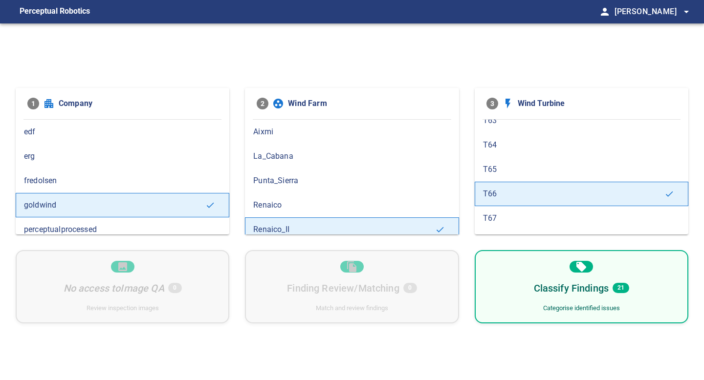
scroll to position [450, 0]
click at [514, 153] on div "T64" at bounding box center [582, 146] width 214 height 24
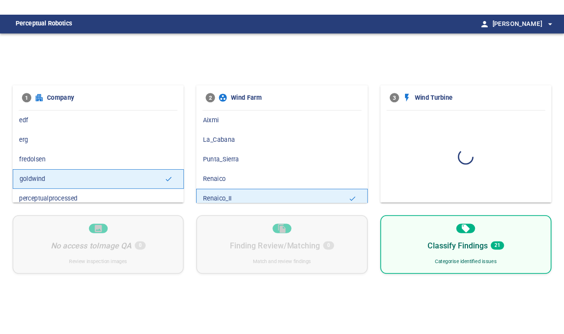
scroll to position [0, 0]
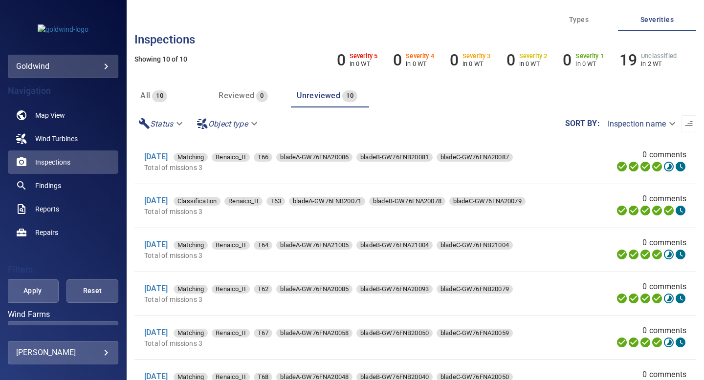
click at [244, 95] on span "Reviewed" at bounding box center [237, 95] width 36 height 9
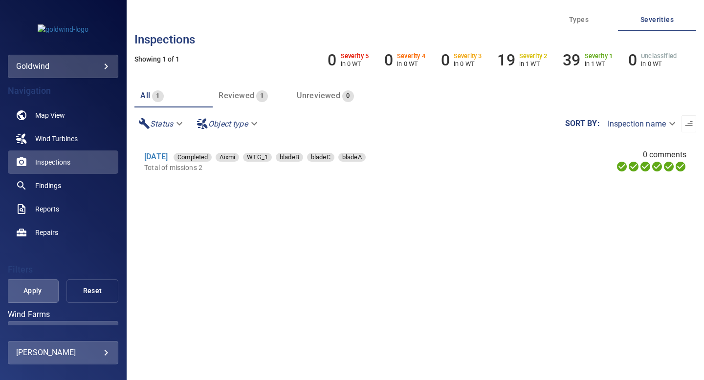
scroll to position [37, 0]
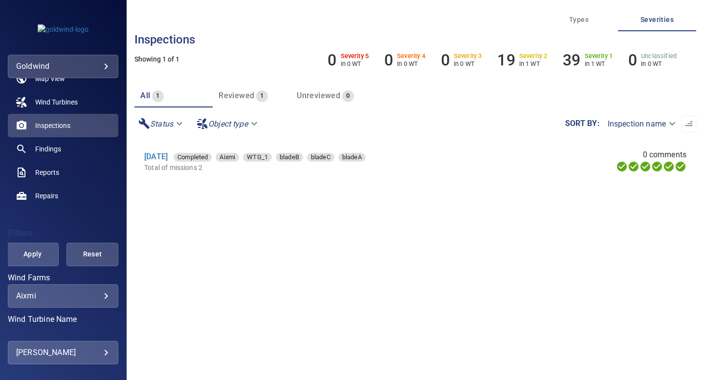
click at [84, 292] on body "**********" at bounding box center [352, 190] width 704 height 380
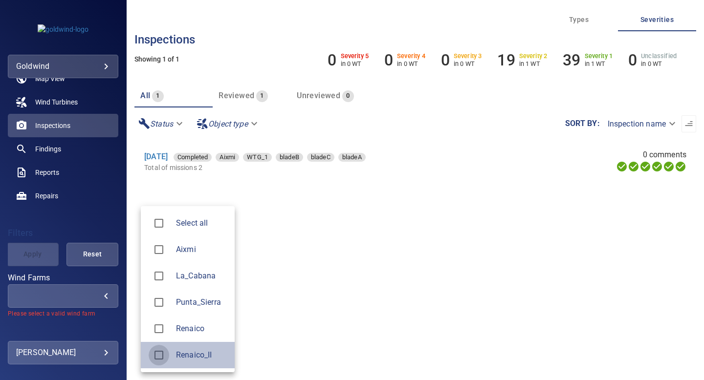
type input "**********"
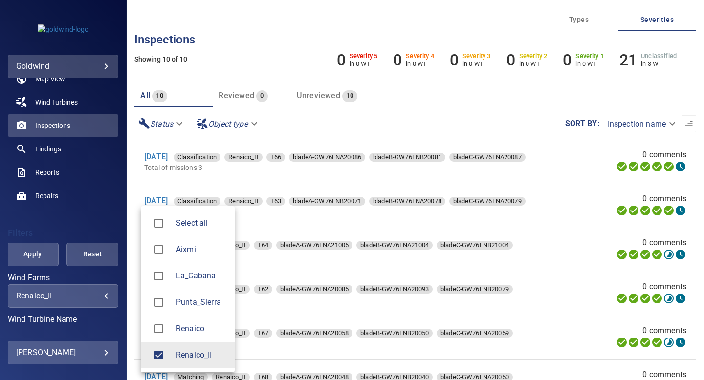
click at [44, 250] on div at bounding box center [352, 190] width 704 height 380
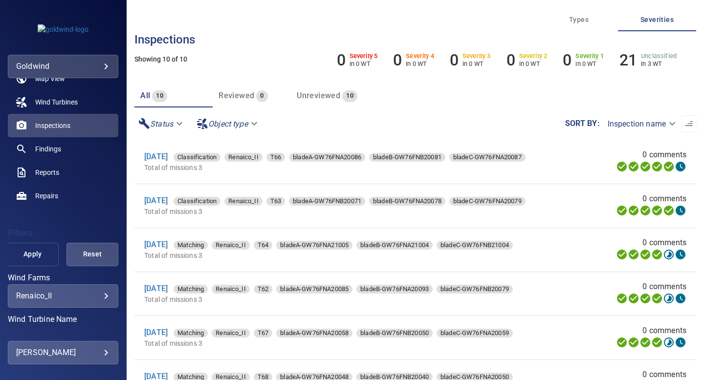
click at [41, 256] on span "Apply" at bounding box center [32, 254] width 27 height 12
click at [331, 93] on span "Unreviewed" at bounding box center [319, 95] width 44 height 9
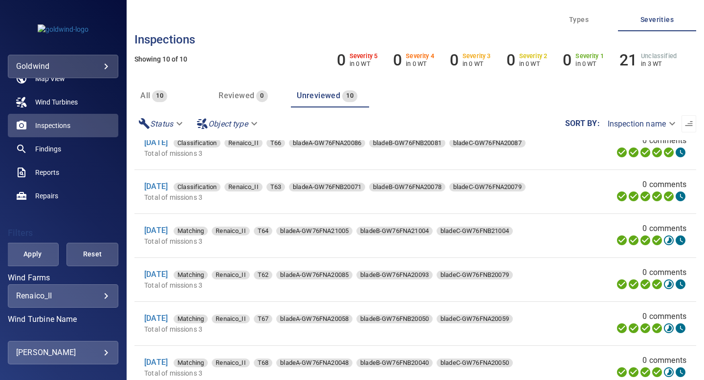
scroll to position [17, 0]
